Goal: Transaction & Acquisition: Book appointment/travel/reservation

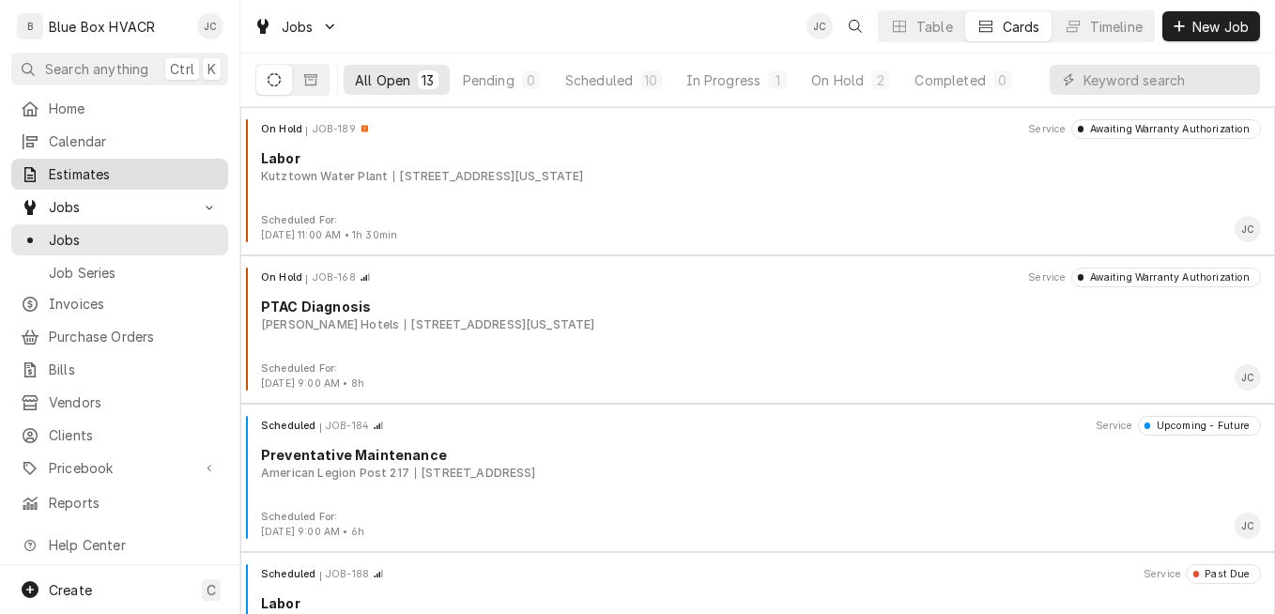
click at [84, 176] on span "Estimates" at bounding box center [134, 174] width 170 height 20
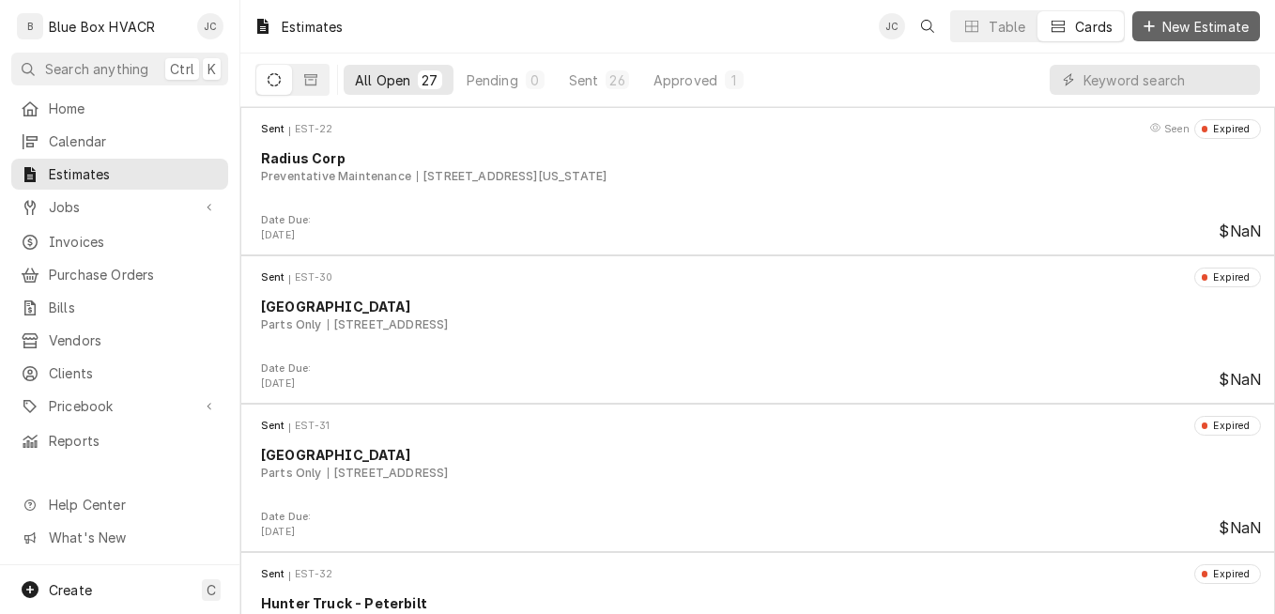
click at [1160, 38] on button "New Estimate" at bounding box center [1196, 26] width 128 height 30
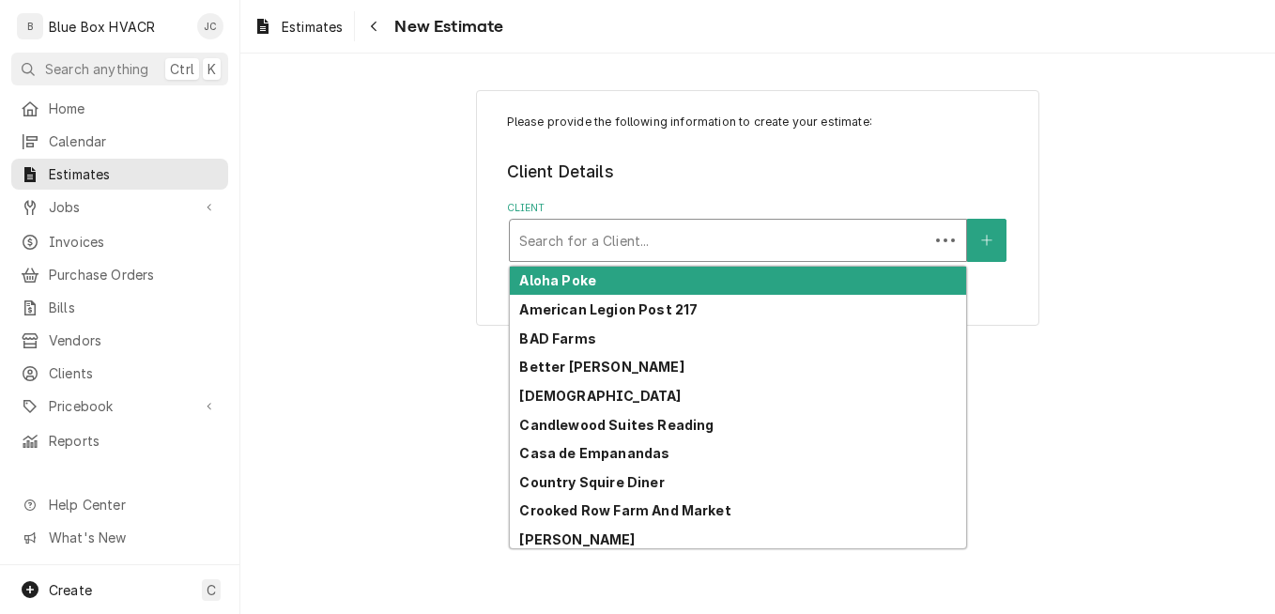
click at [620, 247] on div "Client" at bounding box center [719, 240] width 400 height 34
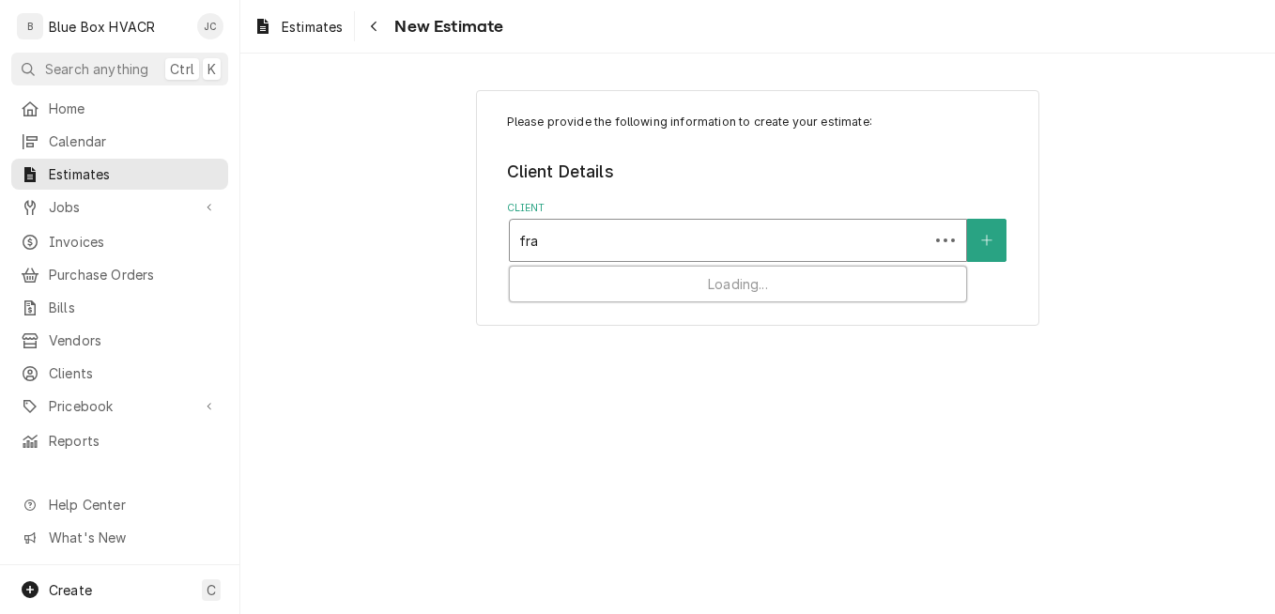
type input "fras"
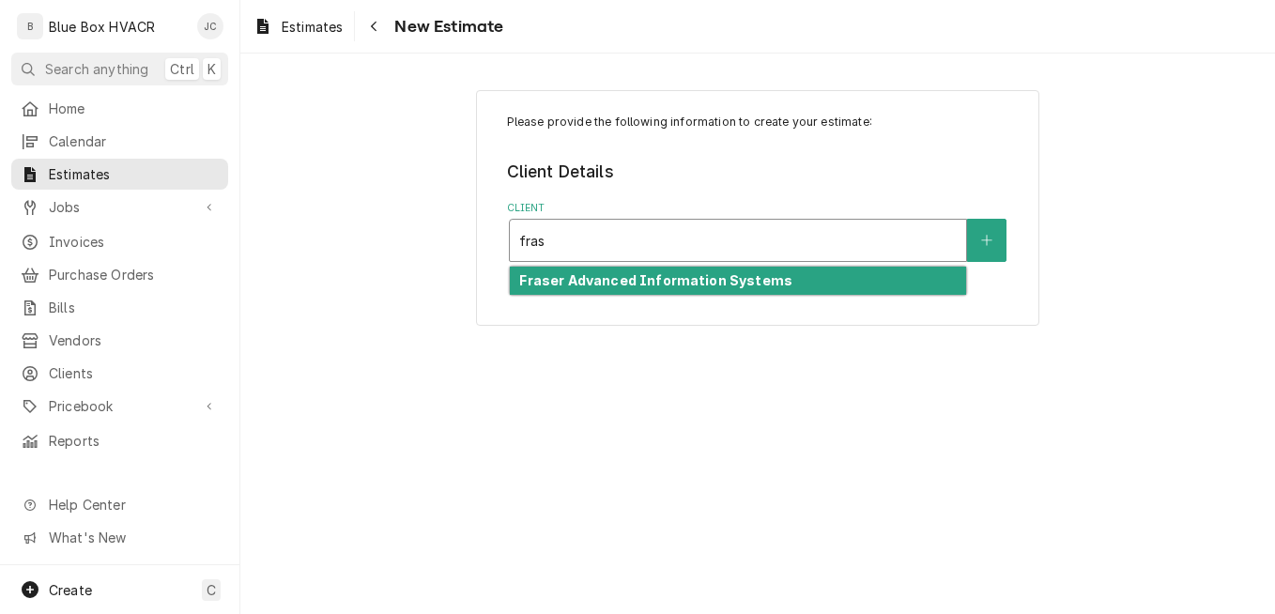
click at [587, 284] on strong "Fraser Advanced Information Systems" at bounding box center [655, 280] width 273 height 16
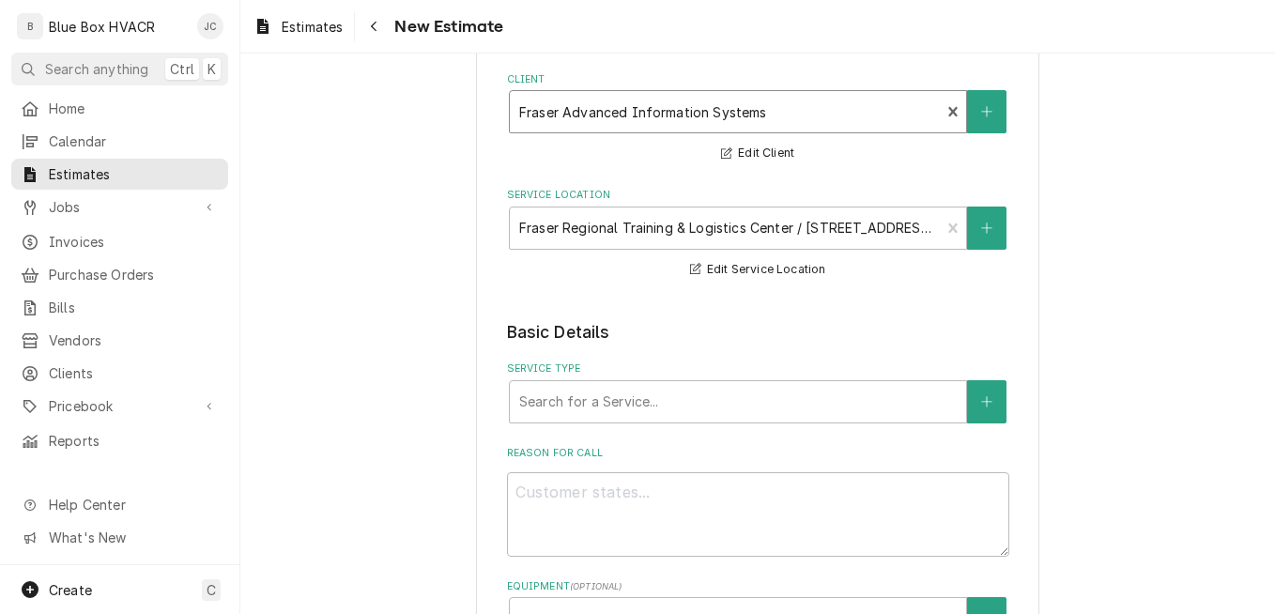
scroll to position [282, 0]
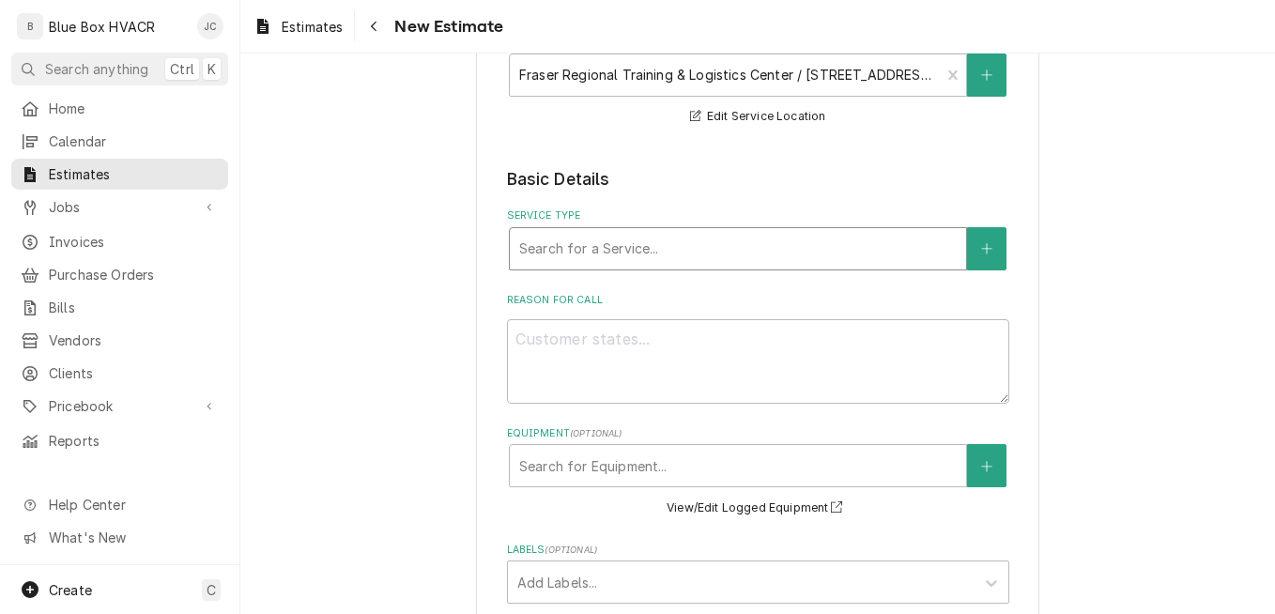
click at [644, 249] on div "Service Type" at bounding box center [737, 249] width 437 height 34
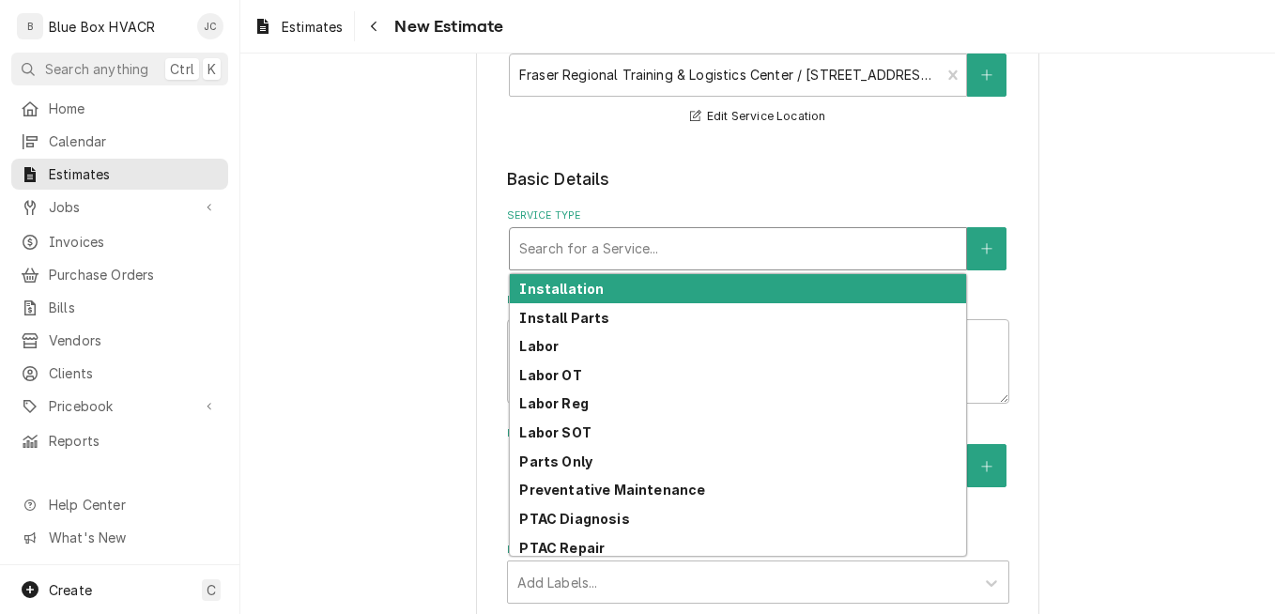
click at [619, 290] on div "Installation" at bounding box center [738, 288] width 456 height 29
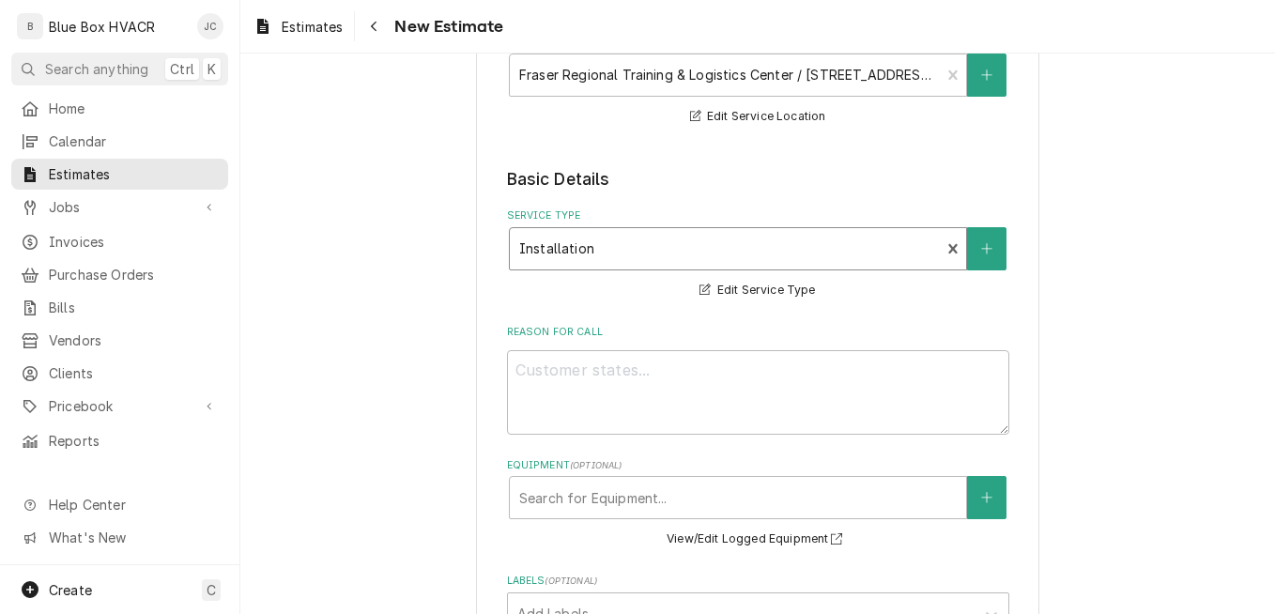
scroll to position [375, 0]
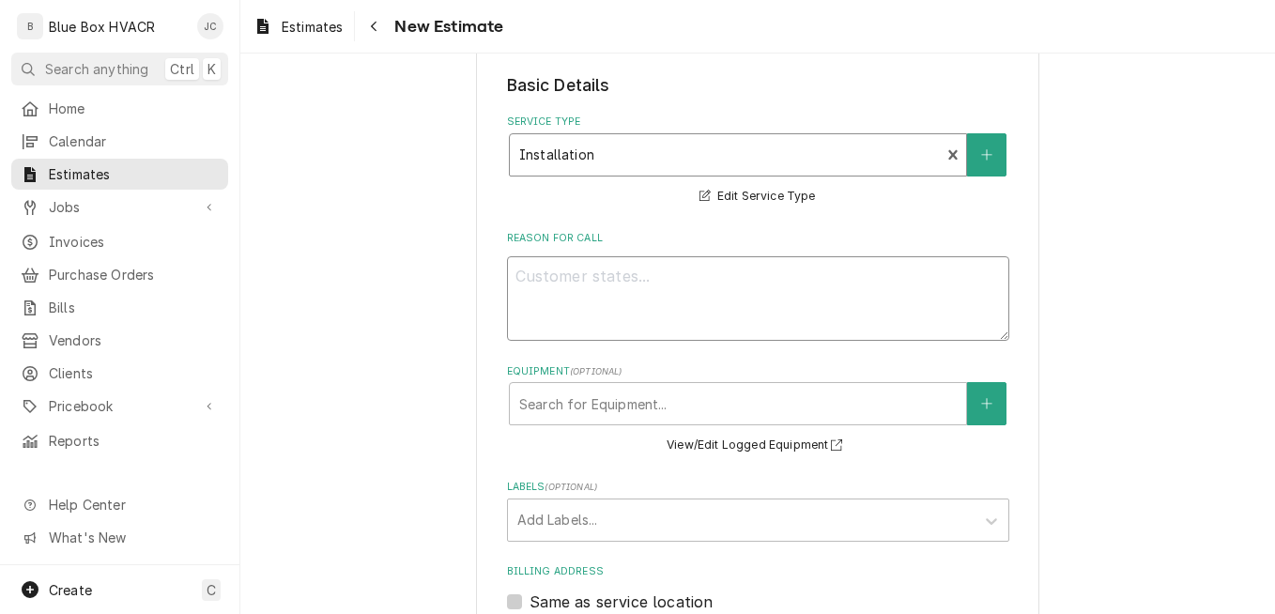
click at [603, 272] on textarea "Reason For Call" at bounding box center [758, 298] width 502 height 84
type textarea "x"
type textarea "R"
type textarea "x"
type textarea "Re"
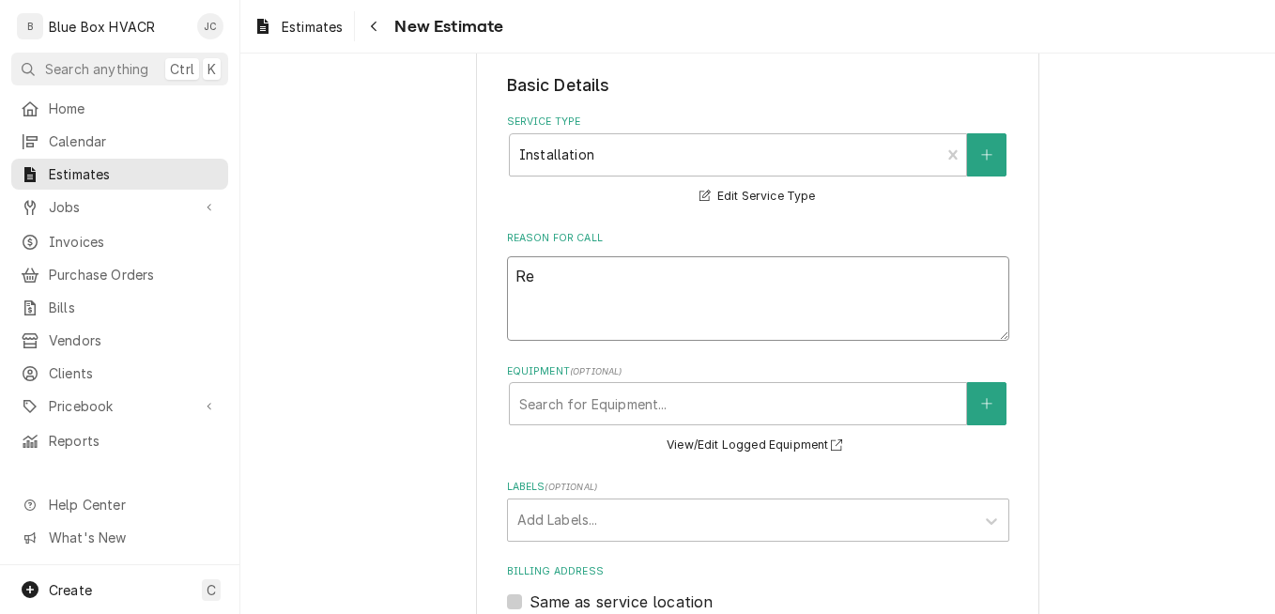
type textarea "x"
type textarea "Rep"
type textarea "x"
type textarea "Repl"
type textarea "x"
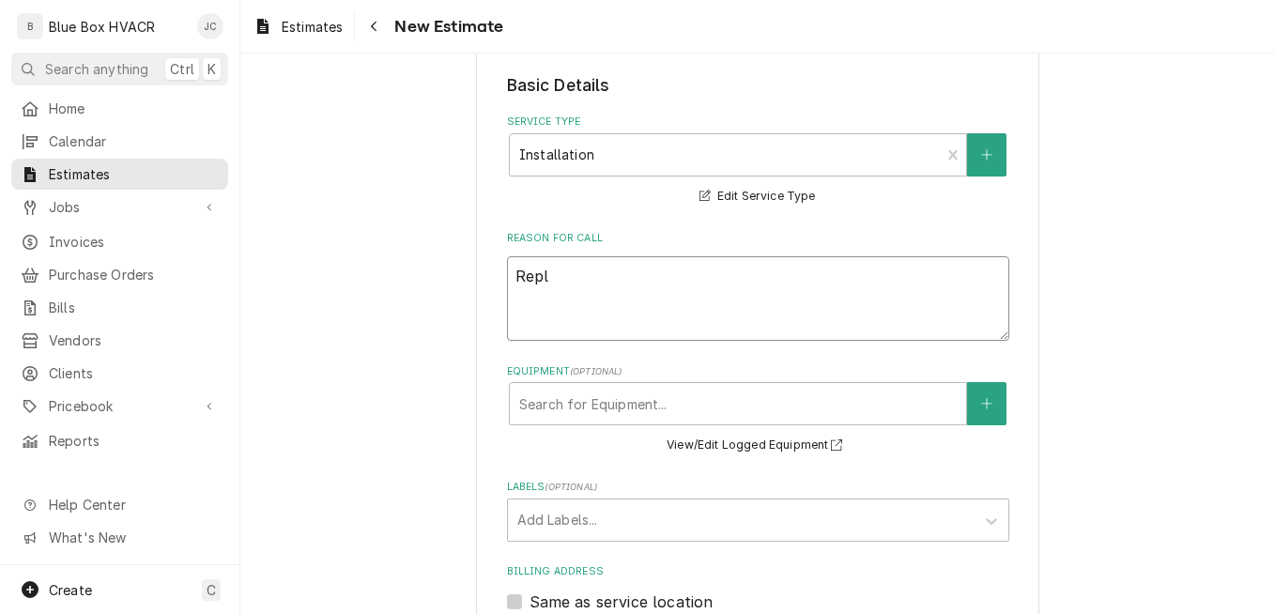
type textarea "Rep"
type textarea "x"
type textarea "Re"
type textarea "x"
type textarea "R"
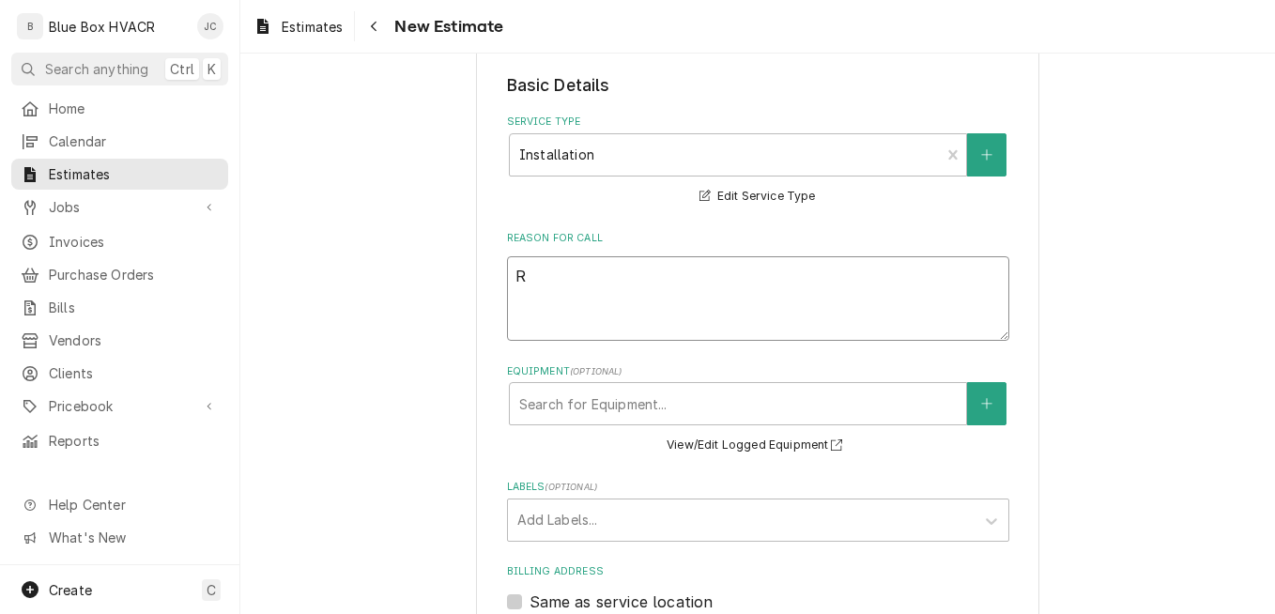
type textarea "x"
type textarea "P"
type textarea "x"
type textarea "Pr"
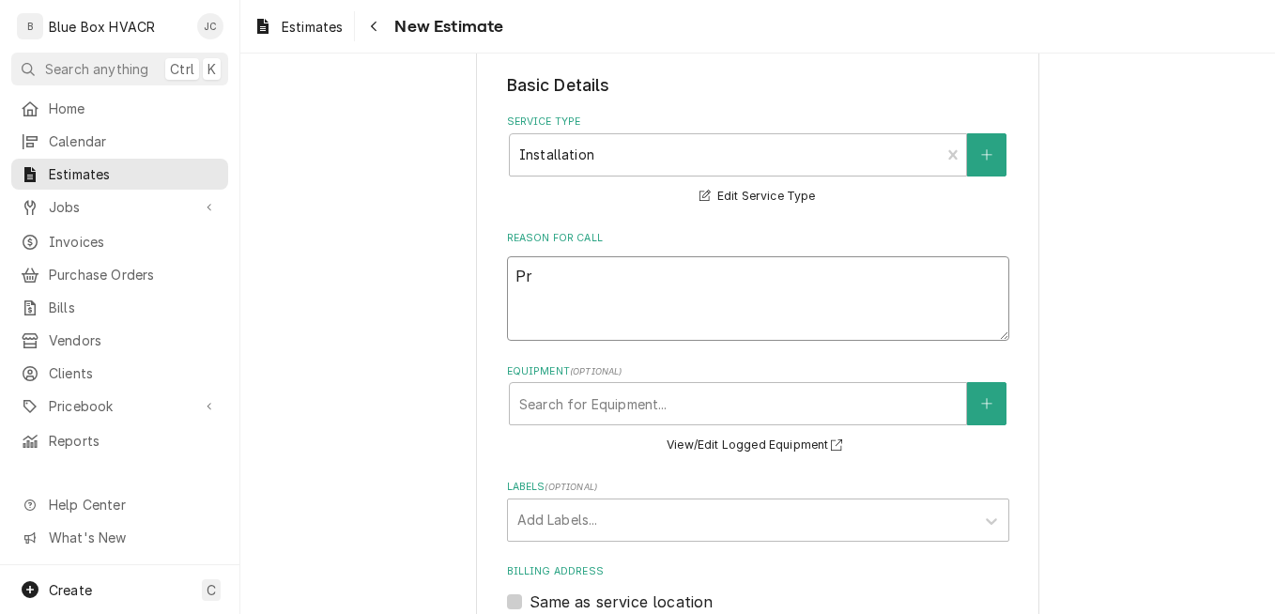
type textarea "x"
type textarea "Prp"
type textarea "x"
type textarea "Prpo"
type textarea "x"
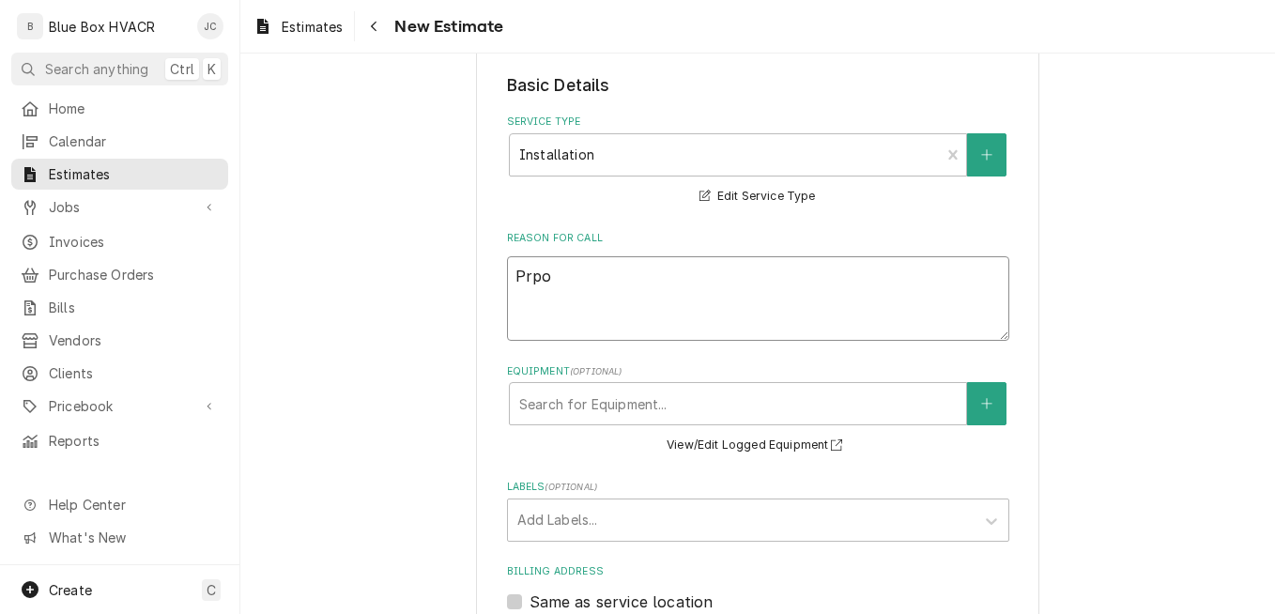
type textarea "Prpos"
type textarea "x"
type textarea "Prposal"
type textarea "x"
type textarea "Prposal"
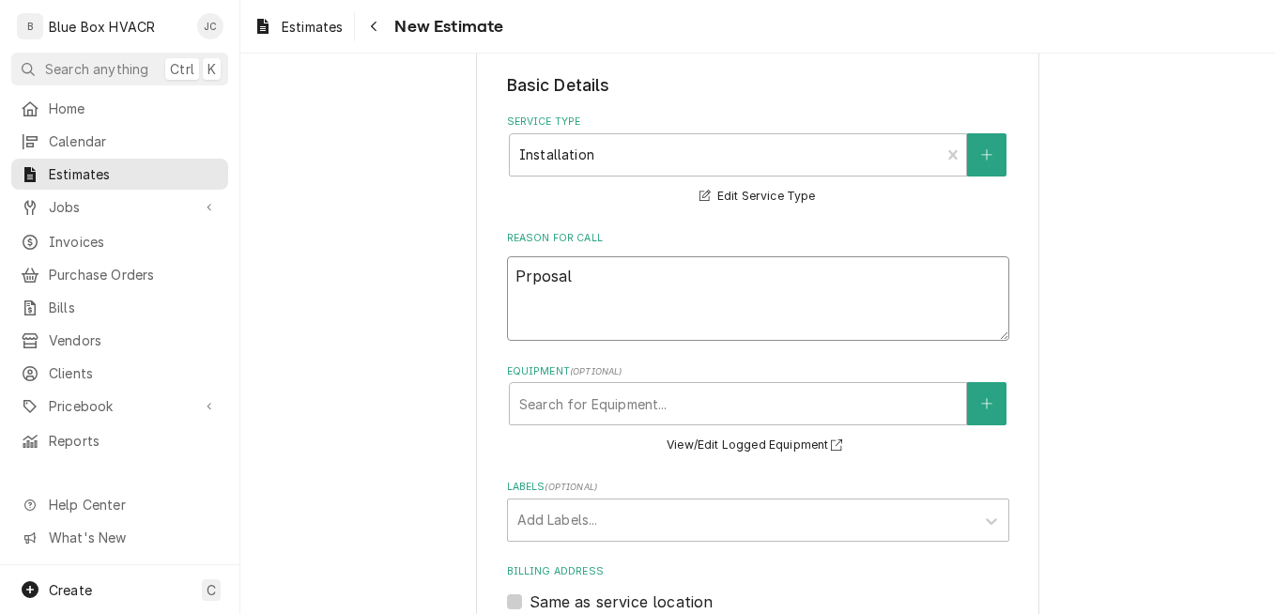
type textarea "x"
type textarea "Prposal"
type textarea "x"
type textarea "Prposa"
type textarea "x"
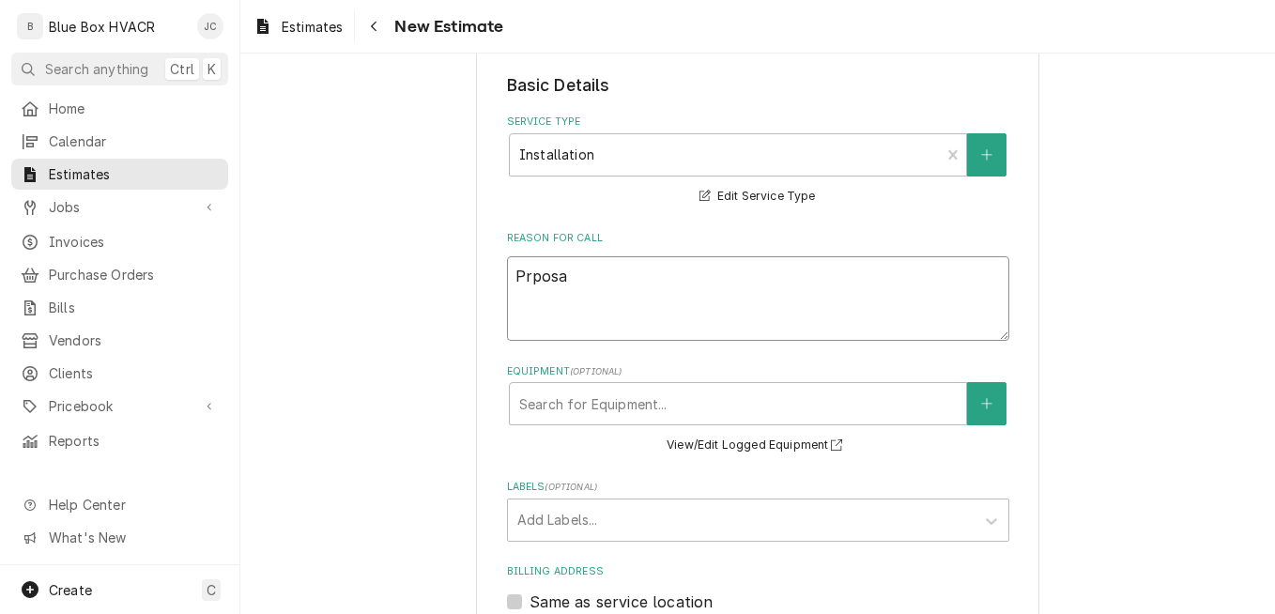
type textarea "Prpos"
type textarea "x"
type textarea "Prpo"
type textarea "x"
type textarea "Prp"
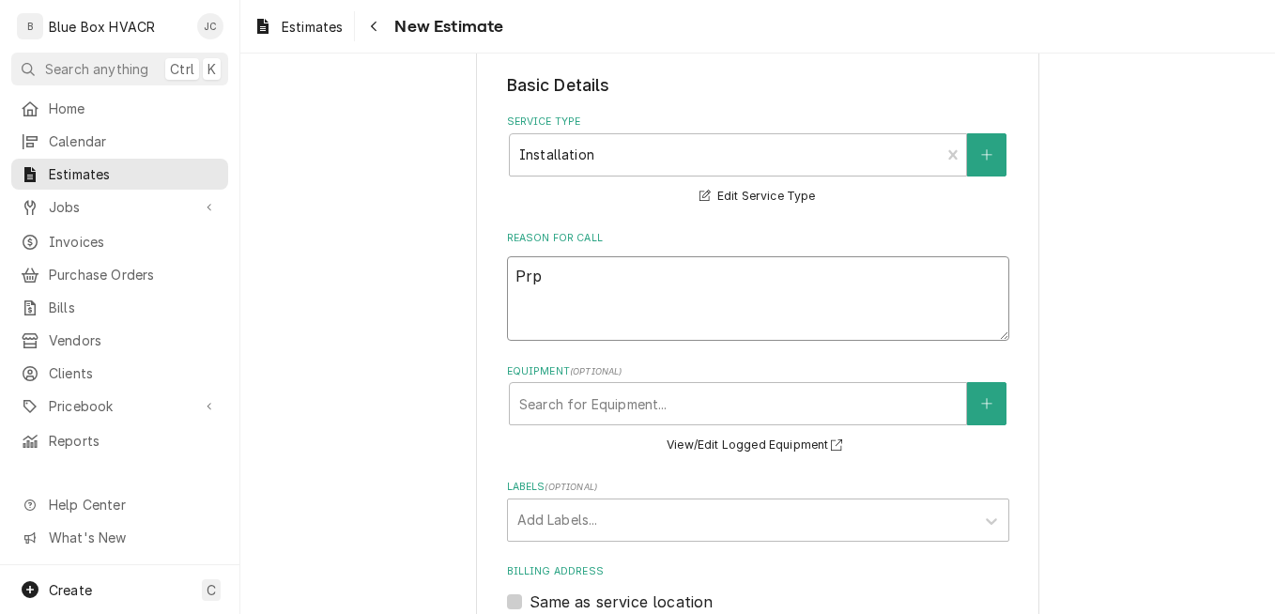
type textarea "x"
type textarea "Pr"
type textarea "x"
type textarea "Pro"
type textarea "x"
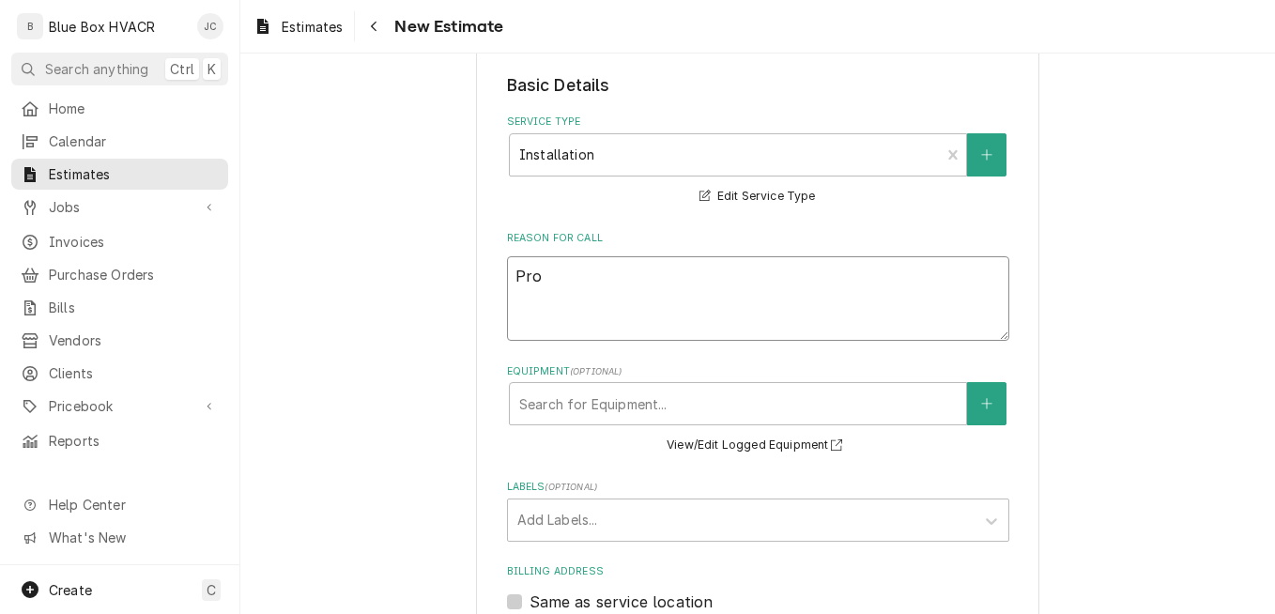
type textarea "Prop"
type textarea "x"
type textarea "Propa"
type textarea "x"
type textarea "Propas"
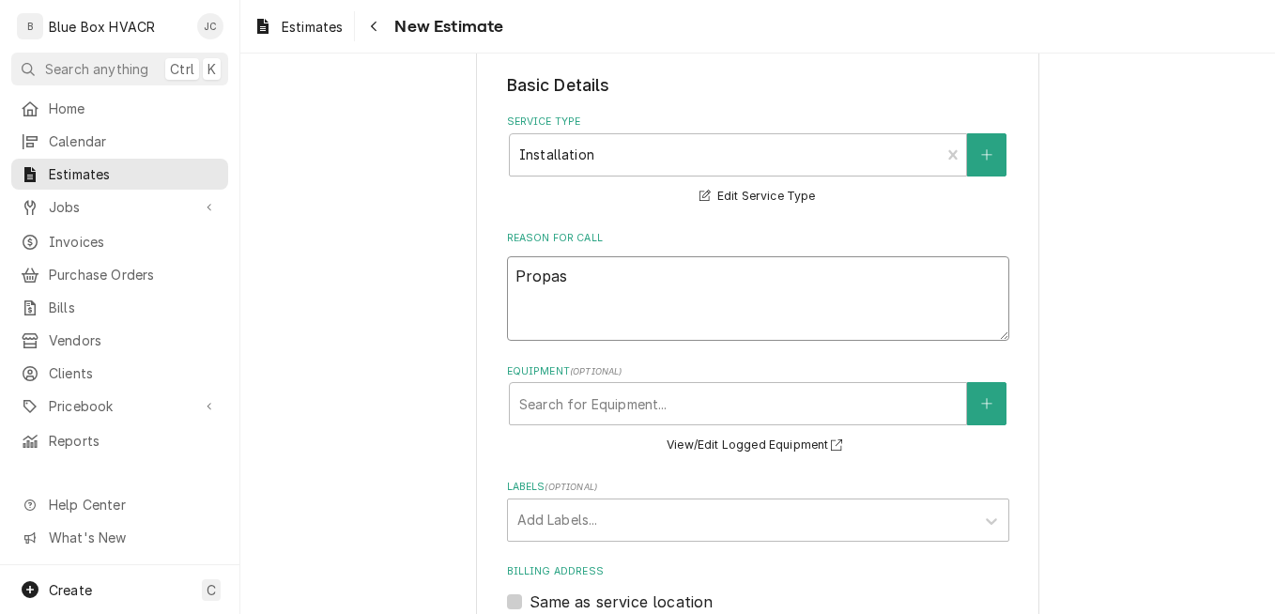
type textarea "x"
type textarea "Propasa"
type textarea "x"
type textarea "Propasal"
type textarea "x"
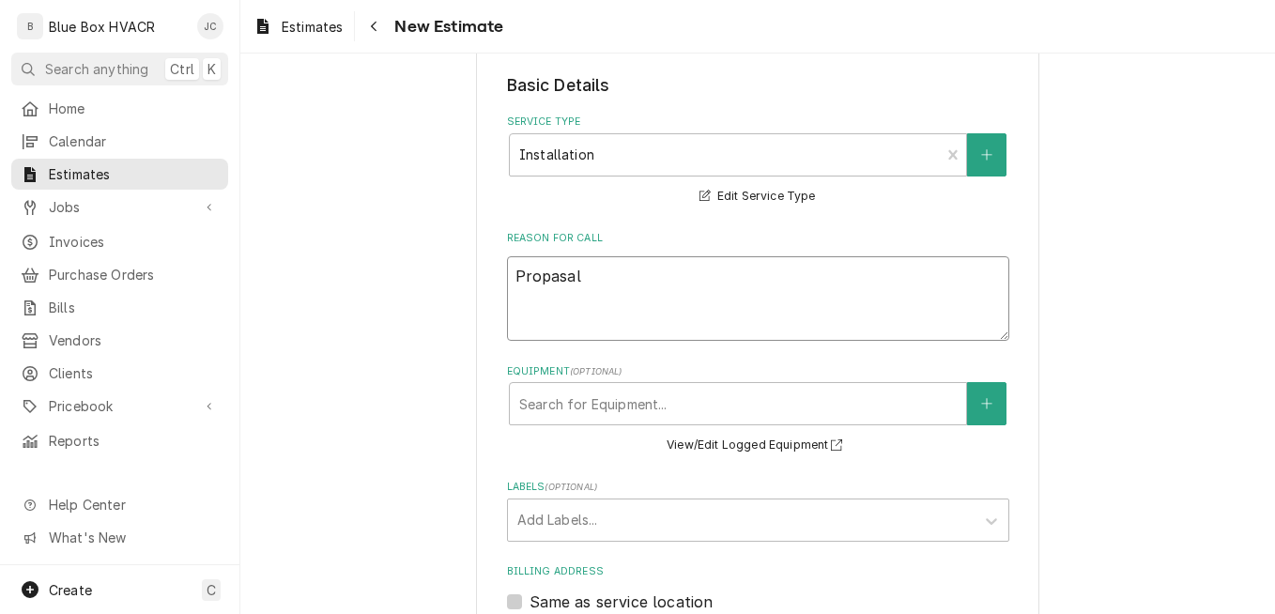
type textarea "Propasal"
type textarea "x"
type textarea "Propasal"
type textarea "x"
type textarea "Propasa"
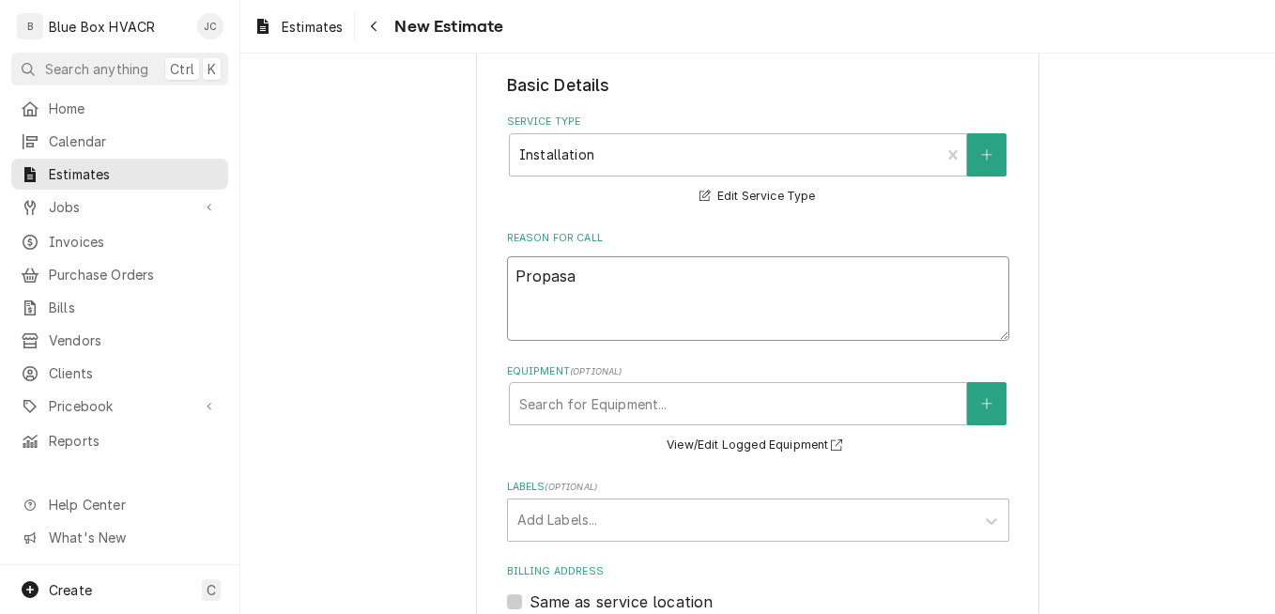
type textarea "x"
type textarea "Propas"
type textarea "x"
type textarea "Propa"
type textarea "x"
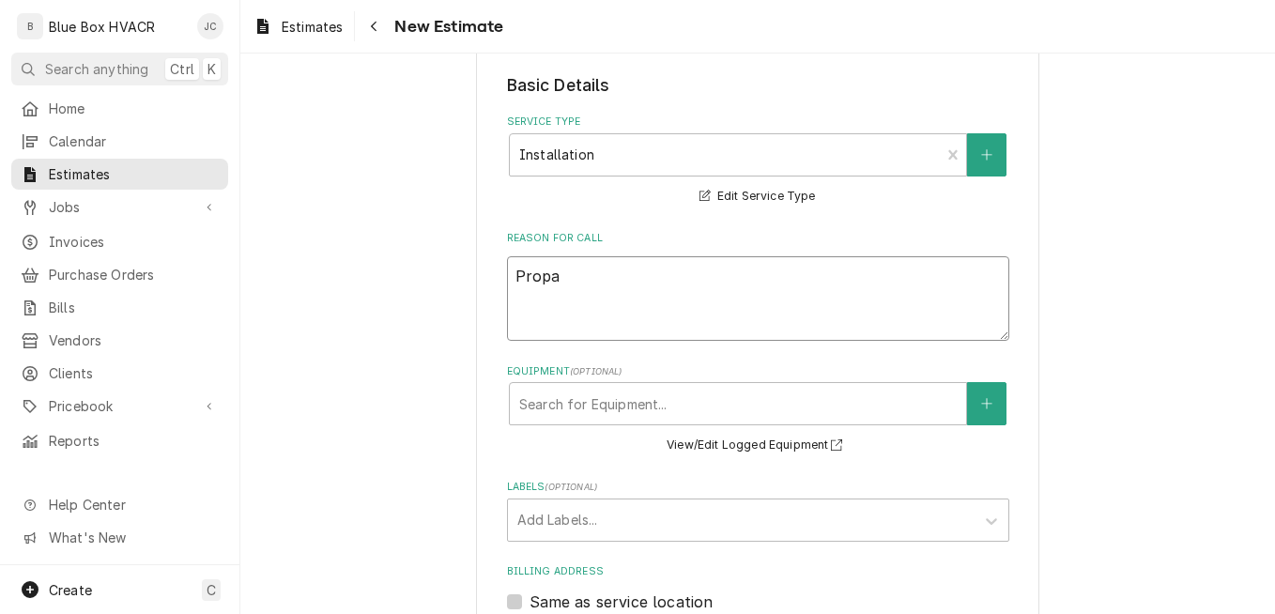
type textarea "Prop"
type textarea "x"
type textarea "Pro"
type textarea "x"
type textarea "Prop"
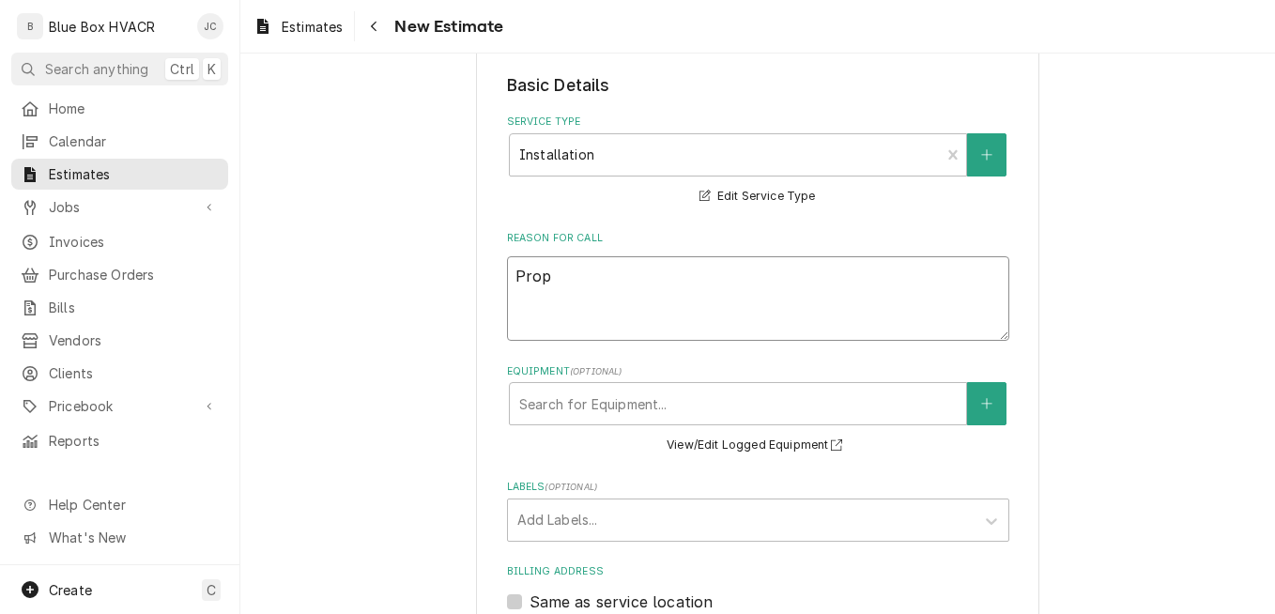
type textarea "x"
type textarea "Propo"
type textarea "x"
type textarea "Propos"
type textarea "x"
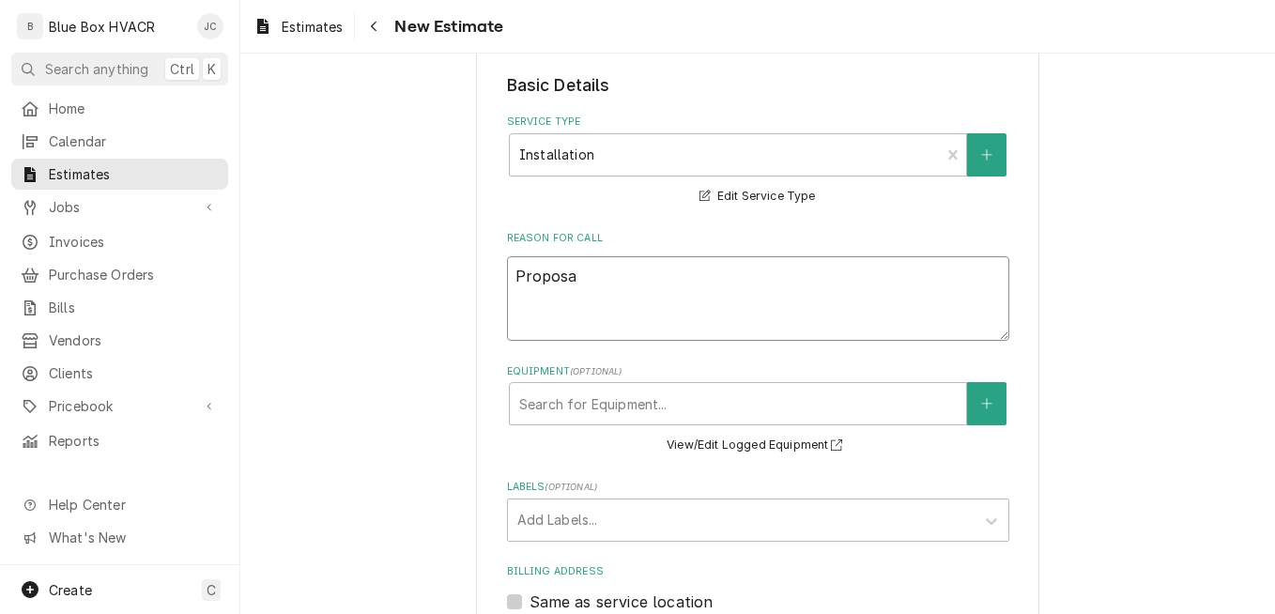
type textarea "Proposal"
type textarea "x"
type textarea "Proposal"
type textarea "x"
type textarea "Proposal t"
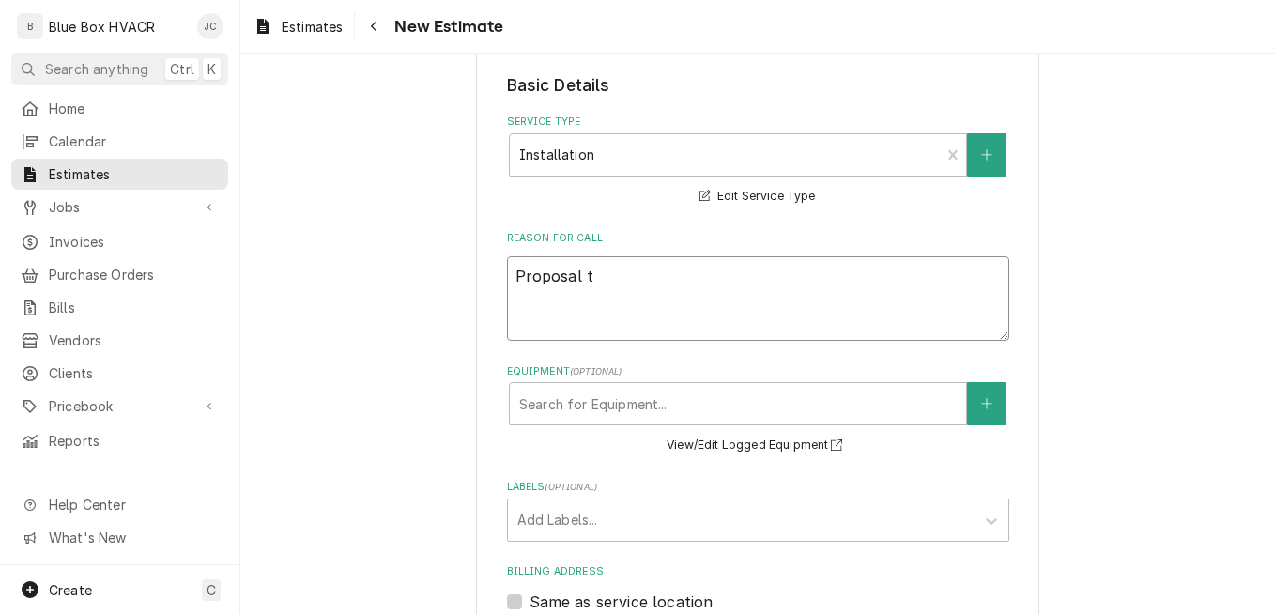
type textarea "x"
type textarea "Proposal to"
type textarea "x"
type textarea "Proposal to"
type textarea "x"
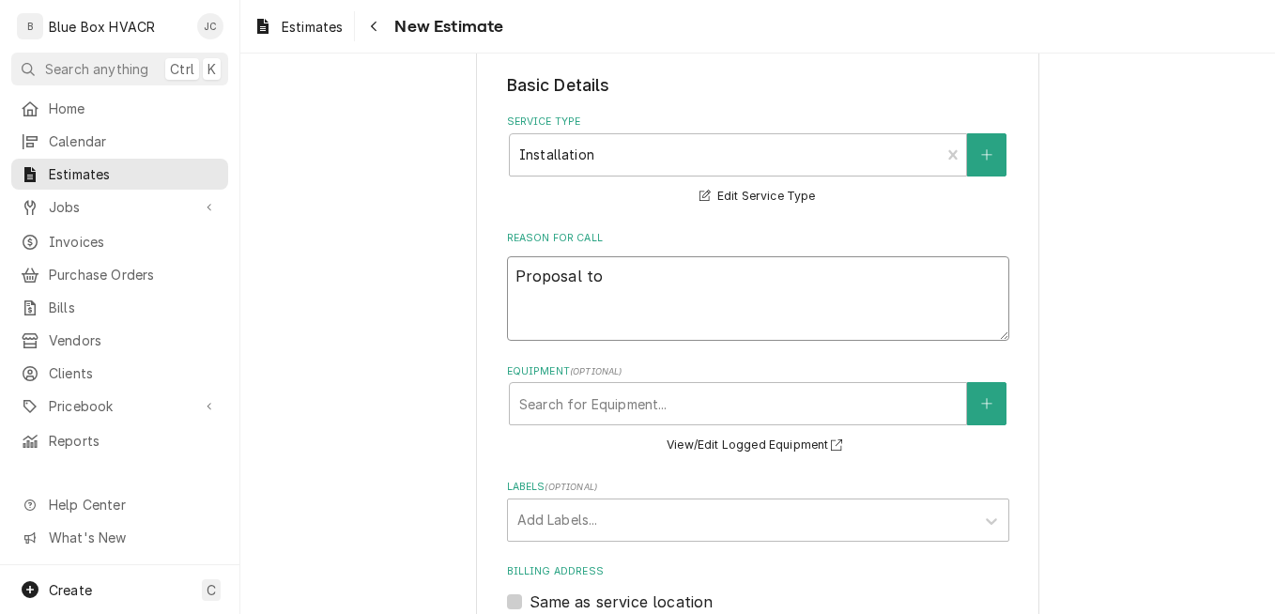
type textarea "Proposal to r"
type textarea "x"
type textarea "Proposal to re"
type textarea "x"
type textarea "Proposal to rep"
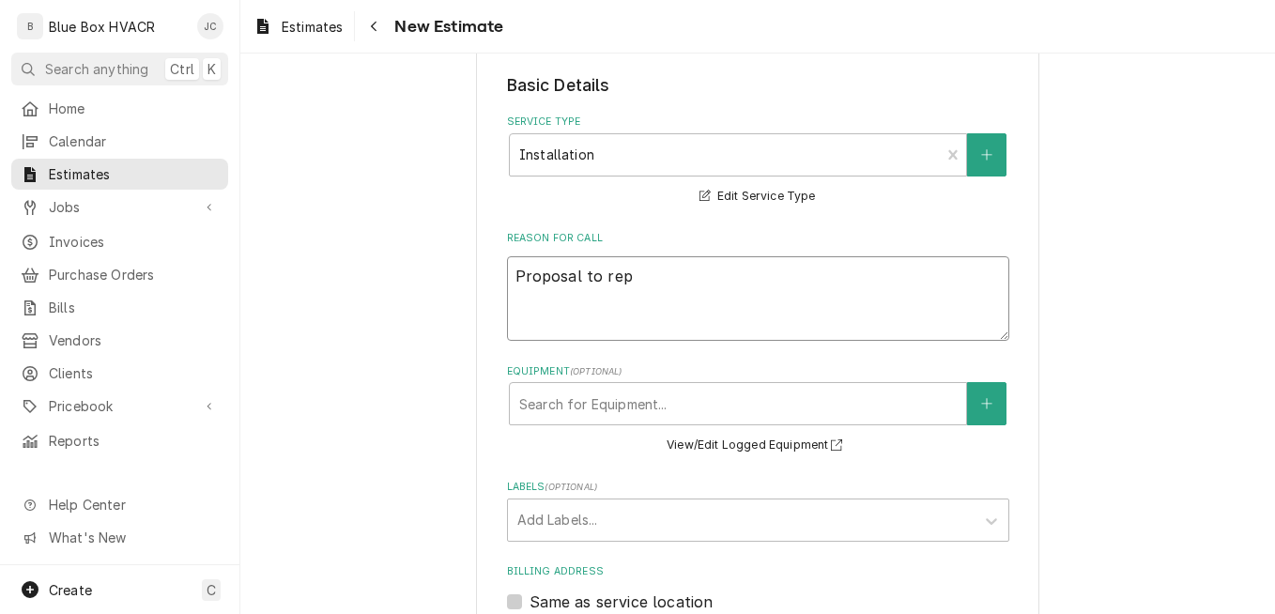
type textarea "x"
type textarea "Proposal to repla"
type textarea "x"
type textarea "Proposal to replac"
type textarea "x"
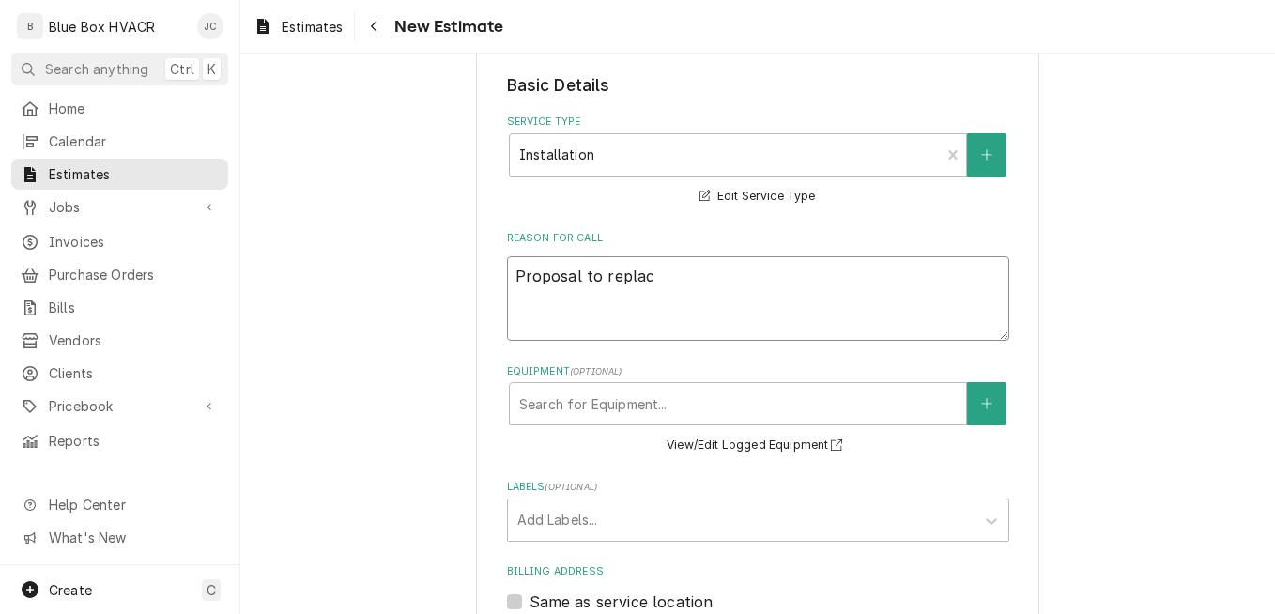
type textarea "Proposal to replace"
type textarea "x"
type textarea "Proposal to replace"
type textarea "x"
type textarea "Proposal to replace th"
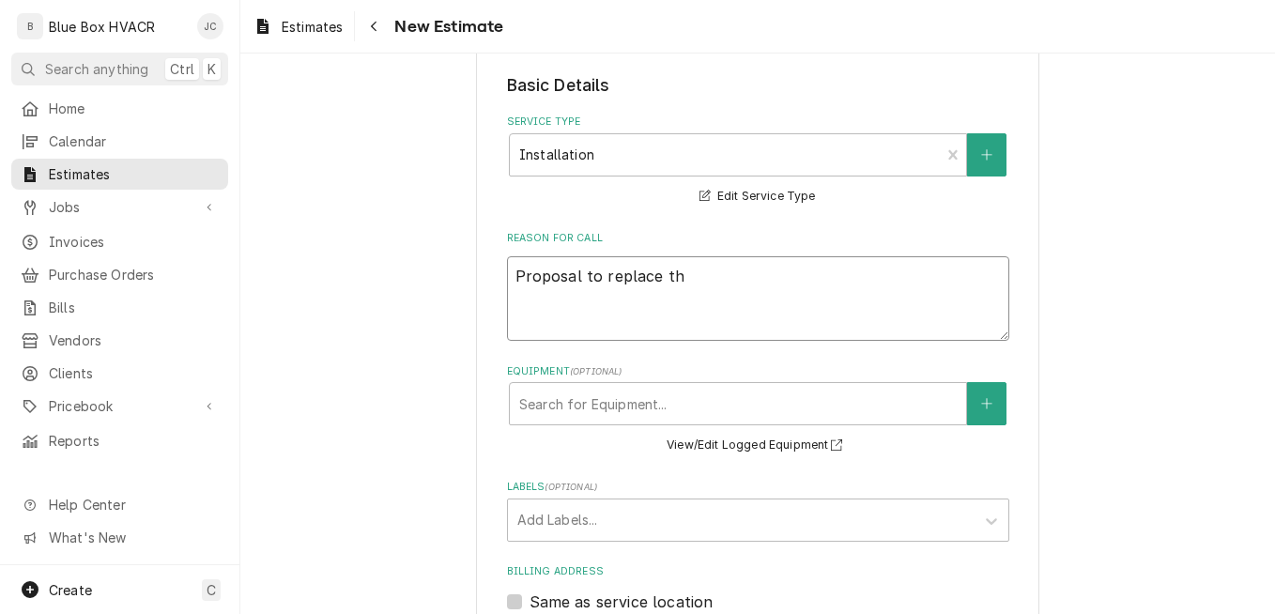
type textarea "x"
type textarea "Proposal to replace the"
type textarea "x"
type textarea "Proposal to replace the 1"
type textarea "x"
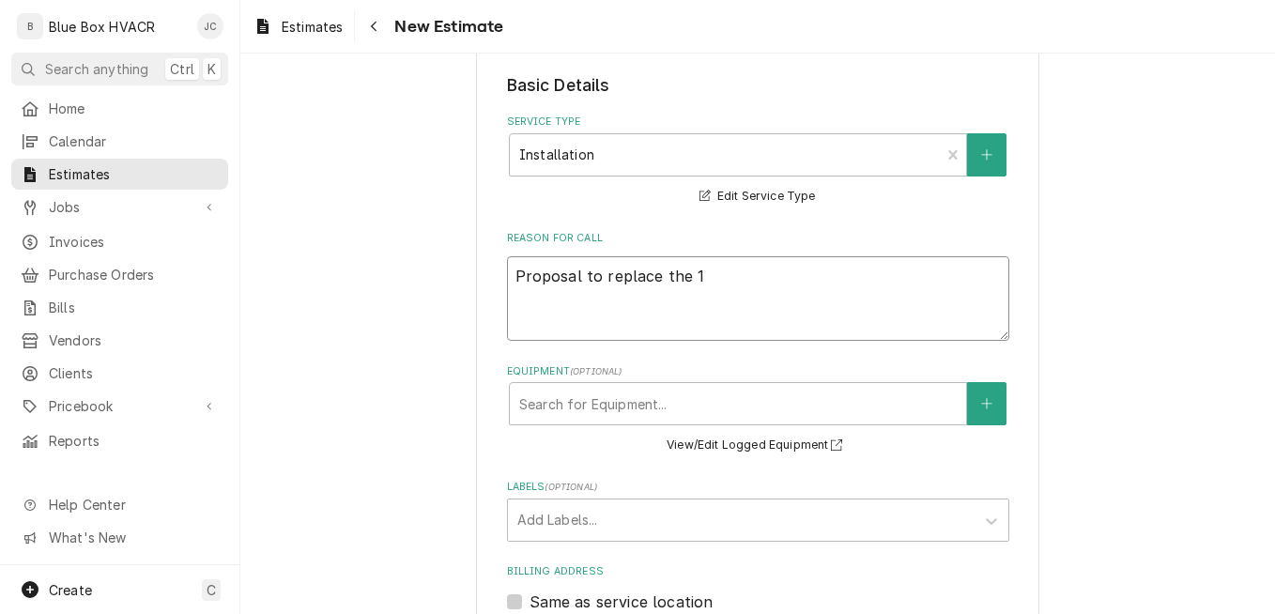
type textarea "Proposal to replace the 12"
type textarea "x"
type textarea "Proposal to replace the 12."
type textarea "x"
type textarea "Proposal to replace the 12.5"
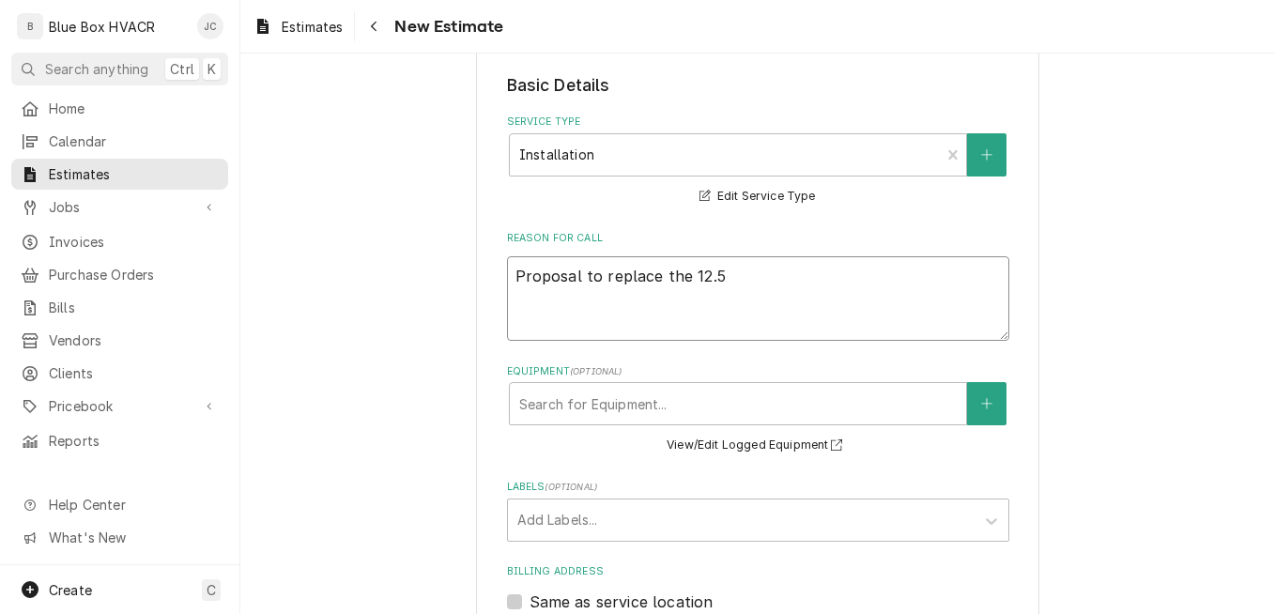
type textarea "x"
type textarea "Proposal to replace the 12.5"
type textarea "x"
type textarea "Proposal to replace the 12.5 t"
type textarea "x"
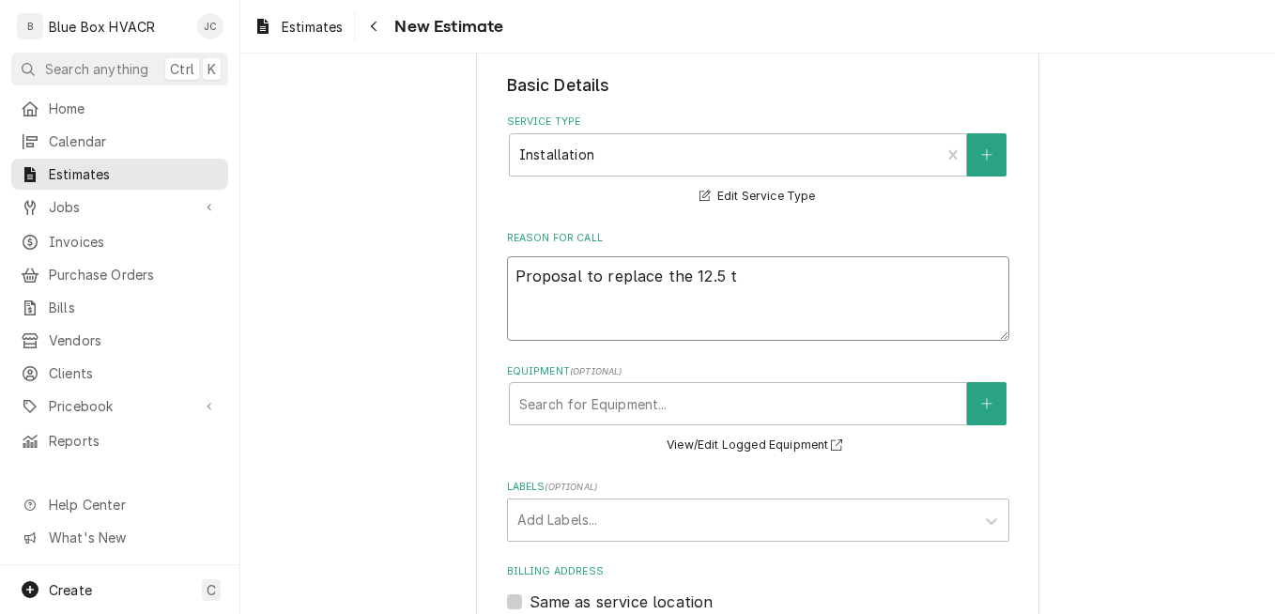
type textarea "Proposal to replace the 12.5 to"
type textarea "x"
type textarea "Proposal to replace the 12.5 ton"
type textarea "x"
type textarea "Proposal to replace the 12.5 ton"
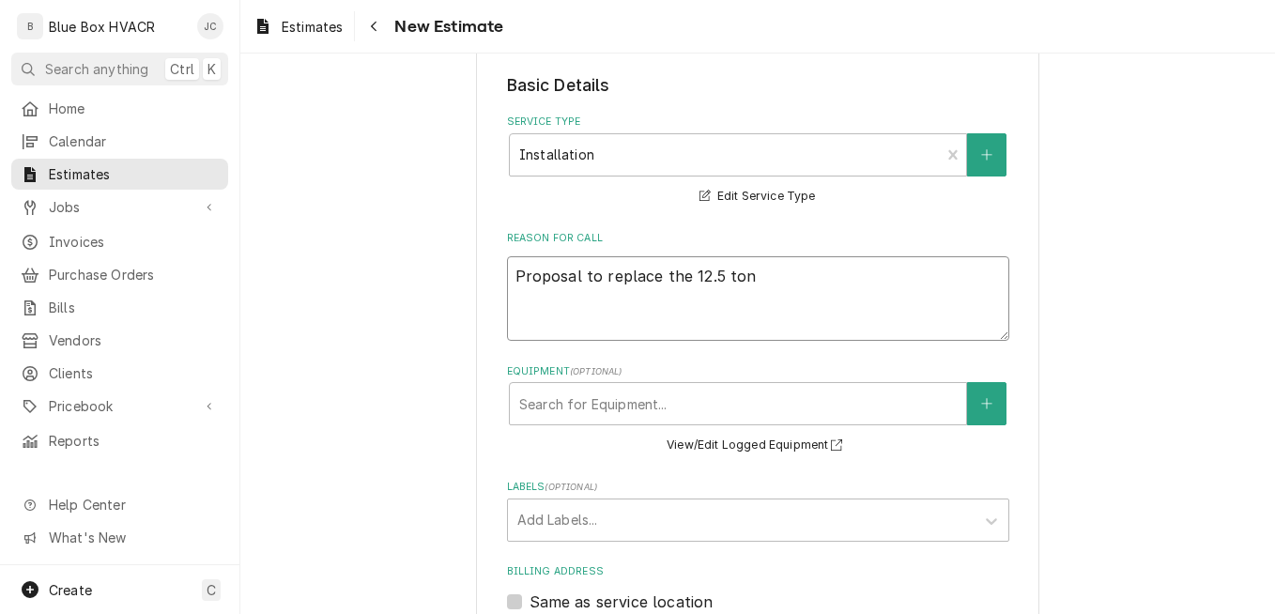
type textarea "x"
type textarea "Proposal to replace the 12.5 ton u"
type textarea "x"
type textarea "Proposal to replace the 12.5 ton un"
type textarea "x"
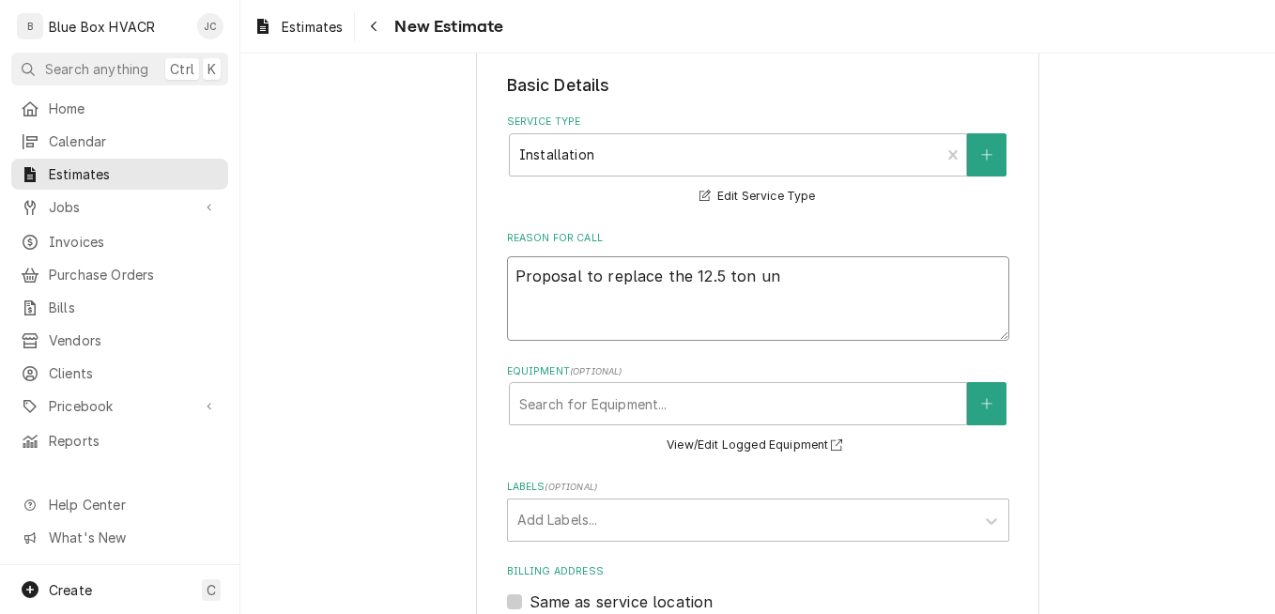
type textarea "Proposal to replace the 12.5 ton uni"
type textarea "x"
type textarea "Proposal to replace the 12.5 ton unit"
type textarea "x"
type textarea "Proposal to replace the 12.5 ton unit"
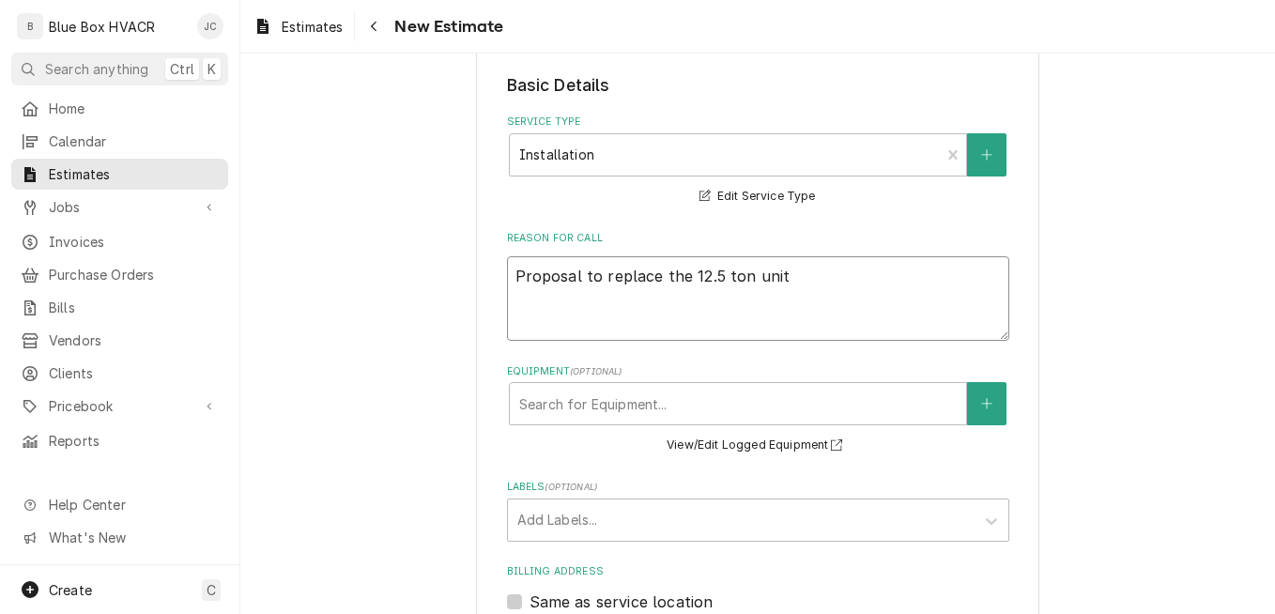
type textarea "x"
type textarea "Proposal to replace the 12.5 ton unit w"
type textarea "x"
type textarea "Proposal to replace the 12.5 ton unit wi"
type textarea "x"
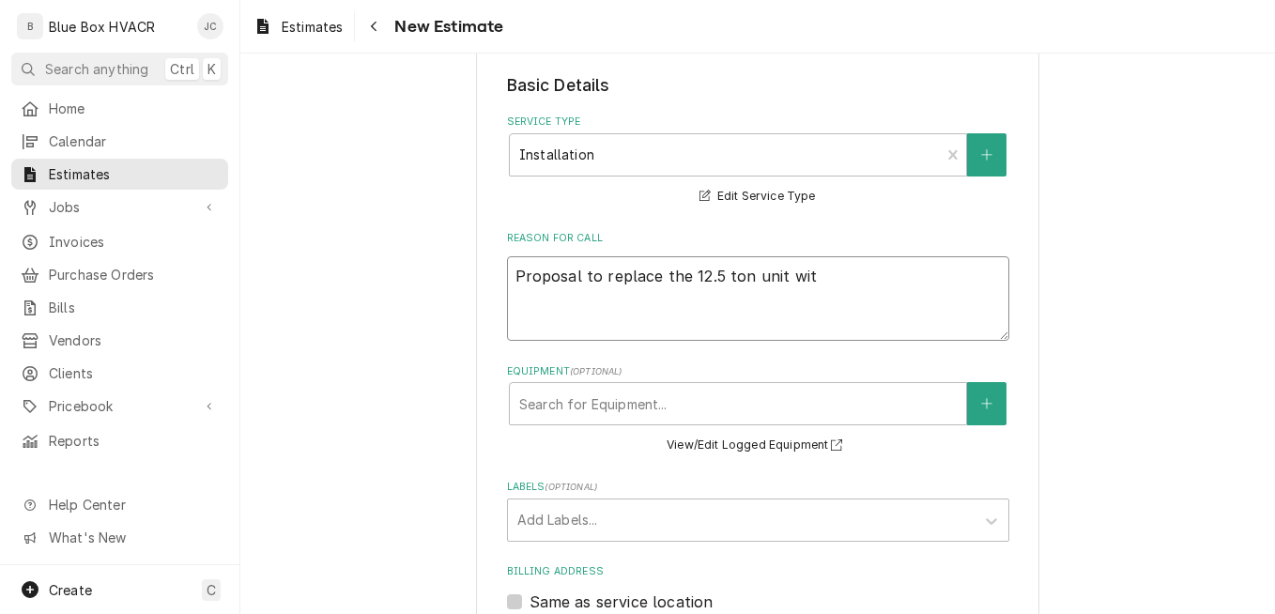
type textarea "Proposal to replace the 12.5 ton unit with"
type textarea "x"
type textarea "Proposal to replace the 12.5 ton unit with"
type textarea "x"
type textarea "Proposal to replace the 12.5 ton unit with a"
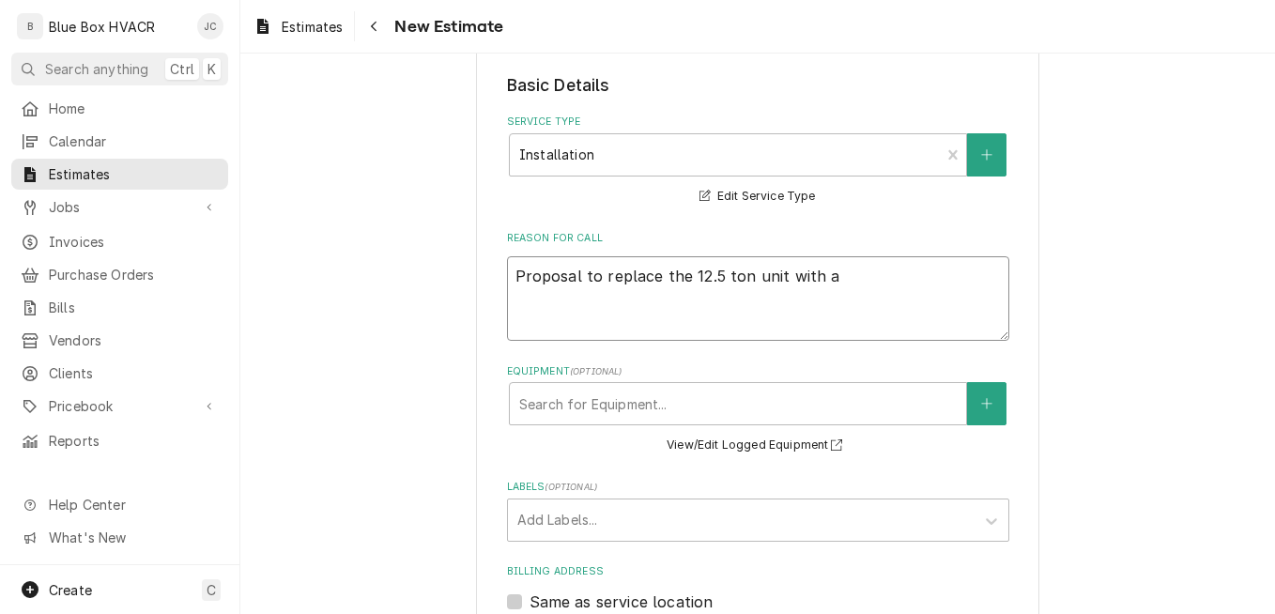
type textarea "x"
type textarea "Proposal to replace the 12.5 ton unit with a"
type textarea "x"
type textarea "Proposal to replace the 12.5 ton unit with a 8"
type textarea "x"
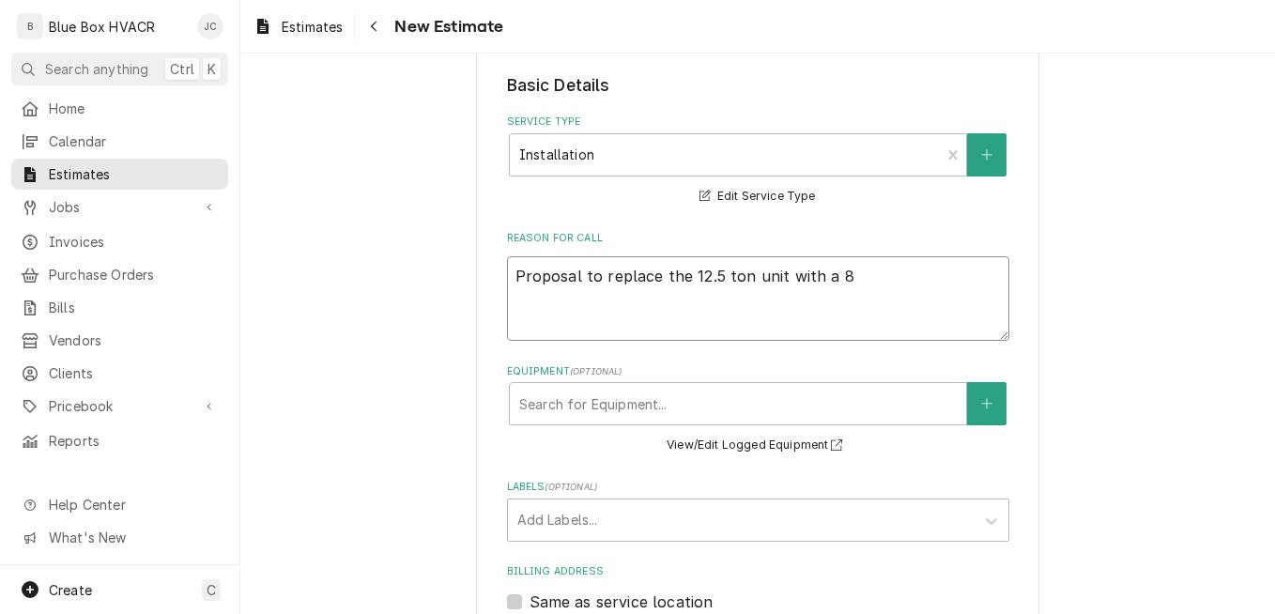
type textarea "Proposal to replace the 12.5 ton unit with a 8."
type textarea "x"
type textarea "Proposal to replace the 12.5 ton unit with a 8.5"
type textarea "x"
type textarea "Proposal to replace the 12.5 ton unit with a 8.5"
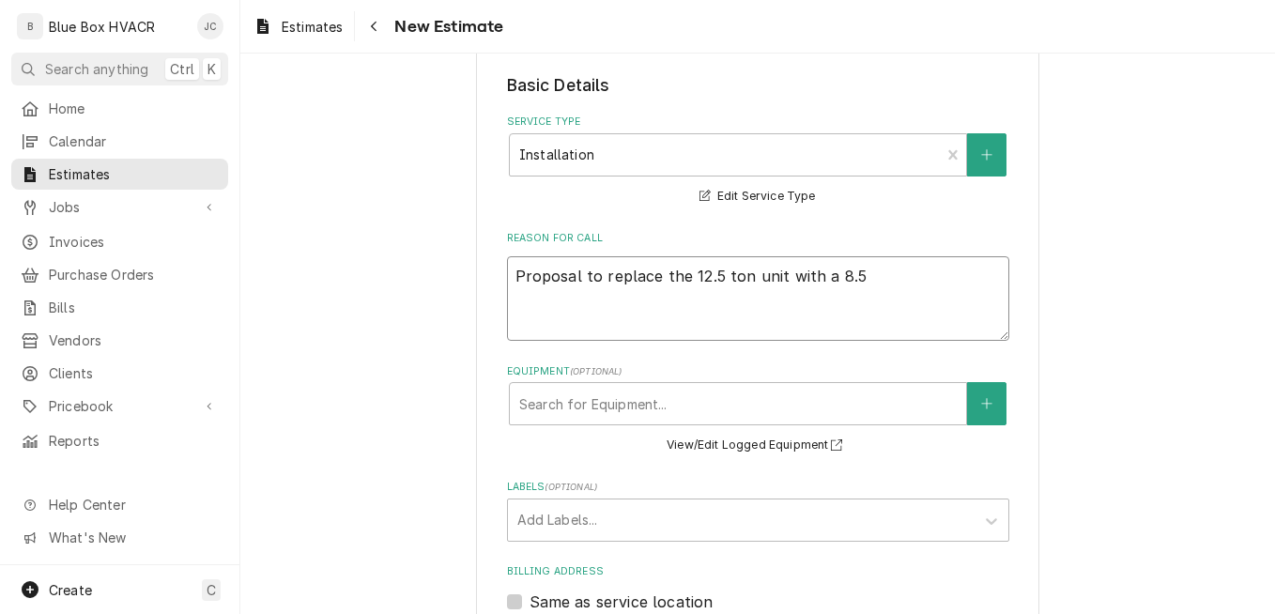
type textarea "x"
type textarea "Proposal to replace the 12.5 ton unit with a 8.5 t"
type textarea "x"
type textarea "Proposal to replace the 12.5 ton unit with a 8.5 to"
type textarea "x"
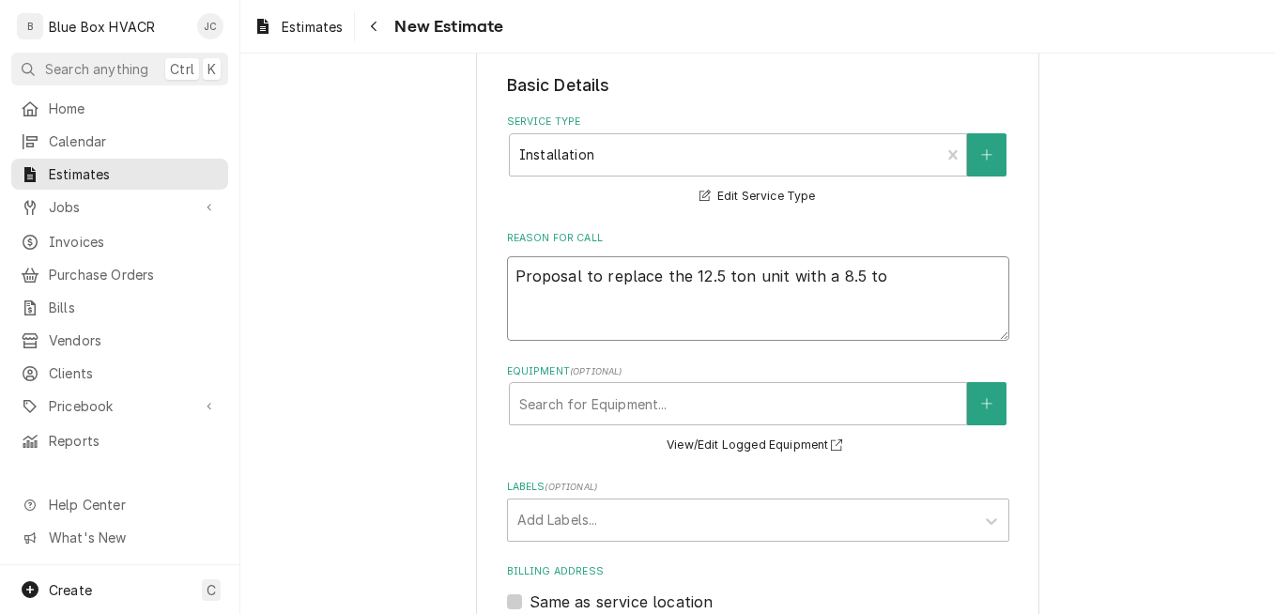
type textarea "Proposal to replace the 12.5 ton unit with a 8.5 ton"
type textarea "x"
type textarea "Proposal to replace the 12.5 ton unit with an 8.5 ton"
type textarea "x"
type textarea "Proposal to replace the 12.5-ton unit with an 8.5 ton"
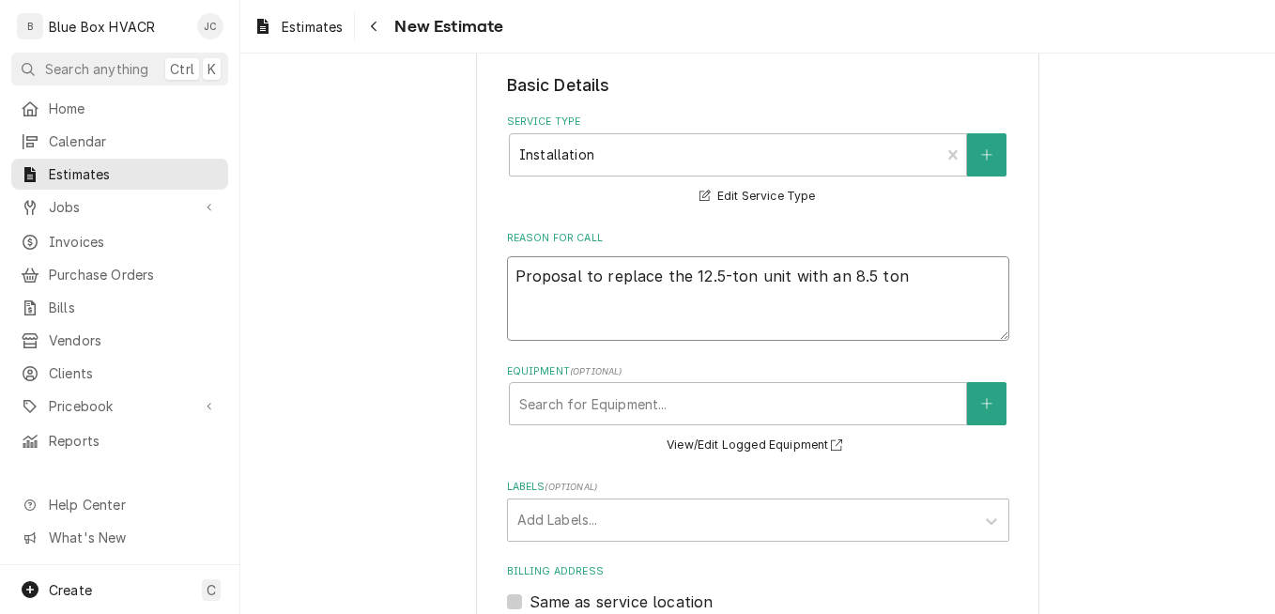
click at [858, 277] on textarea "Proposal to replace the 12.5-ton unit with an 8.5 ton" at bounding box center [758, 298] width 502 height 84
type textarea "x"
type textarea "Proposal to replace the 12.5-ton unit with an 8.5ton"
type textarea "x"
type textarea "Proposal to replace the 12.5-ton unit with an 8.5-ton"
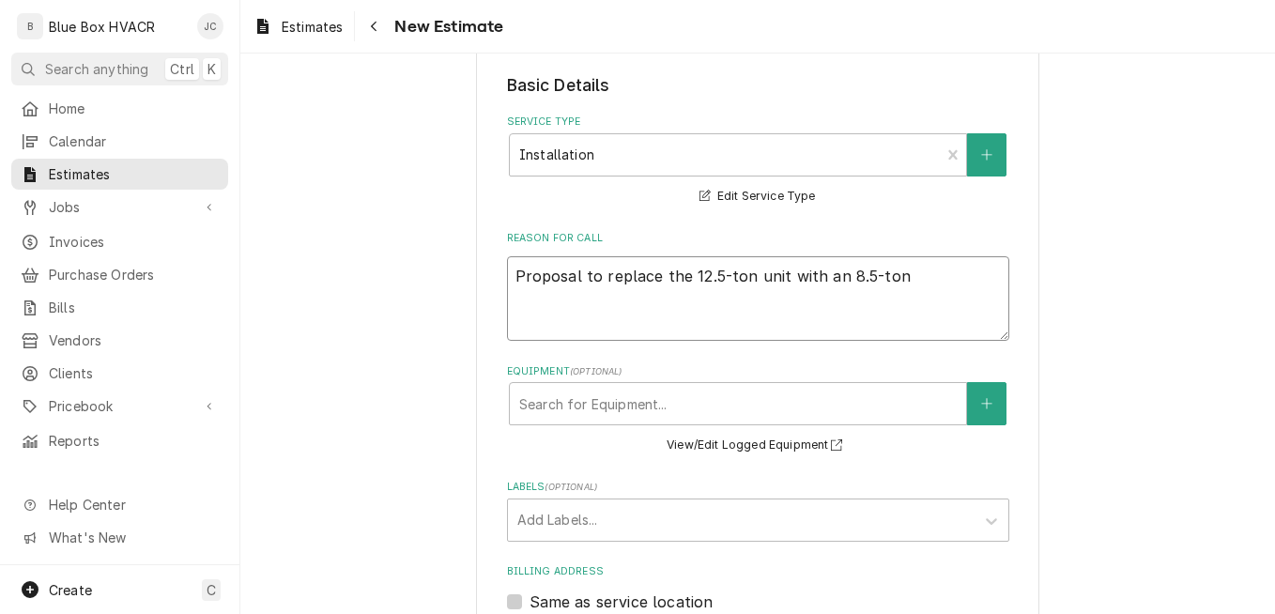
type textarea "x"
type textarea "Proposal to replace the 12.5-ton unit with an 8.5-ton"
click at [402, 404] on div "Please provide the following information to create your estimate: Client Detail…" at bounding box center [757, 581] width 1034 height 1767
click at [907, 280] on textarea "Proposal to replace the 12.5-ton unit with an 8.5-ton" at bounding box center [758, 298] width 502 height 84
type textarea "x"
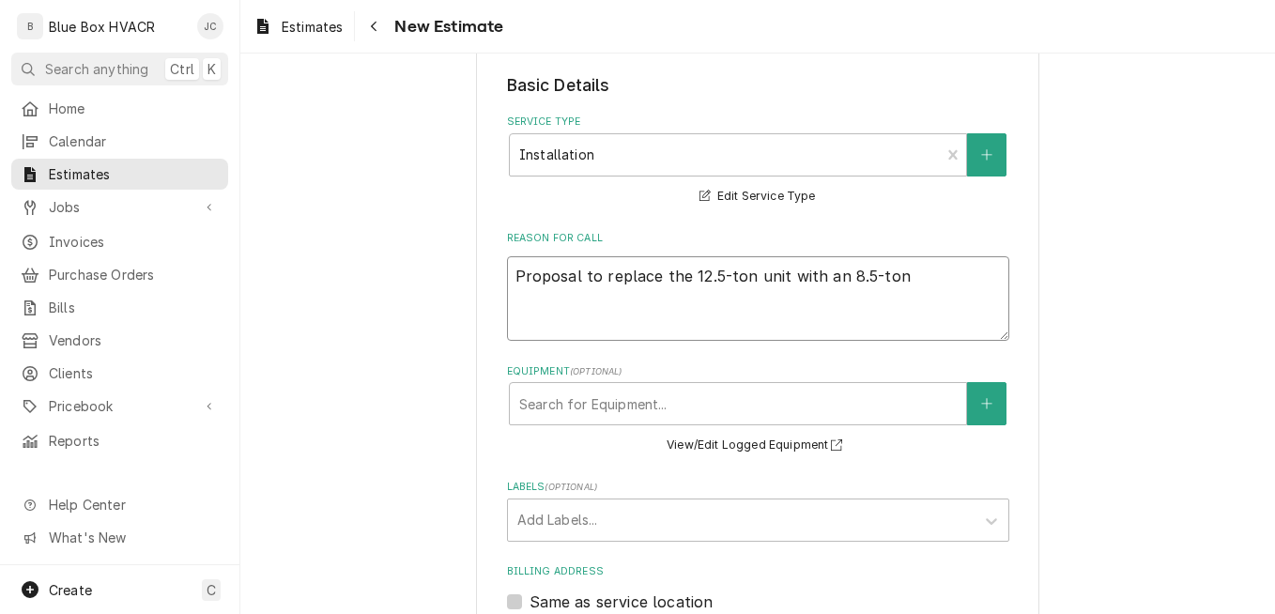
type textarea "Proposal to replace the 12.5-ton unit with an 8.5-ton"
type textarea "x"
type textarea "Proposal to replace the 12.5-ton unit with an 8.5-ton t"
type textarea "x"
type textarea "Proposal to replace the 12.5-ton unit with an 8.5-ton to"
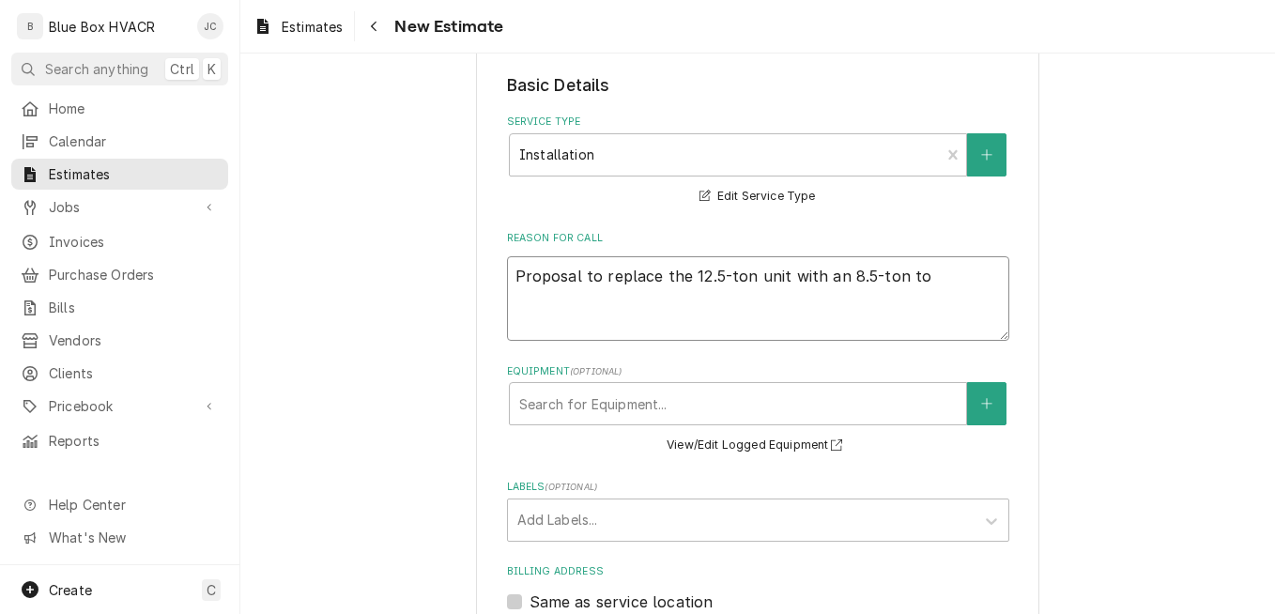
type textarea "x"
type textarea "Proposal to replace the 12.5-ton unit with an 8.5-ton to"
type textarea "x"
type textarea "Proposal to replace the 12.5-ton unit with an 8.5-ton to m"
type textarea "x"
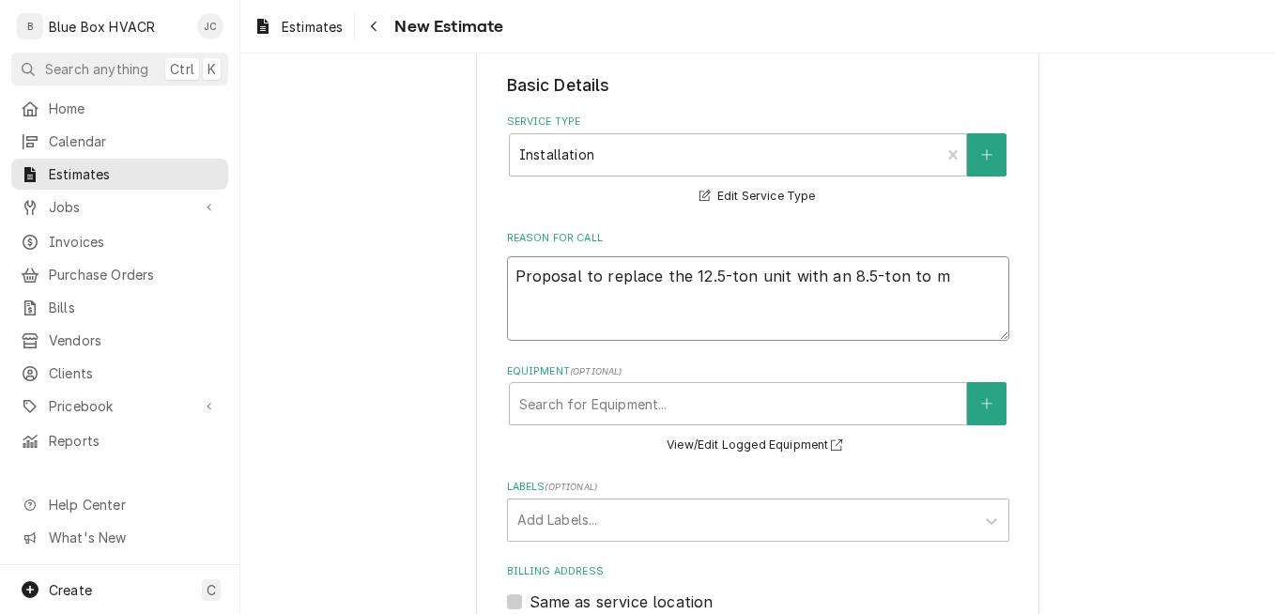
type textarea "Proposal to replace the 12.5-ton unit with an 8.5-ton to ma"
type textarea "x"
type textarea "Proposal to replace the 12.5-ton unit with an 8.5-ton to mat"
type textarea "x"
type textarea "Proposal to replace the 12.5-ton unit with an 8.5-ton to matc"
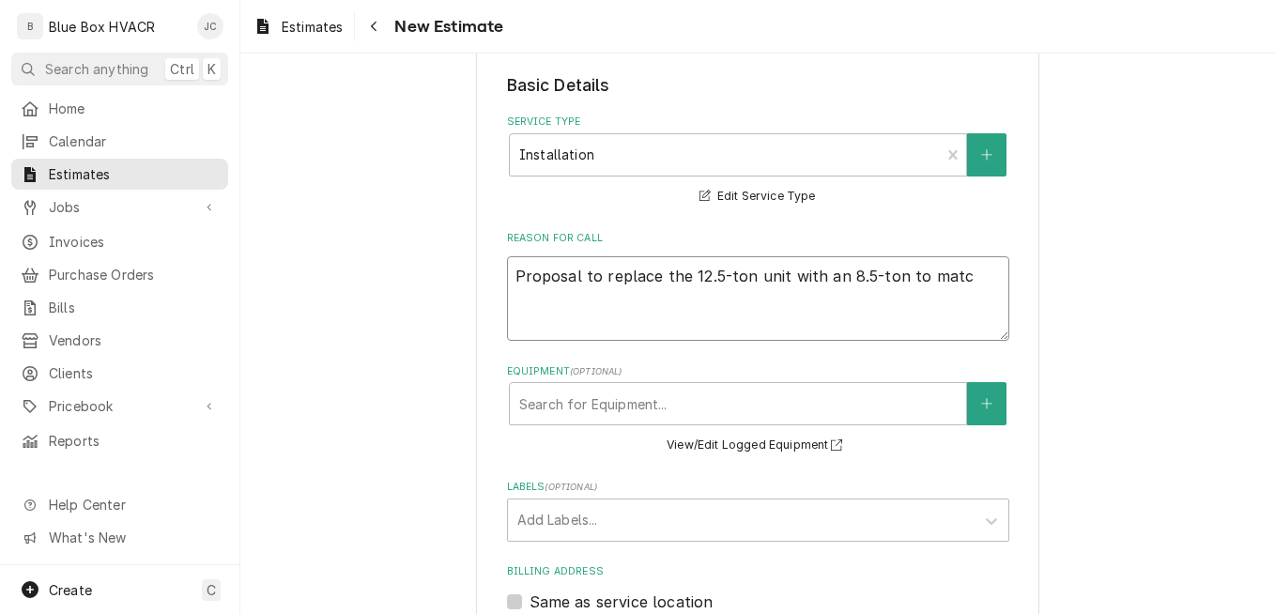
type textarea "x"
type textarea "Proposal to replace the 12.5-ton unit with an 8.5-ton to match"
type textarea "x"
type textarea "Proposal to replace the 12.5-ton unit with an 8.5-ton to match t"
type textarea "x"
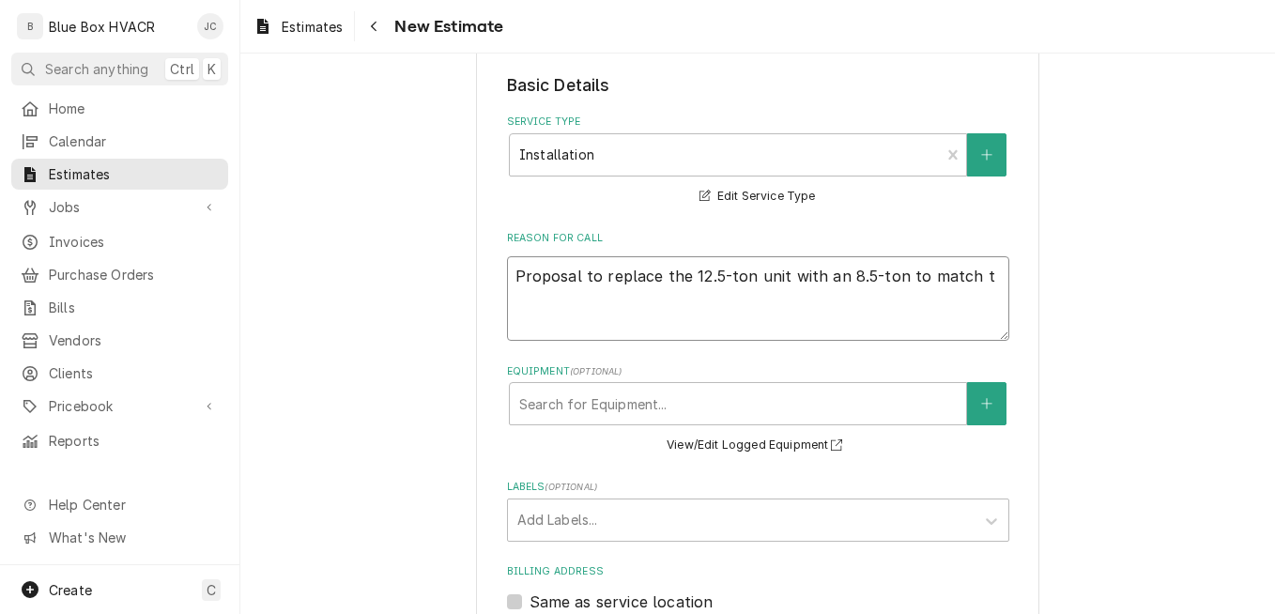
type textarea "Proposal to replace the 12.5-ton unit with an 8.5-ton to match th"
type textarea "x"
type textarea "Proposal to replace the 12.5-ton unit with an 8.5-ton to match the"
type textarea "x"
type textarea "Proposal to replace the 12.5-ton unit with an 8.5-ton to match the"
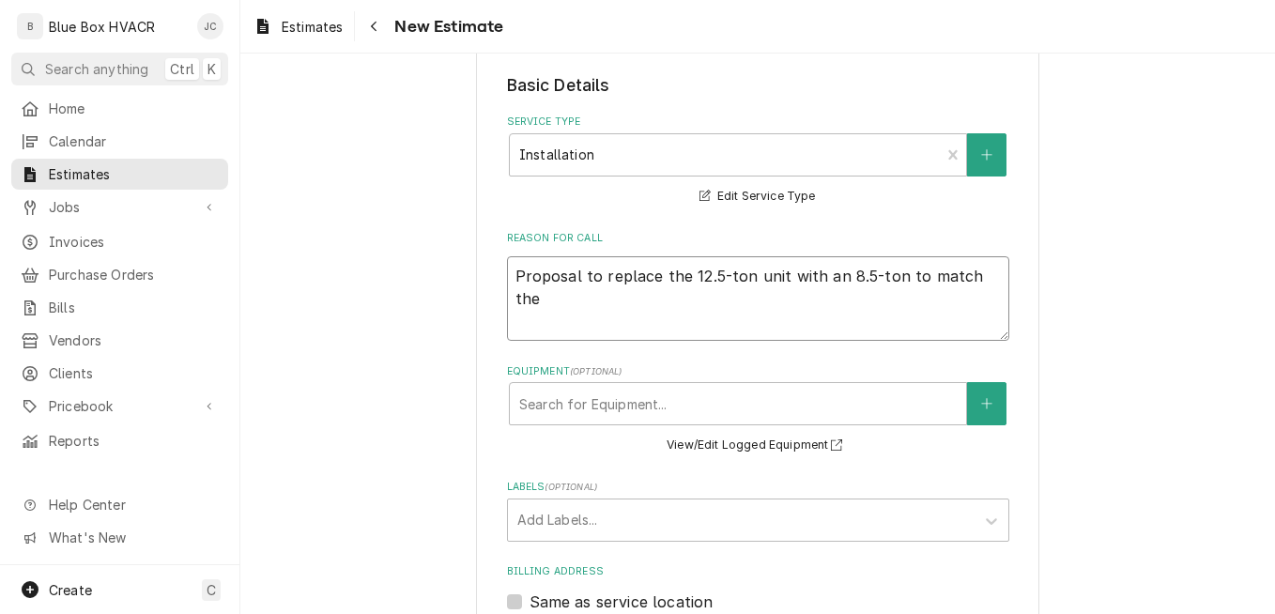
type textarea "x"
type textarea "Proposal to replace the 12.5-ton unit with an 8.5-ton to match the l"
type textarea "x"
type textarea "Proposal to replace the 12.5-ton unit with an 8.5-ton to match the lo"
type textarea "x"
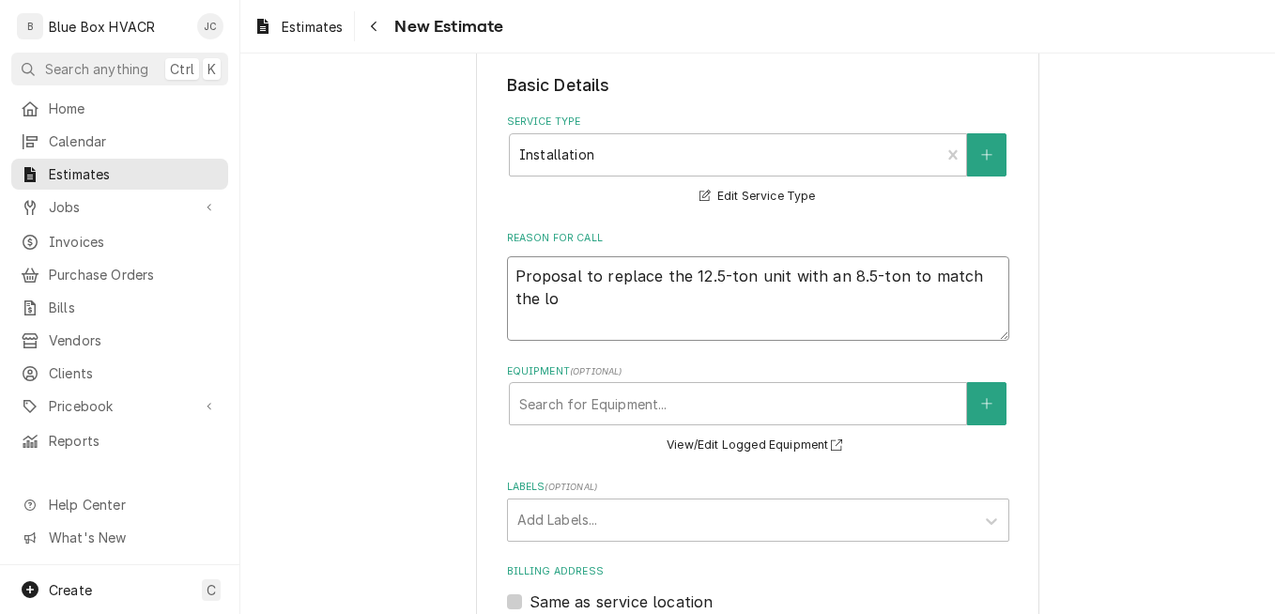
type textarea "Proposal to replace the 12.5-ton unit with an 8.5-ton to match the loa"
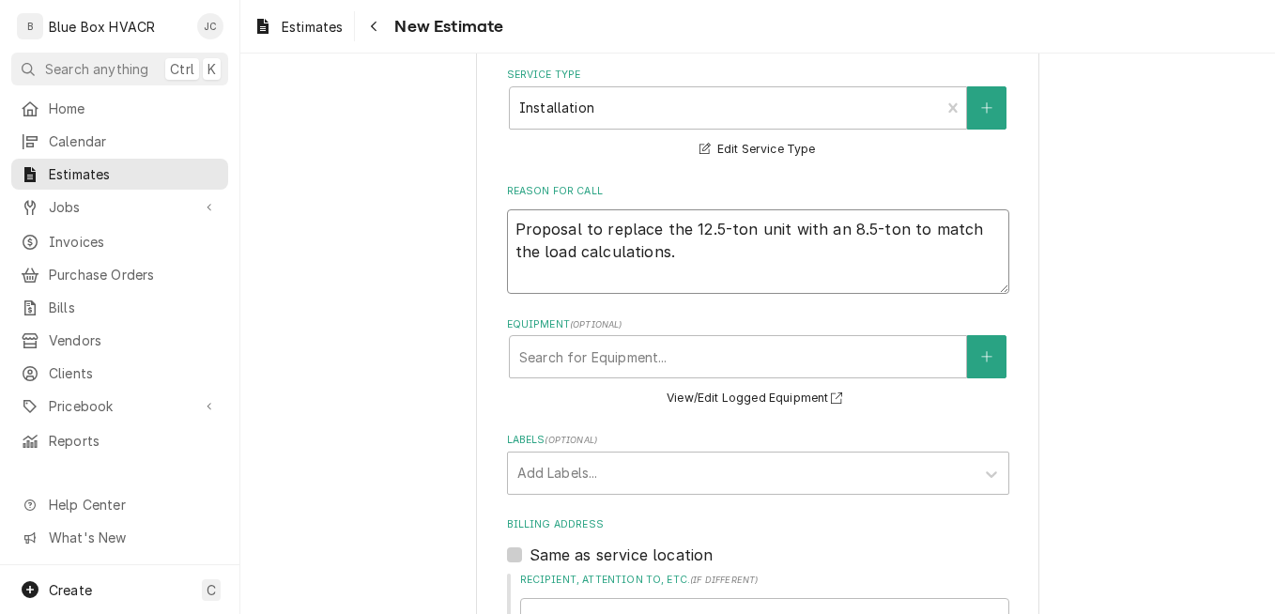
scroll to position [469, 0]
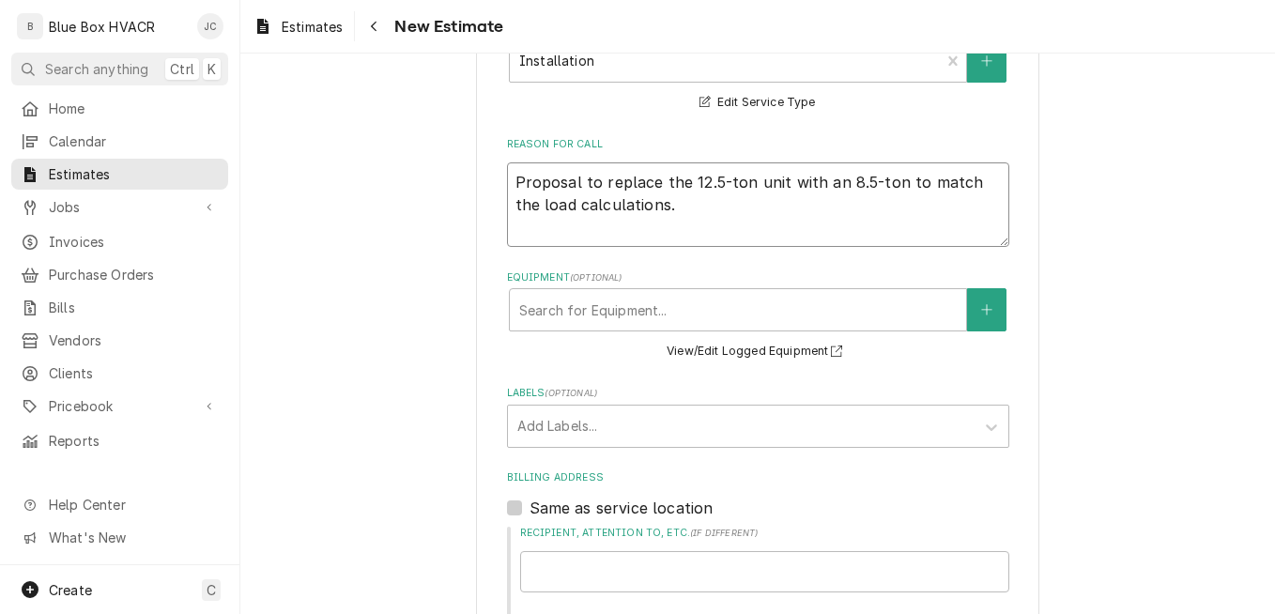
drag, startPoint x: 655, startPoint y: 201, endPoint x: 509, endPoint y: 210, distance: 146.7
click at [509, 210] on textarea "Proposal to replace the 12.5-ton unit with an 8.5-ton to match the load calcula…" at bounding box center [758, 204] width 502 height 84
click at [963, 206] on textarea "Proposal to replace the 12.5-ton unit with an 8.5-ton and take over the rest of…" at bounding box center [758, 204] width 502 height 84
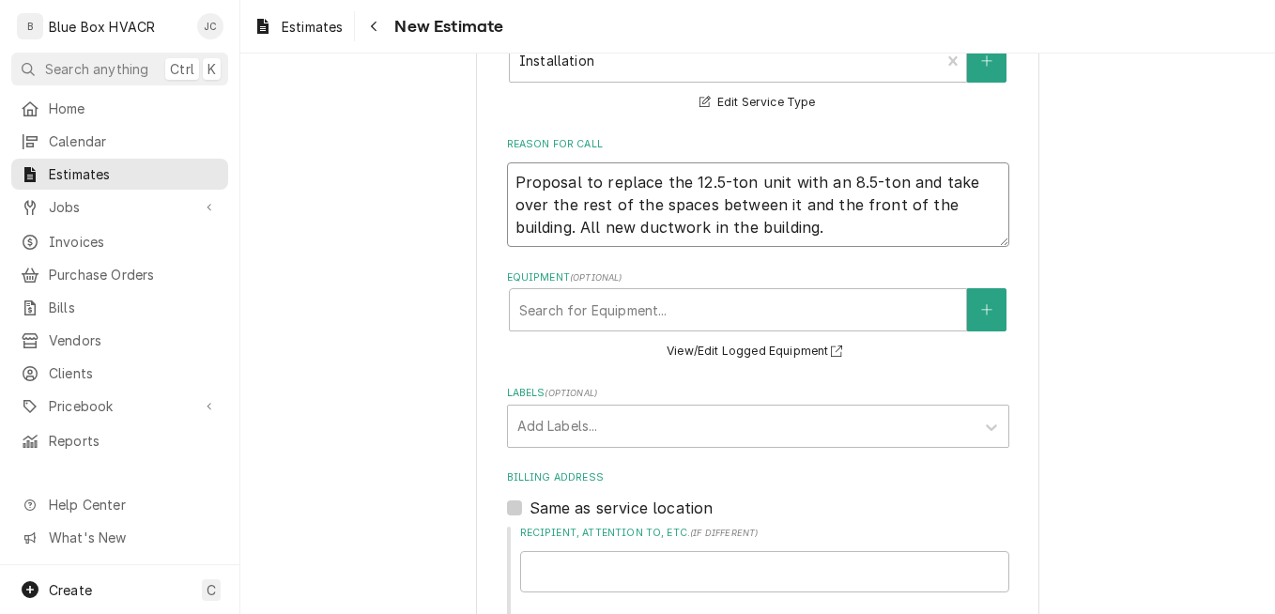
click at [958, 204] on textarea "Proposal to replace the 12.5-ton unit with an 8.5-ton and take over the rest of…" at bounding box center [758, 204] width 502 height 84
click at [760, 230] on textarea "Proposal to replace the 12.5-ton unit with an 8.5-ton and take over the rest of…" at bounding box center [758, 204] width 502 height 84
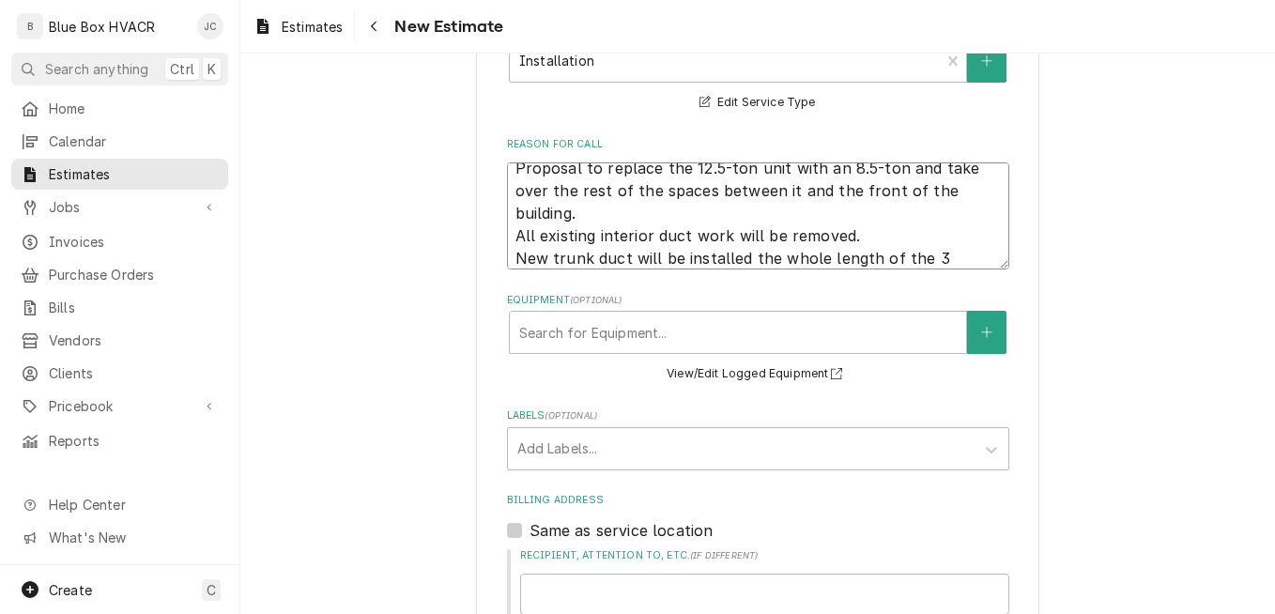
scroll to position [37, 0]
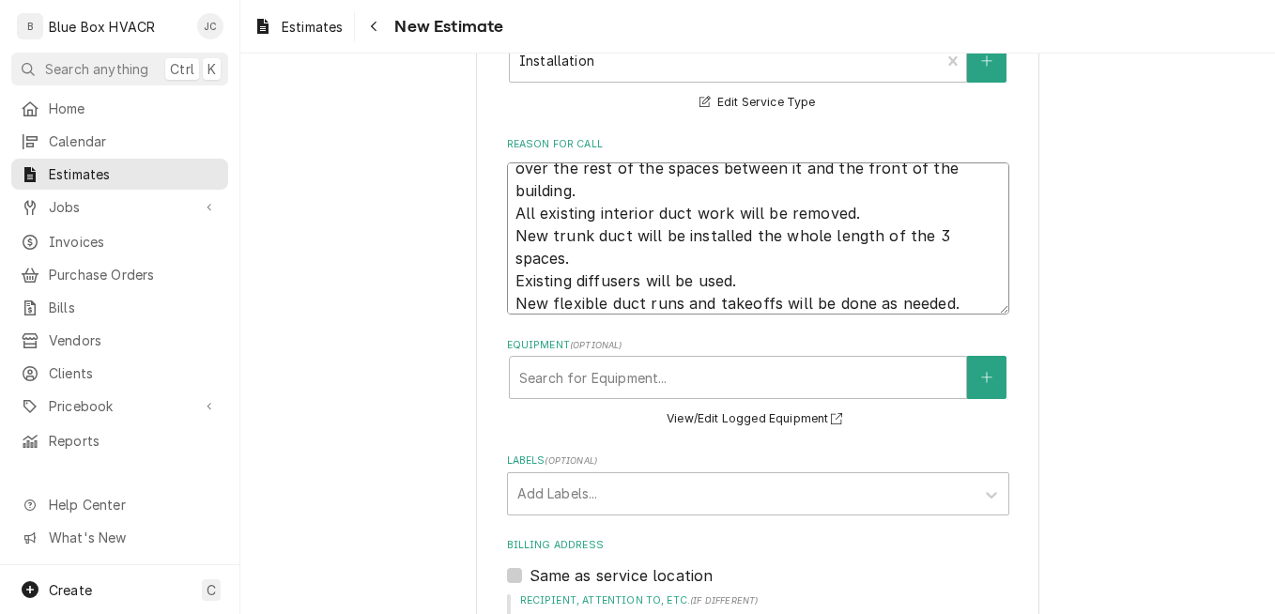
click at [628, 280] on textarea "Proposal to replace the 12.5-ton unit with an 8.5-ton and take over the rest of…" at bounding box center [758, 238] width 502 height 152
click at [866, 288] on textarea "Proposal to replace the 12.5-ton unit with an 8.5-ton and take over the rest of…" at bounding box center [758, 238] width 502 height 152
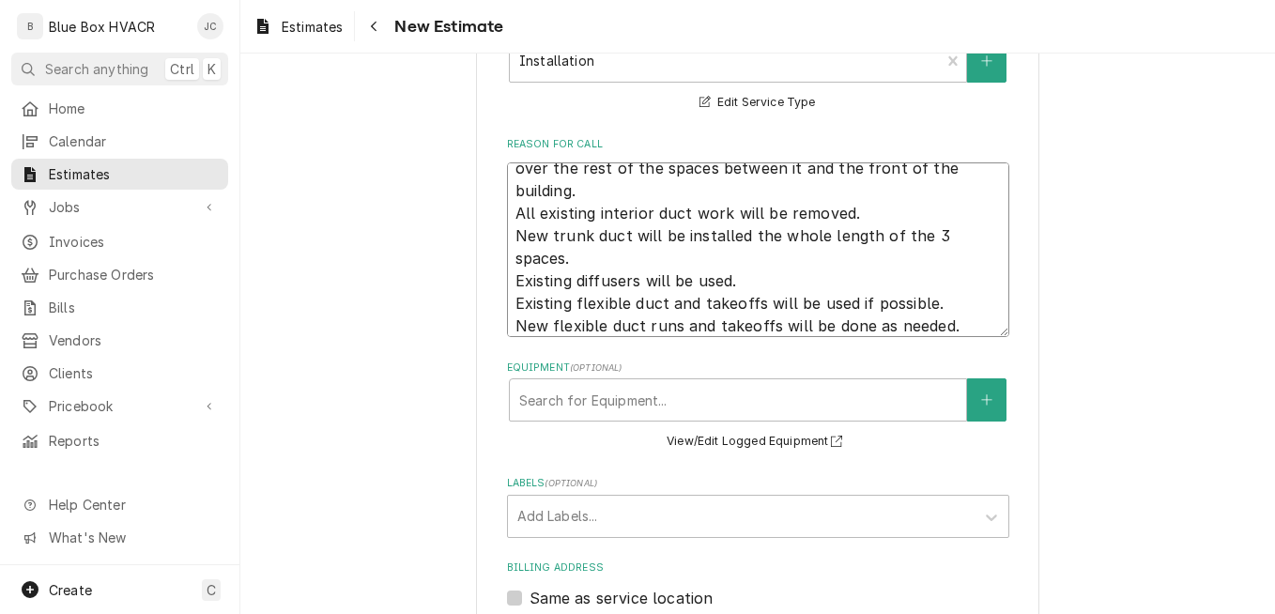
click at [945, 320] on textarea "Proposal to replace the 12.5-ton unit with an 8.5-ton and take over the rest of…" at bounding box center [758, 249] width 502 height 175
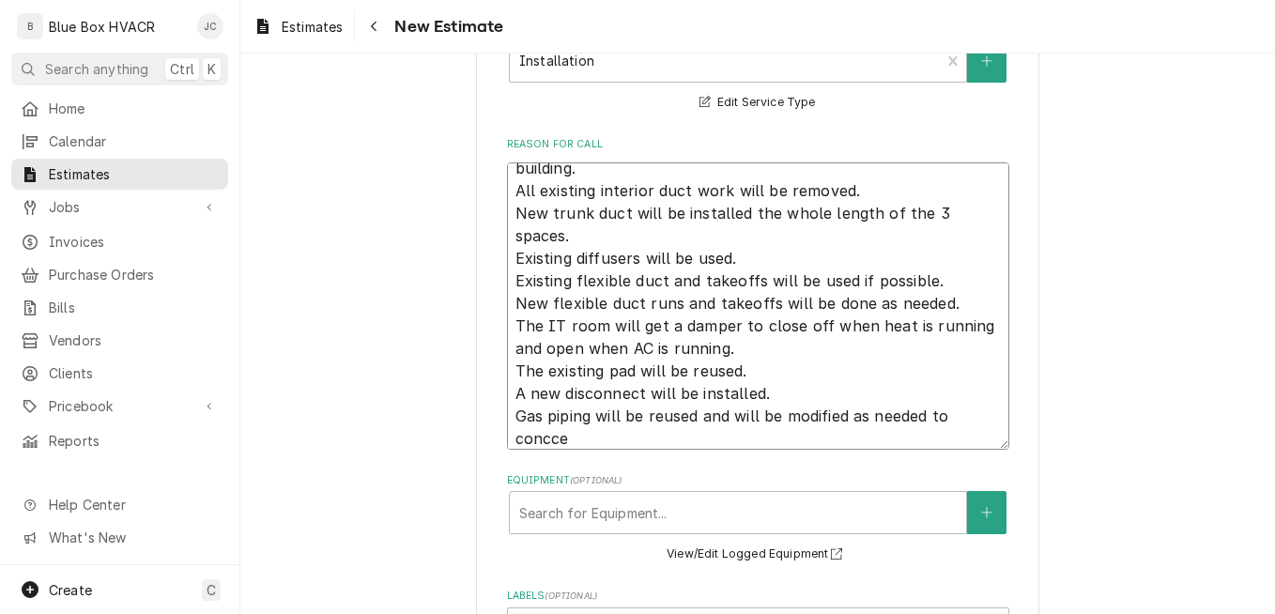
scroll to position [45, 0]
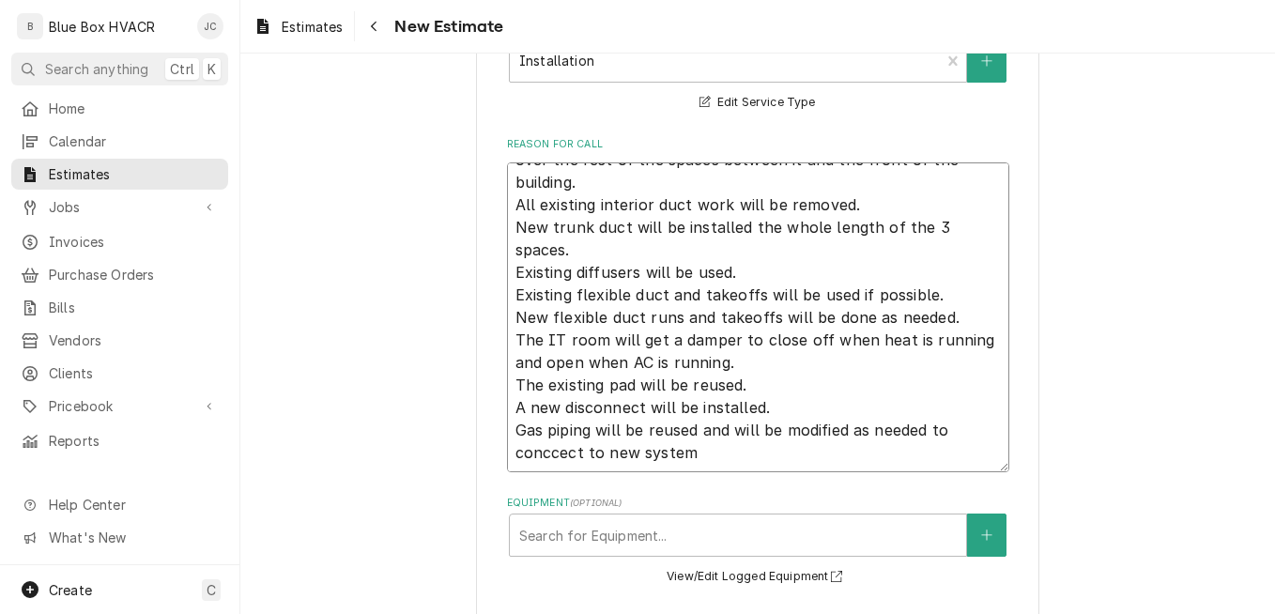
drag, startPoint x: 572, startPoint y: 457, endPoint x: 580, endPoint y: 448, distance: 12.6
click at [580, 448] on textarea "Proposal to replace the 12.5-ton unit with an 8.5-ton and take over the rest of…" at bounding box center [758, 317] width 502 height 310
click at [695, 461] on textarea "Proposal to replace the 12.5-ton unit with an 8.5-ton and take over the rest of…" at bounding box center [758, 317] width 502 height 310
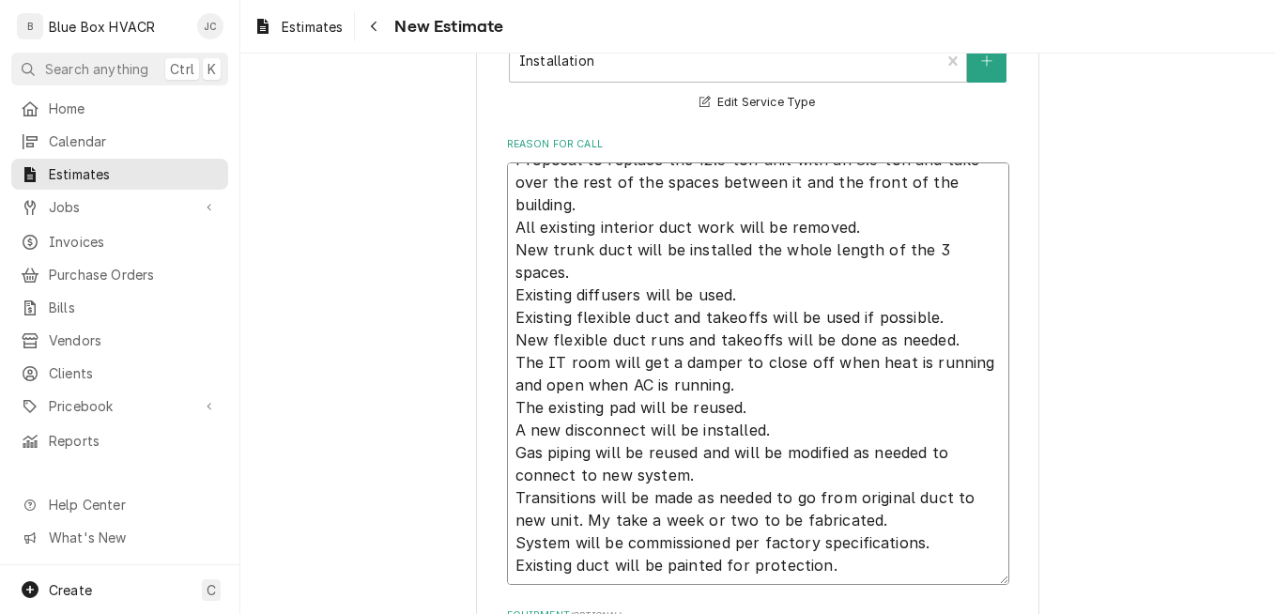
drag, startPoint x: 508, startPoint y: 540, endPoint x: 785, endPoint y: 552, distance: 277.2
click at [784, 553] on textarea "Proposal to replace the 12.5-ton unit with an 8.5-ton and take over the rest of…" at bounding box center [758, 373] width 502 height 422
click at [832, 547] on textarea "Proposal to replace the 12.5-ton unit with an 8.5-ton and take over the rest of…" at bounding box center [758, 373] width 502 height 422
drag, startPoint x: 832, startPoint y: 547, endPoint x: 528, endPoint y: 542, distance: 303.2
click at [517, 542] on textarea "Proposal to replace the 12.5-ton unit with an 8.5-ton and take over the rest of…" at bounding box center [758, 373] width 502 height 422
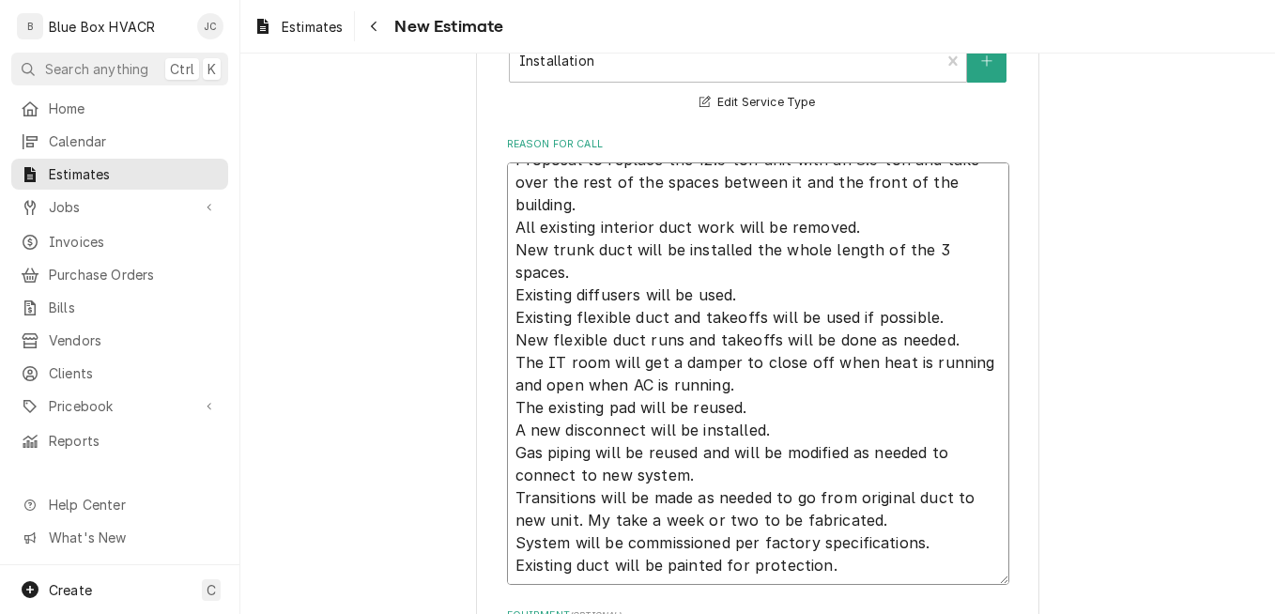
click at [873, 499] on textarea "Proposal to replace the 12.5-ton unit with an 8.5-ton and take over the rest of…" at bounding box center [758, 373] width 502 height 422
click at [874, 497] on textarea "Proposal to replace the 12.5-ton unit with an 8.5-ton and take over the rest of…" at bounding box center [758, 373] width 502 height 422
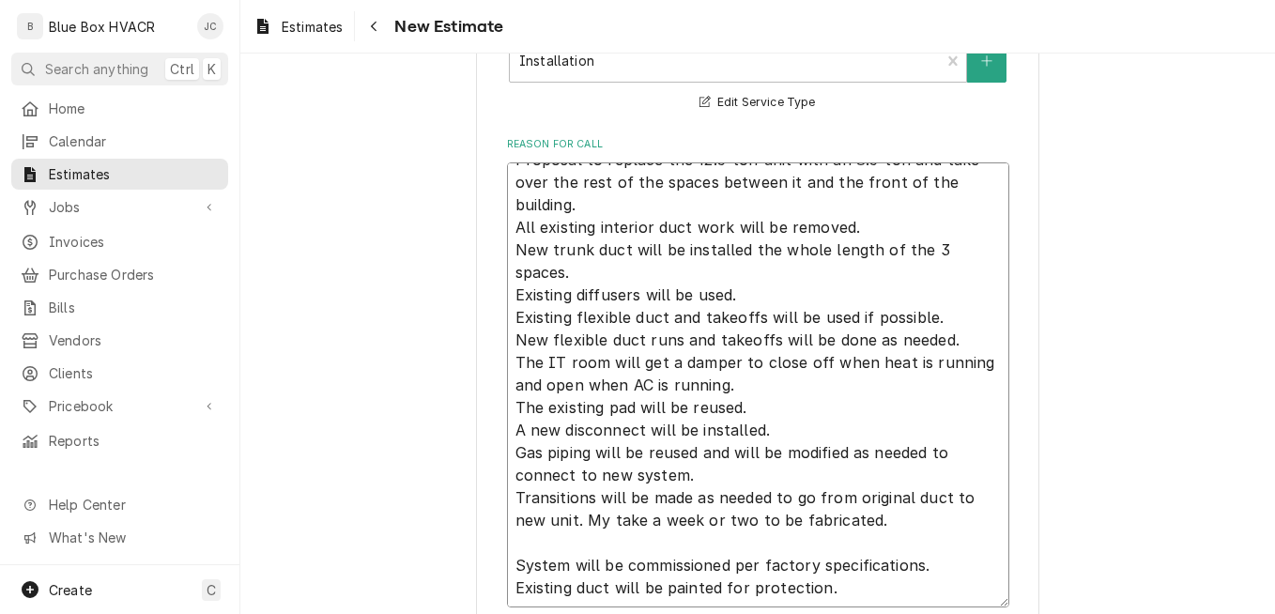
paste textarea "Existing duct will be painted for protection."
drag, startPoint x: 799, startPoint y: 571, endPoint x: 461, endPoint y: 562, distance: 338.0
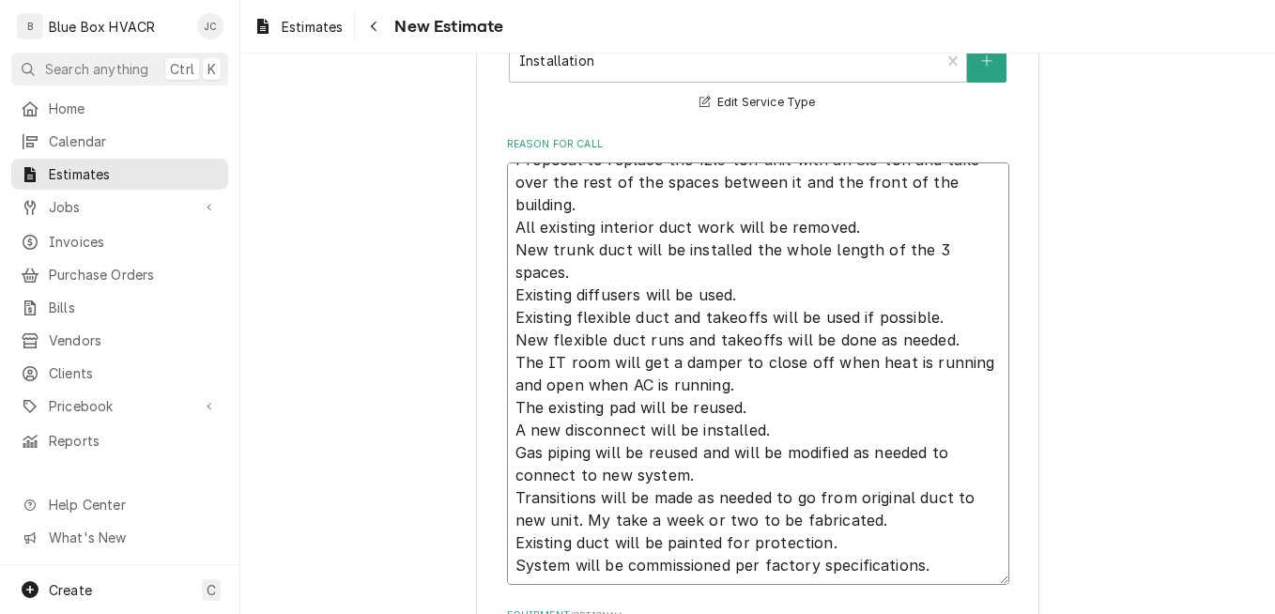
scroll to position [657, 0]
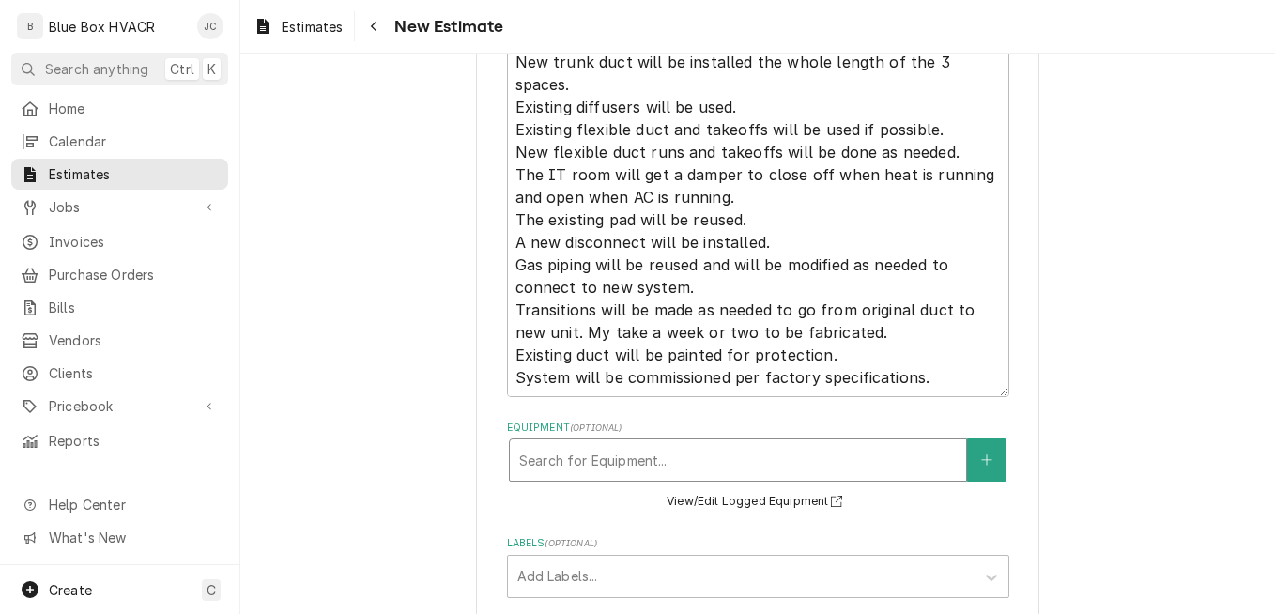
click at [684, 463] on div "Equipment" at bounding box center [737, 460] width 437 height 34
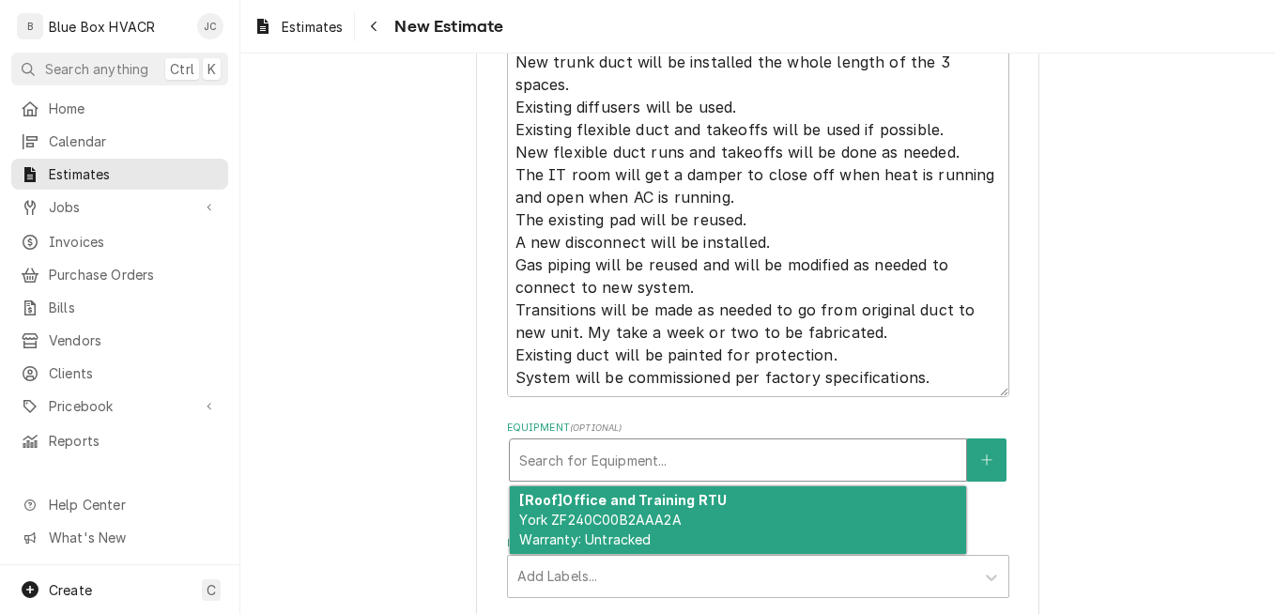
click at [684, 463] on div "Equipment" at bounding box center [737, 460] width 437 height 34
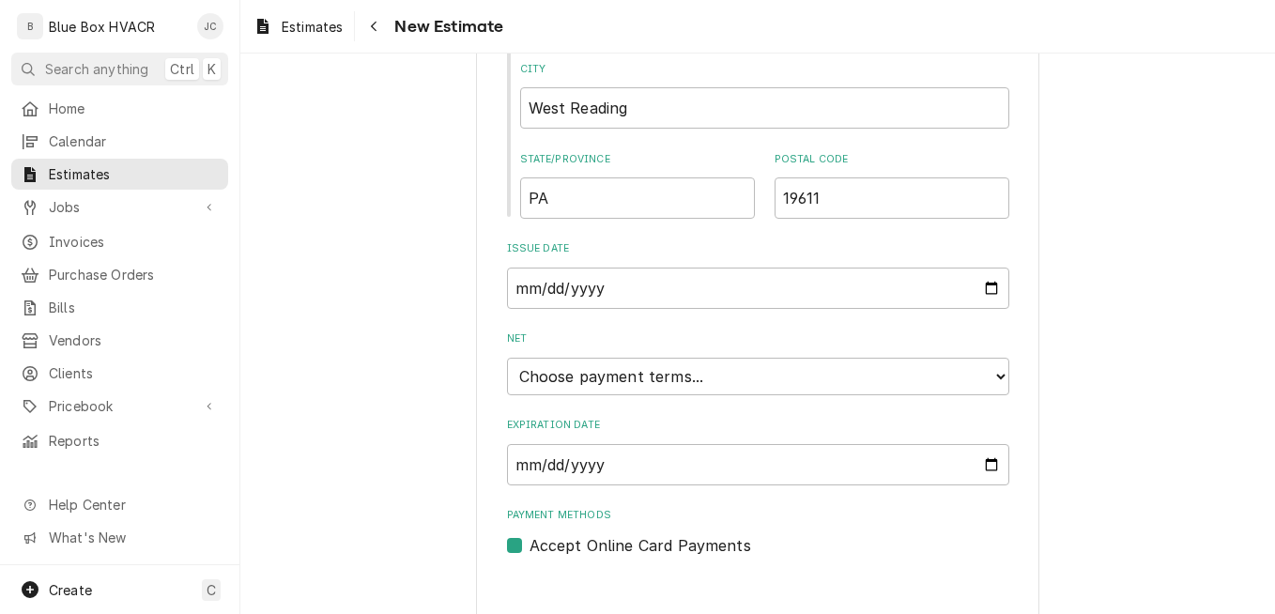
scroll to position [1564, 0]
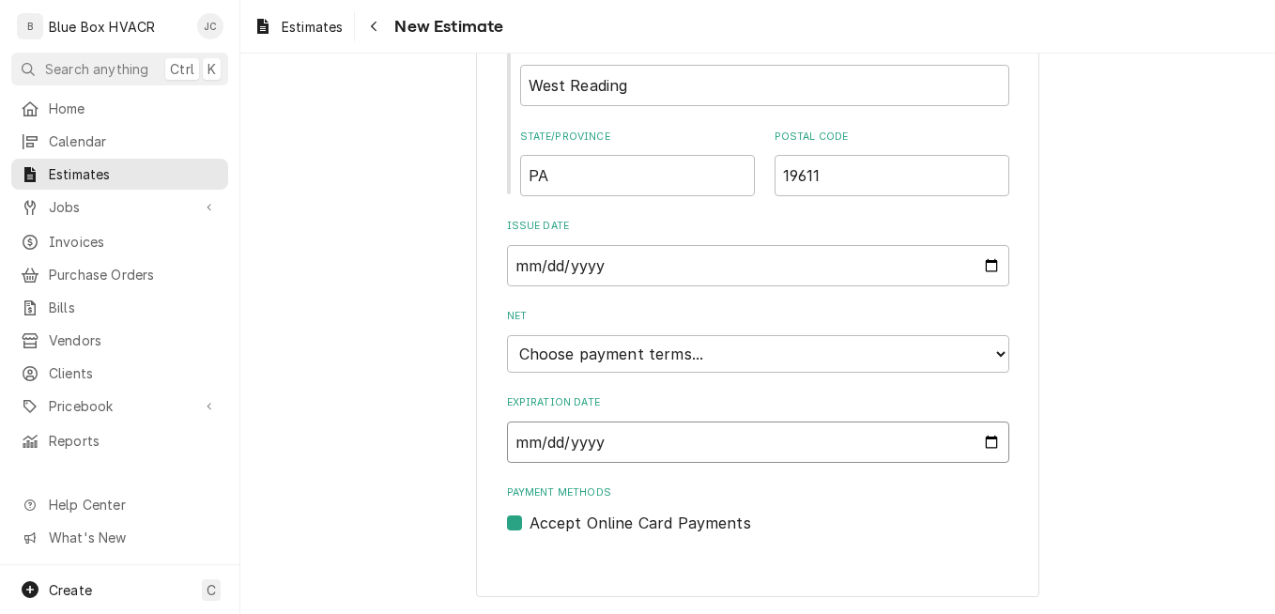
click at [604, 438] on input "Expiration Date" at bounding box center [758, 441] width 502 height 41
click at [984, 442] on input "Expiration Date" at bounding box center [758, 441] width 502 height 41
click at [954, 359] on select "Choose payment terms... Same Day Net 7 Net 14 Net 21 Net 30 Net 45 Net 60 Net 90" at bounding box center [758, 354] width 502 height 38
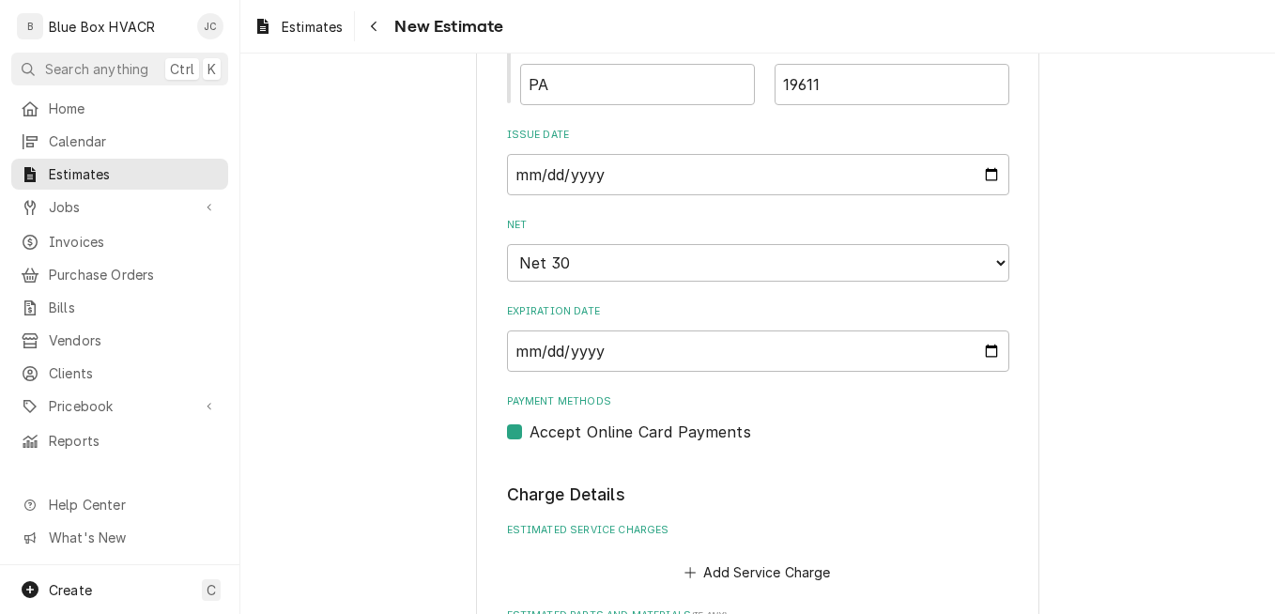
scroll to position [1845, 0]
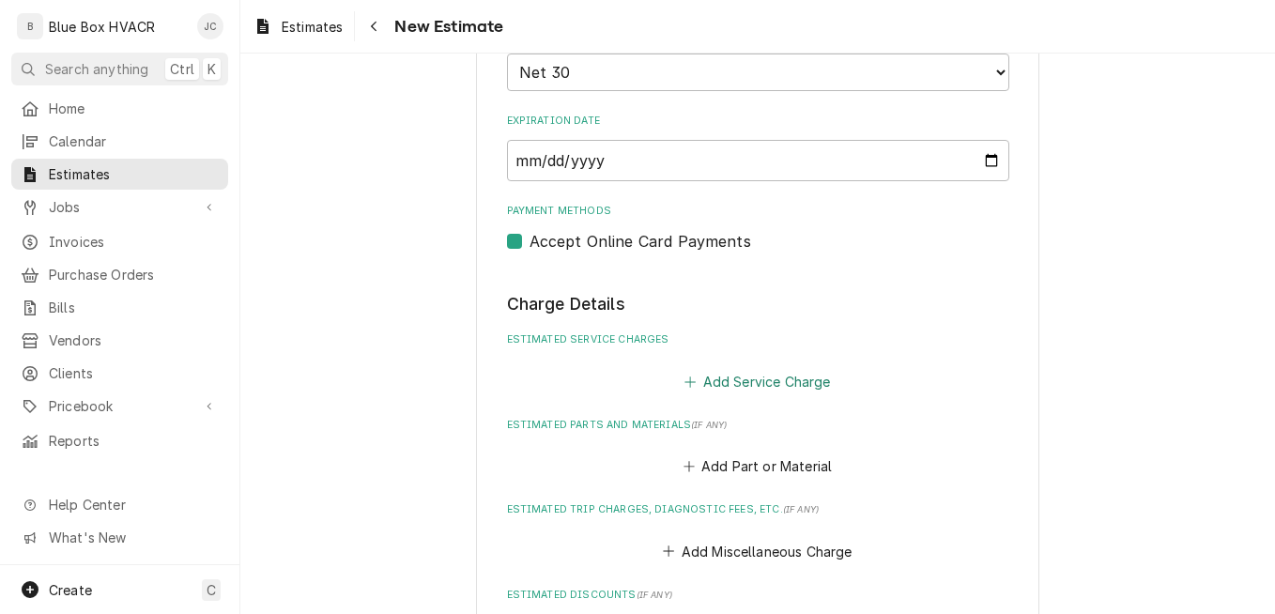
click at [755, 382] on button "Add Service Charge" at bounding box center [757, 381] width 152 height 26
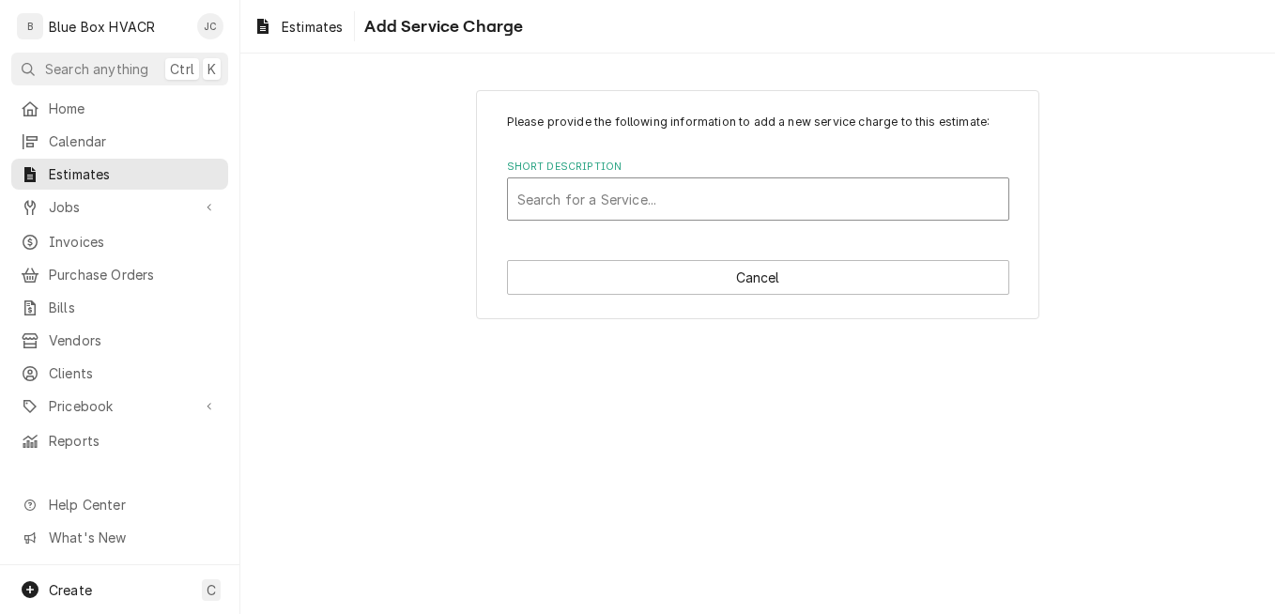
click at [692, 202] on div "Short Description" at bounding box center [758, 199] width 482 height 34
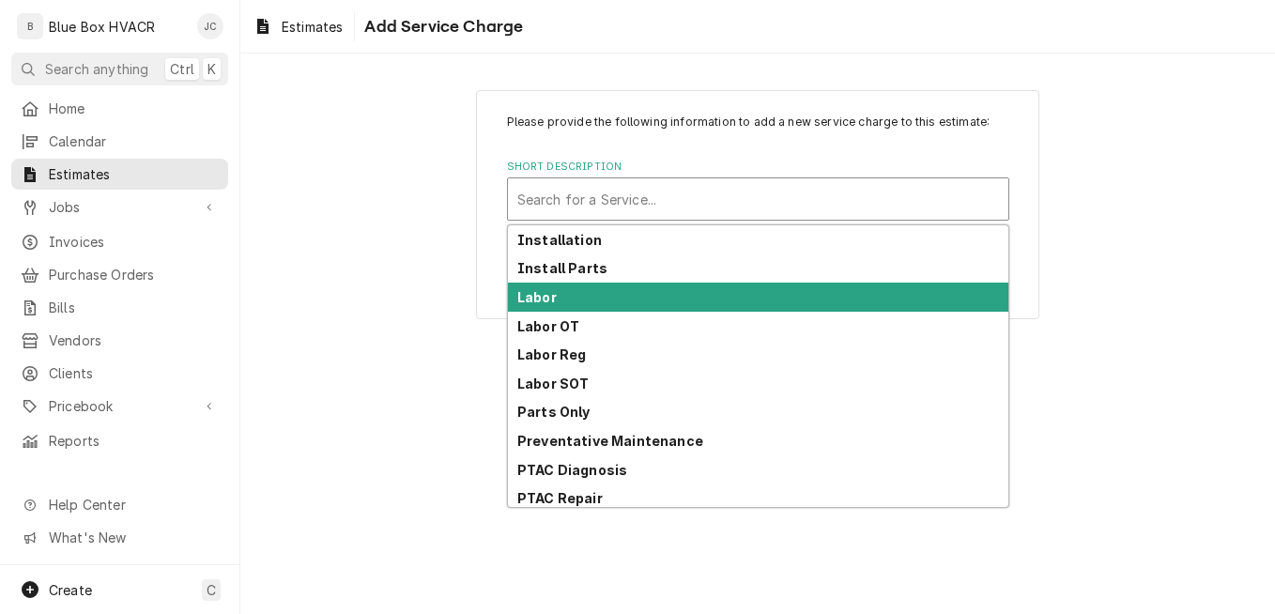
click at [601, 296] on div "Labor" at bounding box center [758, 297] width 500 height 29
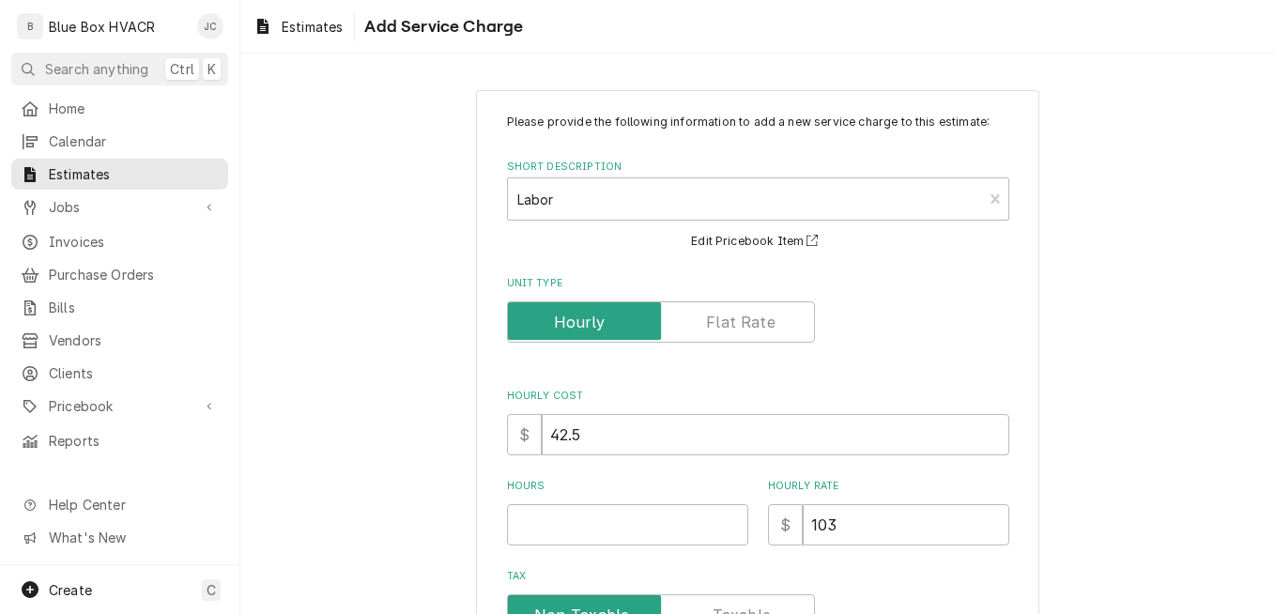
click at [724, 325] on label "Unit Type" at bounding box center [661, 321] width 308 height 41
click at [724, 325] on input "Unit Type" at bounding box center [660, 321] width 291 height 41
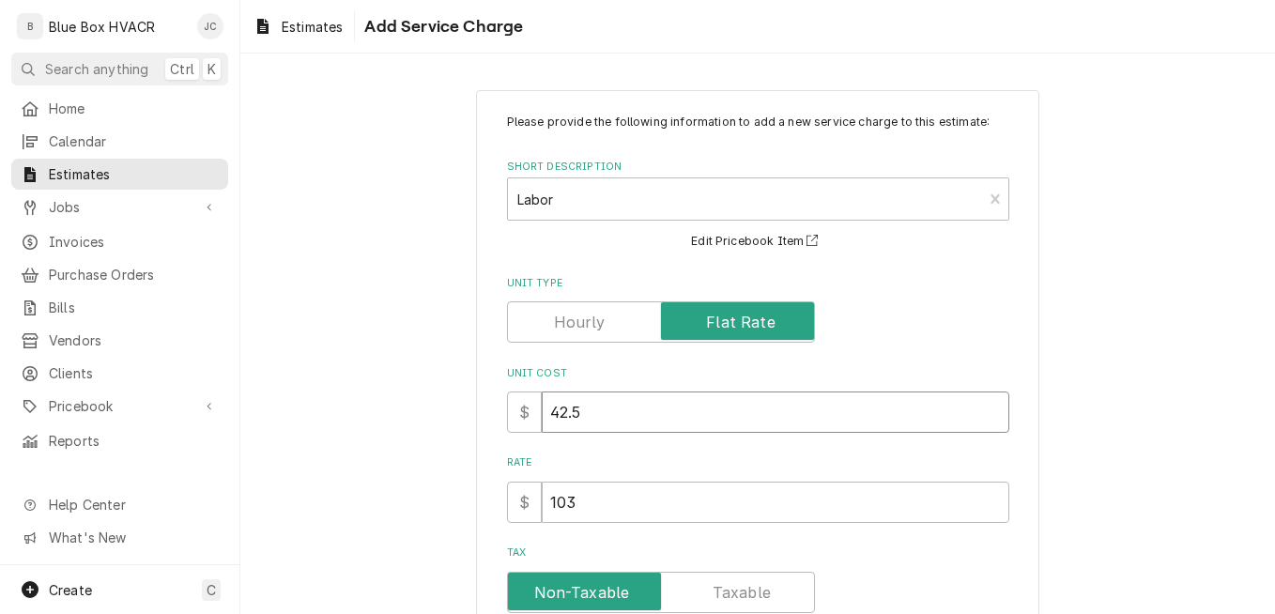
drag, startPoint x: 653, startPoint y: 406, endPoint x: 544, endPoint y: 406, distance: 108.9
click at [544, 406] on input "42.5" at bounding box center [775, 411] width 467 height 41
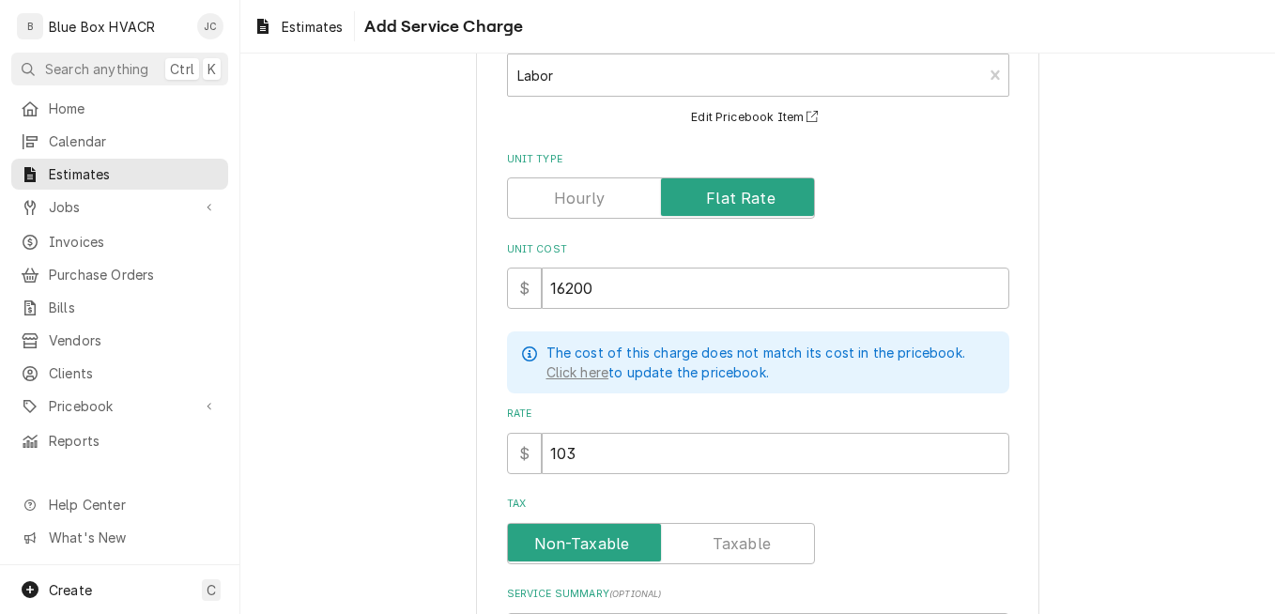
scroll to position [282, 0]
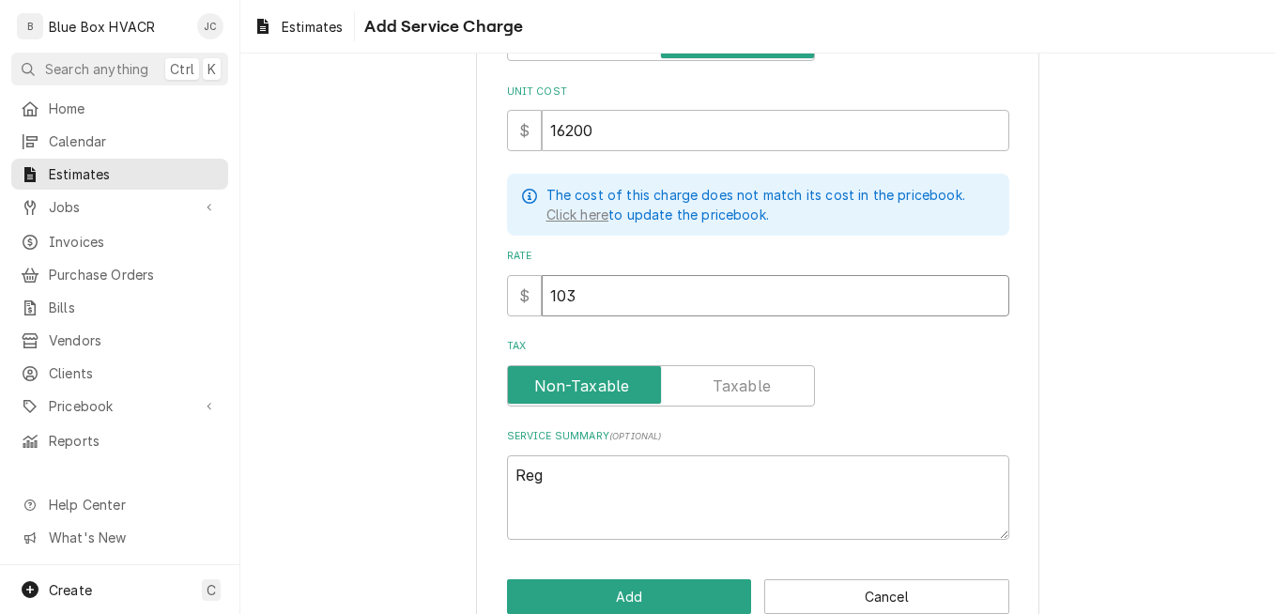
drag, startPoint x: 613, startPoint y: 289, endPoint x: 543, endPoint y: 286, distance: 70.5
click at [543, 286] on input "103" at bounding box center [775, 295] width 467 height 41
click at [902, 414] on div "Please provide the following information to add a new service charge to this es…" at bounding box center [758, 186] width 502 height 708
drag, startPoint x: 646, startPoint y: 471, endPoint x: 482, endPoint y: 472, distance: 163.3
click at [482, 472] on div "Please provide the following information to add a new service charge to this es…" at bounding box center [757, 224] width 563 height 830
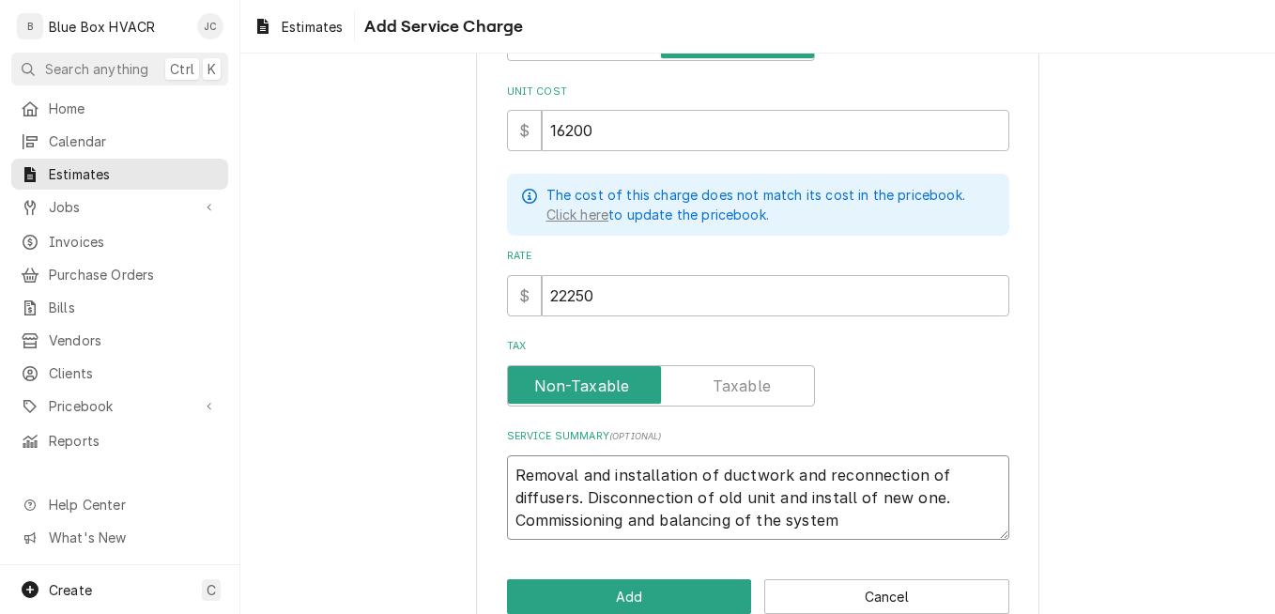
click at [831, 512] on textarea "Removal and installation of ductwork and reconnection of diffusers. Disconnecti…" at bounding box center [758, 497] width 502 height 84
click at [665, 599] on button "Add" at bounding box center [629, 596] width 245 height 35
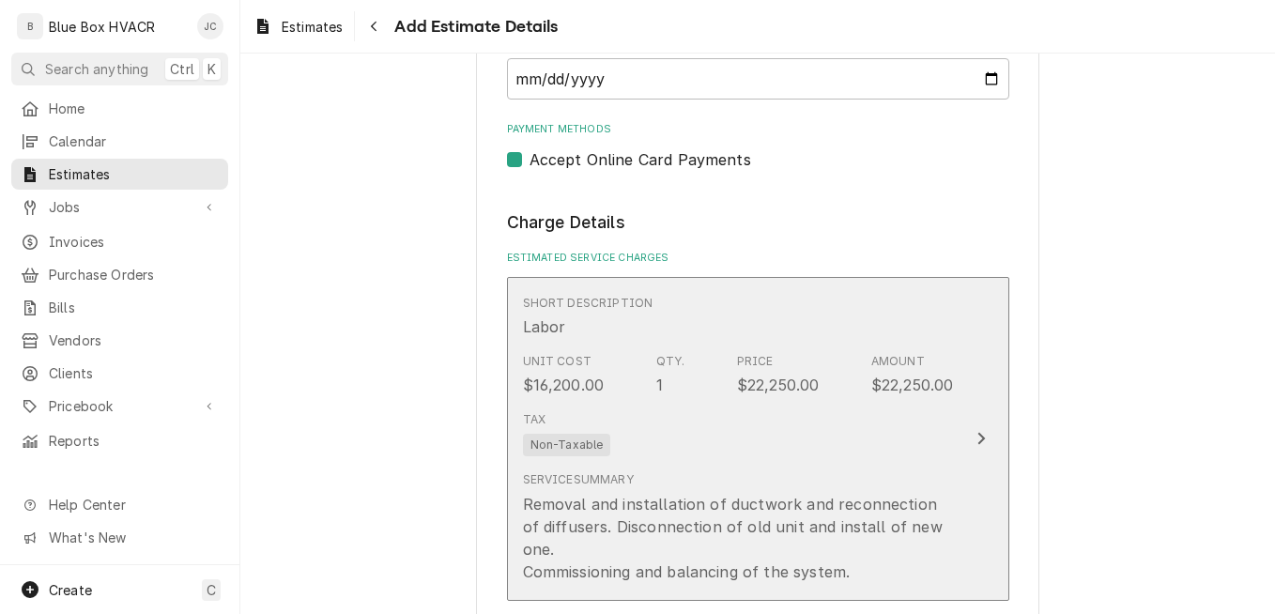
scroll to position [2198, 0]
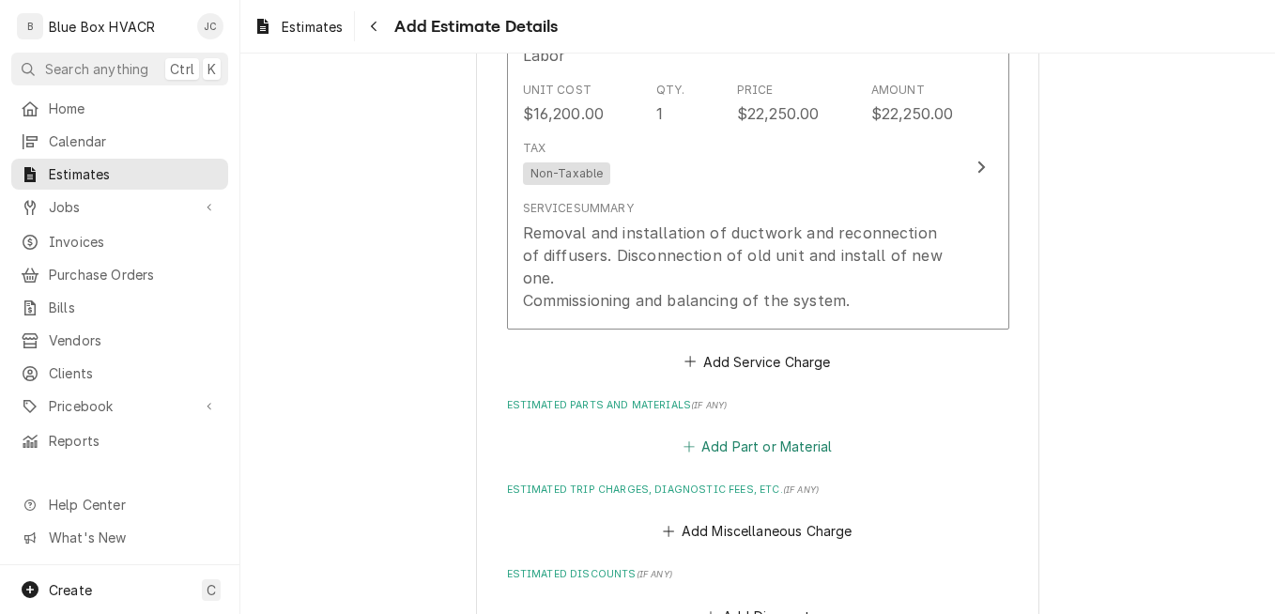
click at [741, 434] on button "Add Part or Material" at bounding box center [757, 447] width 155 height 26
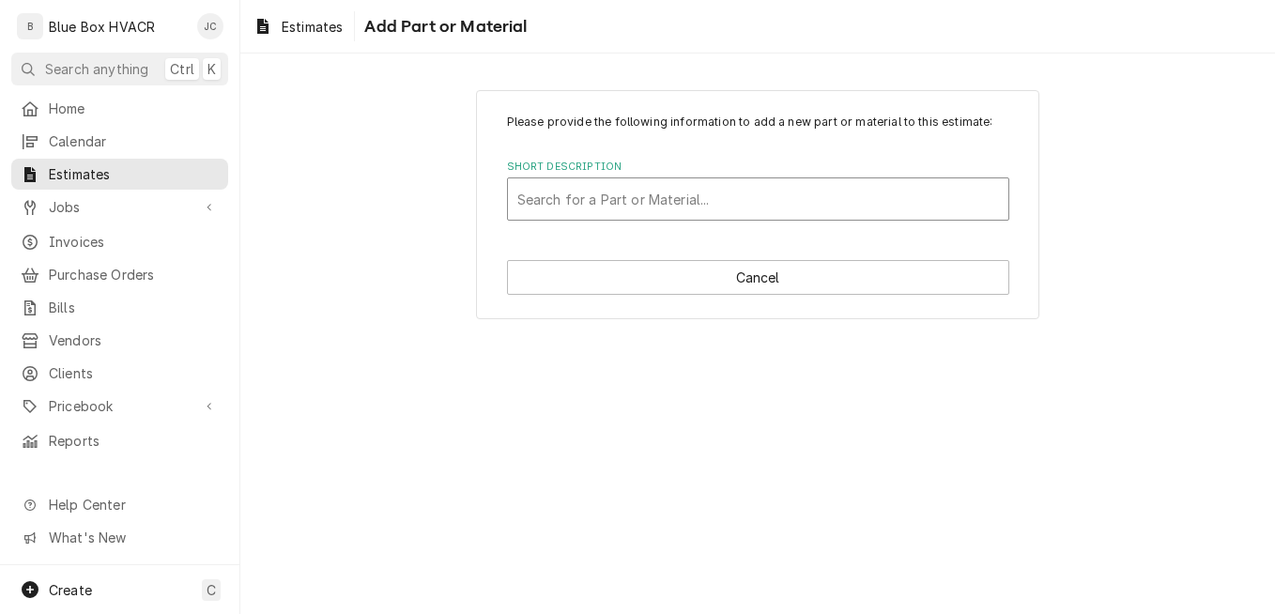
click at [643, 207] on div "Short Description" at bounding box center [758, 199] width 482 height 34
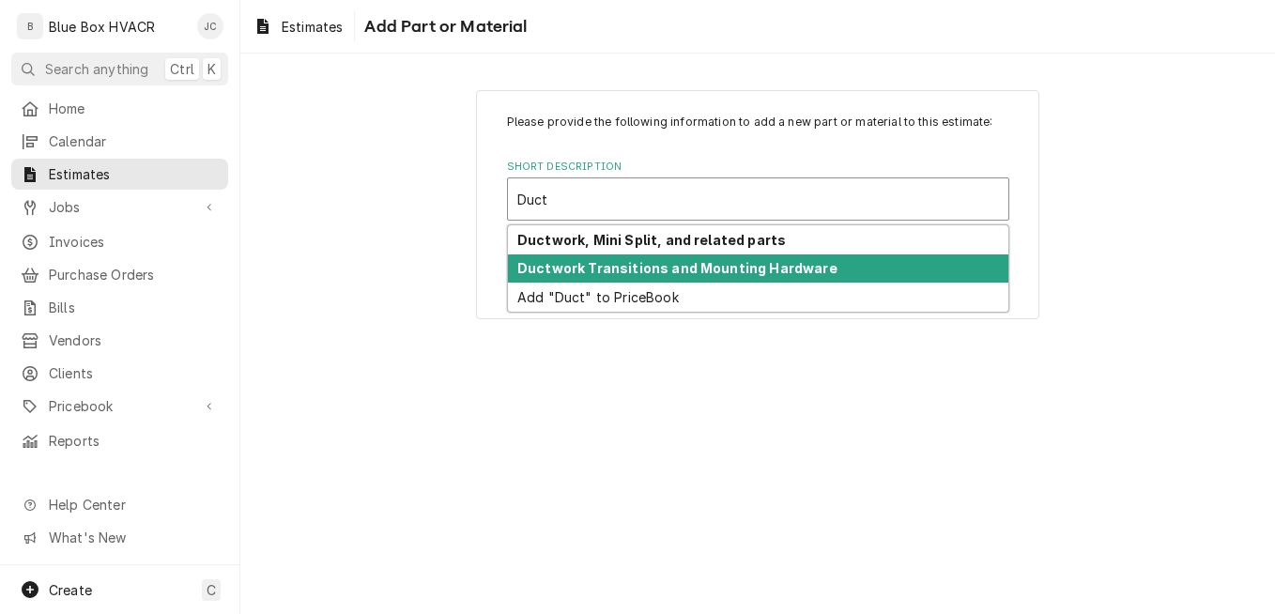
click at [660, 262] on strong "Ductwork Transitions and Mounting Hardware" at bounding box center [677, 268] width 320 height 16
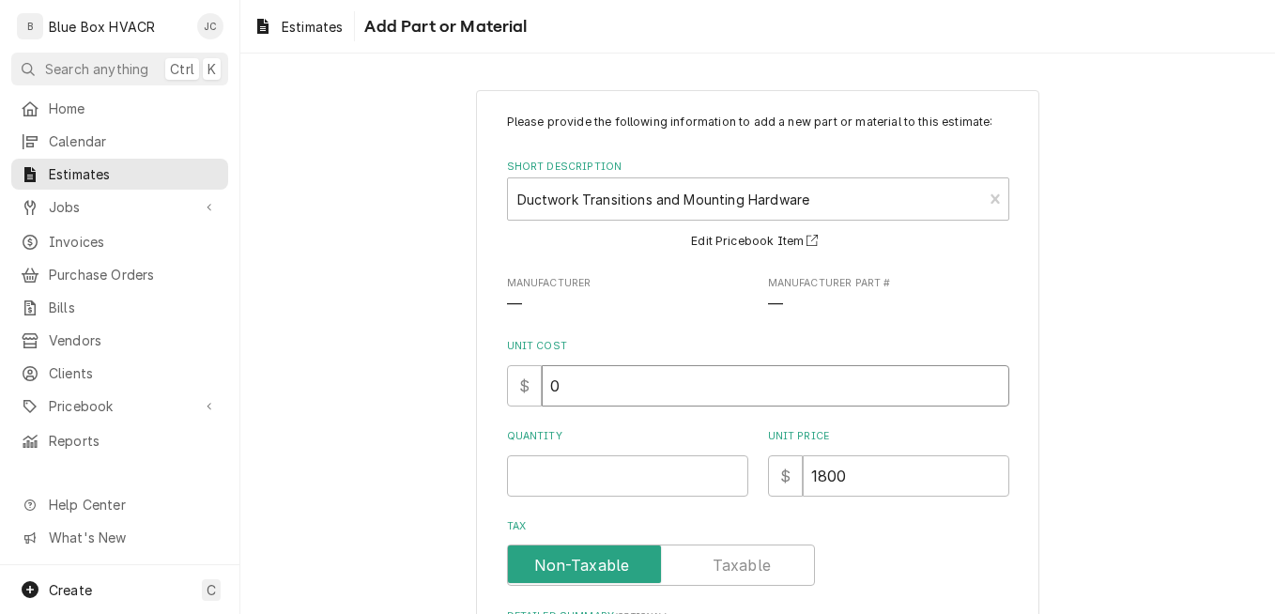
click at [622, 384] on input "0" at bounding box center [775, 385] width 467 height 41
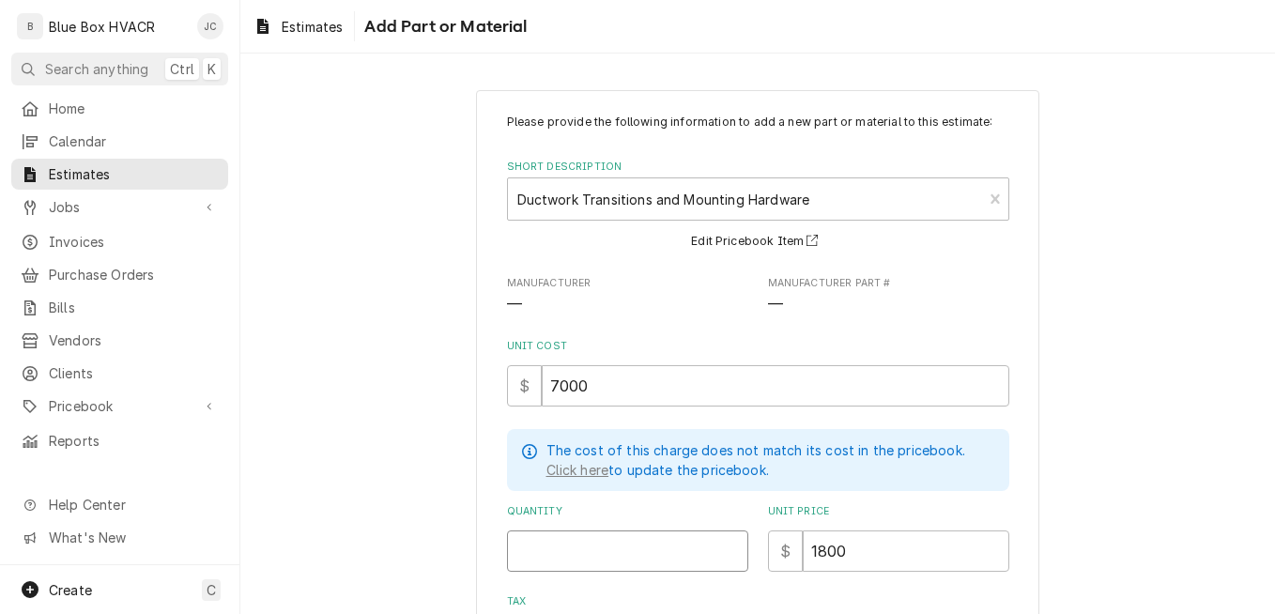
click at [632, 536] on input "Quantity" at bounding box center [627, 550] width 241 height 41
drag, startPoint x: 850, startPoint y: 556, endPoint x: 794, endPoint y: 555, distance: 56.3
click at [803, 555] on input "1800" at bounding box center [906, 550] width 206 height 41
click at [1004, 450] on div "Please provide the following information to add a new part or material to this …" at bounding box center [757, 491] width 563 height 803
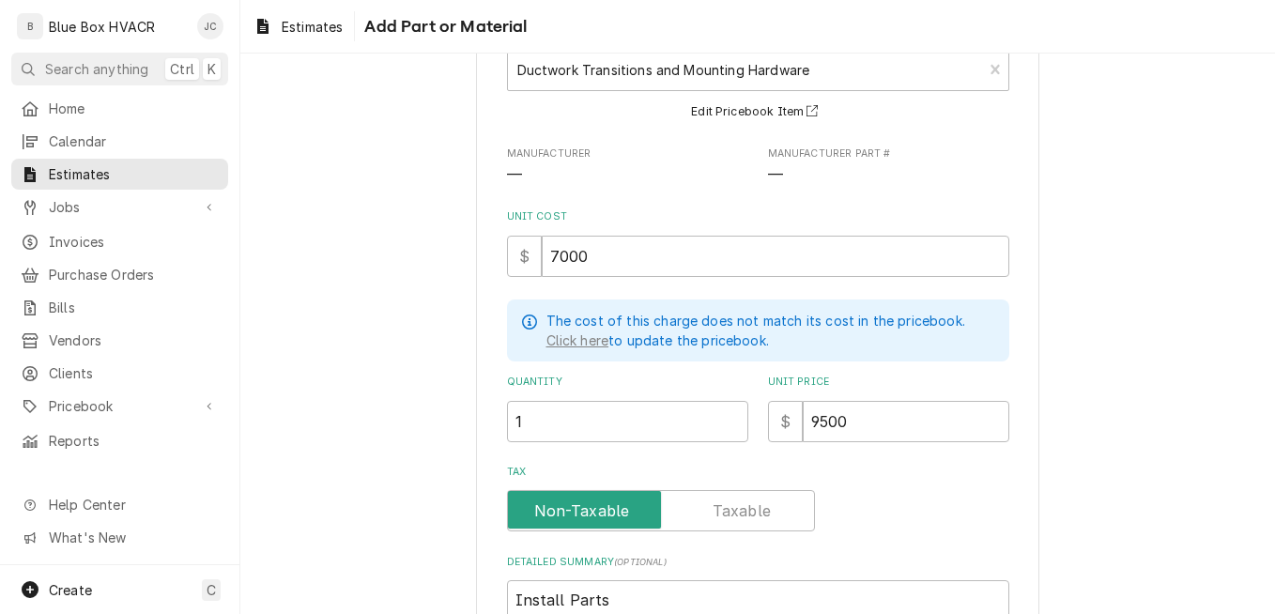
scroll to position [282, 0]
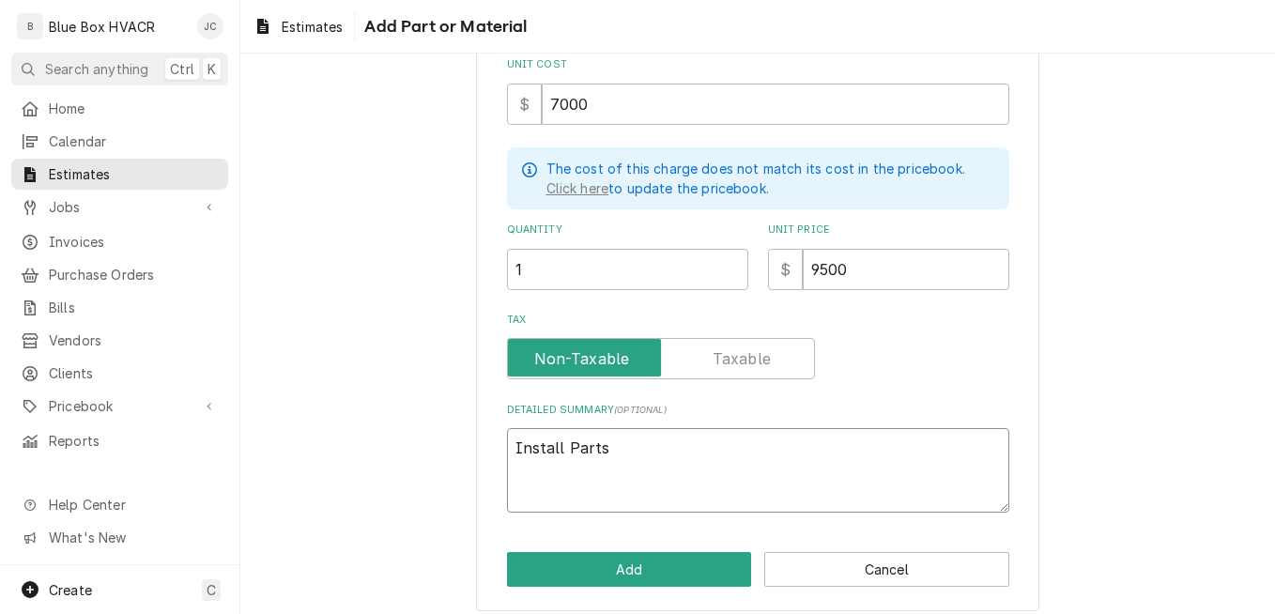
drag, startPoint x: 622, startPoint y: 453, endPoint x: 500, endPoint y: 454, distance: 122.0
click at [507, 454] on textarea "Install Parts" at bounding box center [758, 470] width 502 height 84
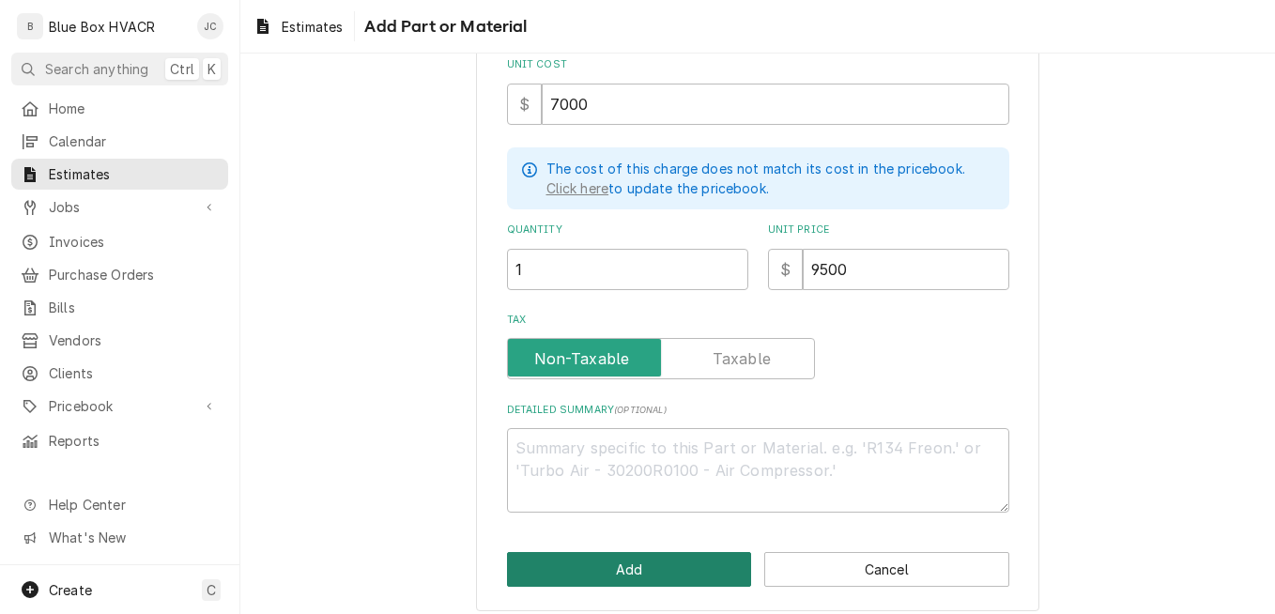
click at [557, 552] on button "Add" at bounding box center [629, 569] width 245 height 35
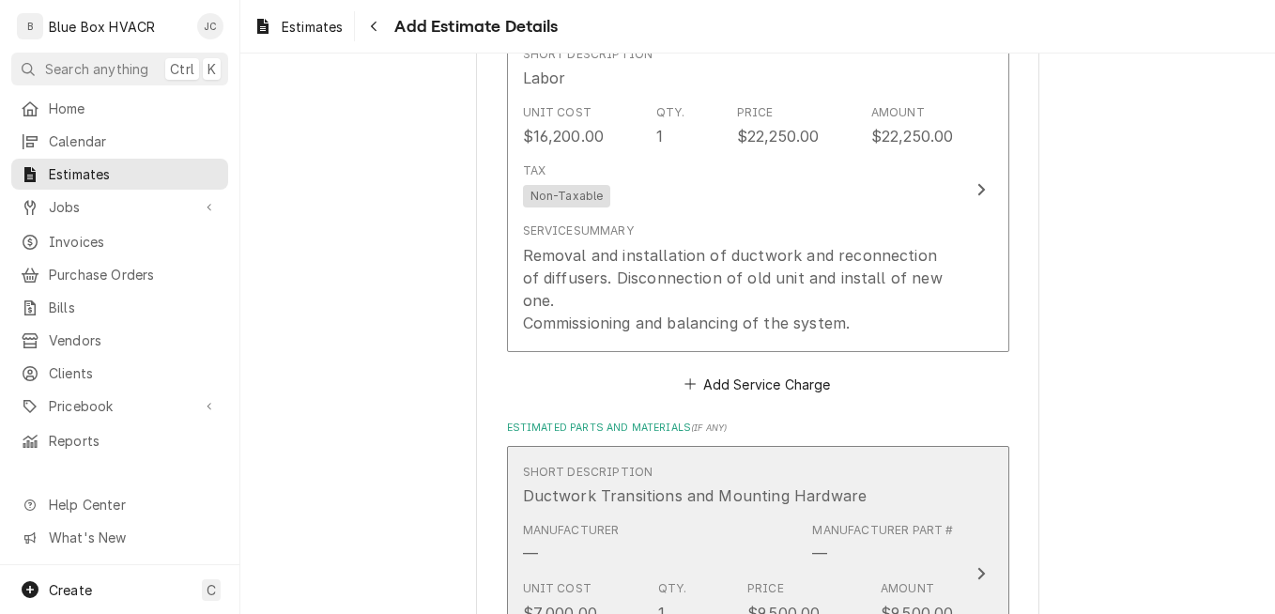
scroll to position [2457, 0]
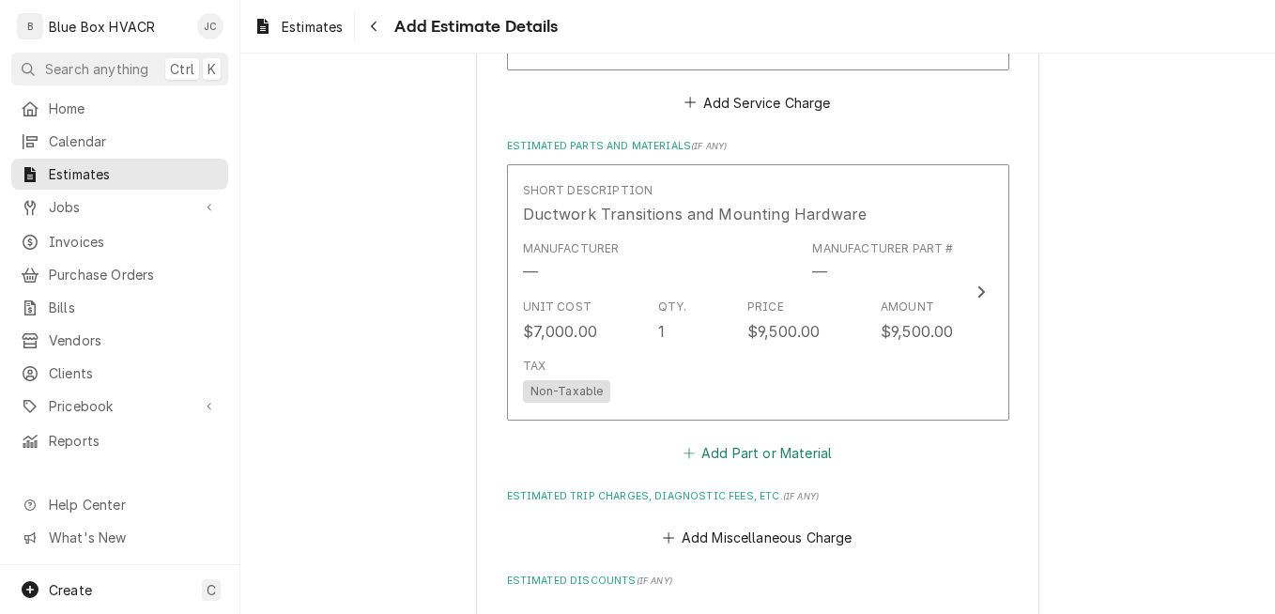
click at [739, 439] on button "Add Part or Material" at bounding box center [757, 452] width 155 height 26
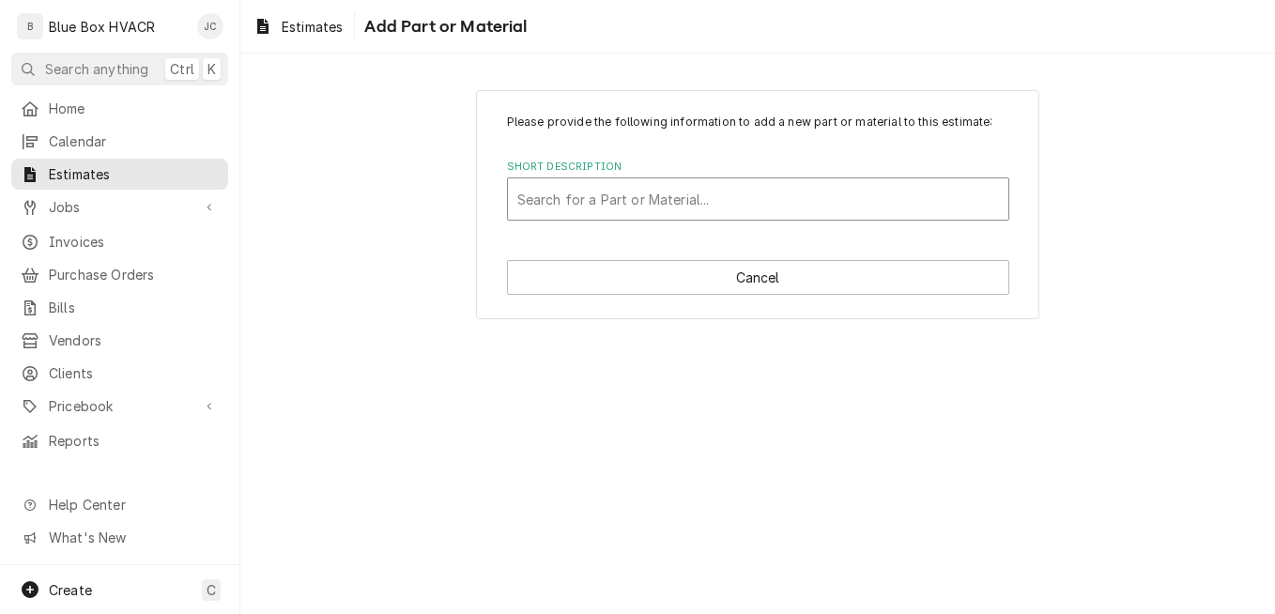
click at [663, 198] on div "Short Description" at bounding box center [758, 199] width 482 height 34
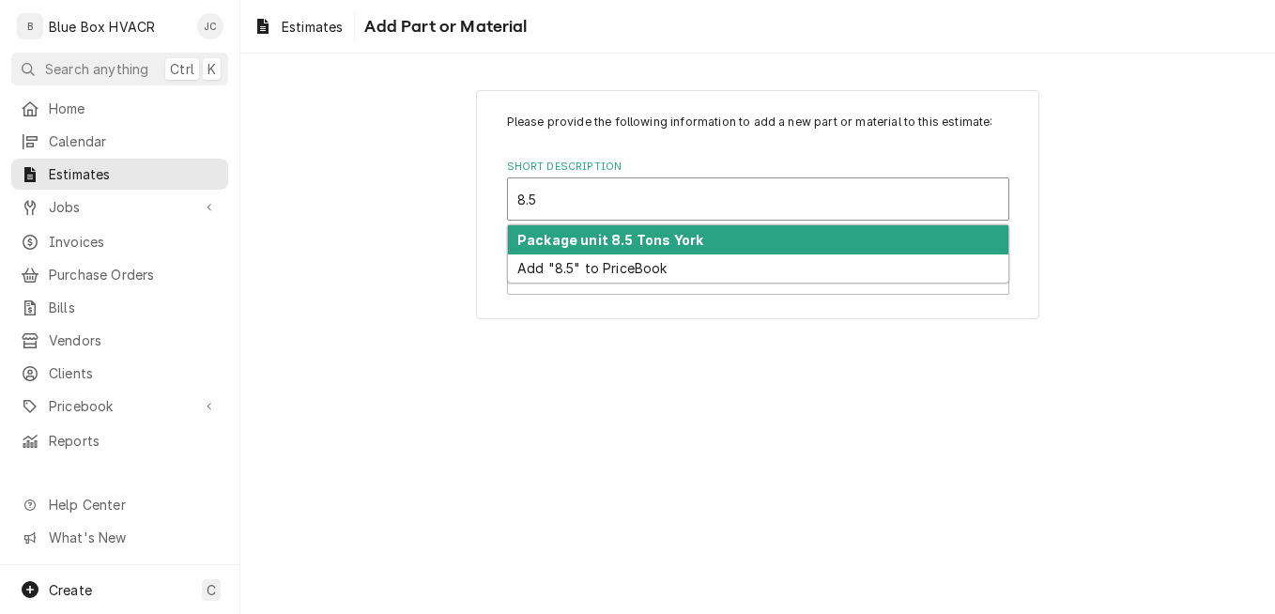
click at [629, 239] on strong "Package unit 8.5 Tons York" at bounding box center [610, 240] width 186 height 16
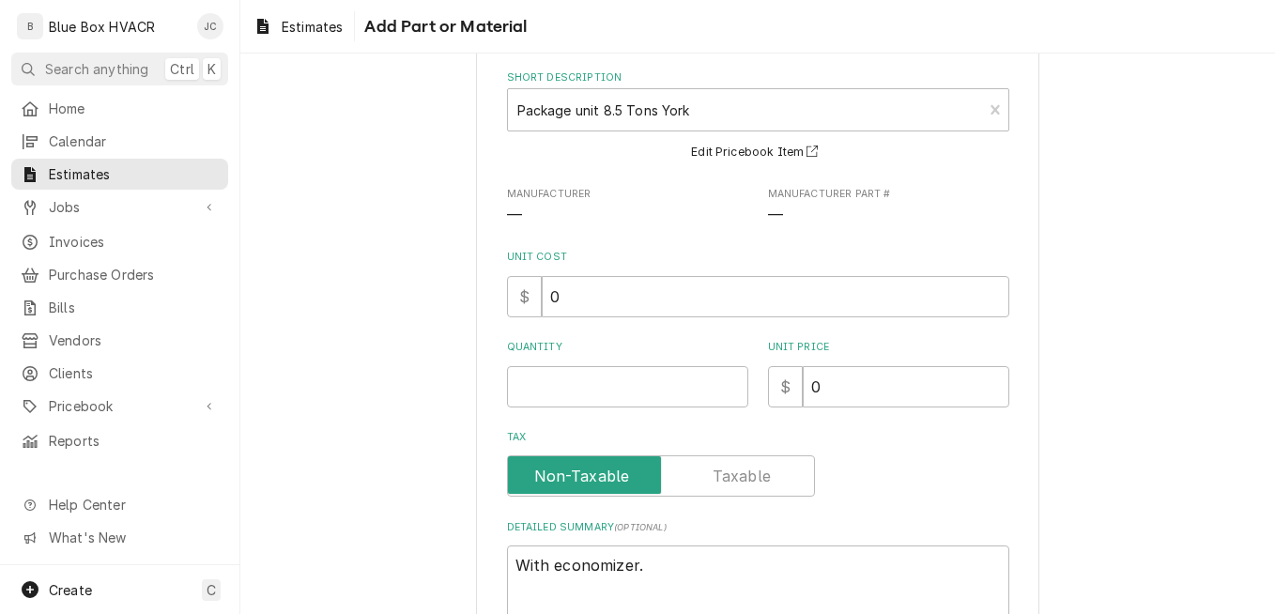
scroll to position [188, 0]
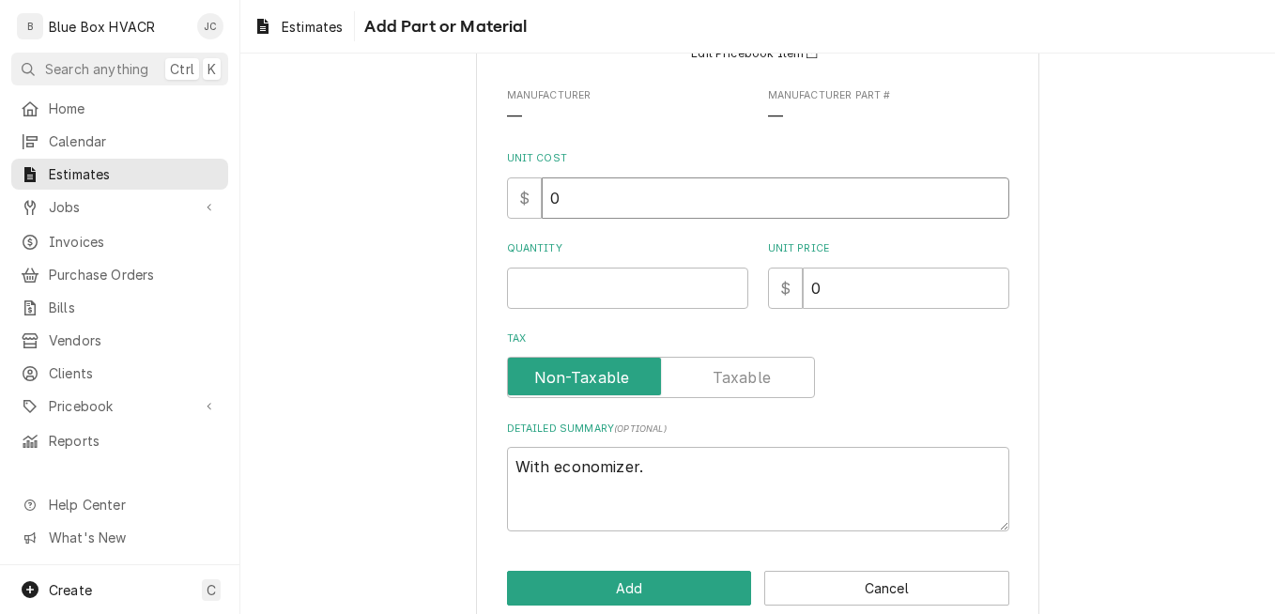
drag, startPoint x: 619, startPoint y: 203, endPoint x: 536, endPoint y: 200, distance: 82.6
click at [542, 200] on input "0" at bounding box center [775, 197] width 467 height 41
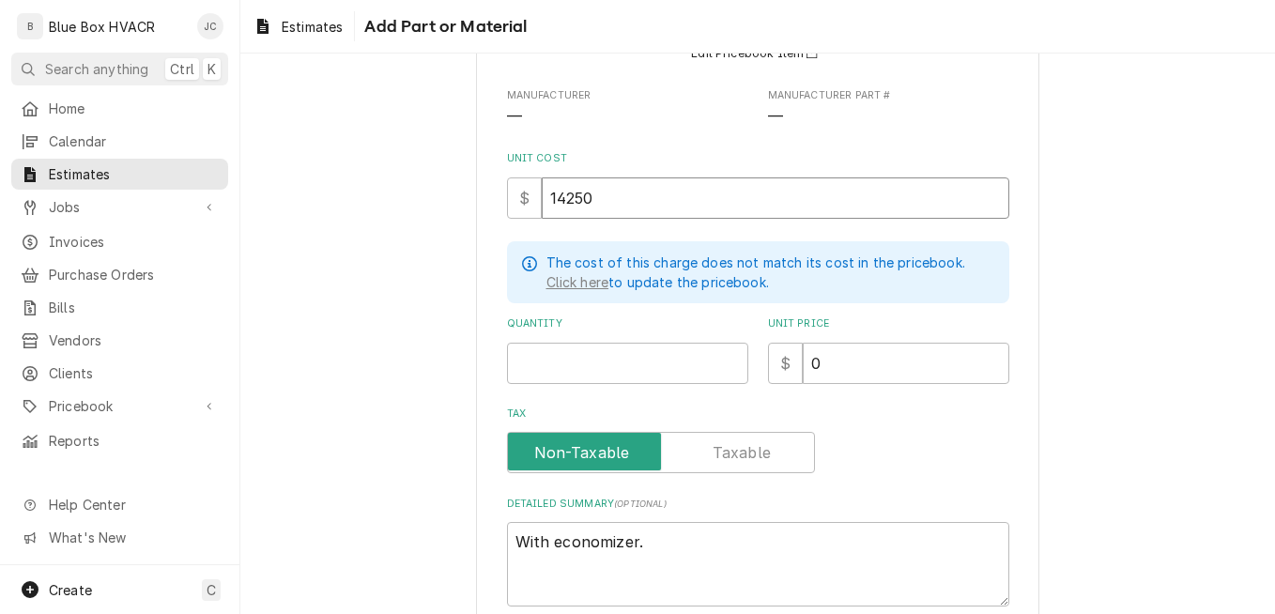
click at [597, 213] on input "14250" at bounding box center [775, 197] width 467 height 41
click at [828, 363] on input "0" at bounding box center [906, 363] width 206 height 41
click at [604, 365] on input "Quantity" at bounding box center [627, 363] width 241 height 41
click at [945, 421] on div "Tax" at bounding box center [758, 439] width 502 height 67
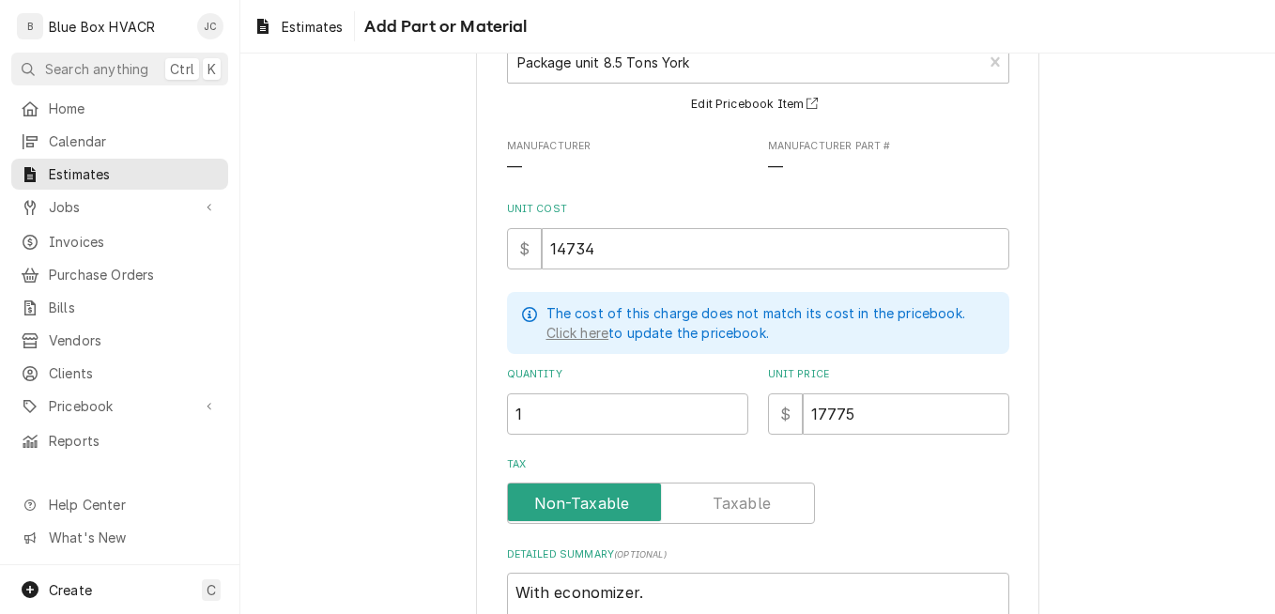
scroll to position [293, 0]
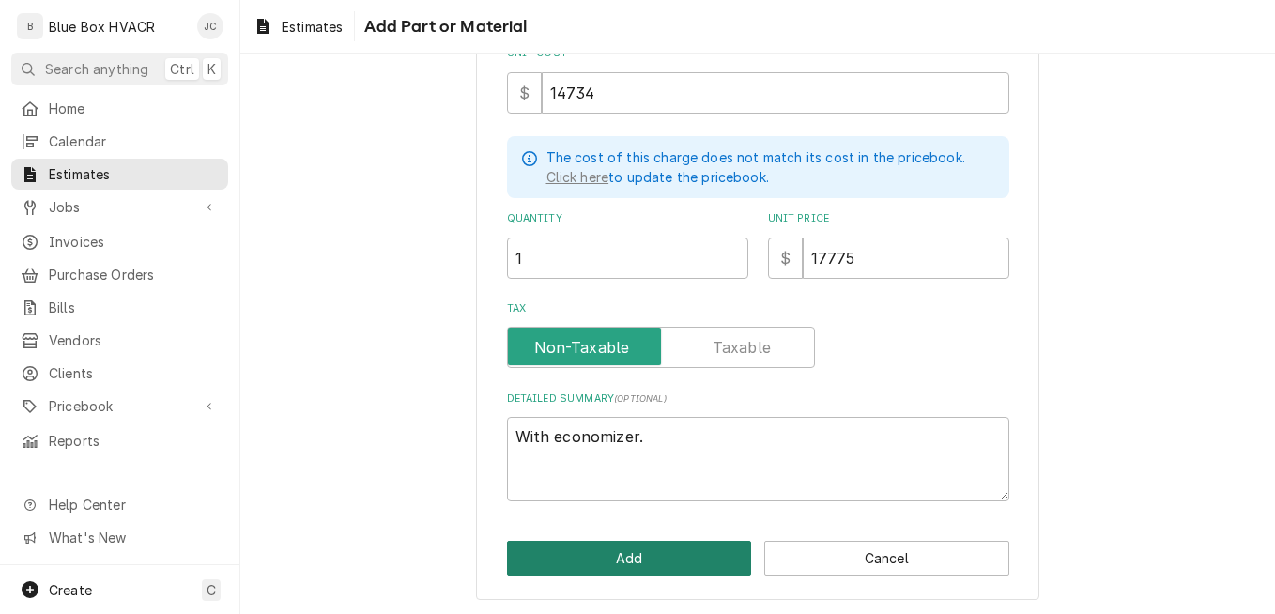
click at [650, 558] on button "Add" at bounding box center [629, 558] width 245 height 35
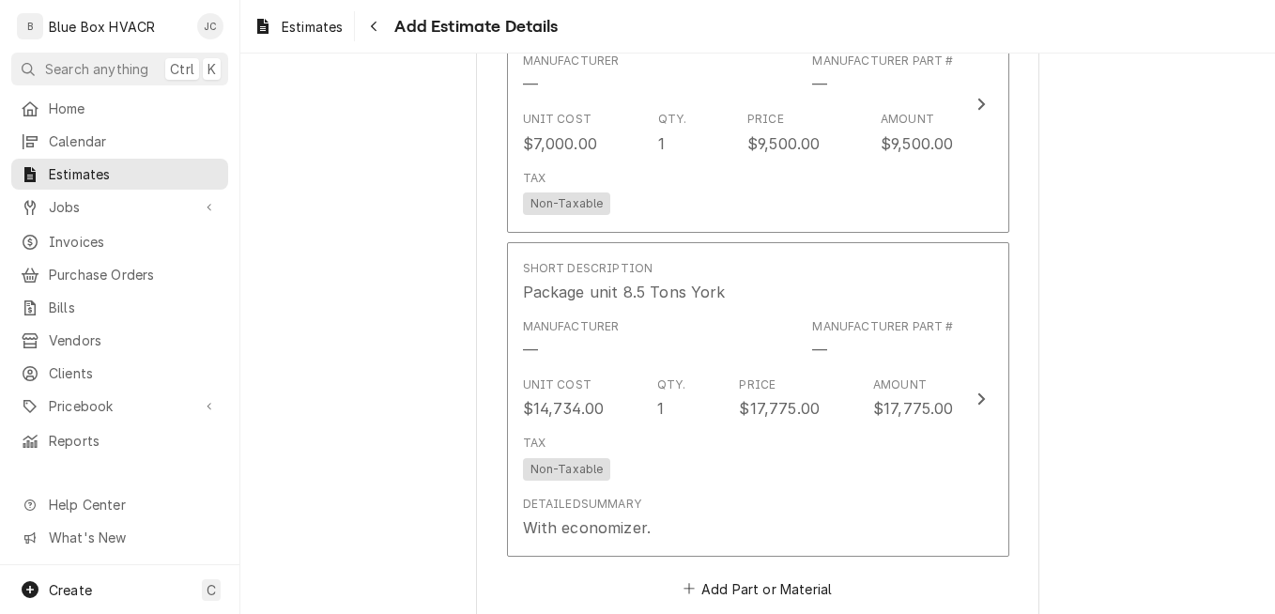
scroll to position [2810, 0]
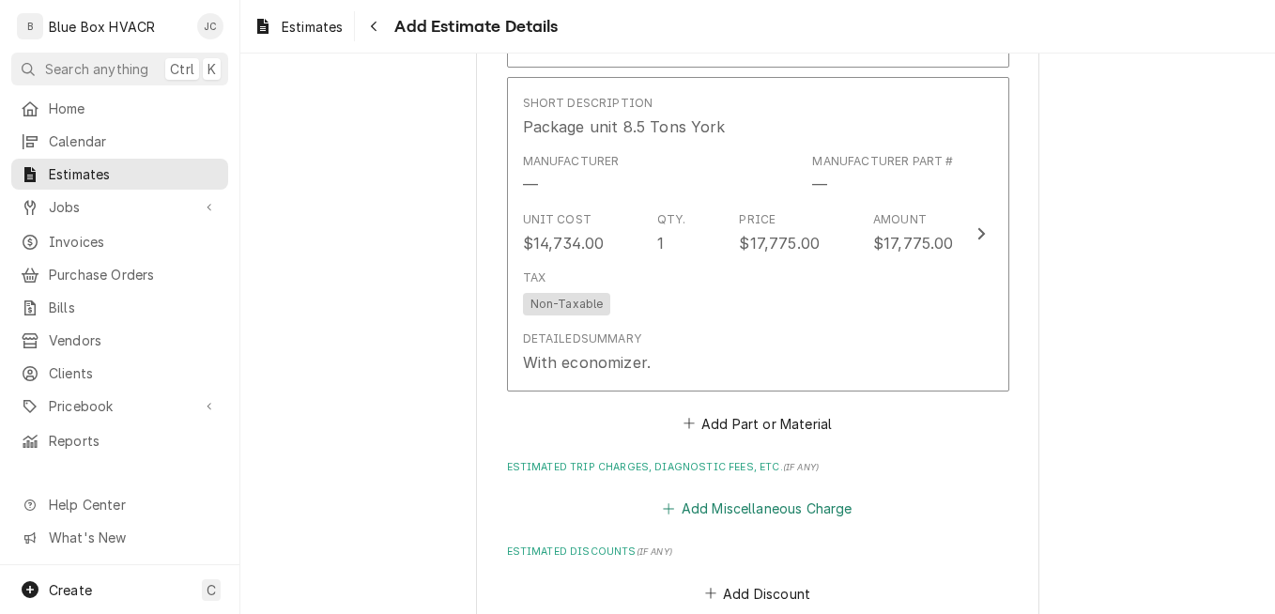
click at [773, 496] on button "Add Miscellaneous Charge" at bounding box center [757, 509] width 195 height 26
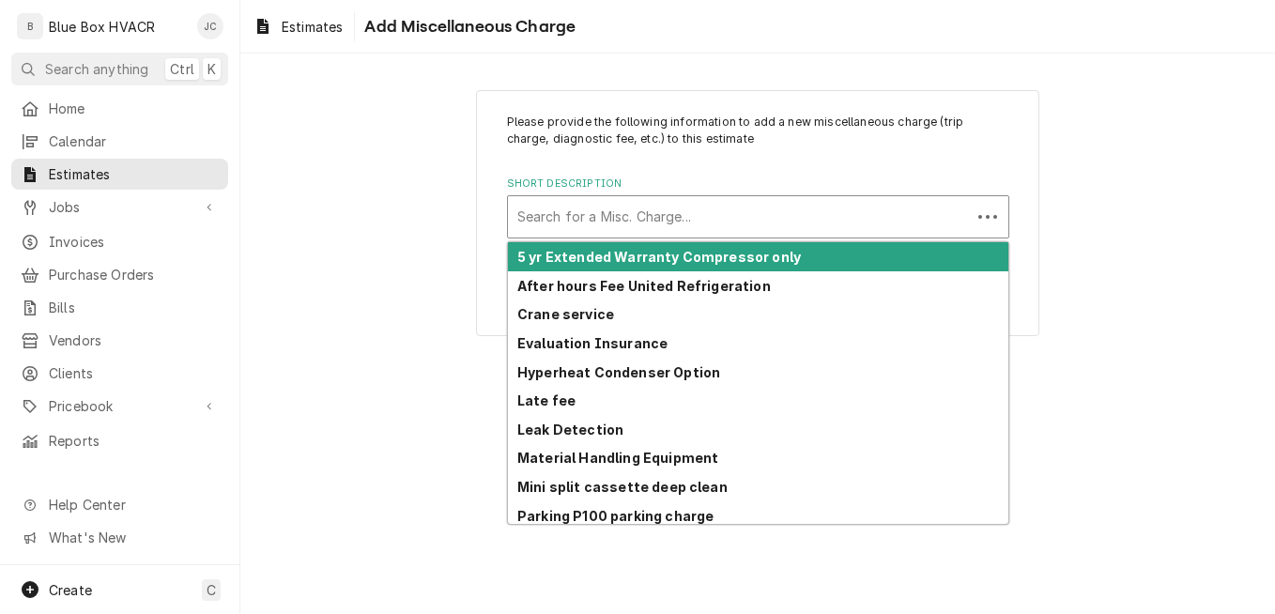
click at [696, 216] on div "Short Description" at bounding box center [739, 217] width 444 height 34
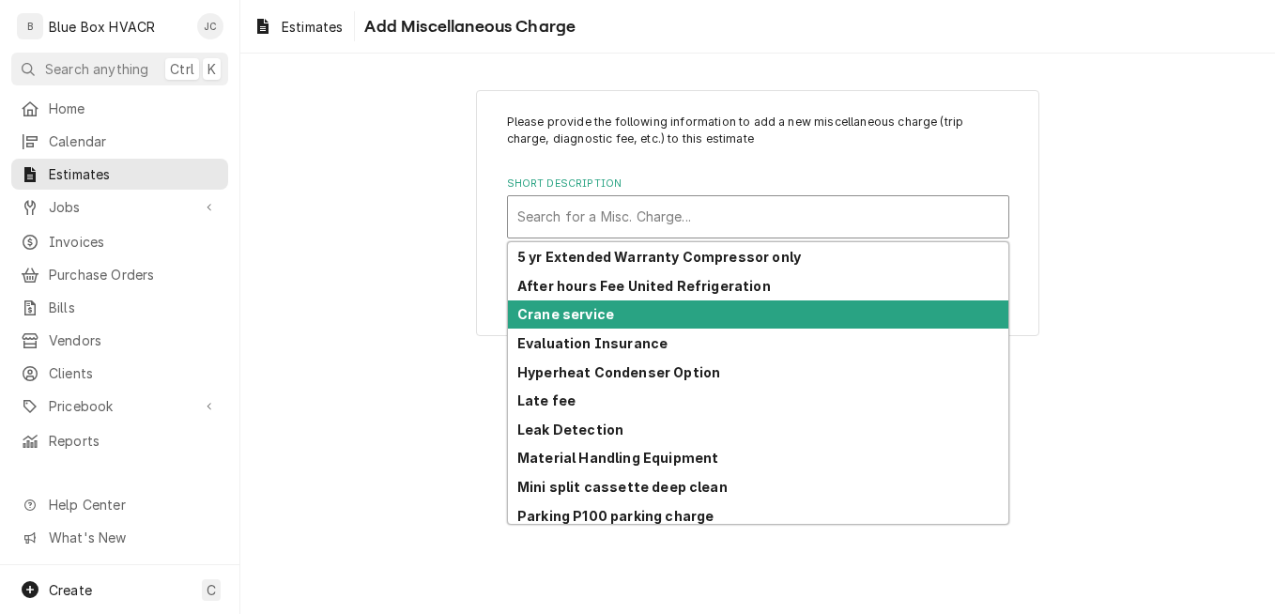
click at [630, 312] on div "Crane service" at bounding box center [758, 314] width 500 height 29
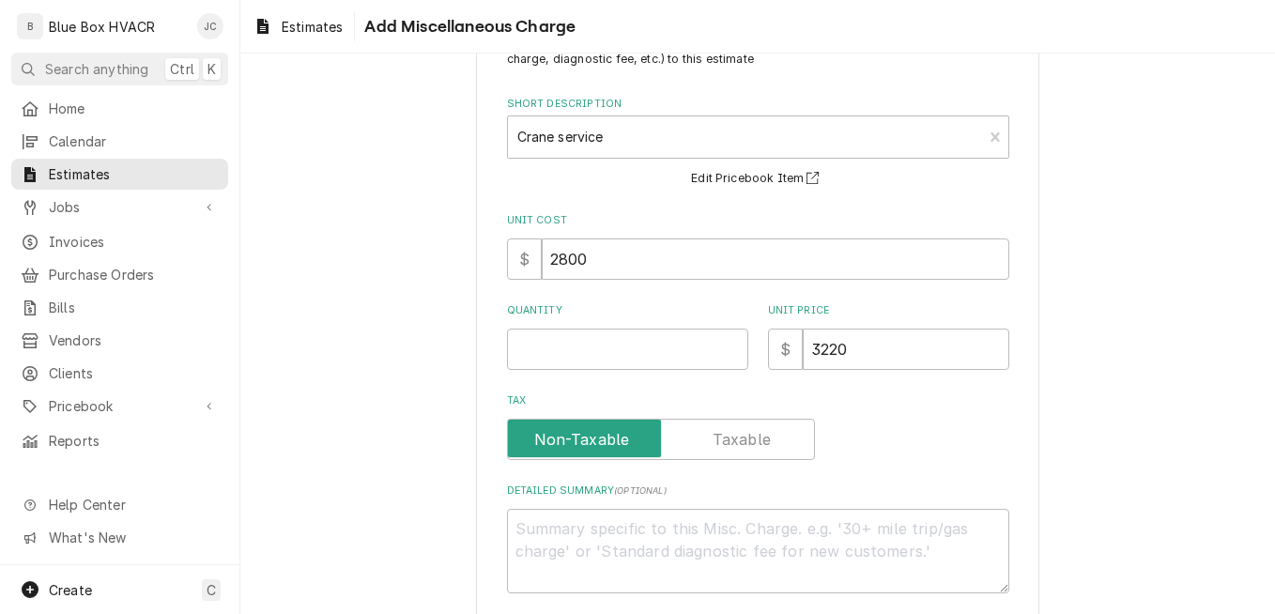
scroll to position [174, 0]
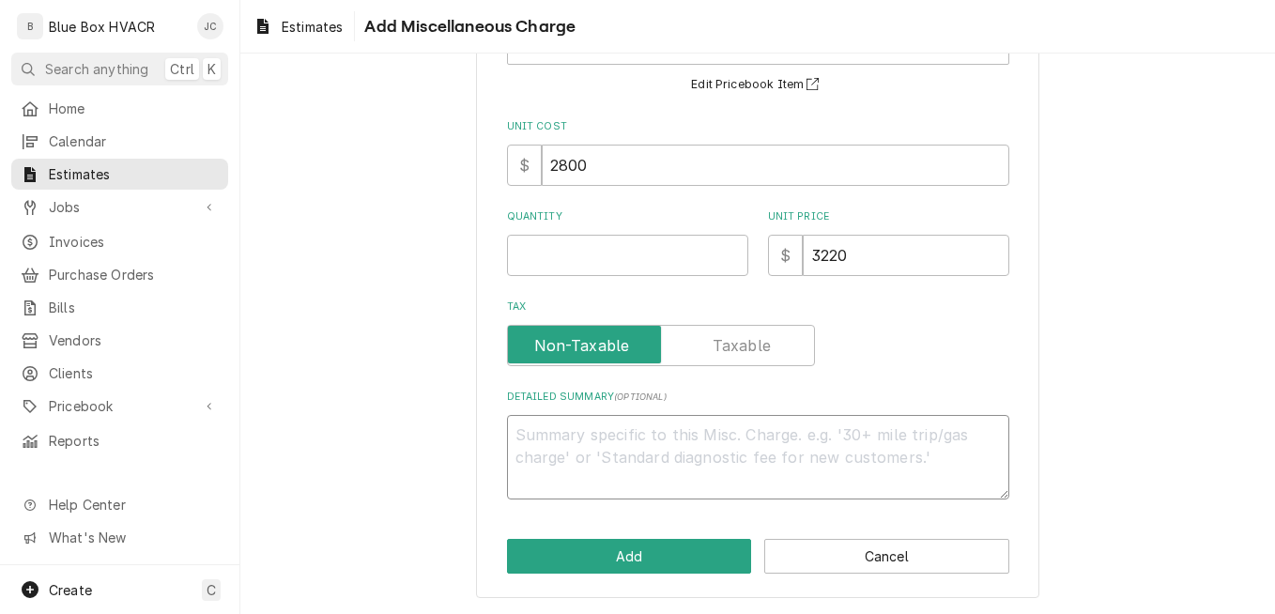
click at [645, 437] on textarea "Detailed Summary ( optional )" at bounding box center [758, 457] width 502 height 84
drag, startPoint x: 623, startPoint y: 173, endPoint x: 539, endPoint y: 172, distance: 84.5
click at [542, 172] on input "2800" at bounding box center [775, 165] width 467 height 41
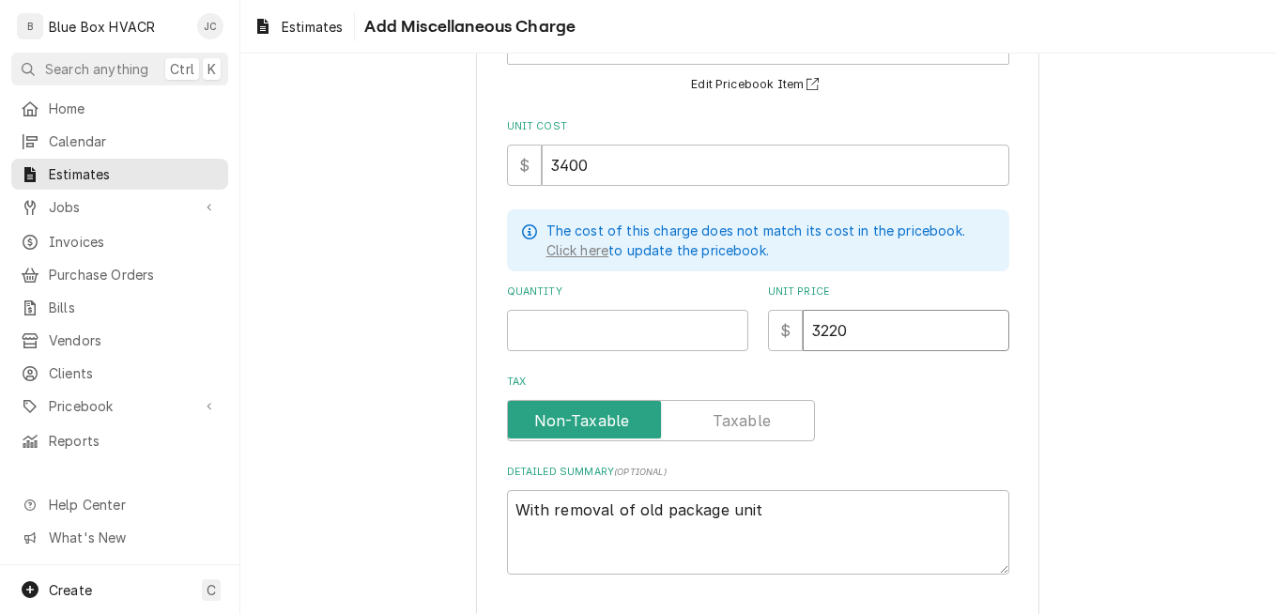
drag, startPoint x: 846, startPoint y: 330, endPoint x: 787, endPoint y: 339, distance: 59.7
click at [787, 336] on div "$ 3220" at bounding box center [888, 330] width 241 height 41
click at [523, 322] on input "Quantity" at bounding box center [627, 330] width 241 height 41
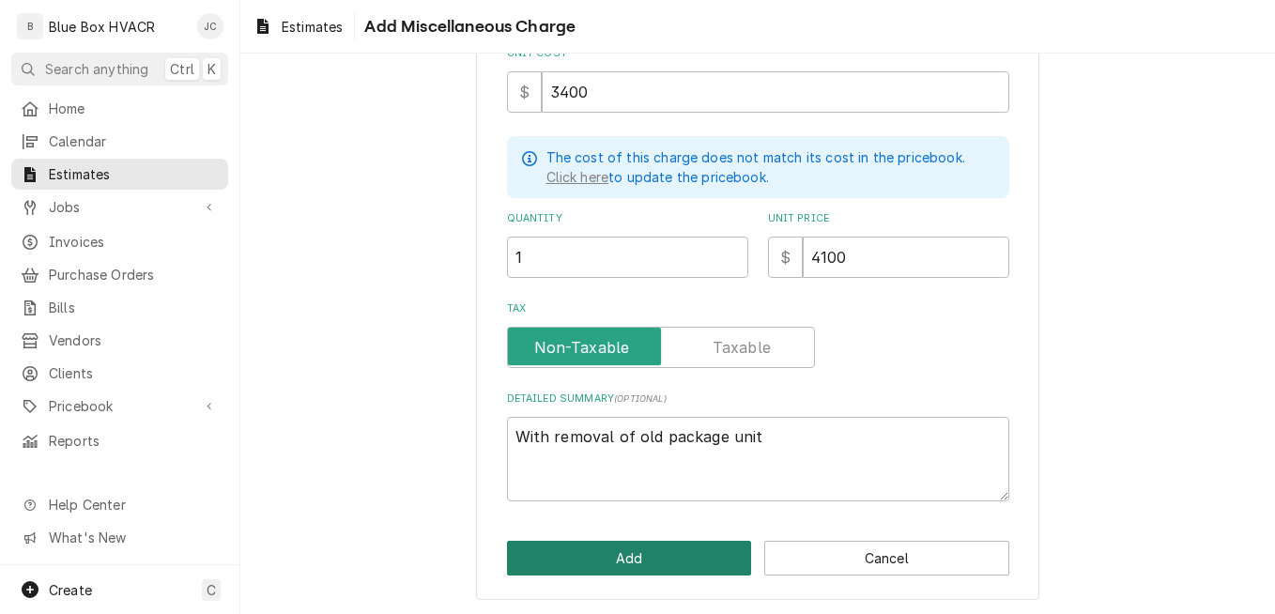
click at [679, 546] on button "Add" at bounding box center [629, 558] width 245 height 35
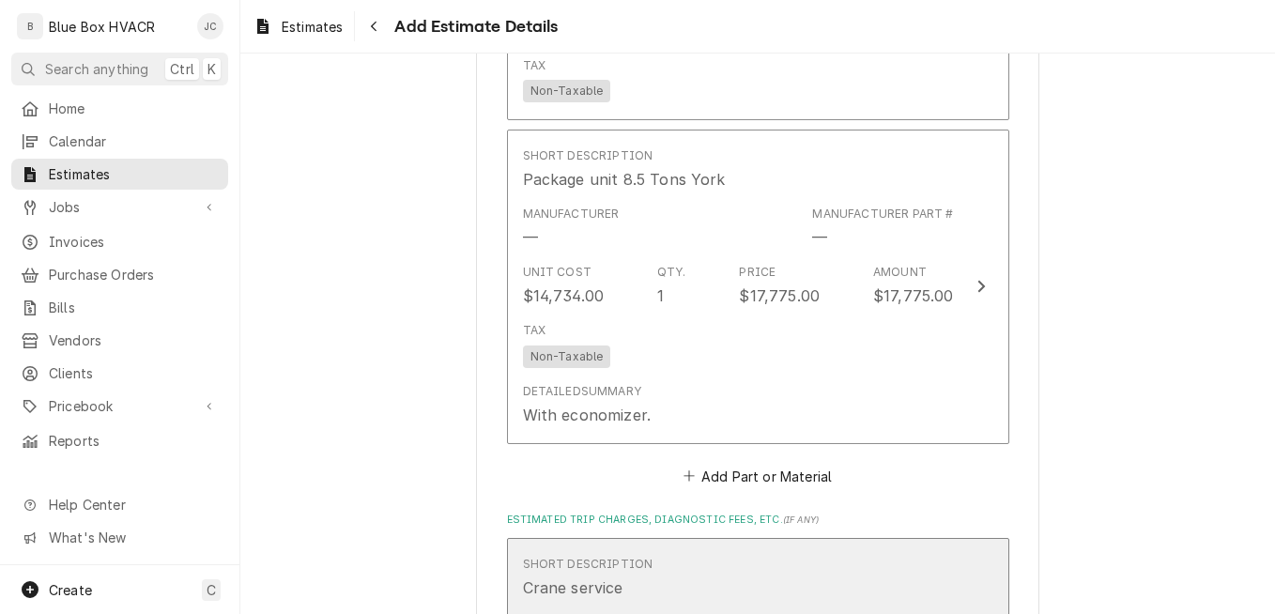
scroll to position [2725, 0]
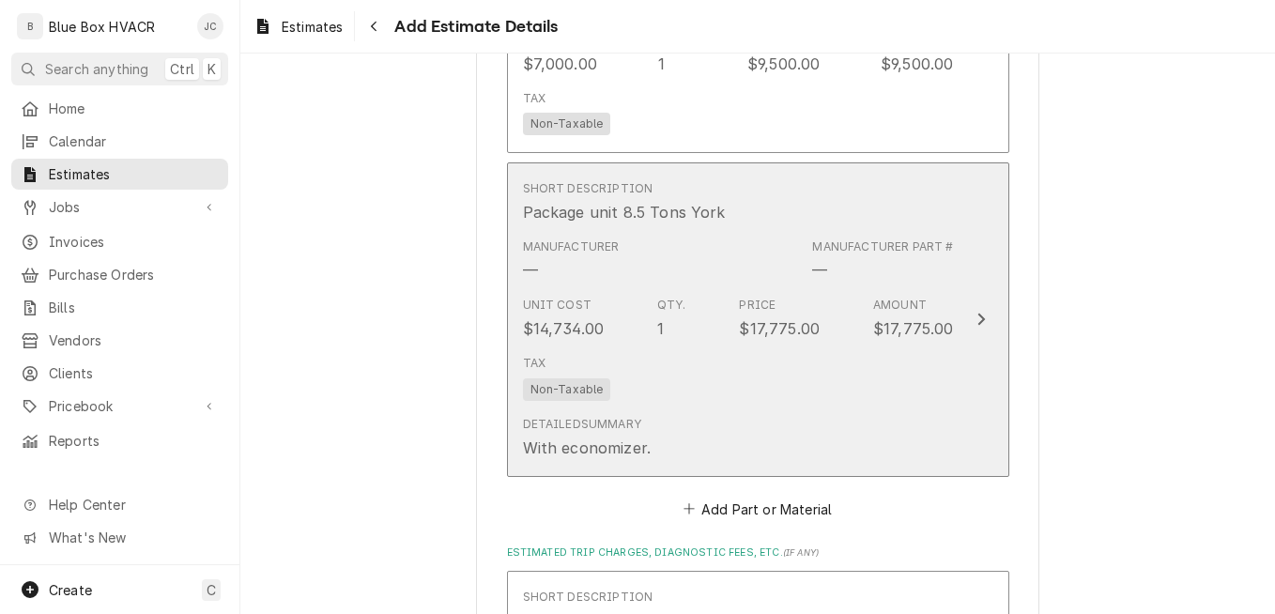
click at [791, 347] on div "Tax Non-Taxable" at bounding box center [738, 377] width 431 height 60
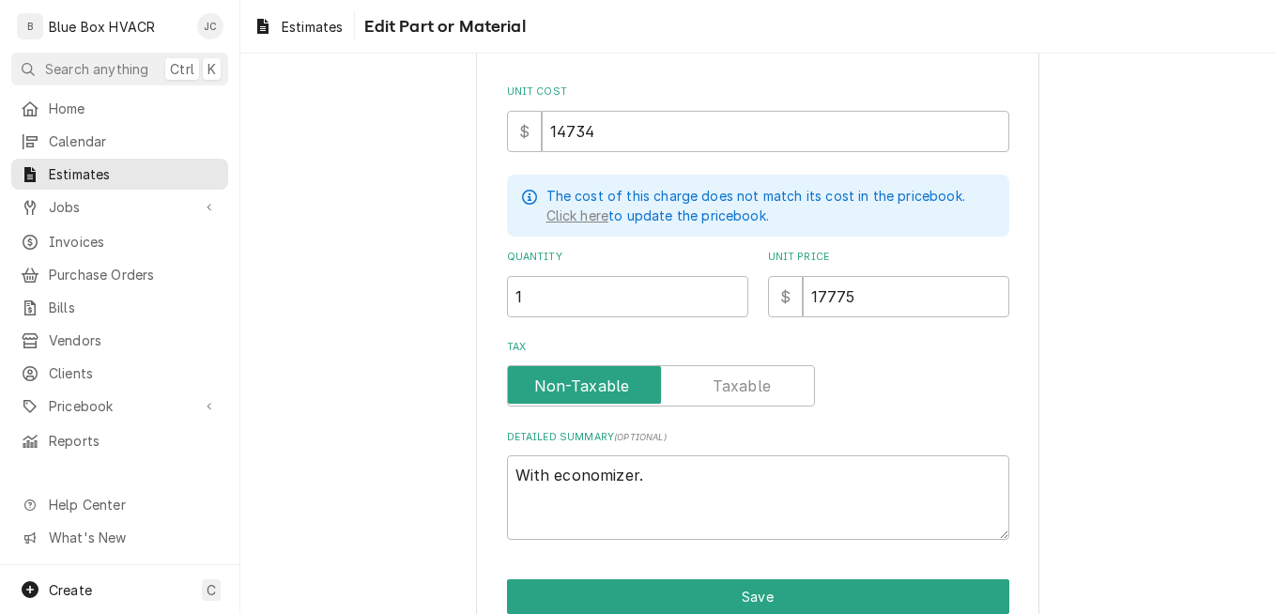
scroll to position [341, 0]
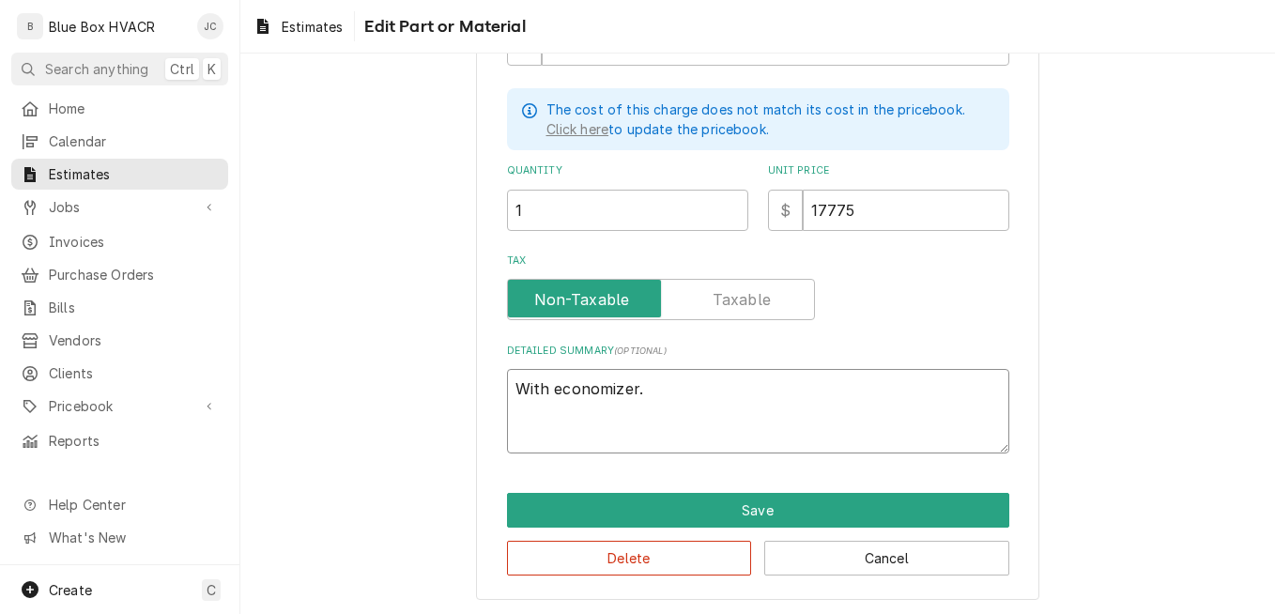
click at [658, 392] on textarea "With economizer." at bounding box center [758, 411] width 502 height 84
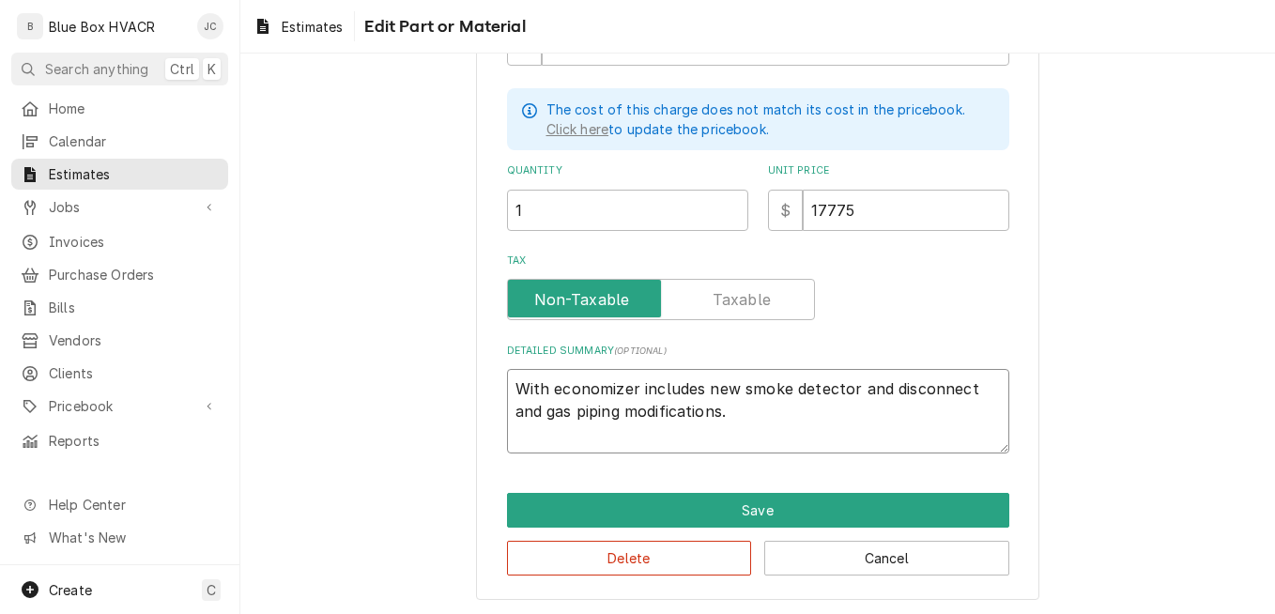
scroll to position [59, 0]
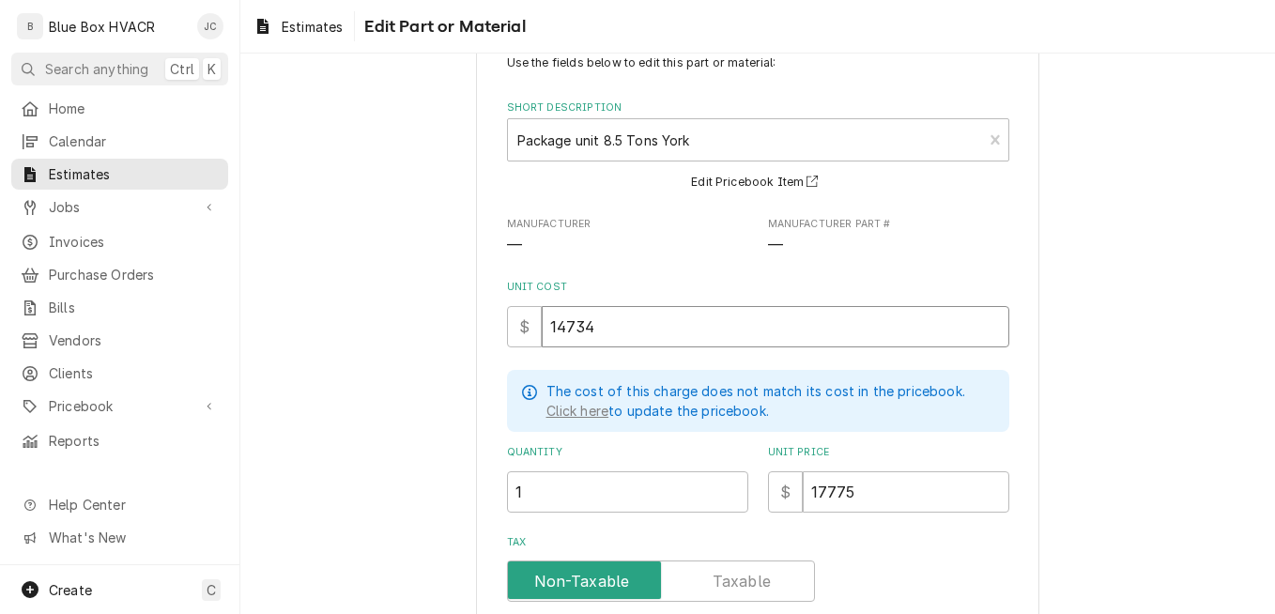
click at [687, 330] on input "14734" at bounding box center [775, 326] width 467 height 41
drag, startPoint x: 685, startPoint y: 329, endPoint x: 538, endPoint y: 343, distance: 148.0
click at [542, 343] on input "14734" at bounding box center [775, 326] width 467 height 41
drag, startPoint x: 872, startPoint y: 489, endPoint x: 789, endPoint y: 500, distance: 83.4
click at [789, 500] on div "$ 17775" at bounding box center [888, 491] width 241 height 41
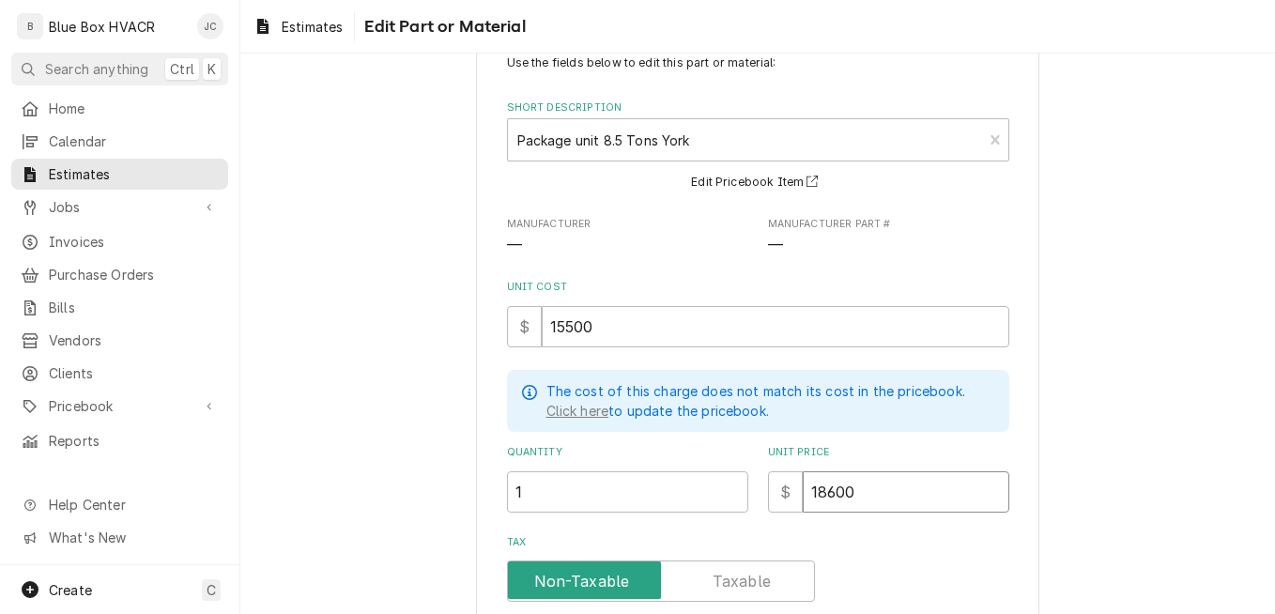
click at [961, 509] on input "18600" at bounding box center [906, 491] width 206 height 41
click at [948, 528] on div "Use the fields below to edit this part or material: Short Description Package u…" at bounding box center [758, 394] width 502 height 681
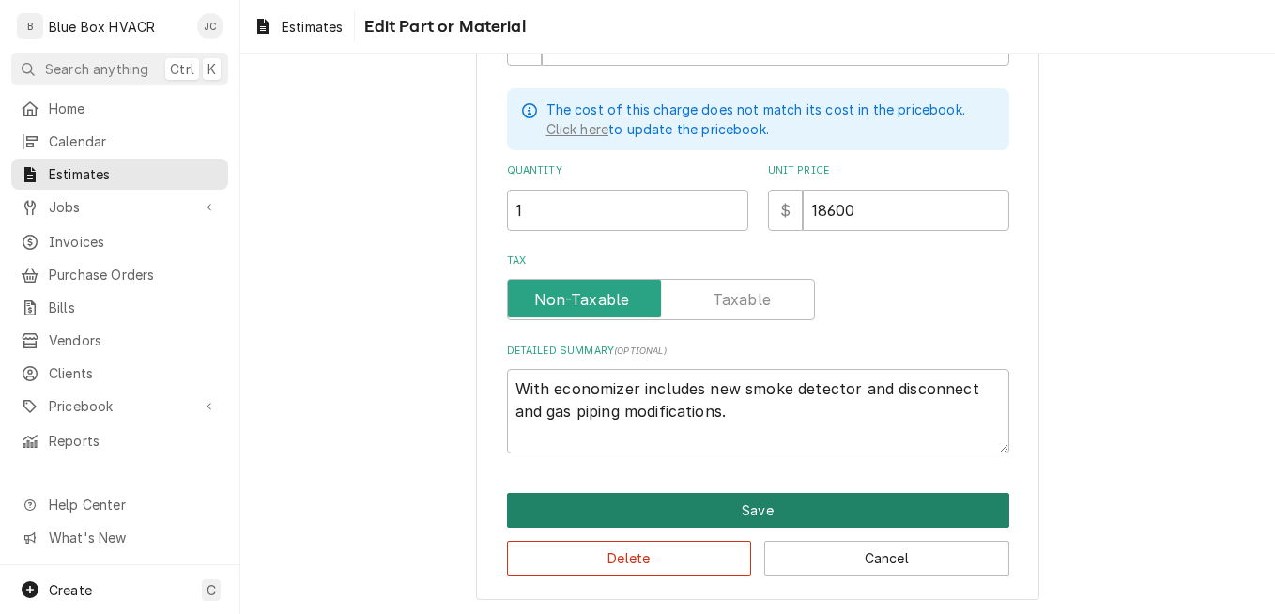
click at [817, 493] on button "Save" at bounding box center [758, 510] width 502 height 35
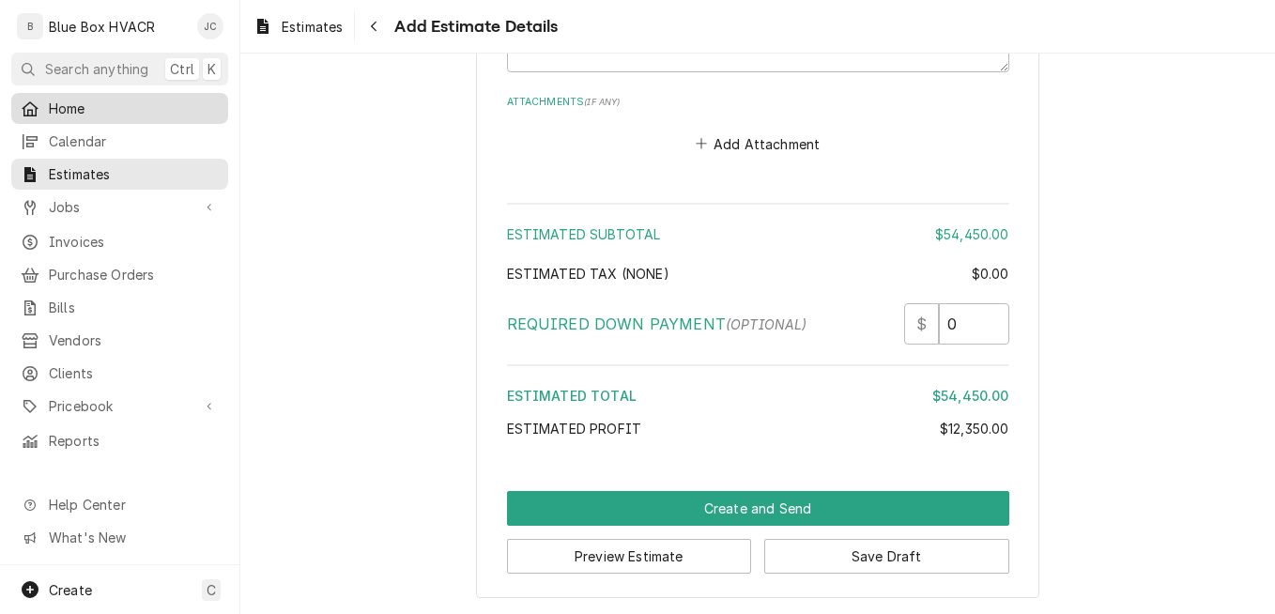
scroll to position [3874, 0]
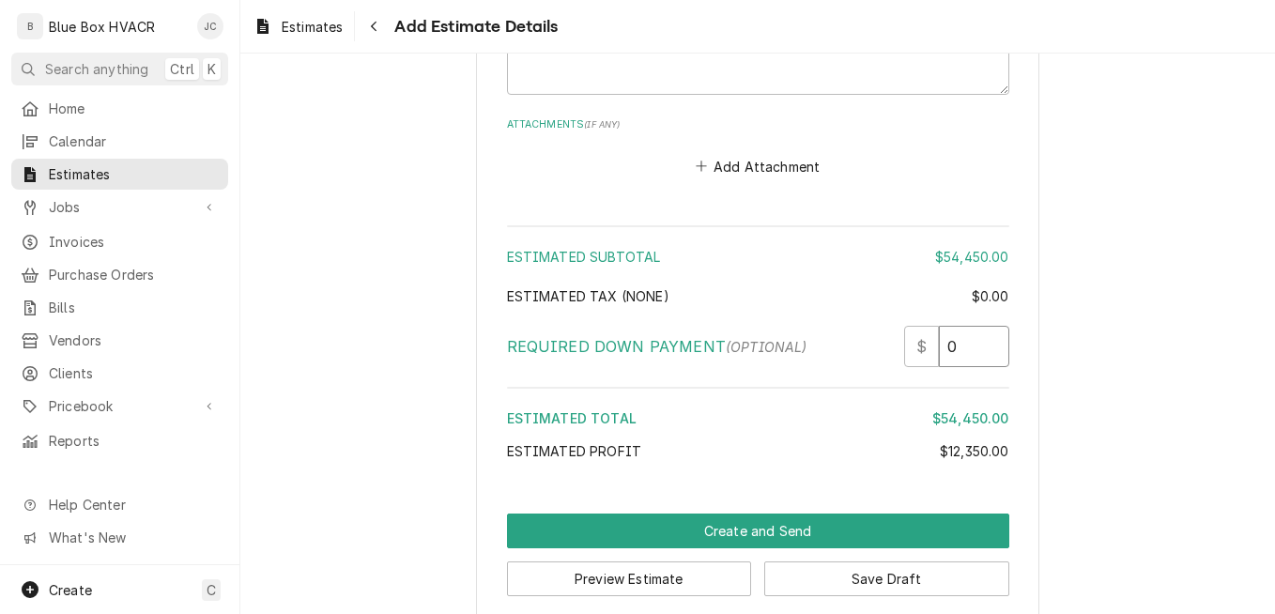
click at [960, 327] on input "0" at bounding box center [974, 346] width 70 height 41
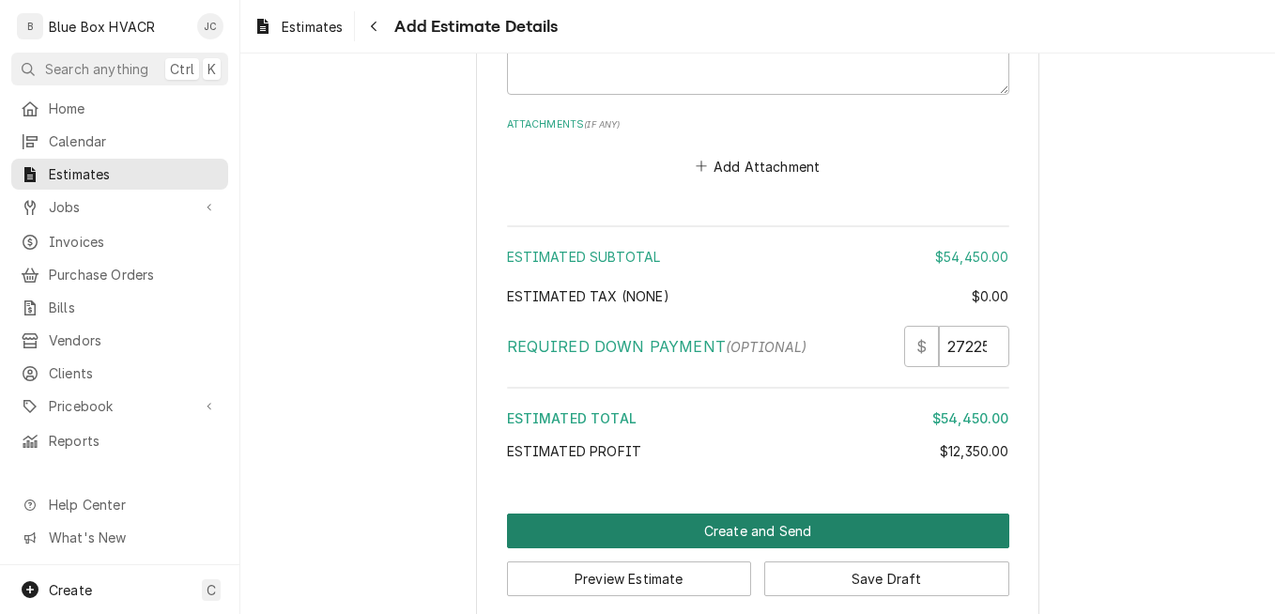
click at [758, 513] on button "Create and Send" at bounding box center [758, 530] width 502 height 35
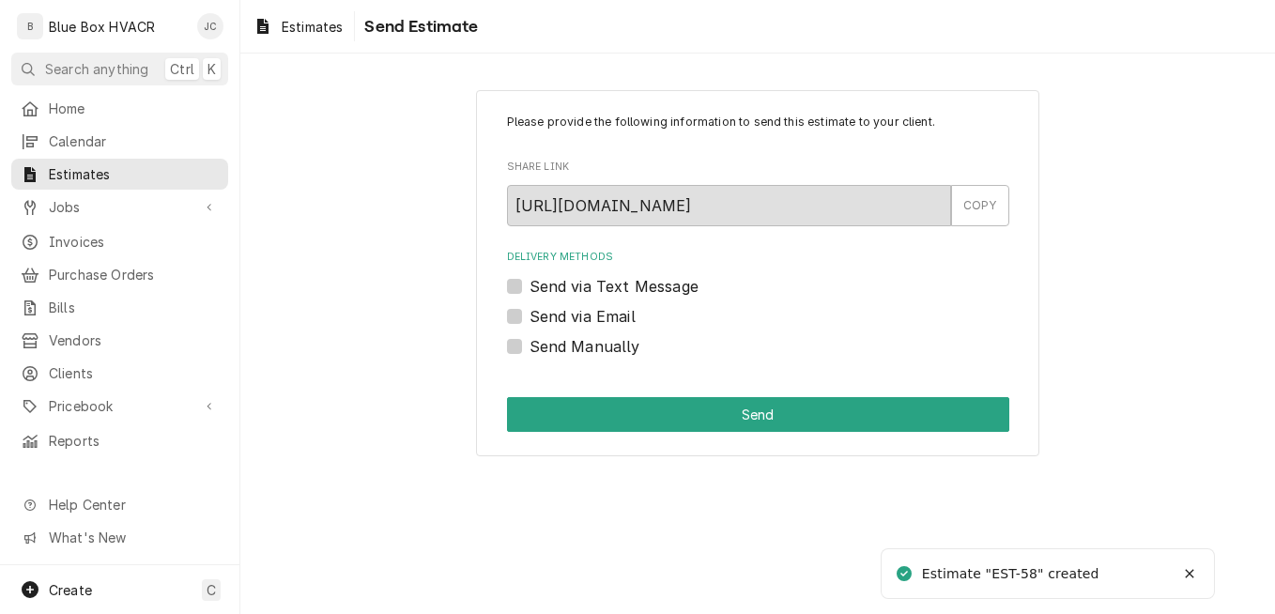
click at [625, 318] on label "Send via Email" at bounding box center [582, 316] width 106 height 23
click at [625, 318] on input "Send via Email" at bounding box center [780, 325] width 502 height 41
checkbox input "true"
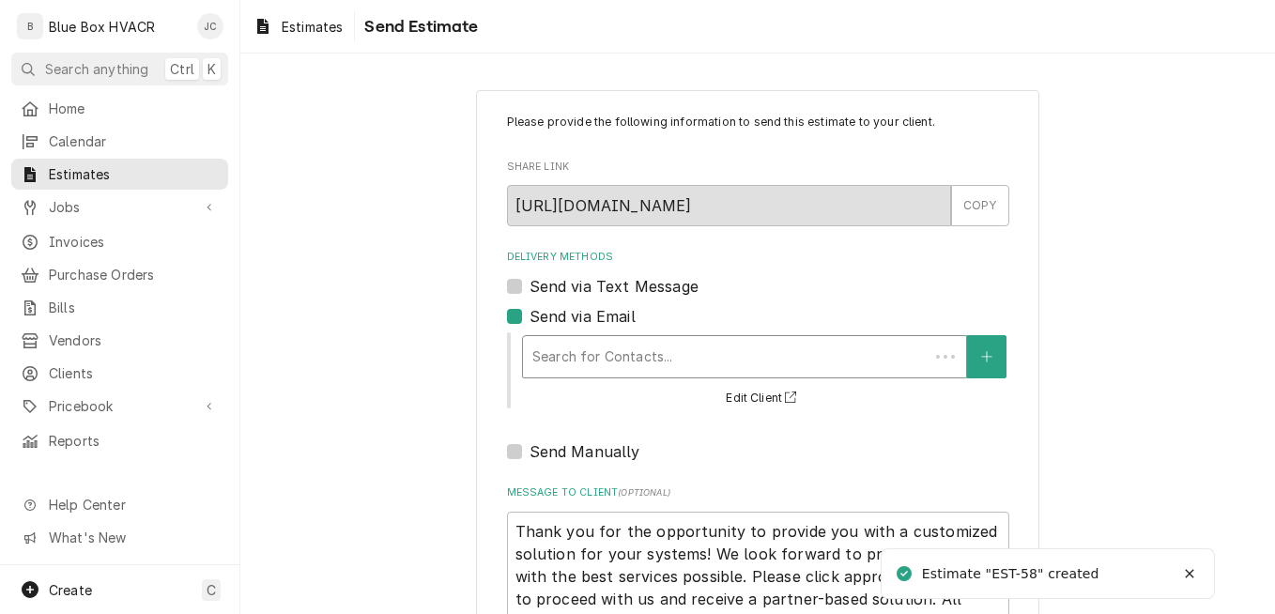
click at [641, 346] on div "Delivery Methods" at bounding box center [725, 357] width 387 height 34
click at [665, 289] on label "Send via Text Message" at bounding box center [613, 286] width 169 height 23
click at [665, 289] on input "Send via Text Message" at bounding box center [780, 295] width 502 height 41
checkbox input "true"
type textarea "x"
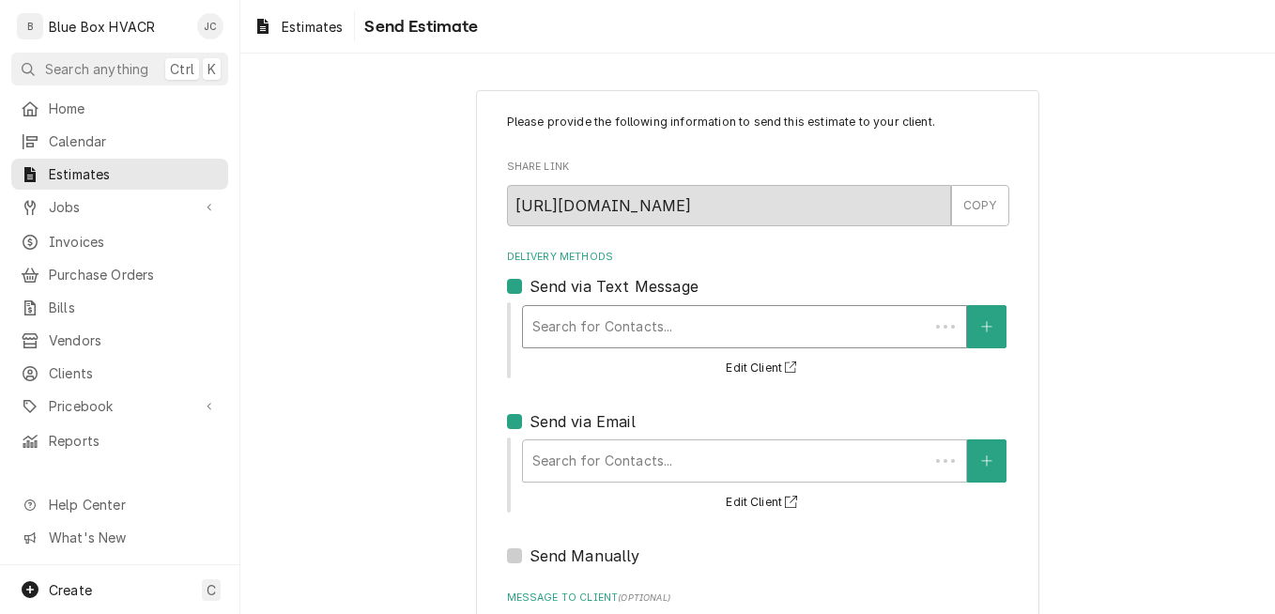
click at [664, 310] on div "Delivery Methods" at bounding box center [725, 327] width 387 height 34
click at [733, 271] on div "Delivery Methods Send via Text Message Search for Contacts... Edit Client Send …" at bounding box center [758, 408] width 502 height 317
click at [529, 283] on label "Send via Text Message" at bounding box center [613, 286] width 169 height 23
click at [529, 283] on input "Send via Text Message" at bounding box center [780, 295] width 502 height 41
checkbox input "false"
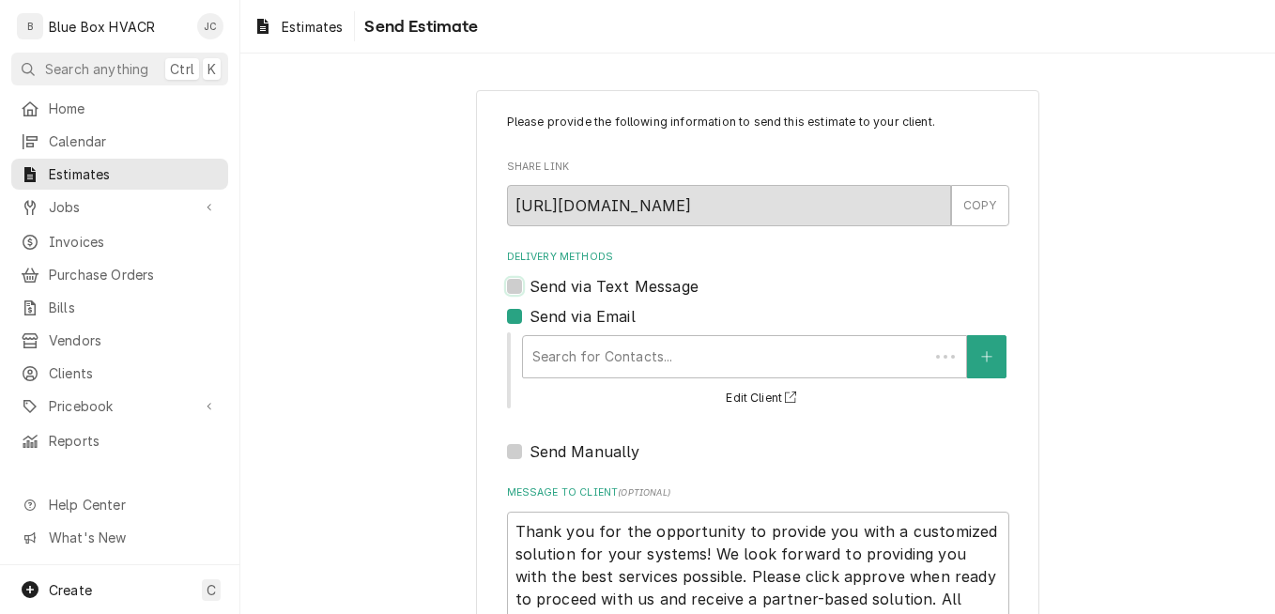
scroll to position [142, 0]
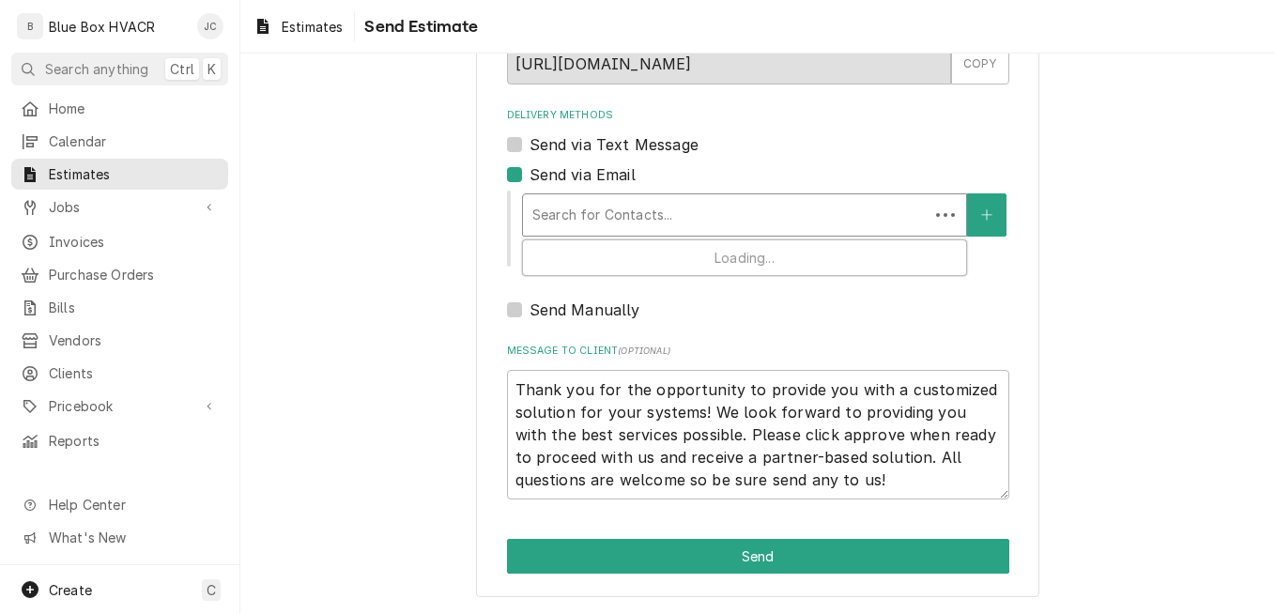
click at [643, 217] on div "Delivery Methods" at bounding box center [725, 215] width 387 height 34
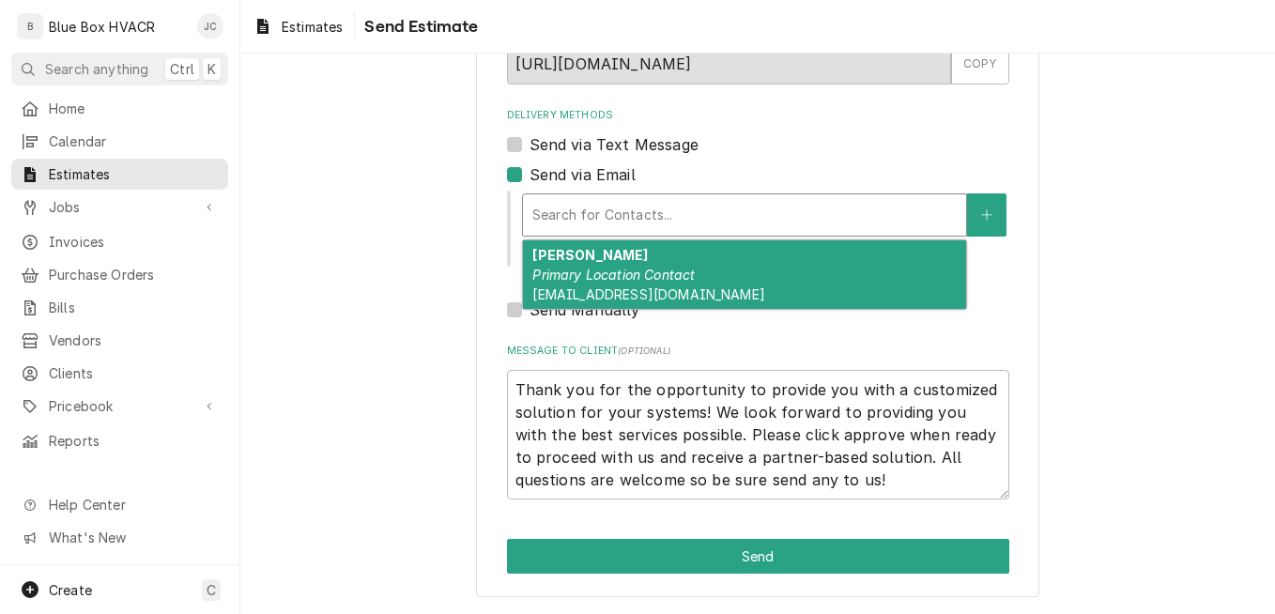
click at [649, 274] on em "Primary Location Contact" at bounding box center [613, 275] width 162 height 16
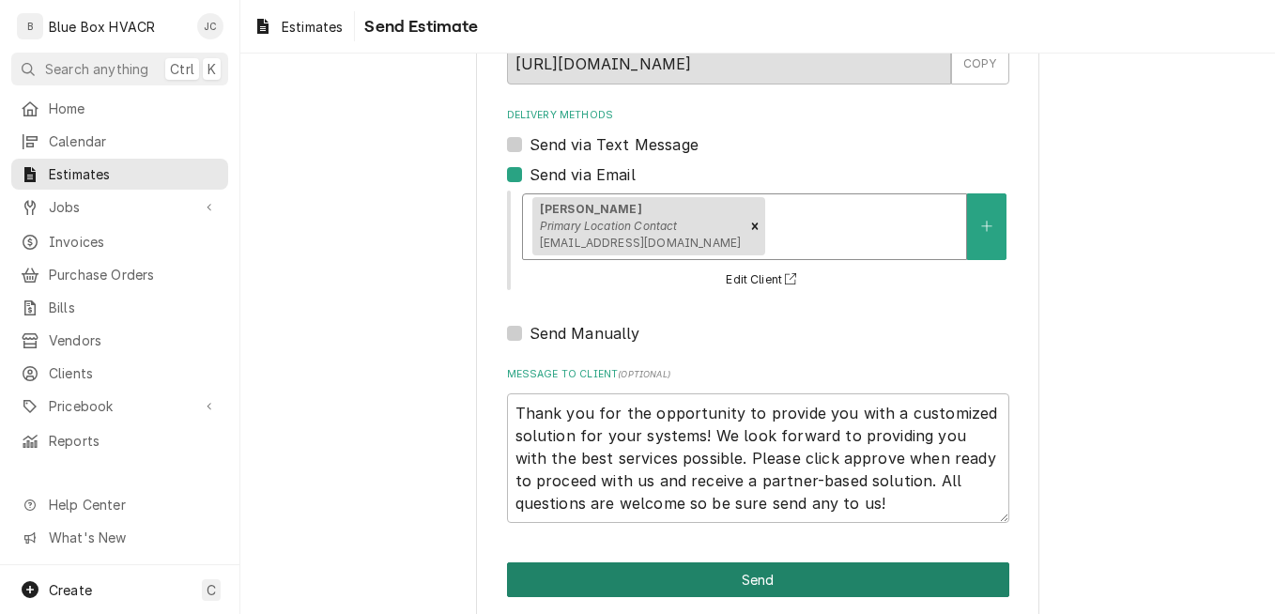
click at [697, 579] on button "Send" at bounding box center [758, 579] width 502 height 35
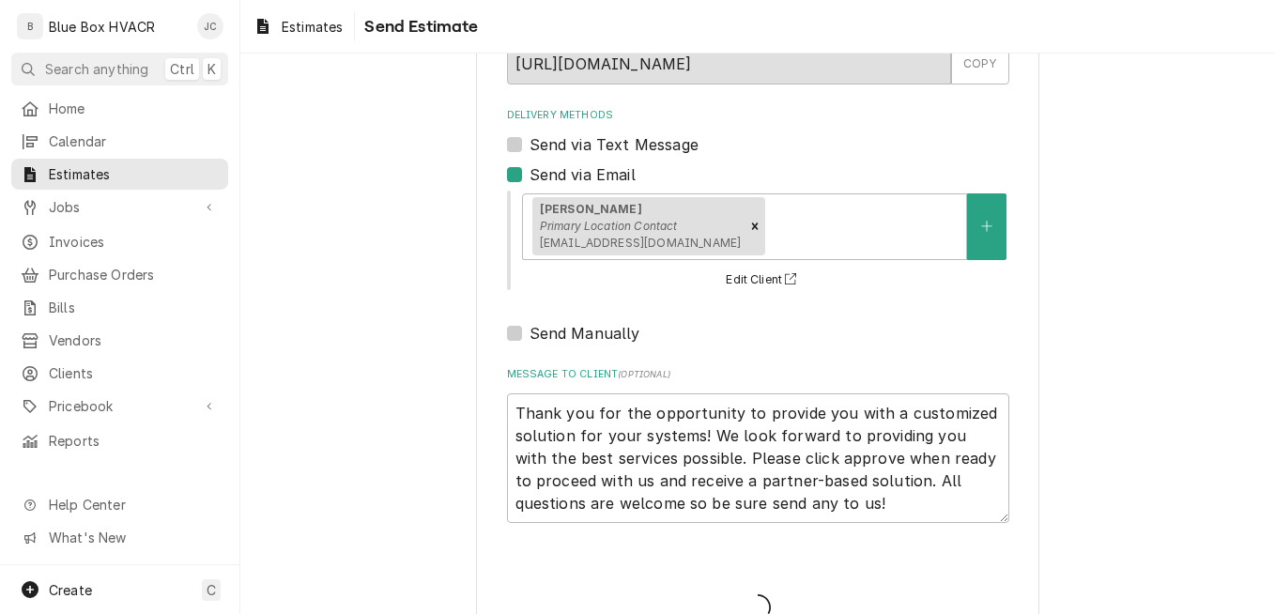
type textarea "x"
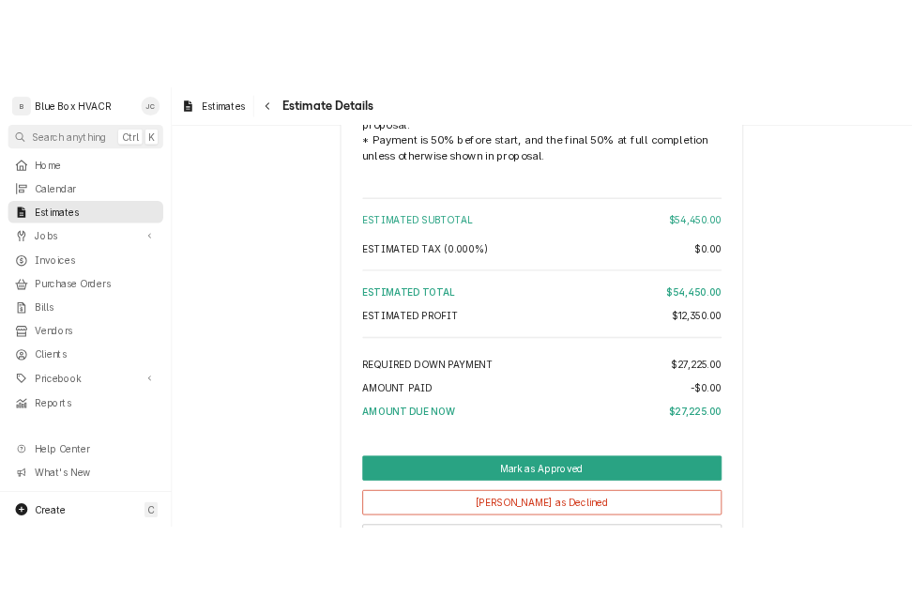
scroll to position [3271, 0]
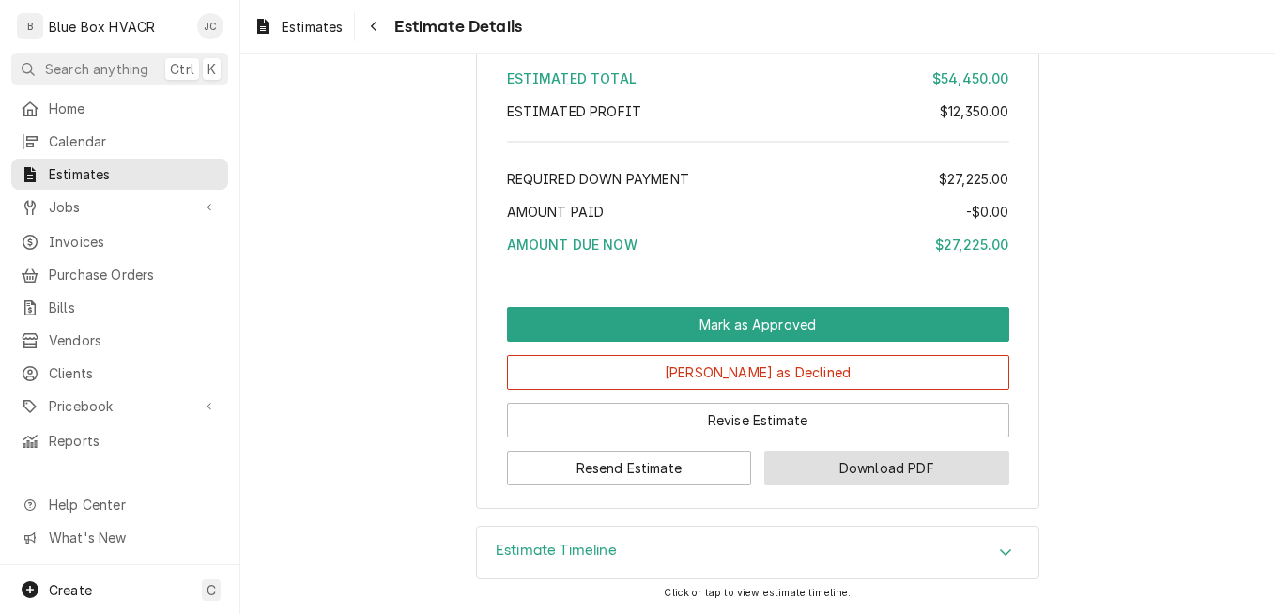
click at [810, 459] on button "Download PDF" at bounding box center [886, 468] width 245 height 35
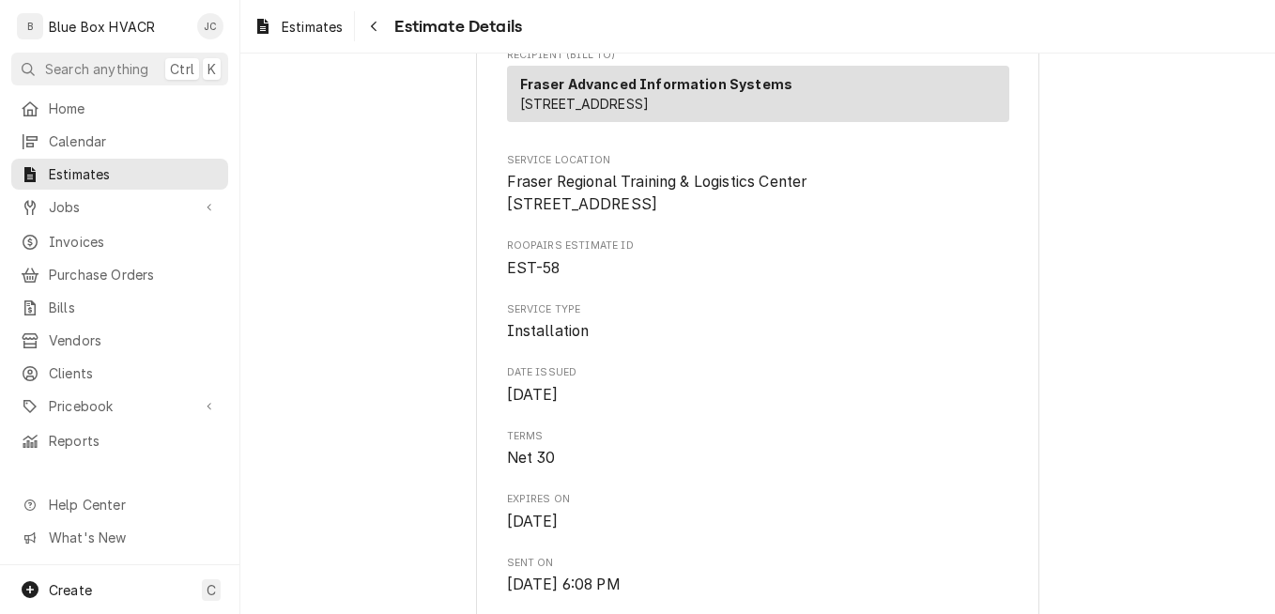
scroll to position [0, 0]
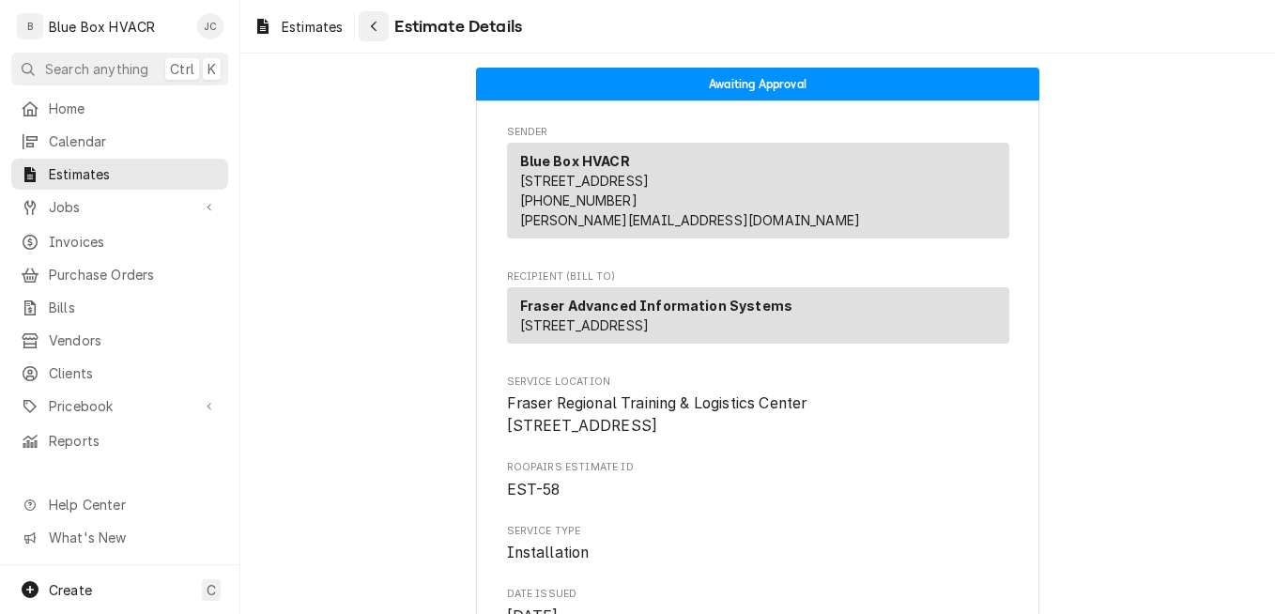
click at [387, 26] on button "Navigate back" at bounding box center [374, 26] width 30 height 30
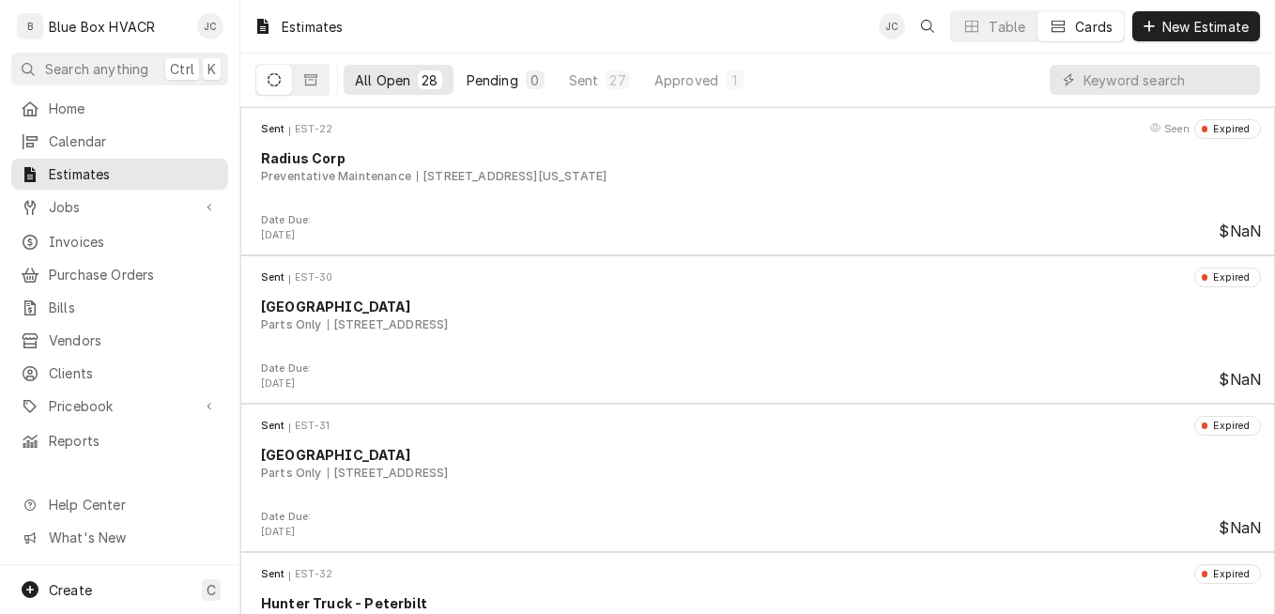
click at [497, 80] on div "Pending" at bounding box center [492, 80] width 52 height 20
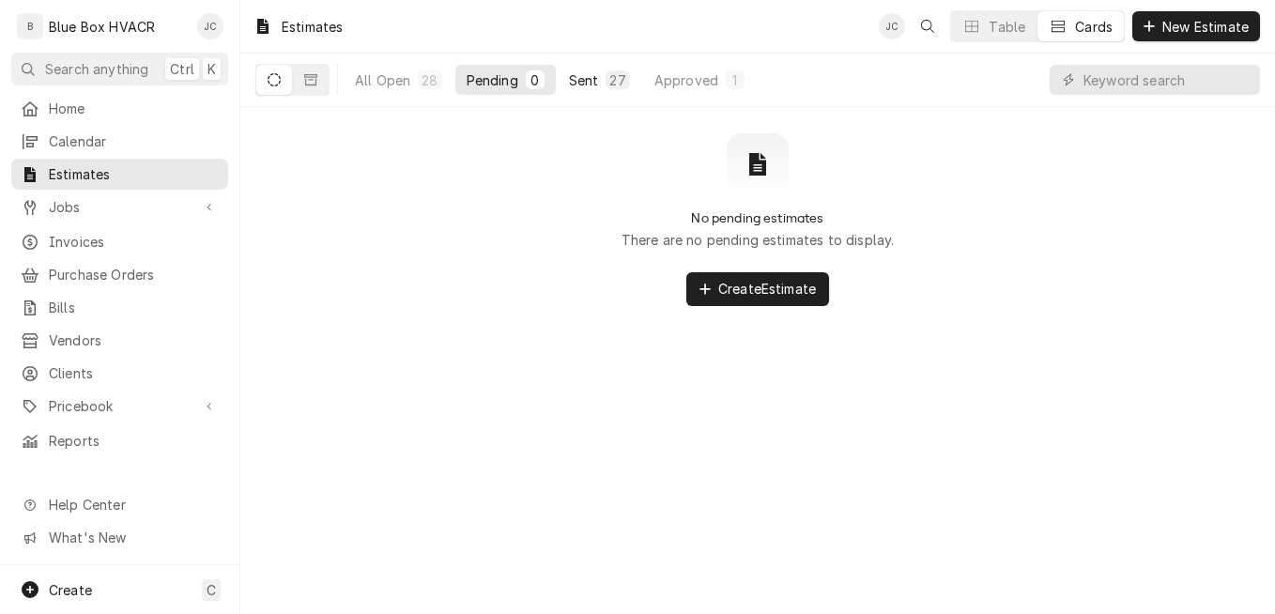
click at [574, 83] on div "Sent" at bounding box center [584, 80] width 30 height 20
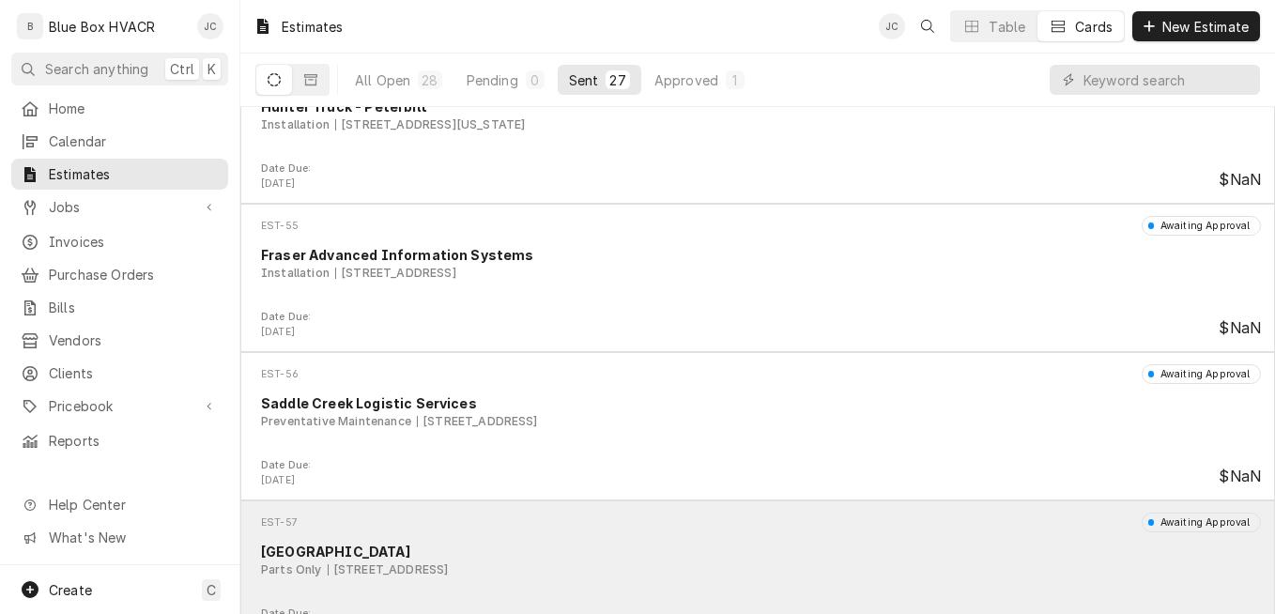
scroll to position [3310, 0]
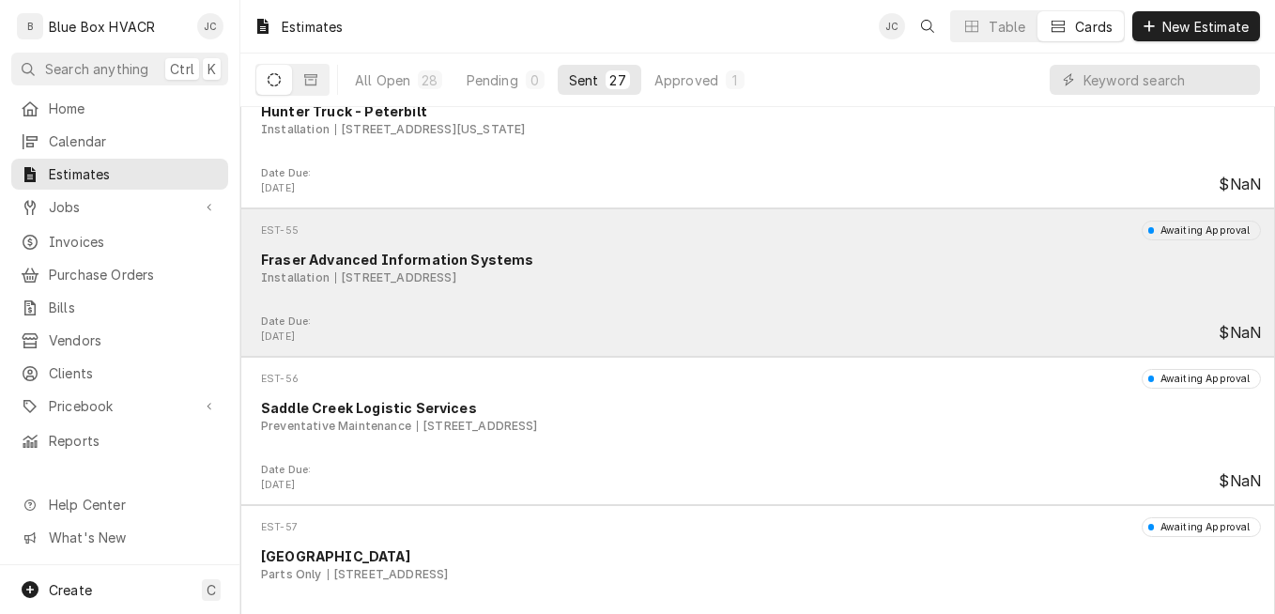
click at [612, 285] on div "Installation [STREET_ADDRESS]" at bounding box center [761, 277] width 1000 height 17
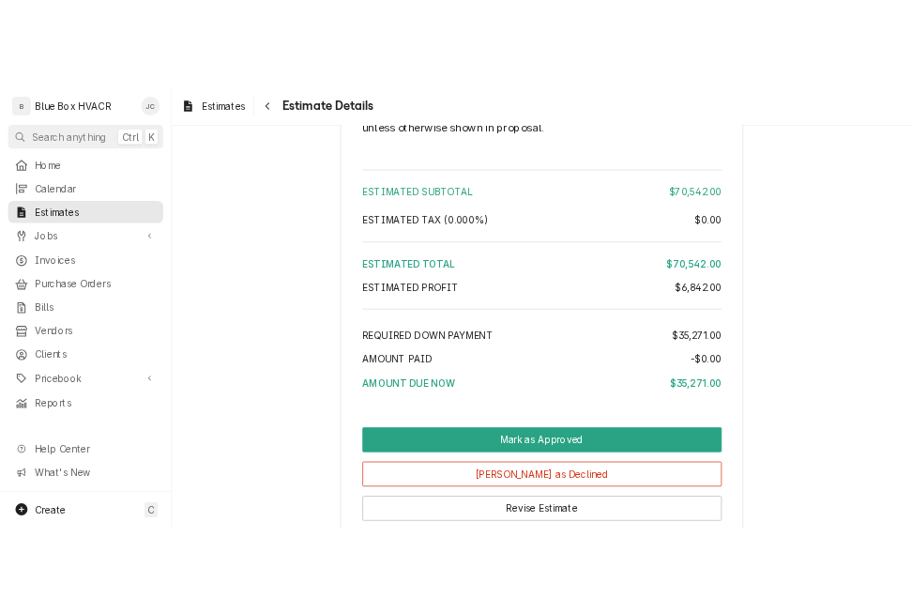
scroll to position [4972, 0]
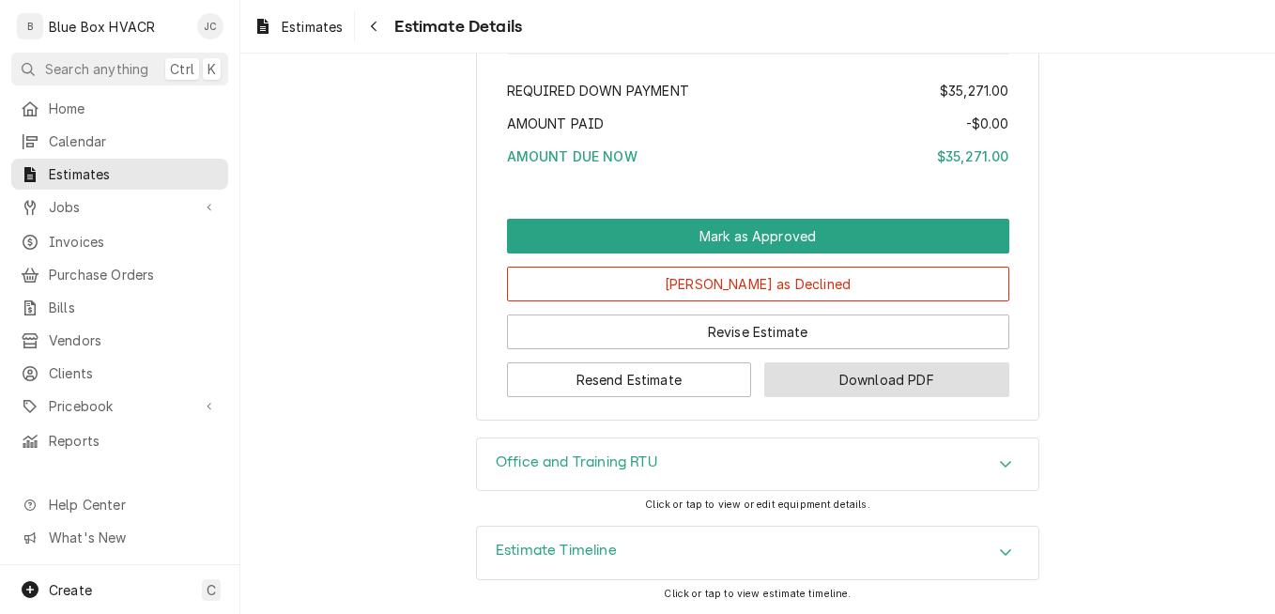
click at [817, 375] on button "Download PDF" at bounding box center [886, 379] width 245 height 35
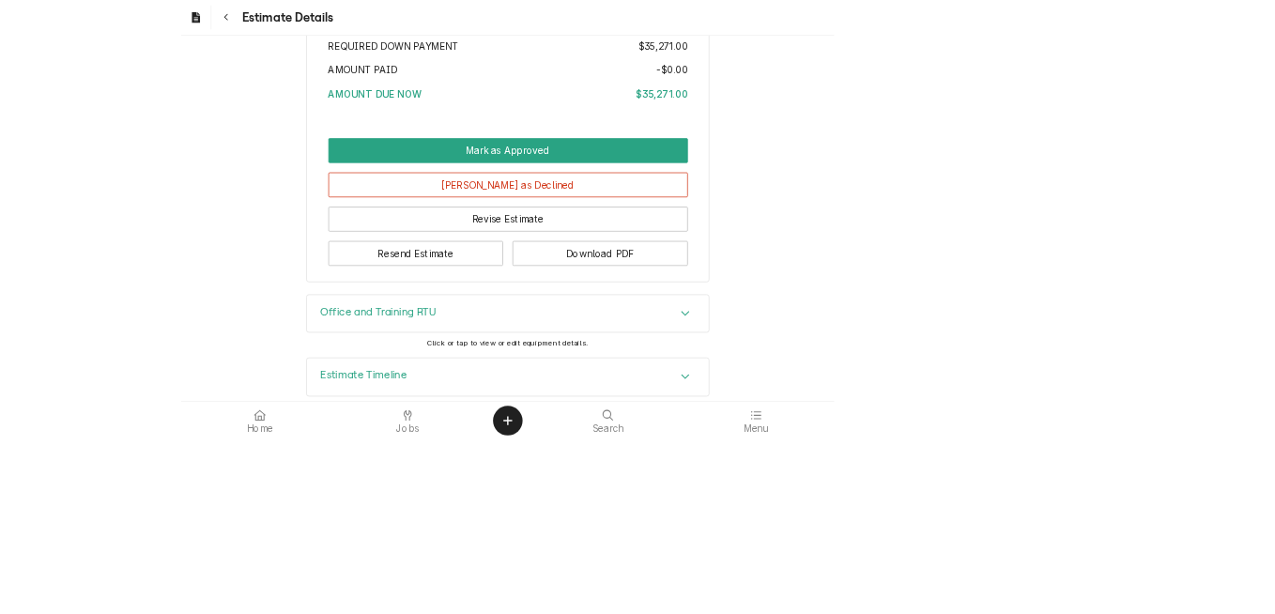
scroll to position [4968, 0]
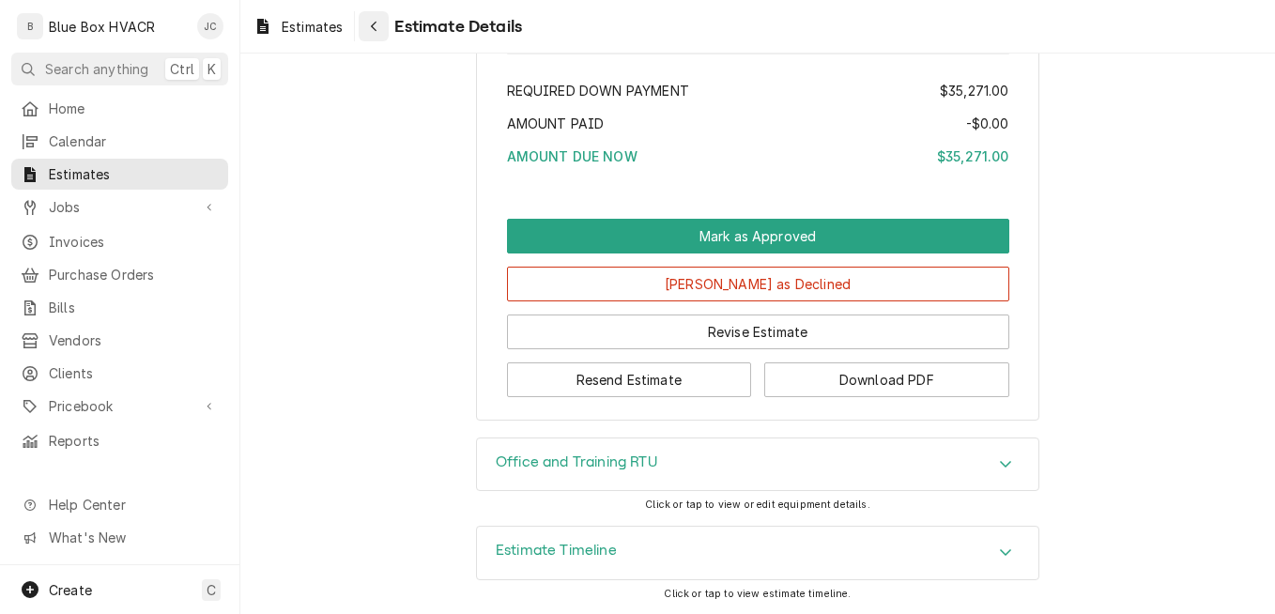
click at [389, 25] on button "Navigate back" at bounding box center [374, 26] width 30 height 30
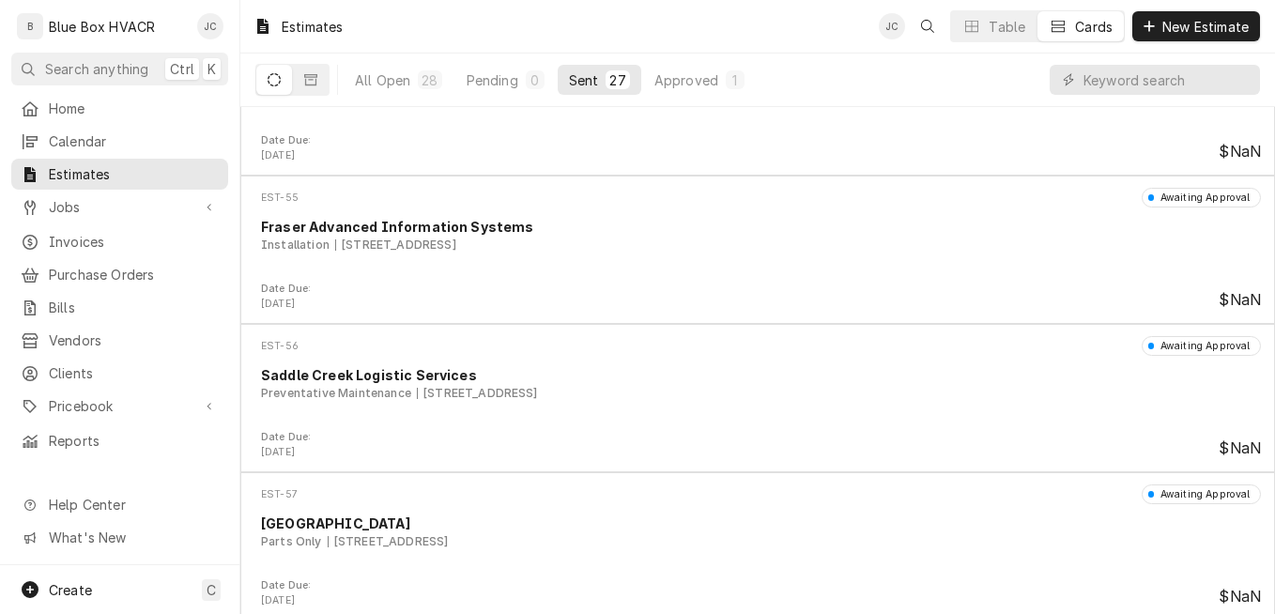
scroll to position [3497, 0]
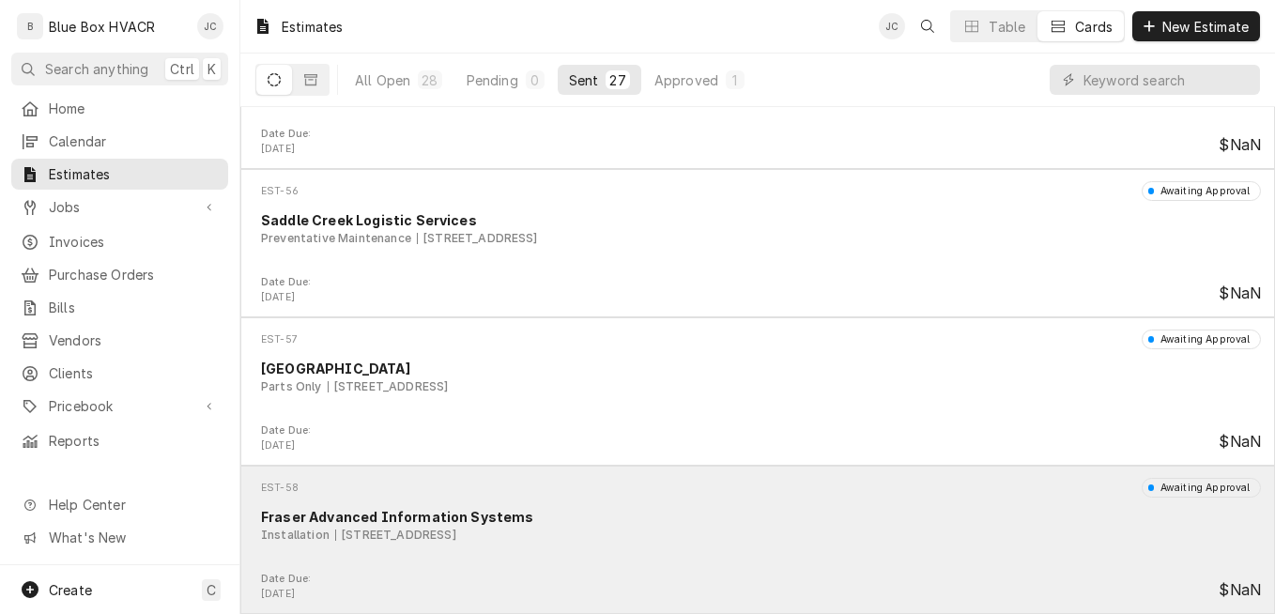
click at [633, 527] on div "Installation [STREET_ADDRESS]" at bounding box center [761, 535] width 1000 height 17
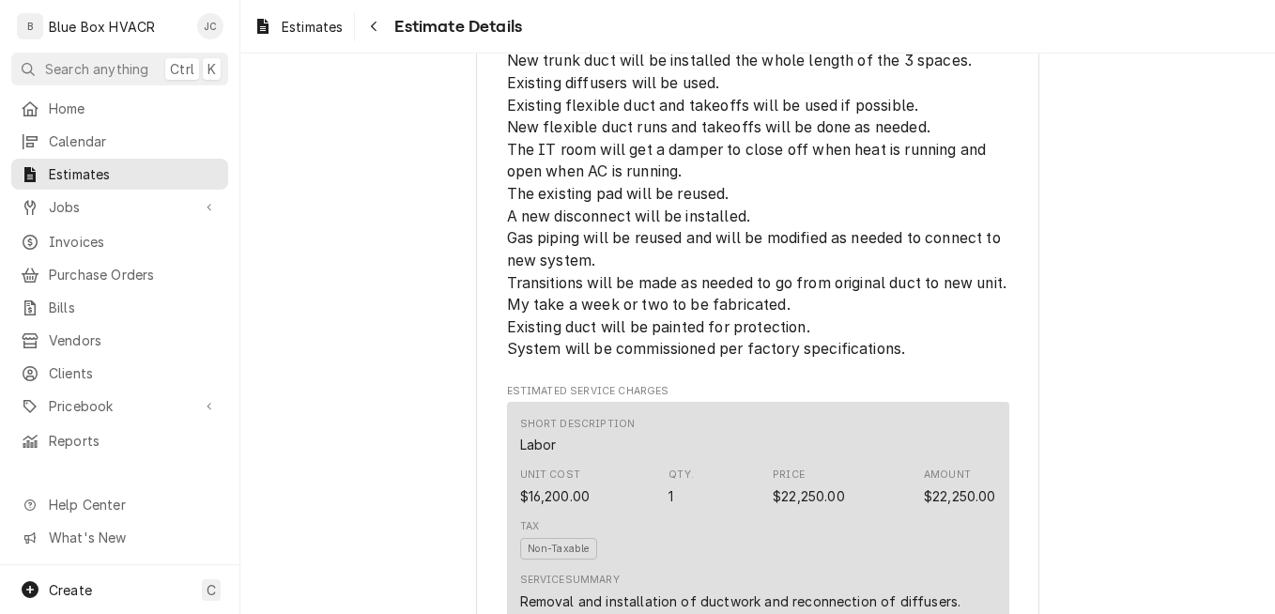
scroll to position [845, 0]
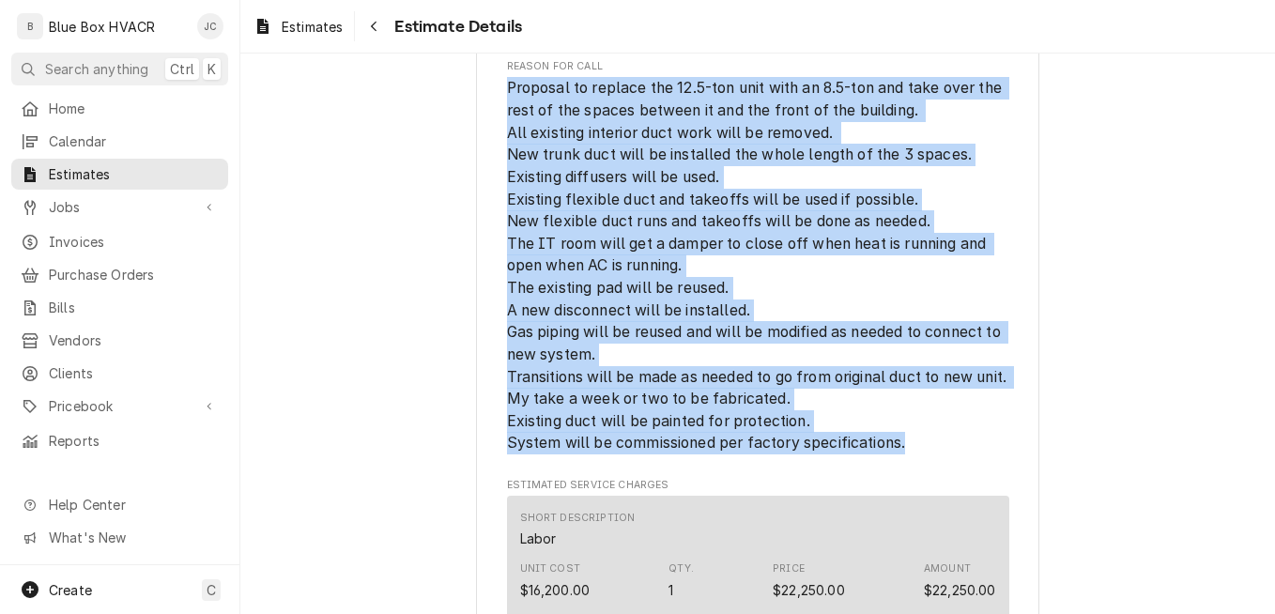
drag, startPoint x: 500, startPoint y: 148, endPoint x: 911, endPoint y: 505, distance: 544.3
click at [911, 454] on span "Proposal to replace the 12.5-ton unit with an 8.5-ton and take over the rest of…" at bounding box center [758, 265] width 502 height 377
drag, startPoint x: 911, startPoint y: 505, endPoint x: 719, endPoint y: 429, distance: 206.9
copy span "Proposal to replace the 12.5-ton unit with an 8.5-ton and take over the rest of…"
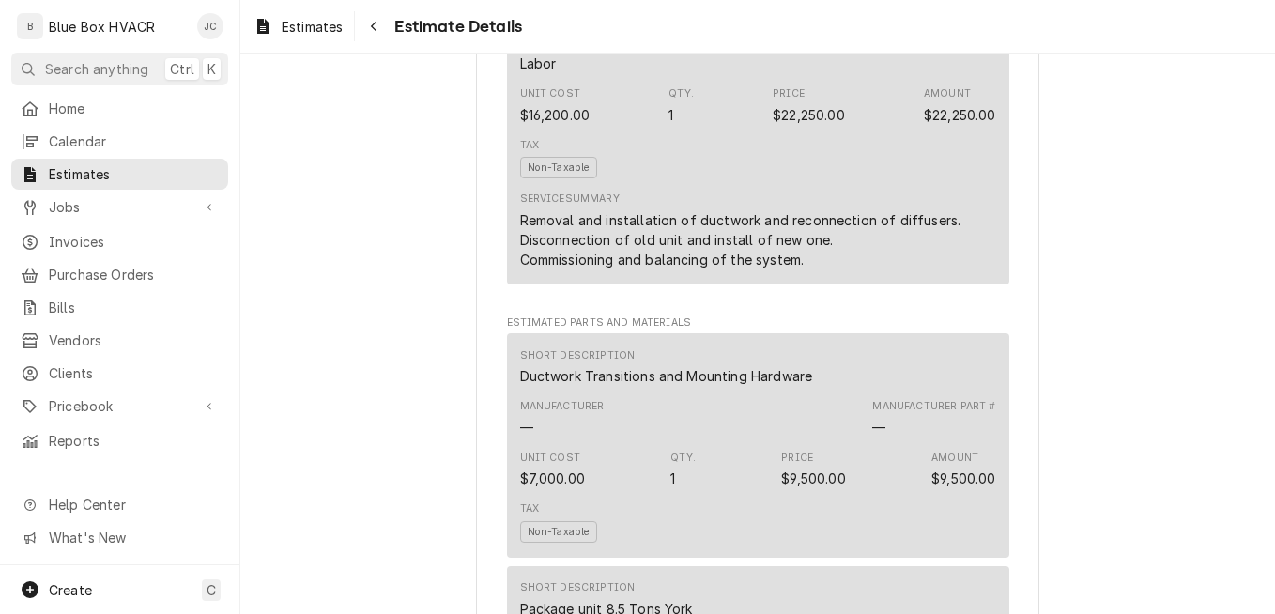
scroll to position [1502, 0]
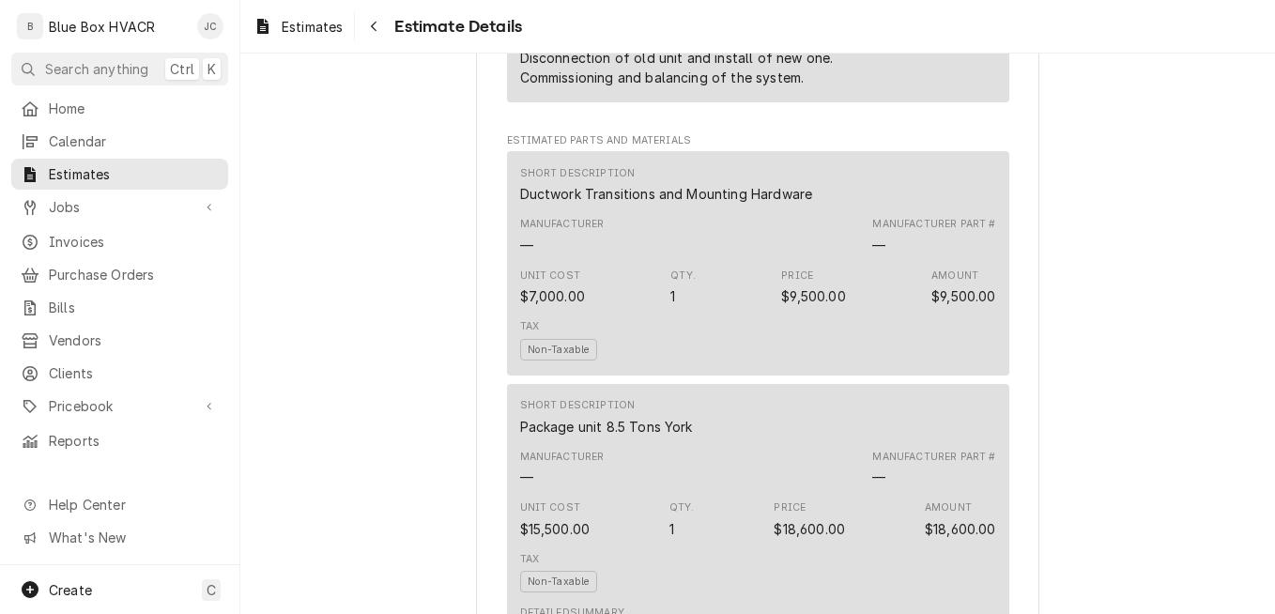
click at [778, 87] on div "Removal and installation of ductwork and reconnection of diffusers. Disconnecti…" at bounding box center [758, 57] width 476 height 59
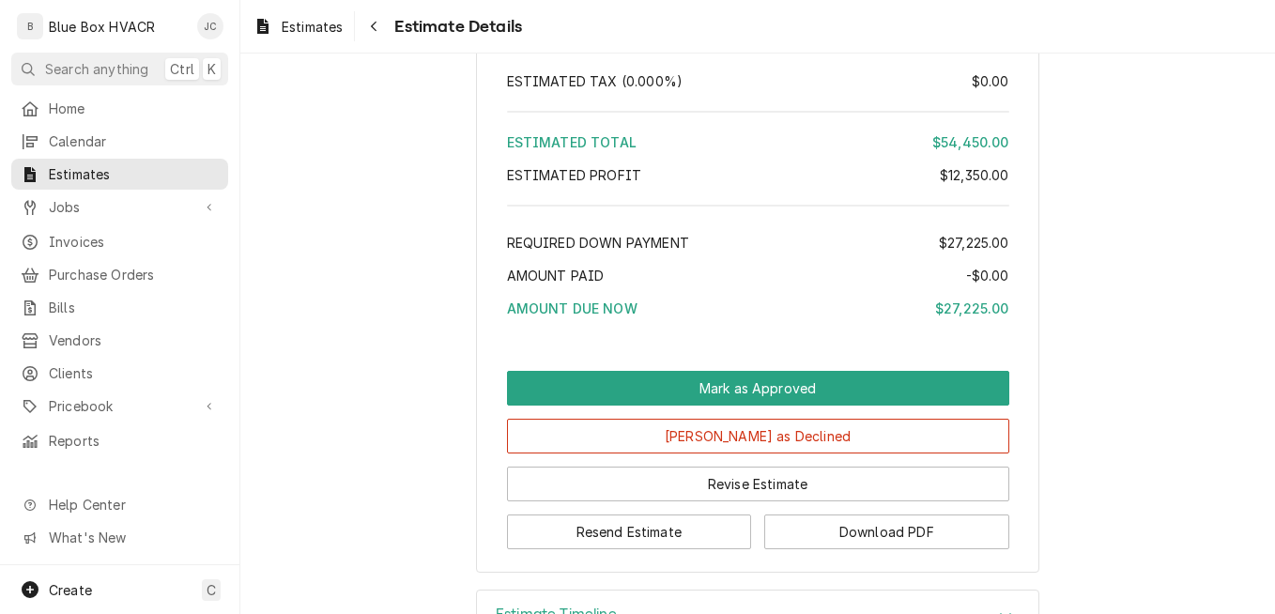
scroll to position [3271, 0]
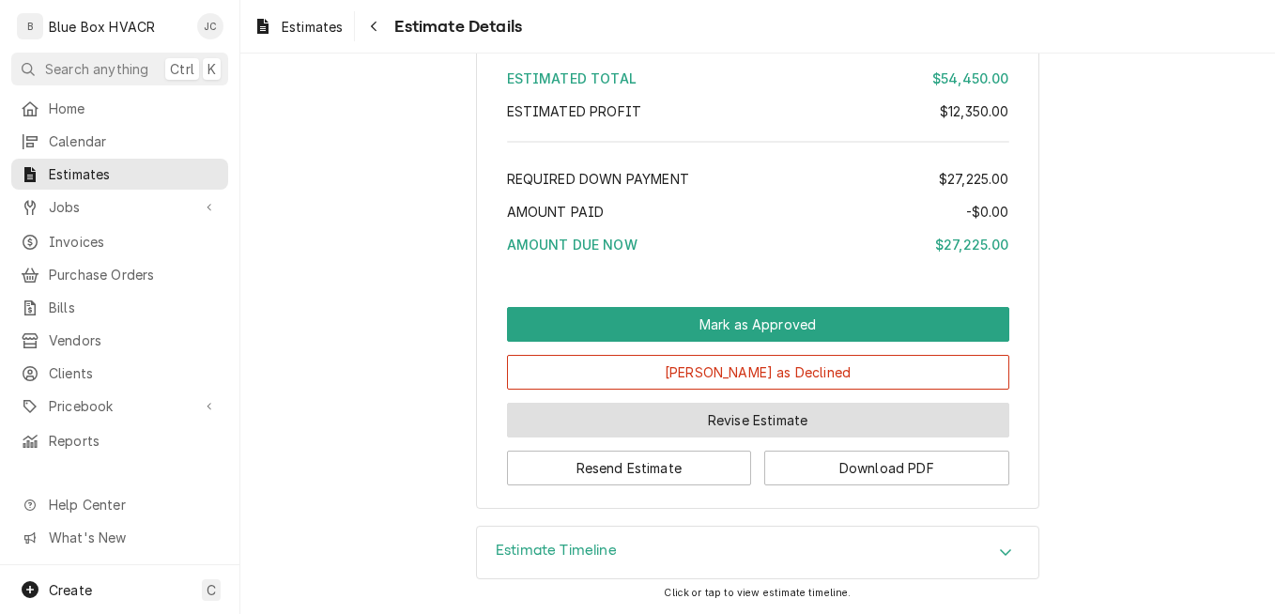
click at [790, 416] on button "Revise Estimate" at bounding box center [758, 420] width 502 height 35
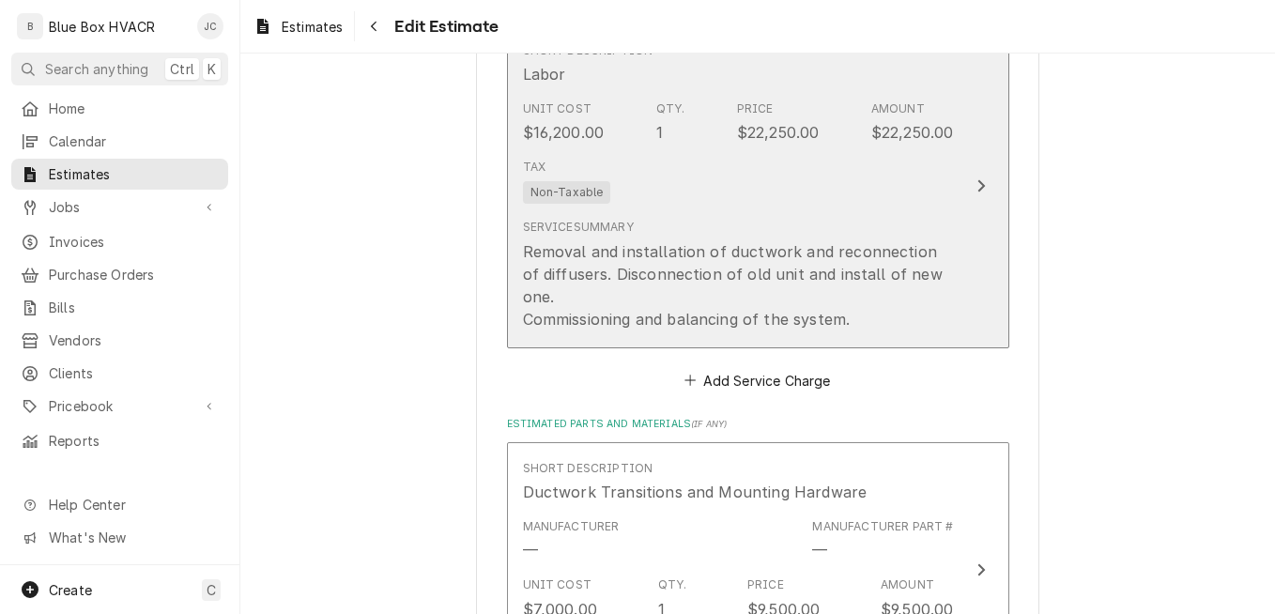
scroll to position [2159, 0]
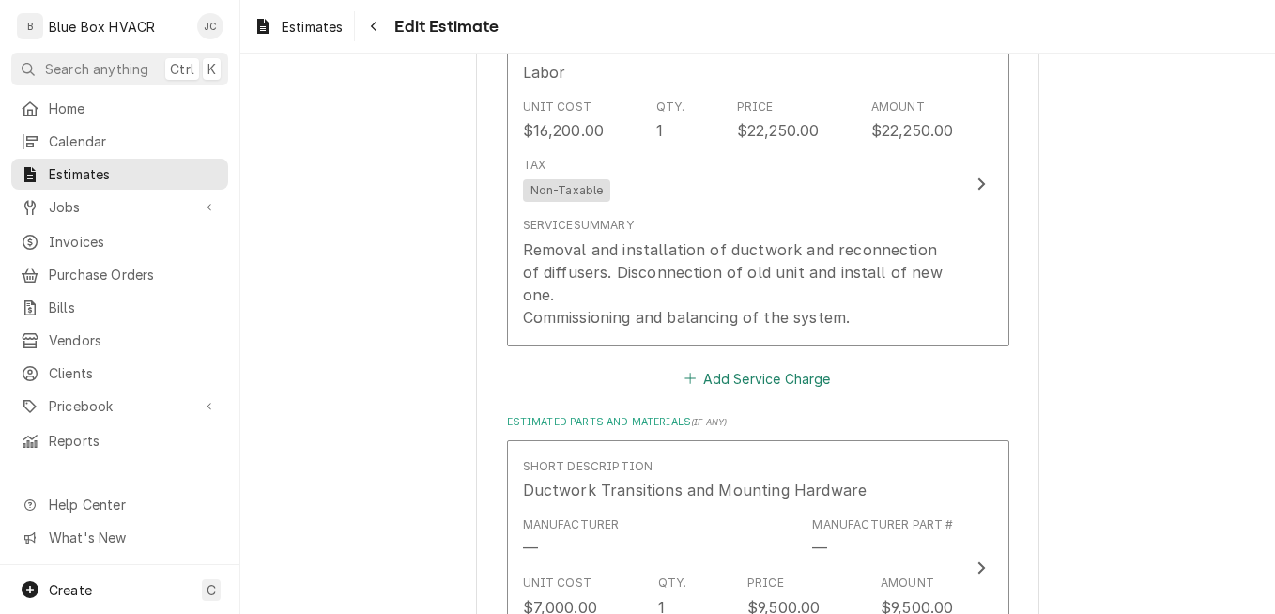
click at [762, 365] on button "Add Service Charge" at bounding box center [757, 378] width 152 height 26
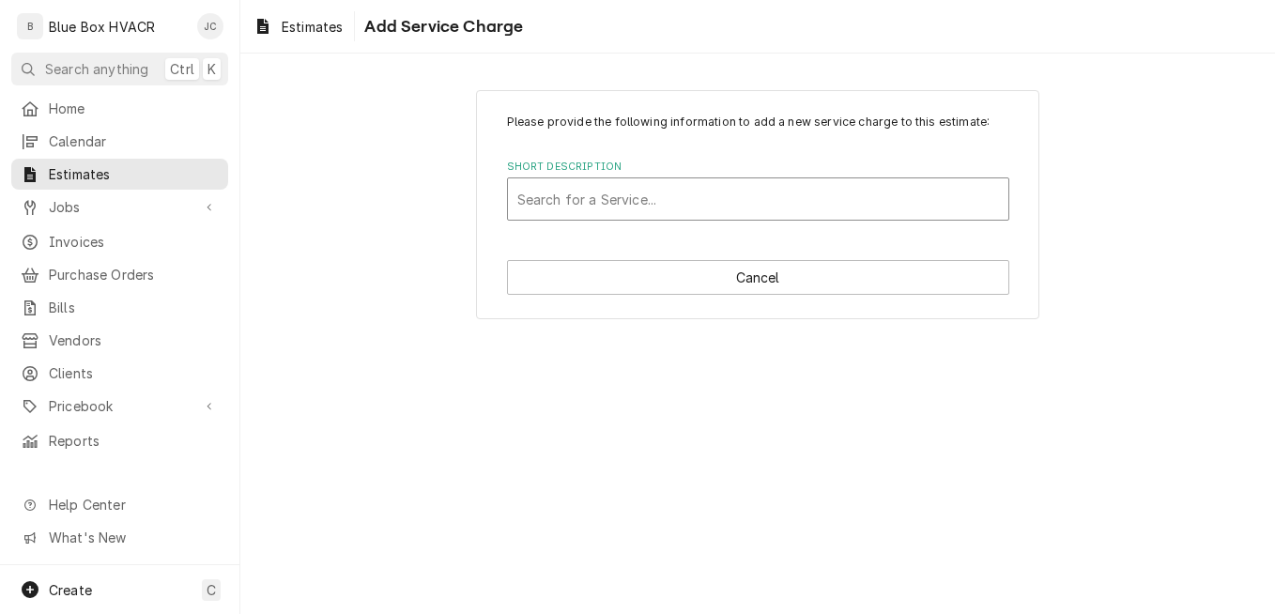
click at [682, 206] on div "Short Description" at bounding box center [758, 199] width 482 height 34
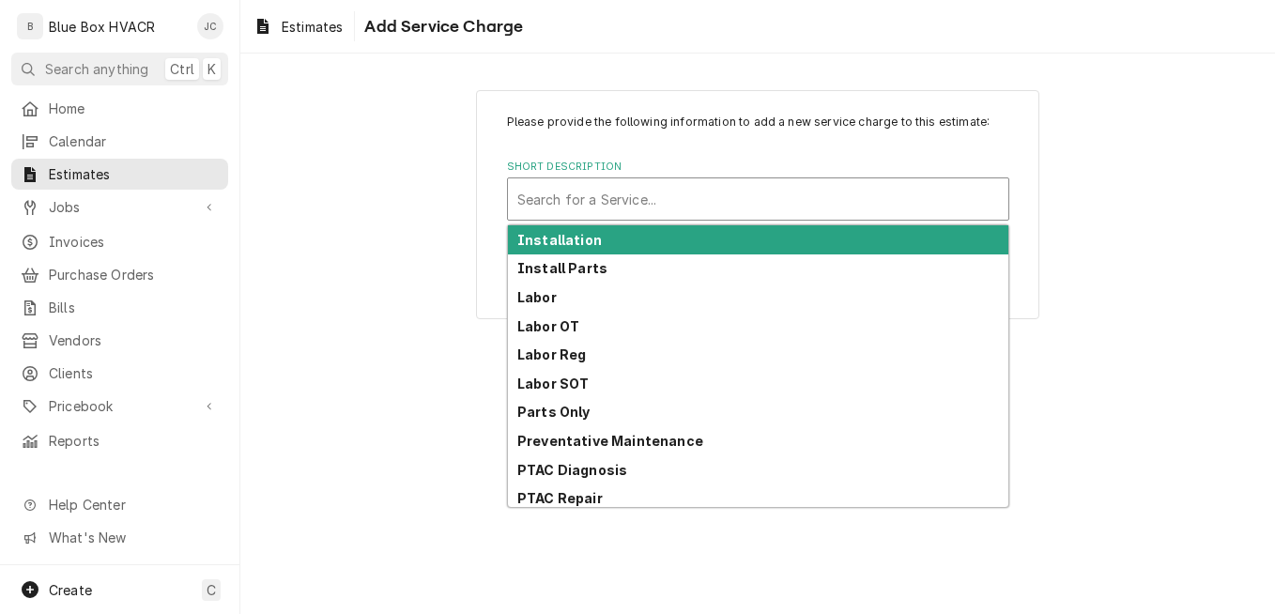
click at [652, 239] on div "Installation" at bounding box center [758, 239] width 500 height 29
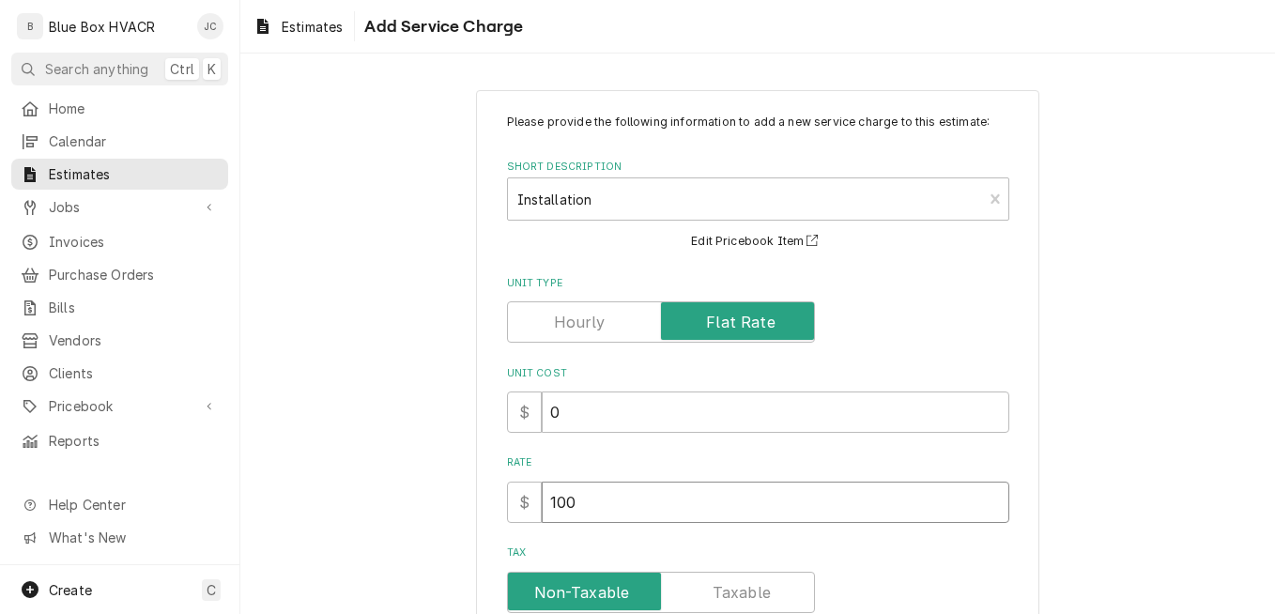
drag, startPoint x: 628, startPoint y: 494, endPoint x: 537, endPoint y: 496, distance: 91.1
click at [542, 496] on input "100" at bounding box center [775, 502] width 467 height 41
type textarea "x"
type input "0"
type textarea "x"
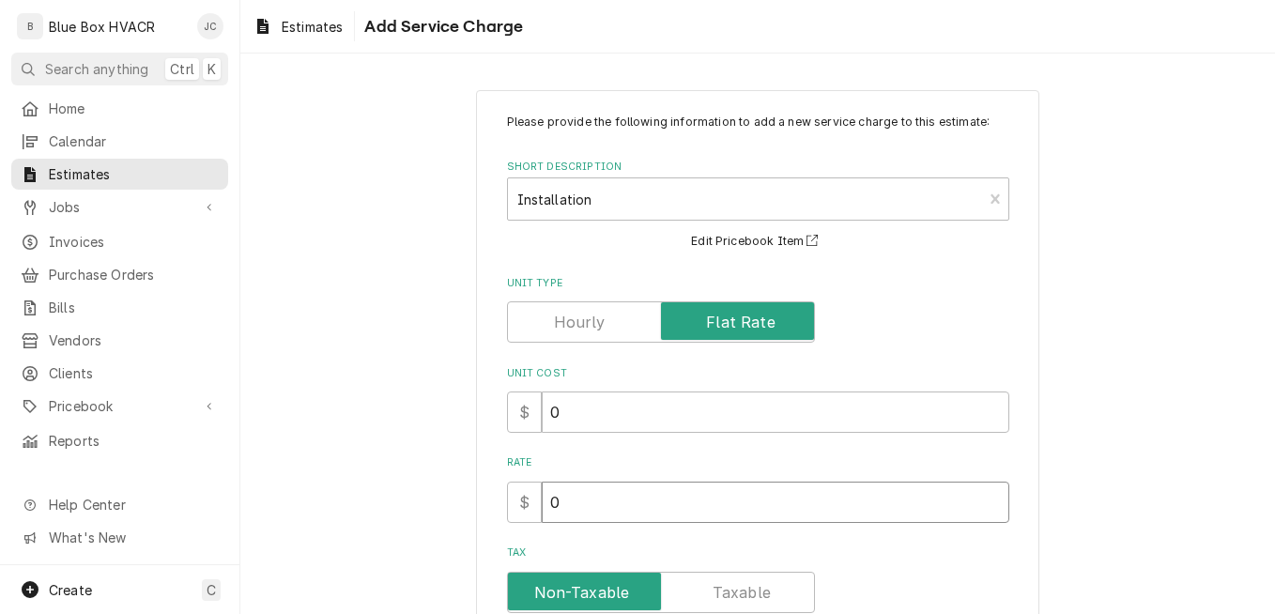
type input "0"
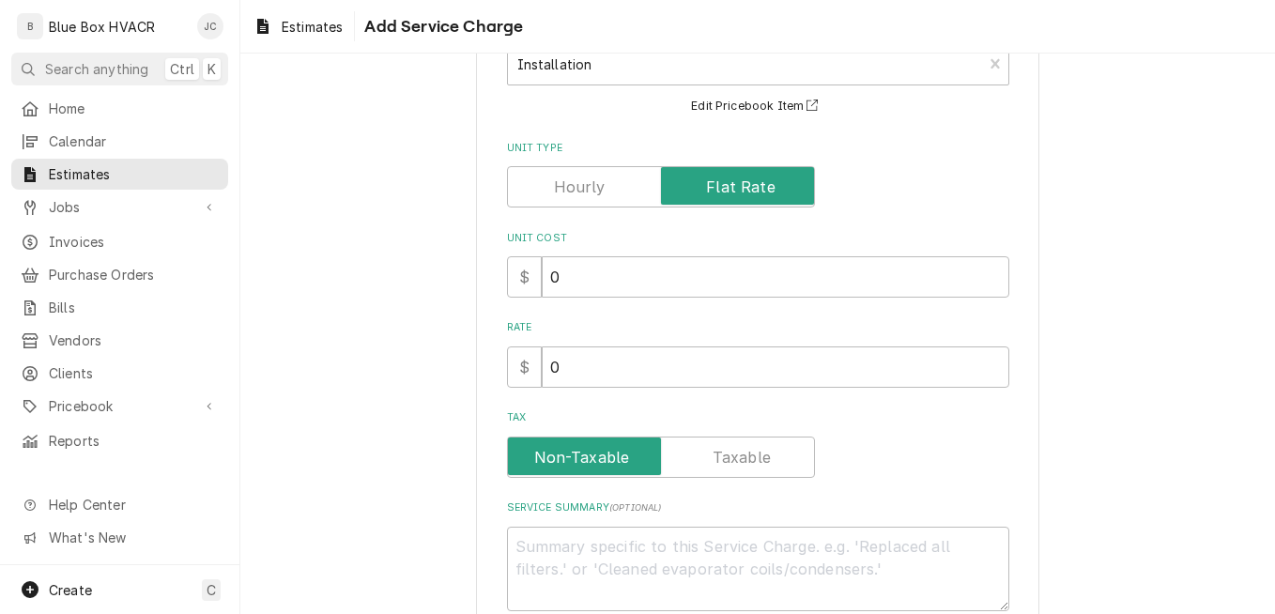
scroll to position [247, 0]
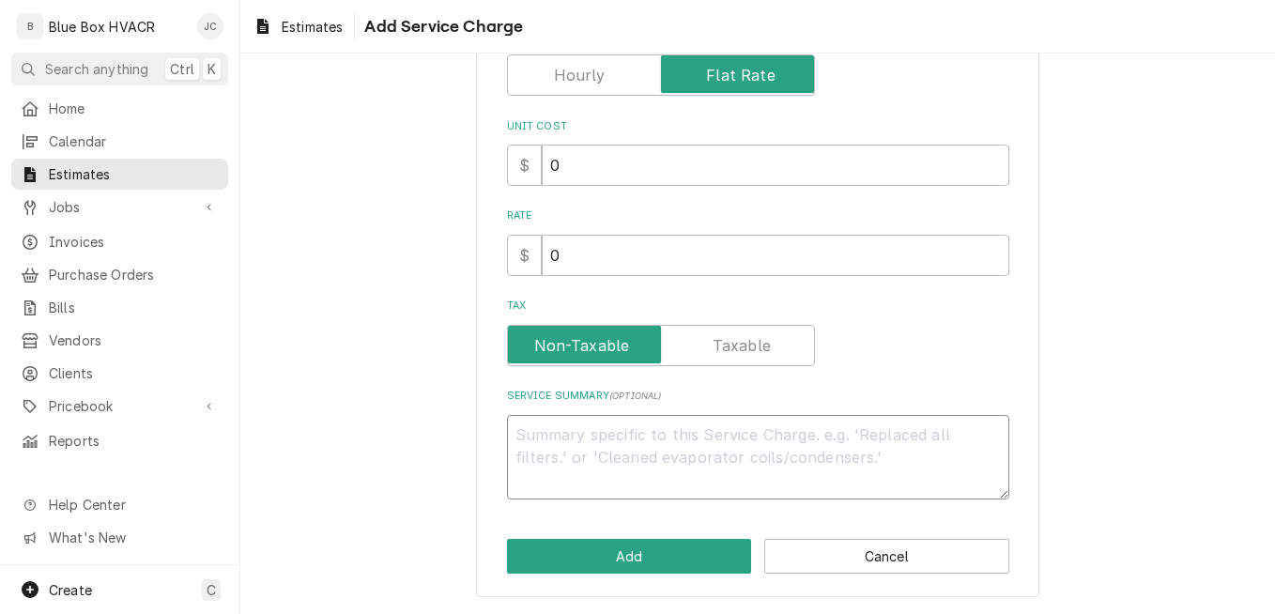
click at [600, 443] on textarea "Service Summary ( optional )" at bounding box center [758, 457] width 502 height 84
paste textarea "Proposal to replace the 12.5-ton unit with an 8.5-ton and take over the rest of…"
type textarea "x"
type textarea "Proposal to replace the 12.5-ton unit with an 8.5-ton and take over the rest of…"
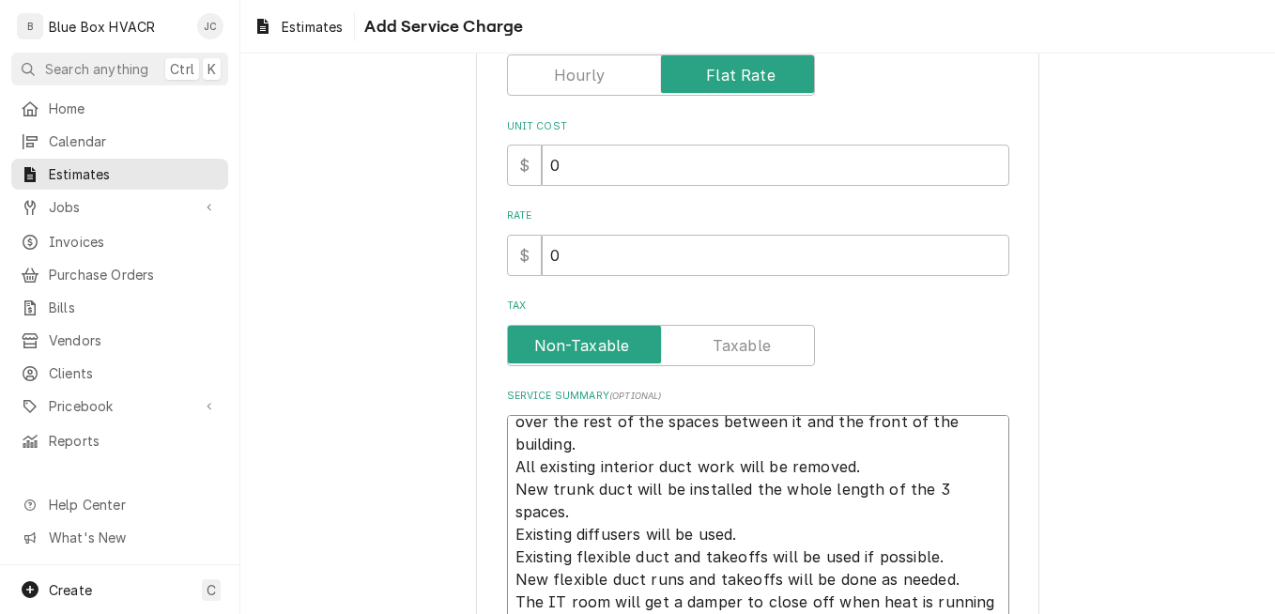
scroll to position [447, 0]
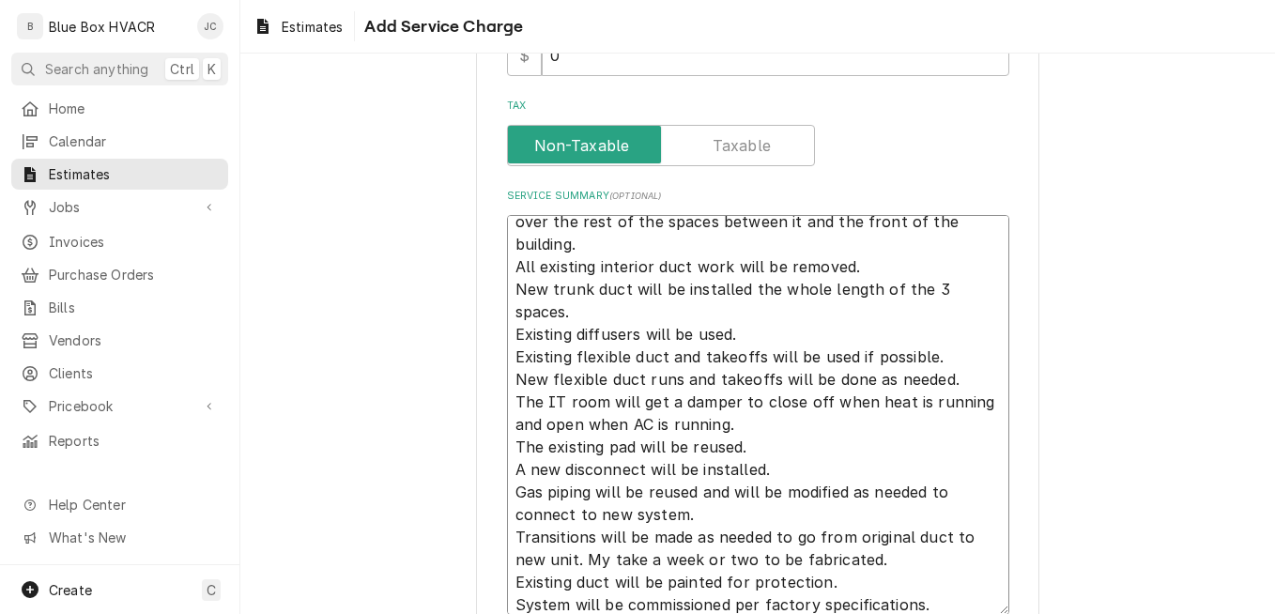
type textarea "x"
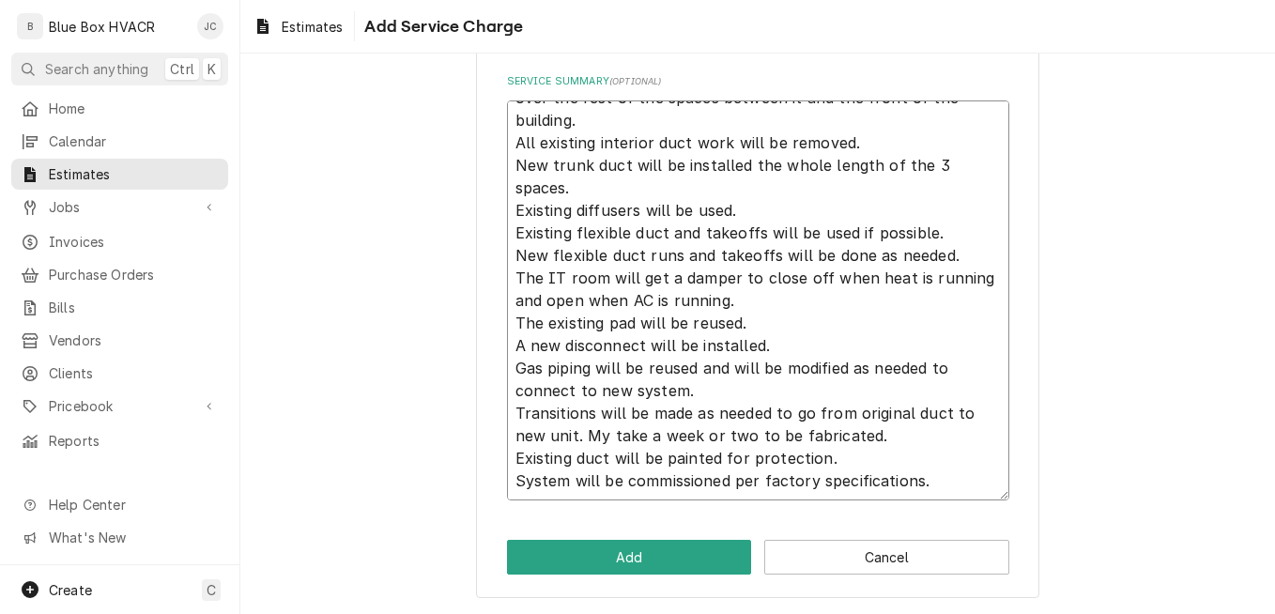
scroll to position [562, 0]
type textarea "Proposal to replace the 12.5-ton unit with an 8.5-ton and take over the rest of…"
click at [638, 561] on button "Add" at bounding box center [629, 556] width 245 height 35
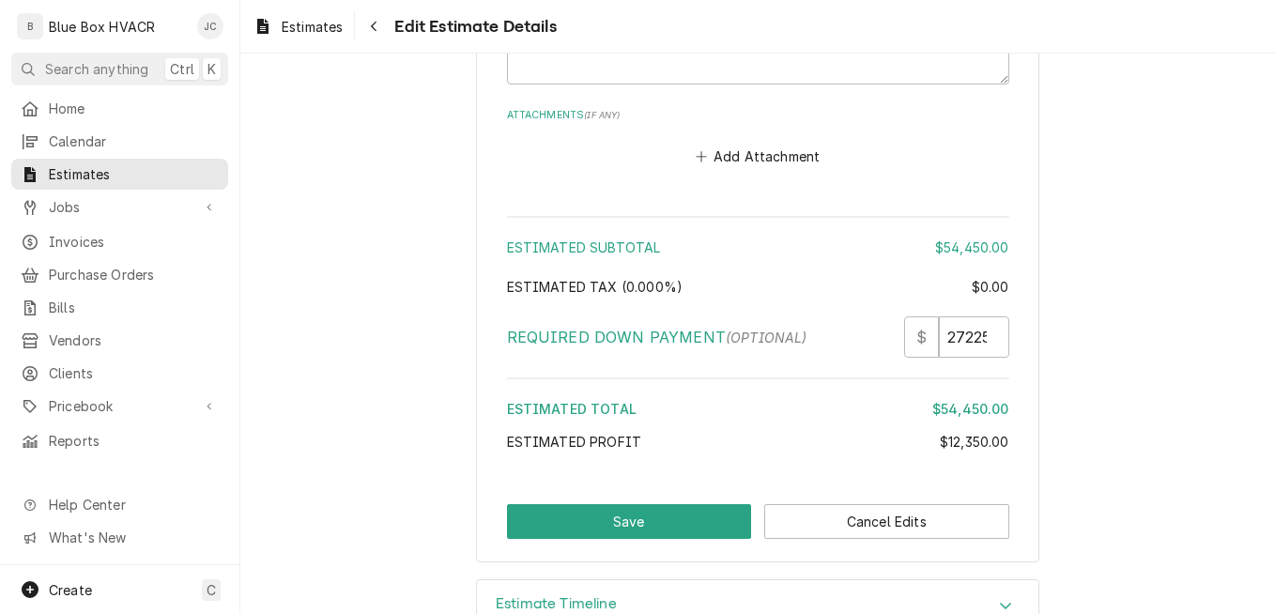
scroll to position [4585, 0]
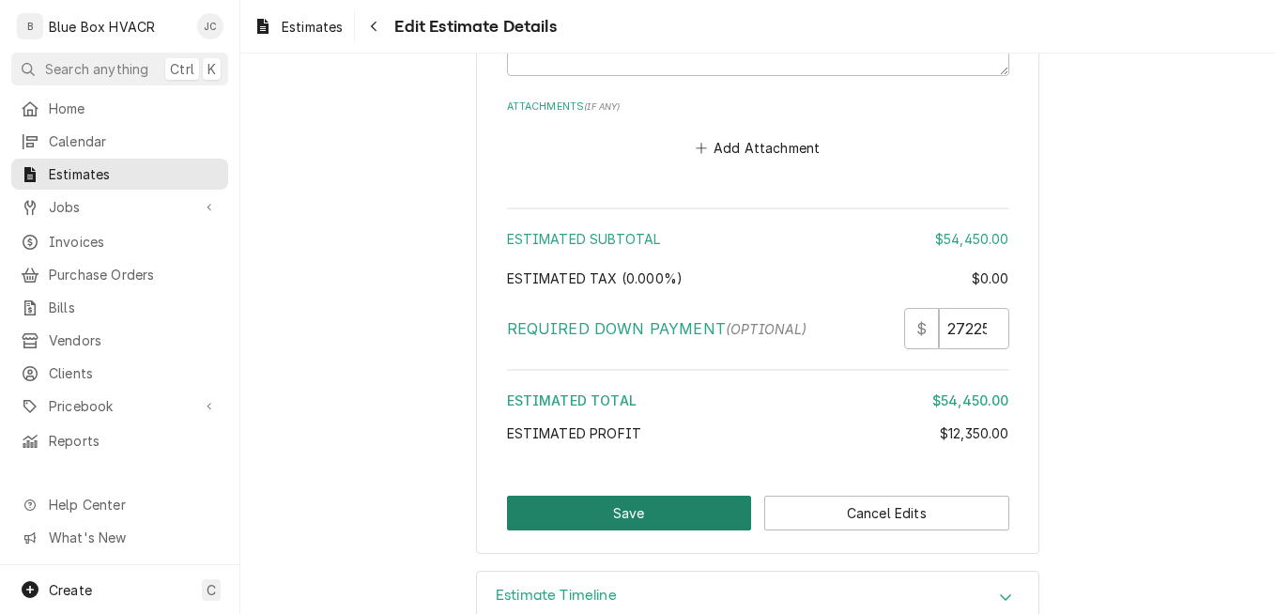
click at [635, 496] on button "Save" at bounding box center [629, 513] width 245 height 35
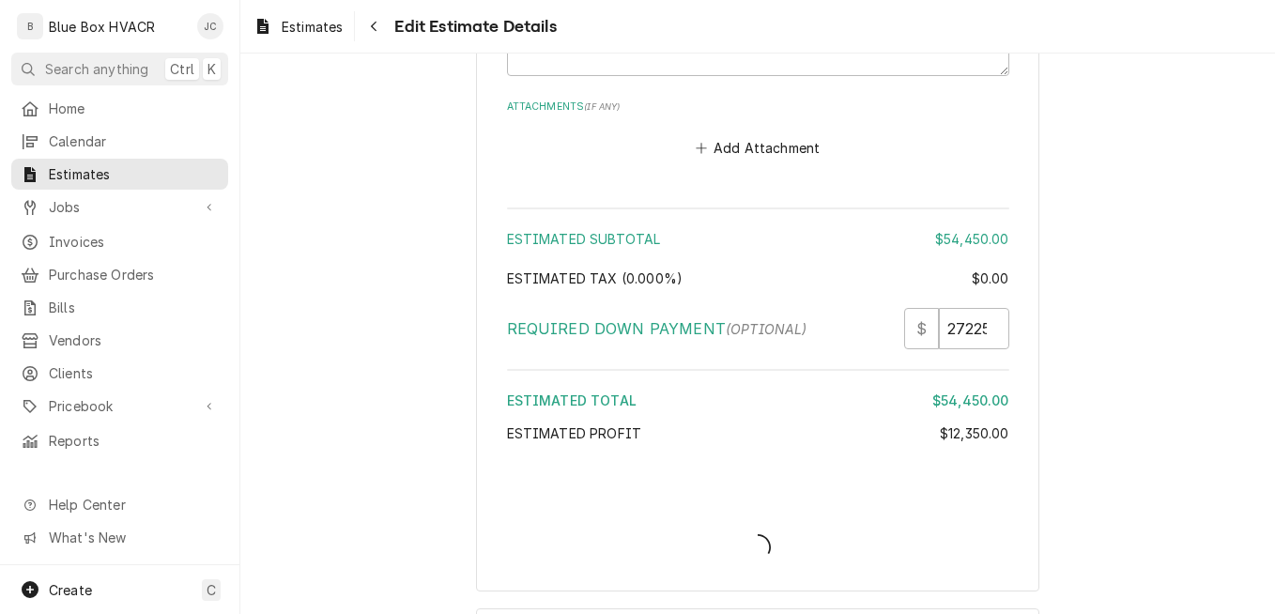
type textarea "x"
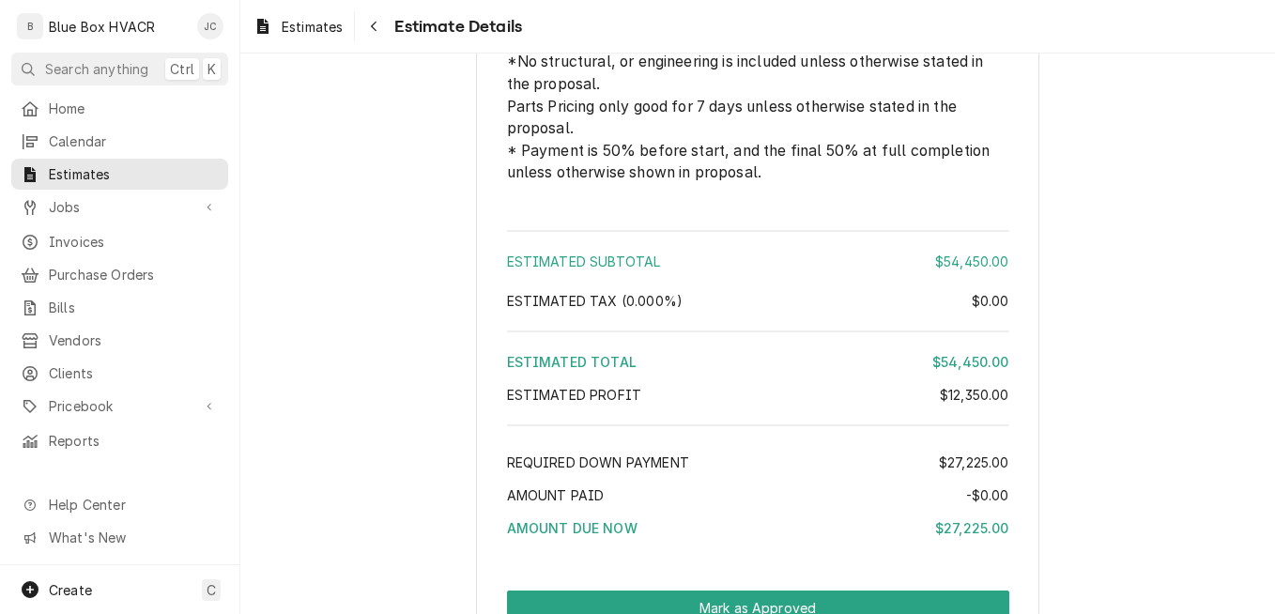
scroll to position [3818, 0]
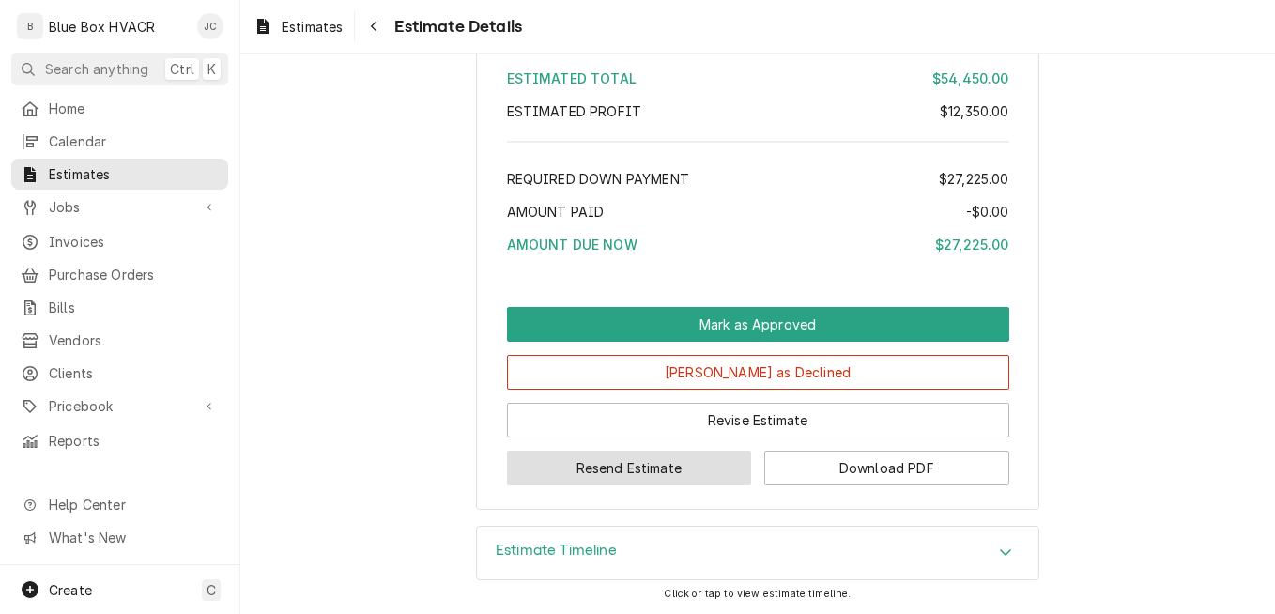
click at [700, 474] on button "Resend Estimate" at bounding box center [629, 468] width 245 height 35
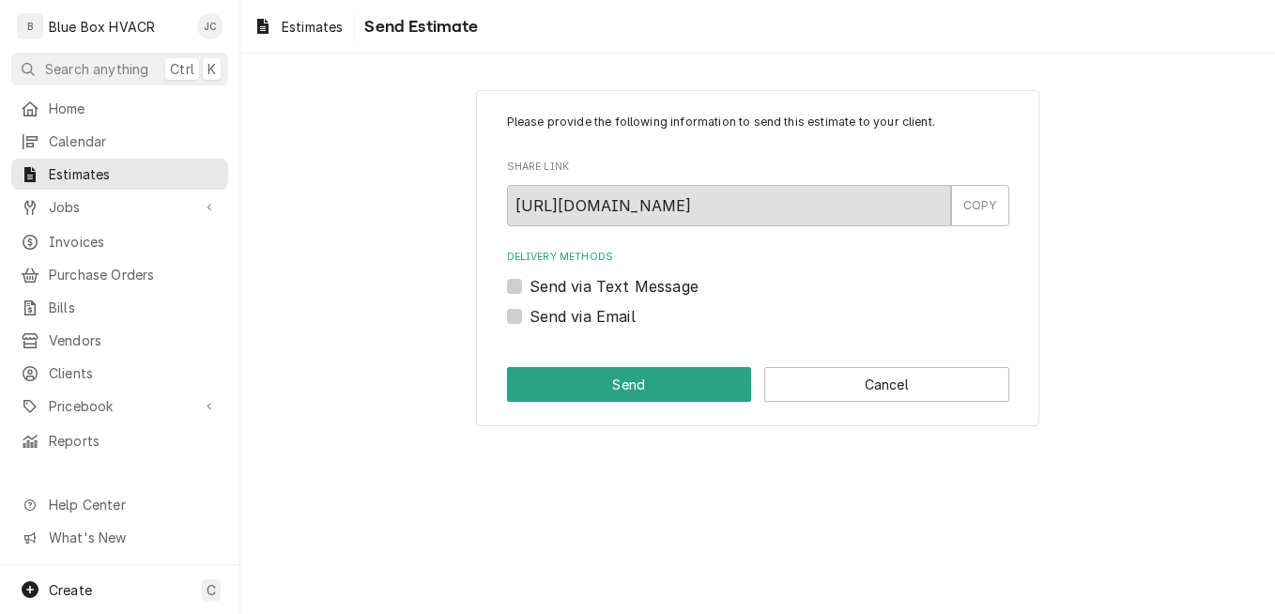
click at [580, 313] on label "Send via Email" at bounding box center [582, 316] width 106 height 23
click at [580, 313] on input "Send via Email" at bounding box center [780, 325] width 502 height 41
checkbox input "true"
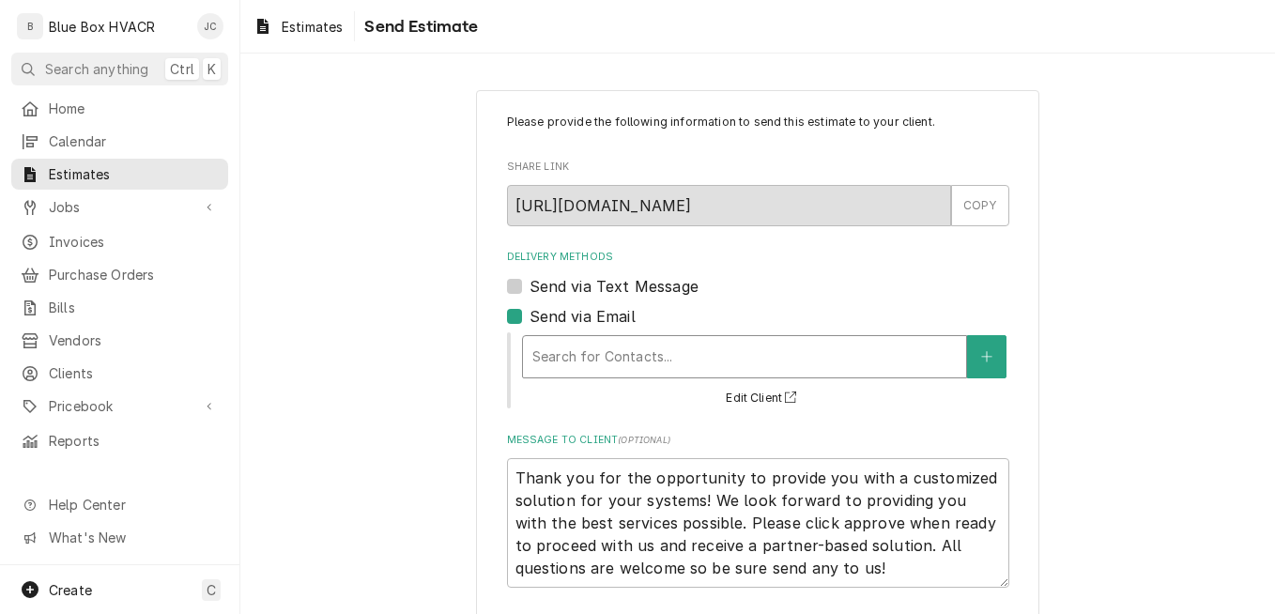
click at [631, 349] on div "Delivery Methods" at bounding box center [744, 357] width 424 height 34
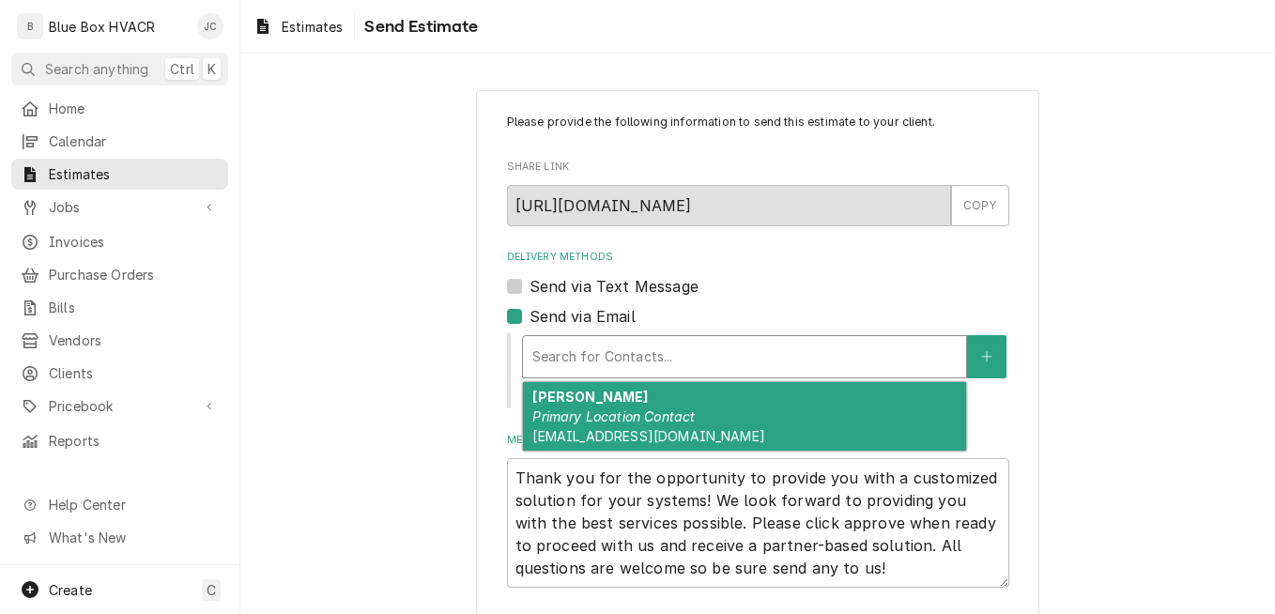
click at [621, 405] on div "[PERSON_NAME] Primary Location Contact [EMAIL_ADDRESS][DOMAIN_NAME]" at bounding box center [744, 416] width 443 height 69
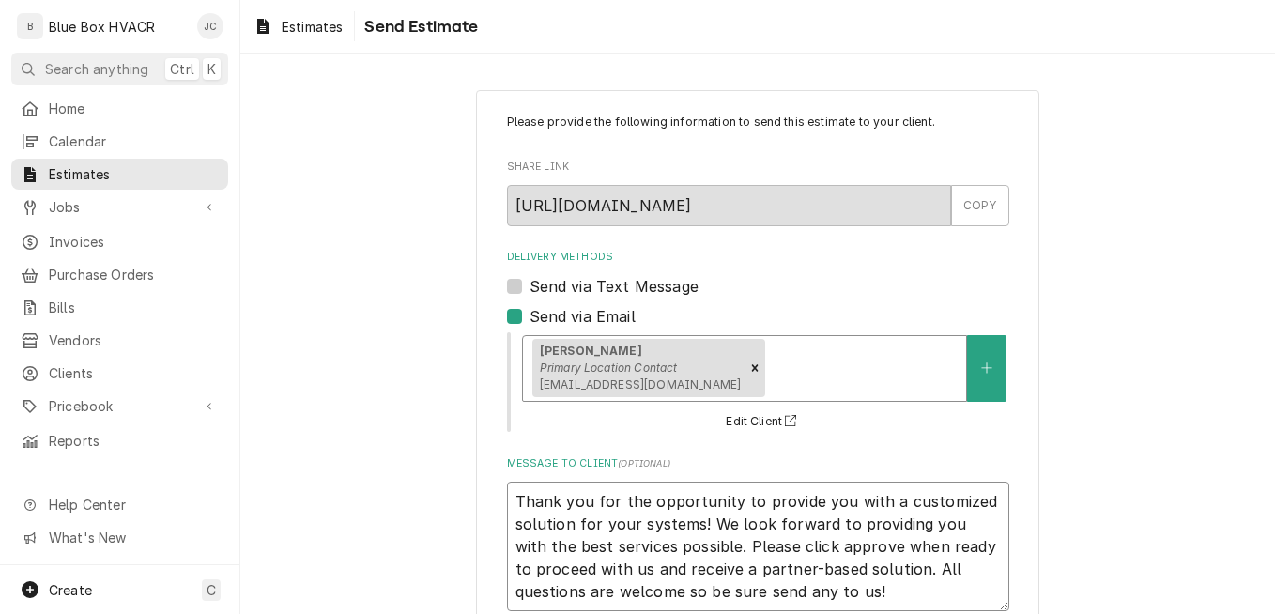
click at [507, 500] on textarea "Thank you for the opportunity to provide you with a customized solution for you…" at bounding box center [758, 547] width 502 height 130
type textarea "x"
type textarea "Thank you for the opportunity to provide you with a customized solution for you…"
type textarea "x"
type textarea "Thank you for the opportunity to provide you with a customized solution for you…"
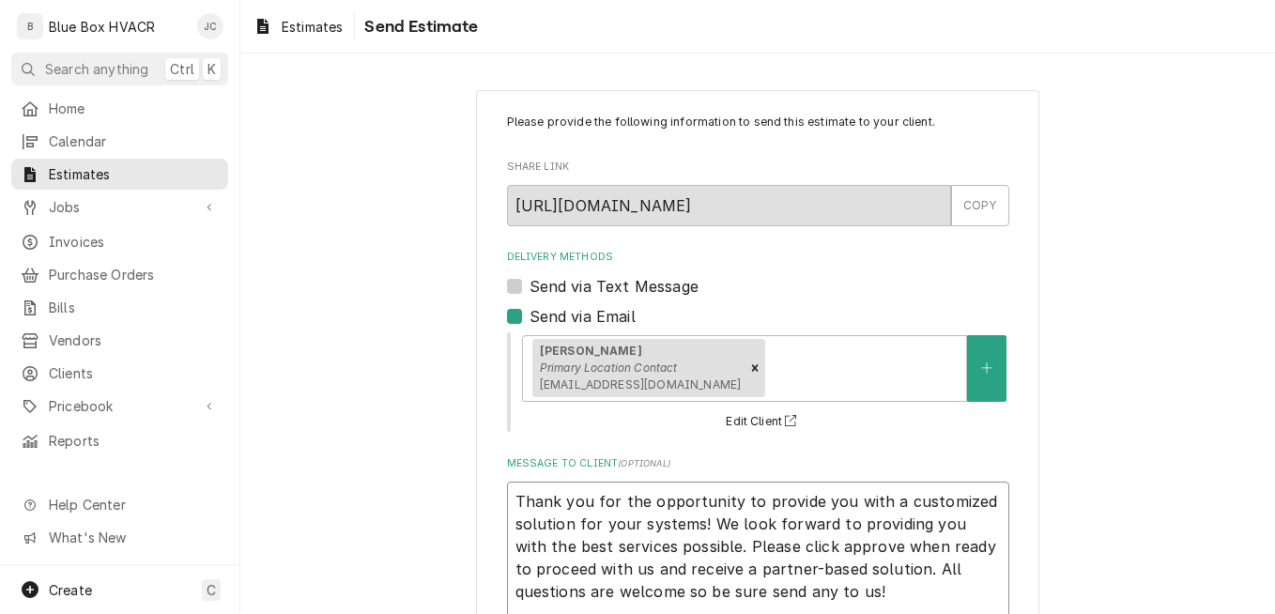
type textarea "x"
type textarea "Thank you for the opportunity to provide you with a customized solution for you…"
click at [649, 512] on textarea "Thank you for the opportunity to provide you with a customized solution for you…" at bounding box center [758, 580] width 502 height 197
type textarea "x"
type textarea "C Thank you for the opportunity to provide you with a customized solution for y…"
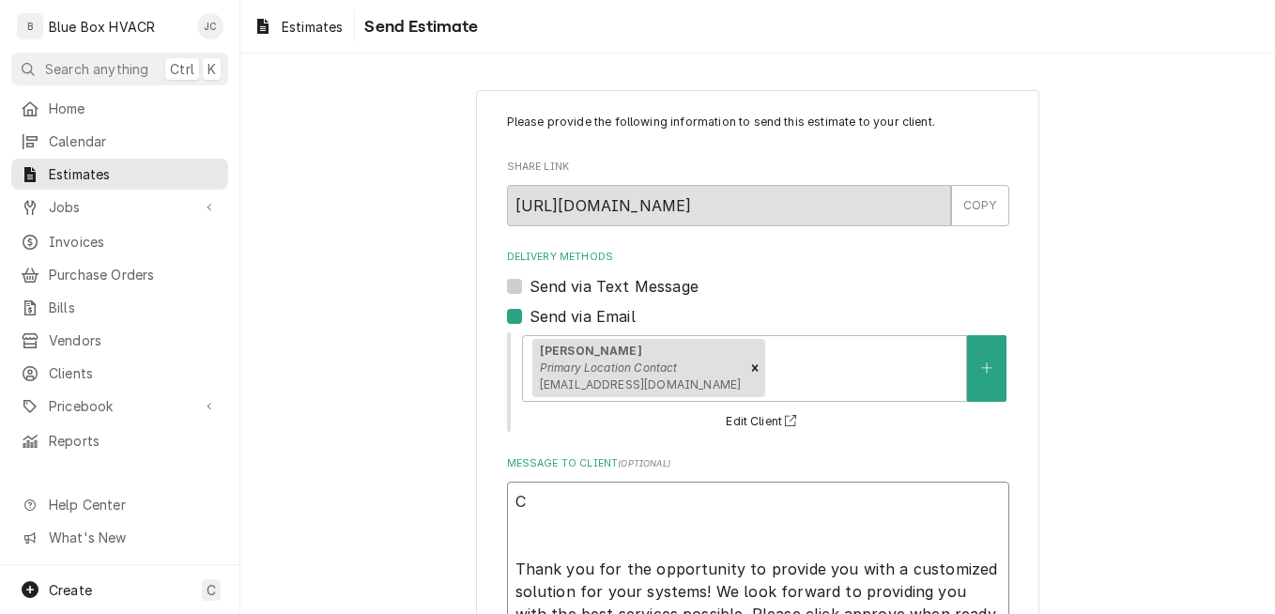
type textarea "x"
type textarea "Co Thank you for the opportunity to provide you with a customized solution for …"
type textarea "x"
type textarea "Cor Thank you for the opportunity to provide you with a customized solution for…"
type textarea "x"
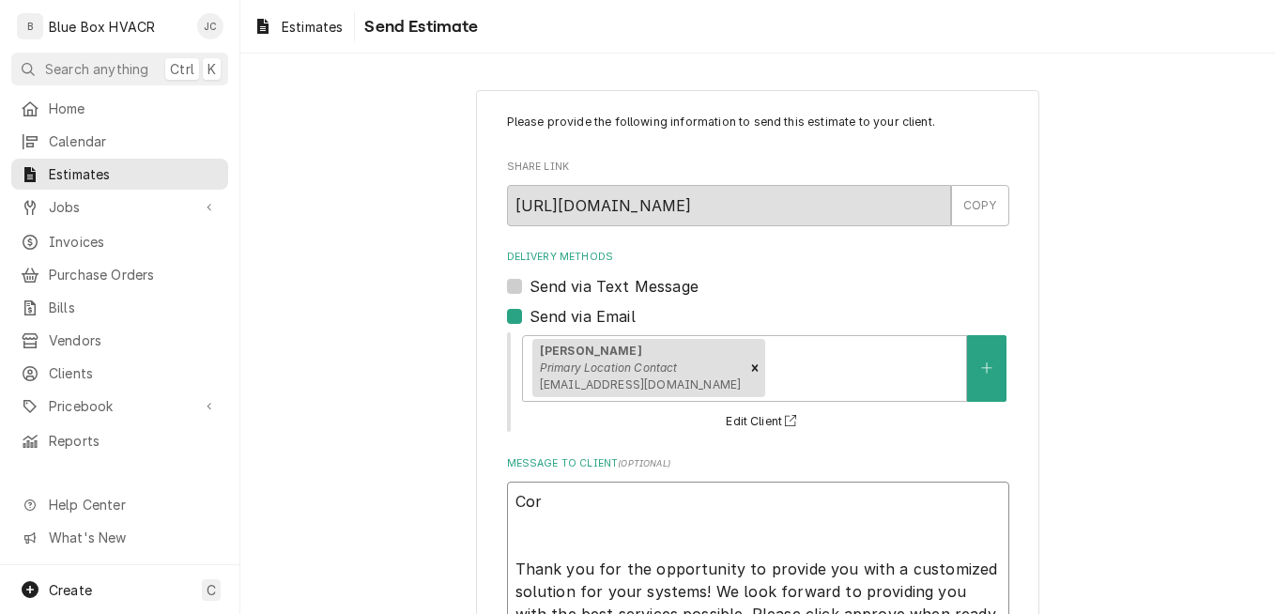
type textarea "Corr Thank you for the opportunity to provide you with a customized solution fo…"
type textarea "x"
type textarea "Corre Thank you for the opportunity to provide you with a customized solution f…"
type textarea "x"
type textarea "Correc Thank you for the opportunity to provide you with a customized solution …"
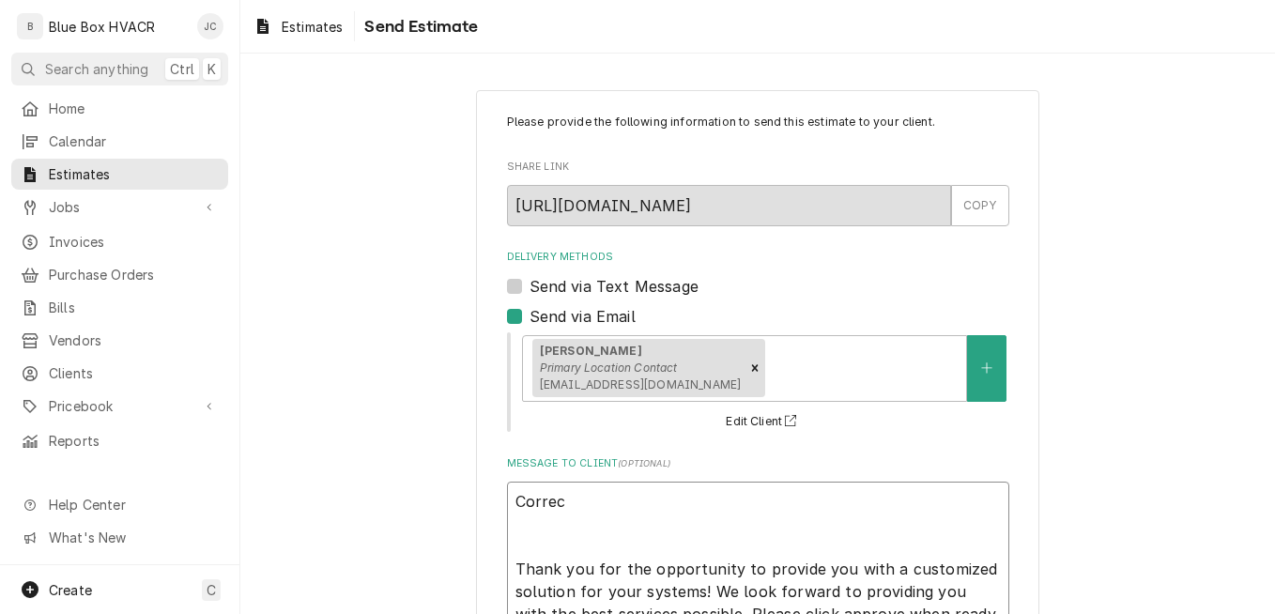
type textarea "x"
type textarea "Correct Thank you for the opportunity to provide you with a customized solution…"
type textarea "x"
type textarea "Correcte Thank you for the opportunity to provide you with a customized solutio…"
type textarea "x"
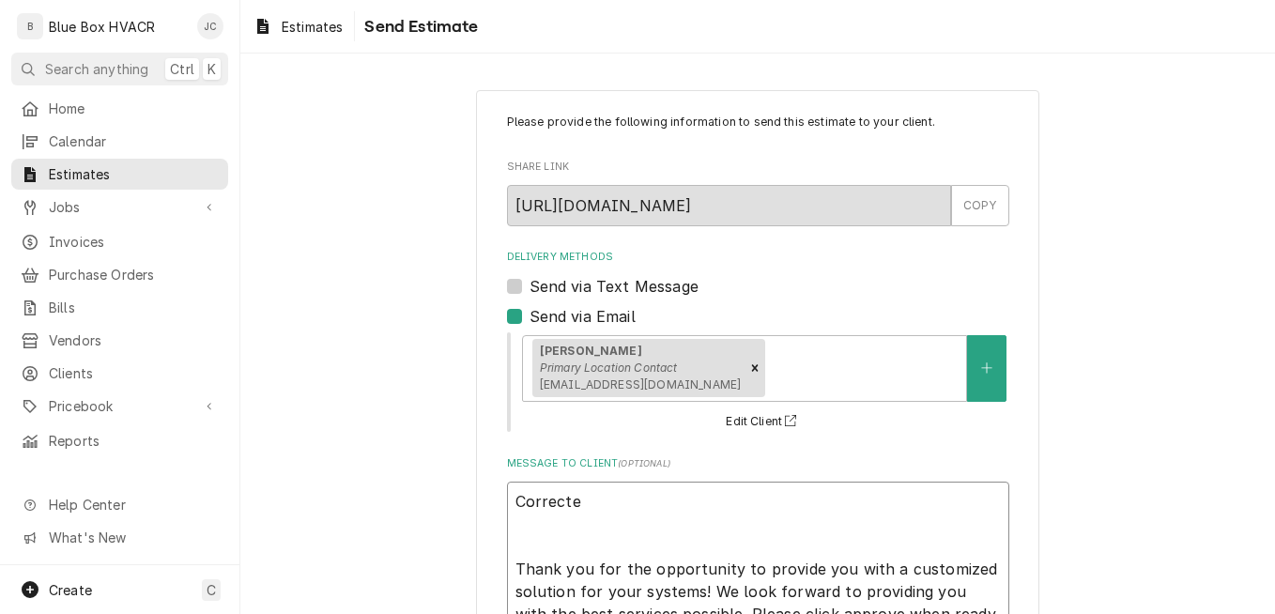
type textarea "Corrected Thank you for the opportunity to provide you with a customized soluti…"
type textarea "x"
type textarea "Corrected t Thank you for the opportunity to provide you with a customized solu…"
type textarea "x"
type textarea "Corrected th Thank you for the opportunity to provide you with a customized sol…"
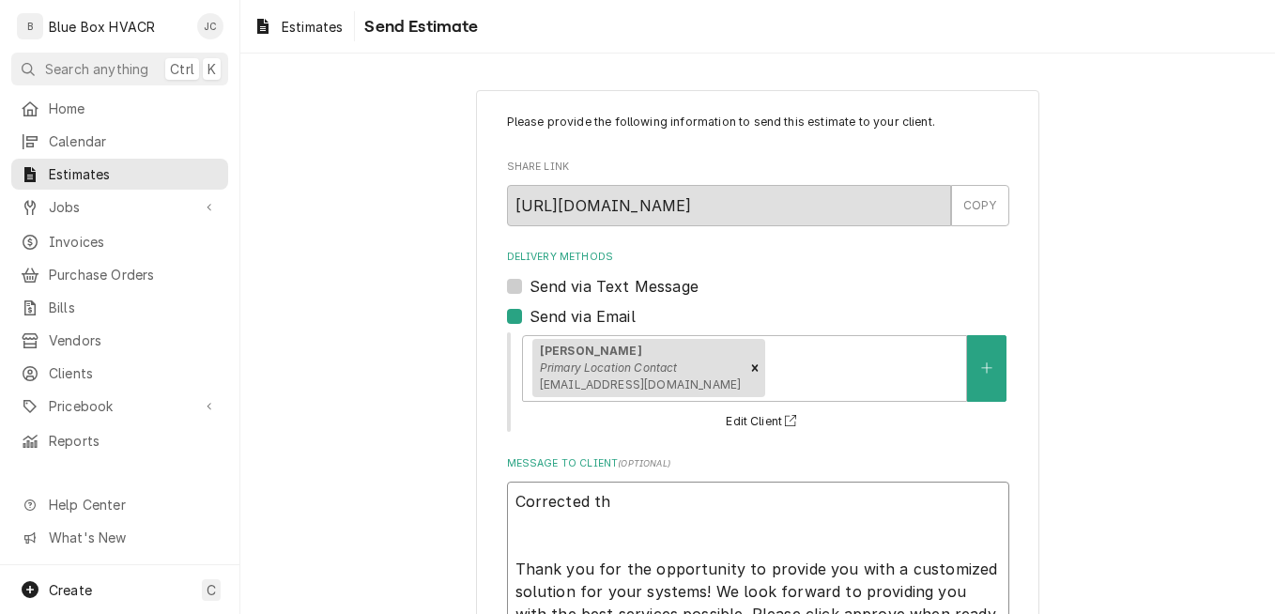
type textarea "x"
type textarea "Corrected the Thank you for the opportunity to provide you with a customized so…"
type textarea "x"
type textarea "Corrected the Thank you for the opportunity to provide you with a customized so…"
type textarea "x"
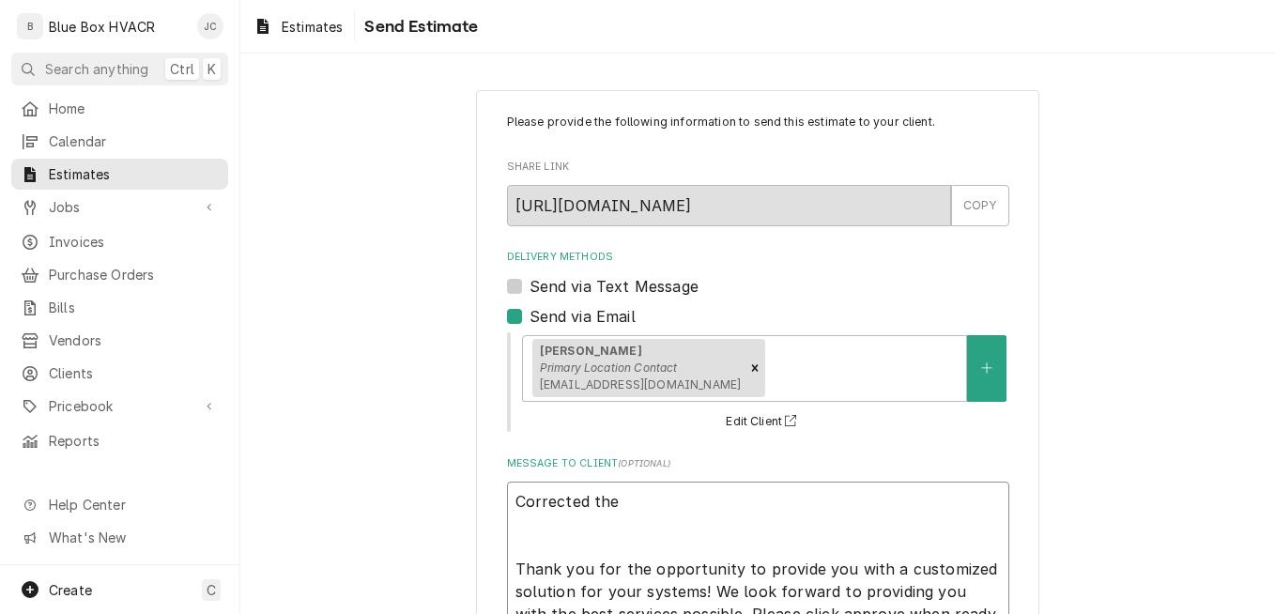
type textarea "Corrected the d Thank you for the opportunity to provide you with a customized …"
type textarea "x"
type textarea "Corrected the de Thank you for the opportunity to provide you with a customized…"
type textarea "x"
type textarea "Corrected the des Thank you for the opportunity to provide you with a customize…"
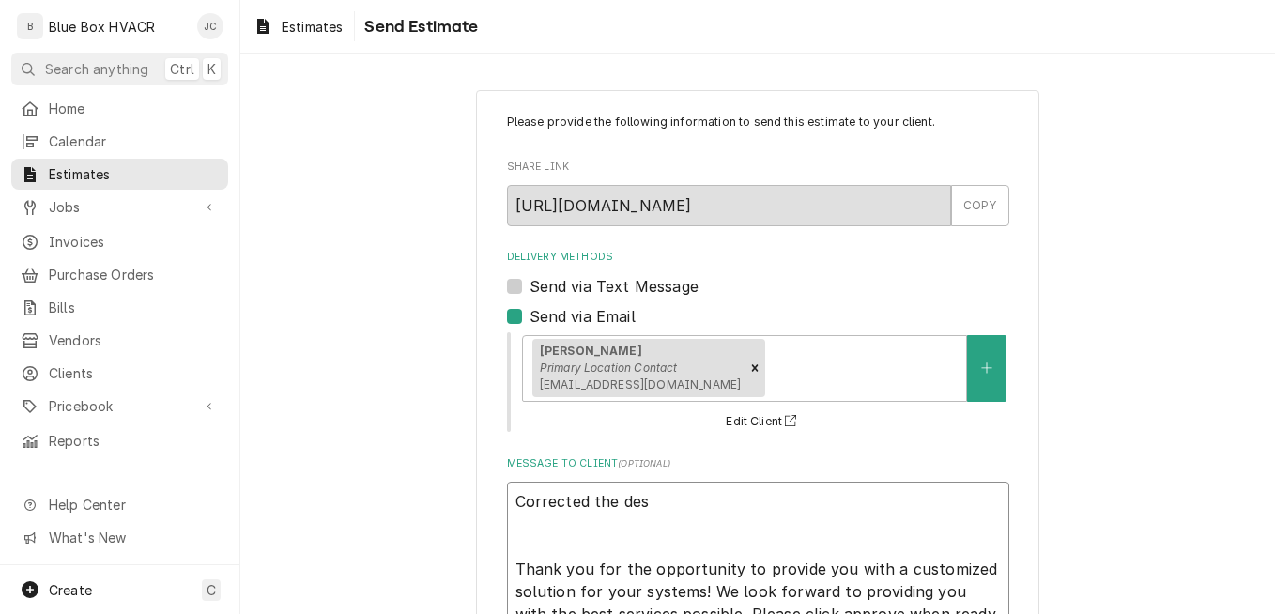
type textarea "x"
type textarea "Corrected the desc Thank you for the opportunity to provide you with a customiz…"
type textarea "x"
type textarea "Corrected the descr Thank you for the opportunity to provide you with a customi…"
type textarea "x"
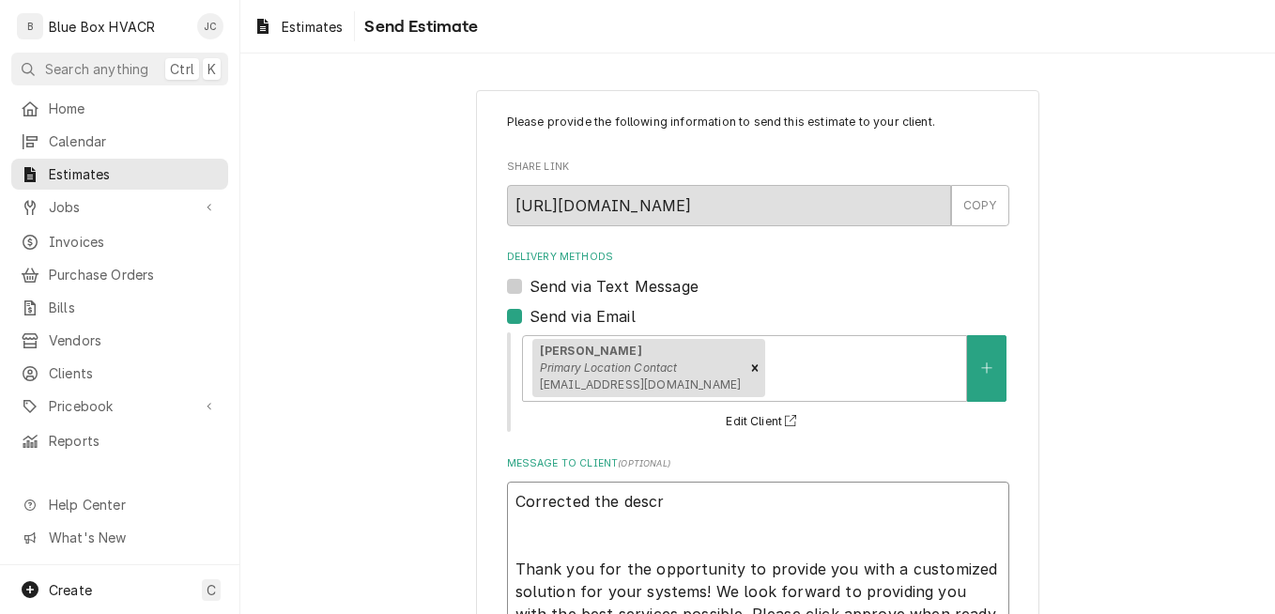
type textarea "Corrected the descri Thank you for the opportunity to provide you with a custom…"
type textarea "x"
type textarea "Corrected the descrip Thank you for the opportunity to provide you with a custo…"
type textarea "x"
type textarea "Corrected the descripti Thank you for the opportunity to provide you with a cus…"
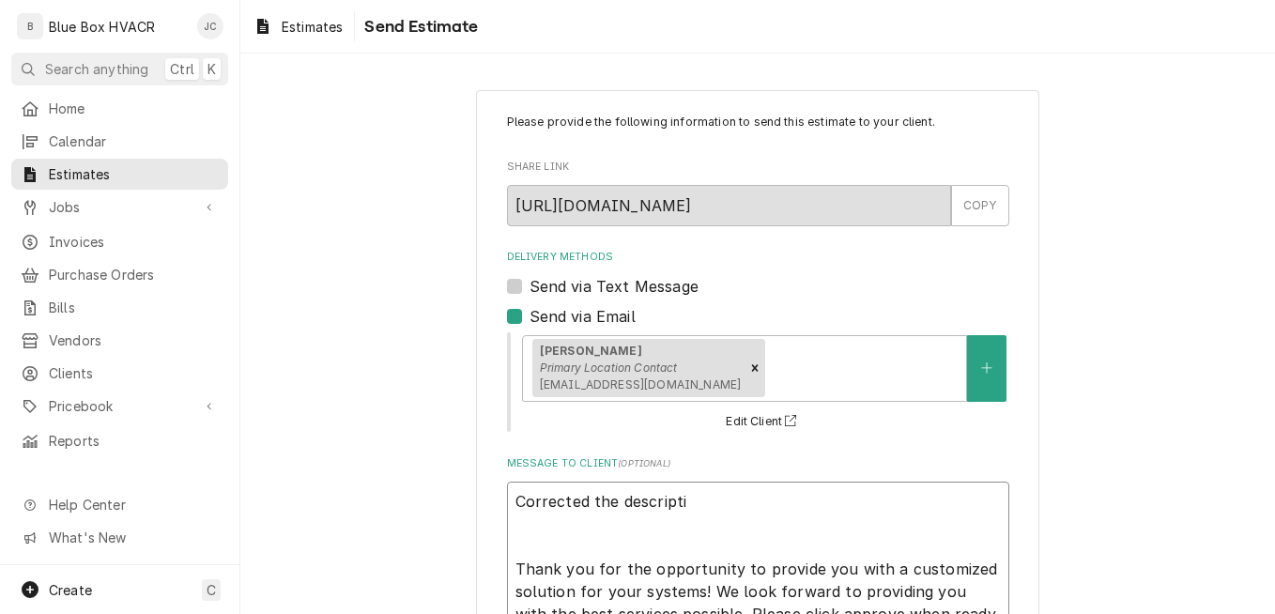
type textarea "x"
type textarea "Corrected the description Thank you for the opportunity to provide you with a c…"
type textarea "x"
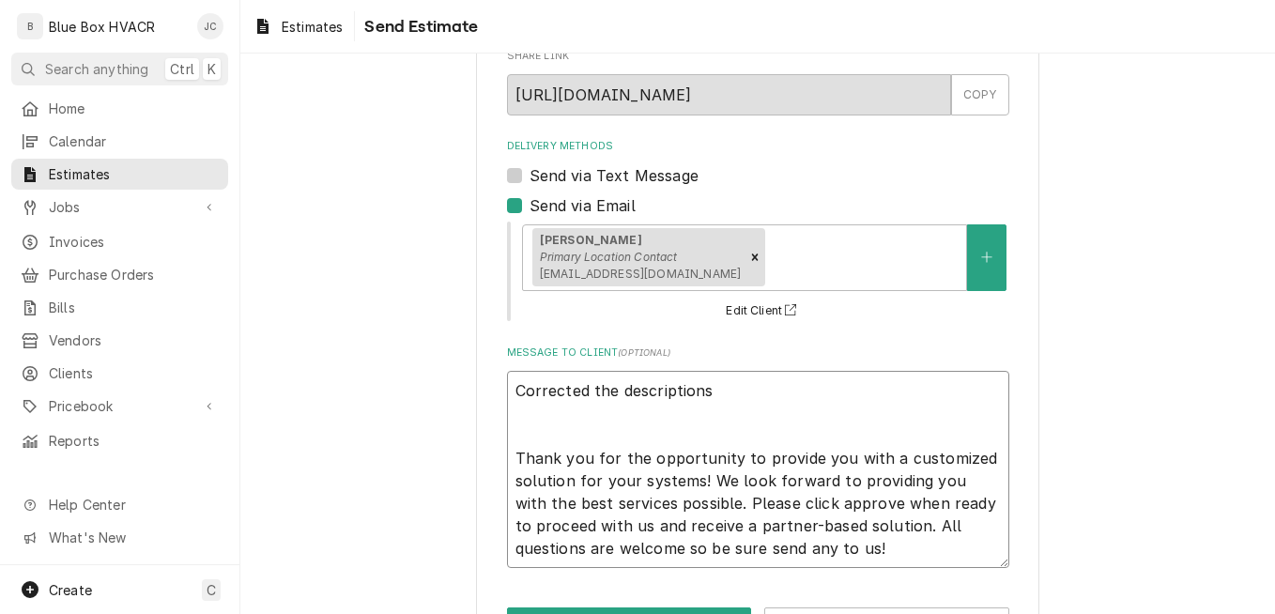
scroll to position [179, 0]
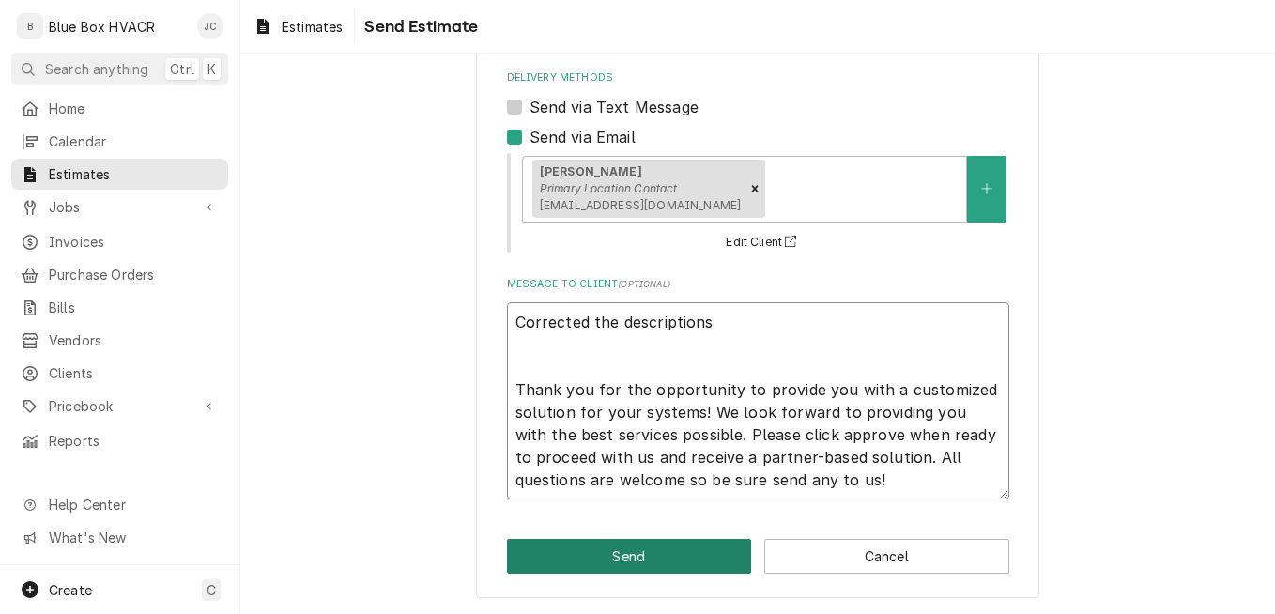
type textarea "Corrected the descriptions Thank you for the opportunity to provide you with a …"
click at [649, 550] on button "Send" at bounding box center [629, 556] width 245 height 35
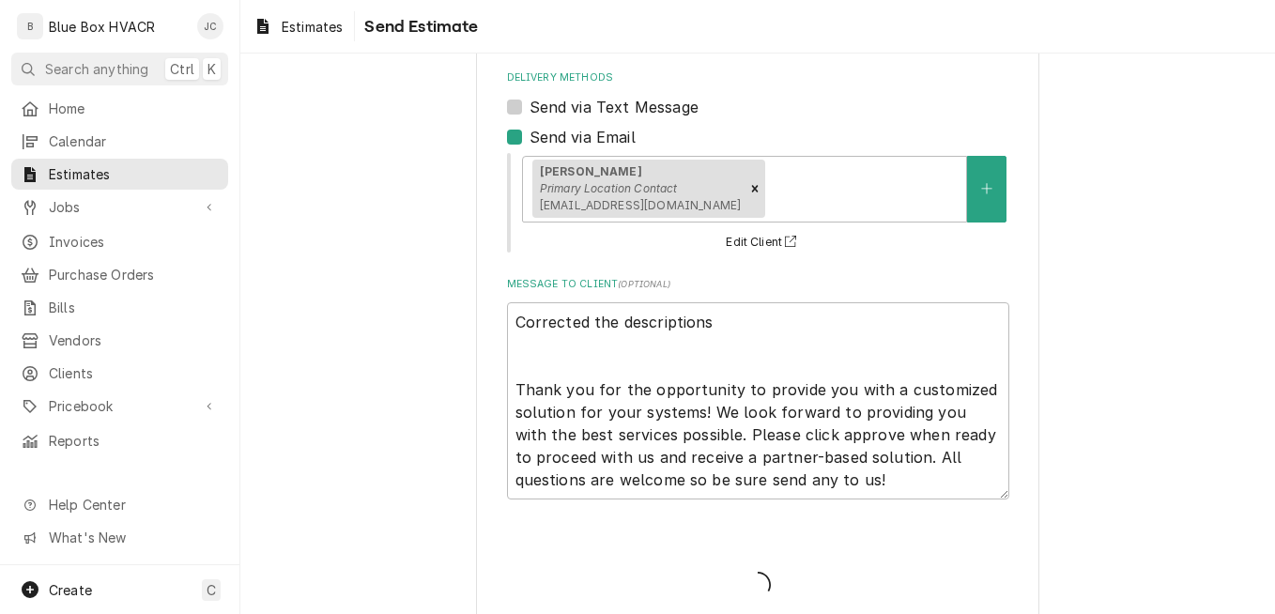
type textarea "x"
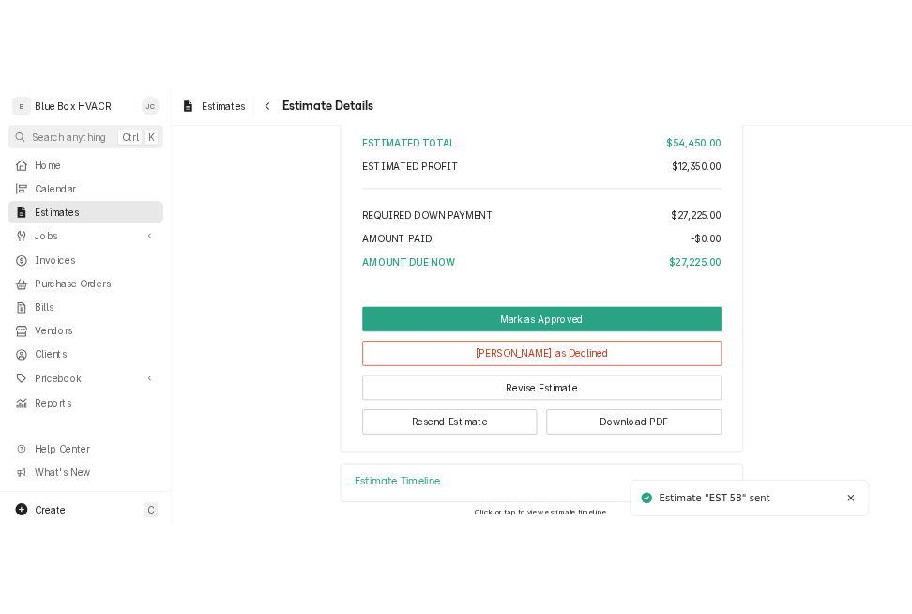
scroll to position [3818, 0]
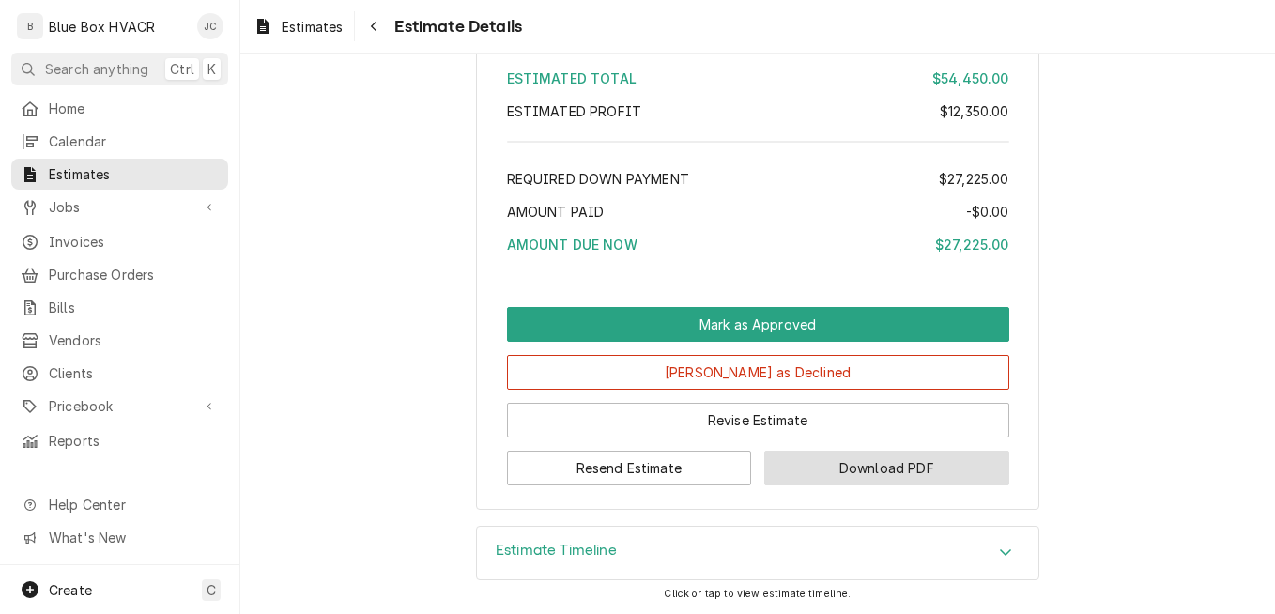
click at [802, 465] on button "Download PDF" at bounding box center [886, 468] width 245 height 35
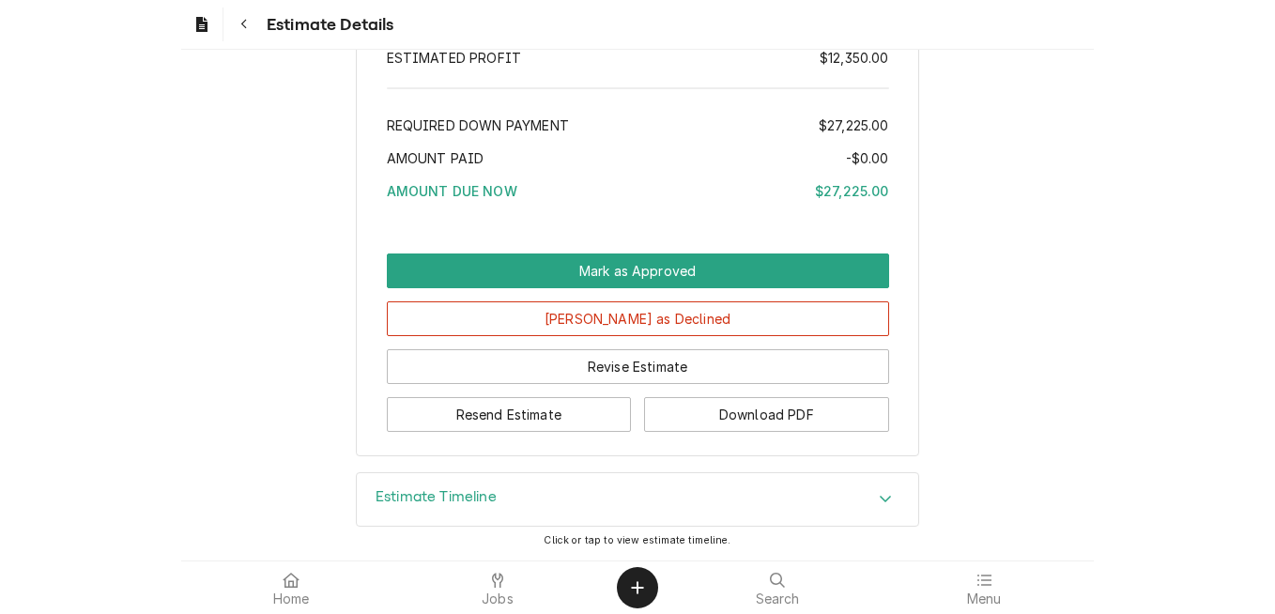
scroll to position [3815, 0]
